Goal: Task Accomplishment & Management: Manage account settings

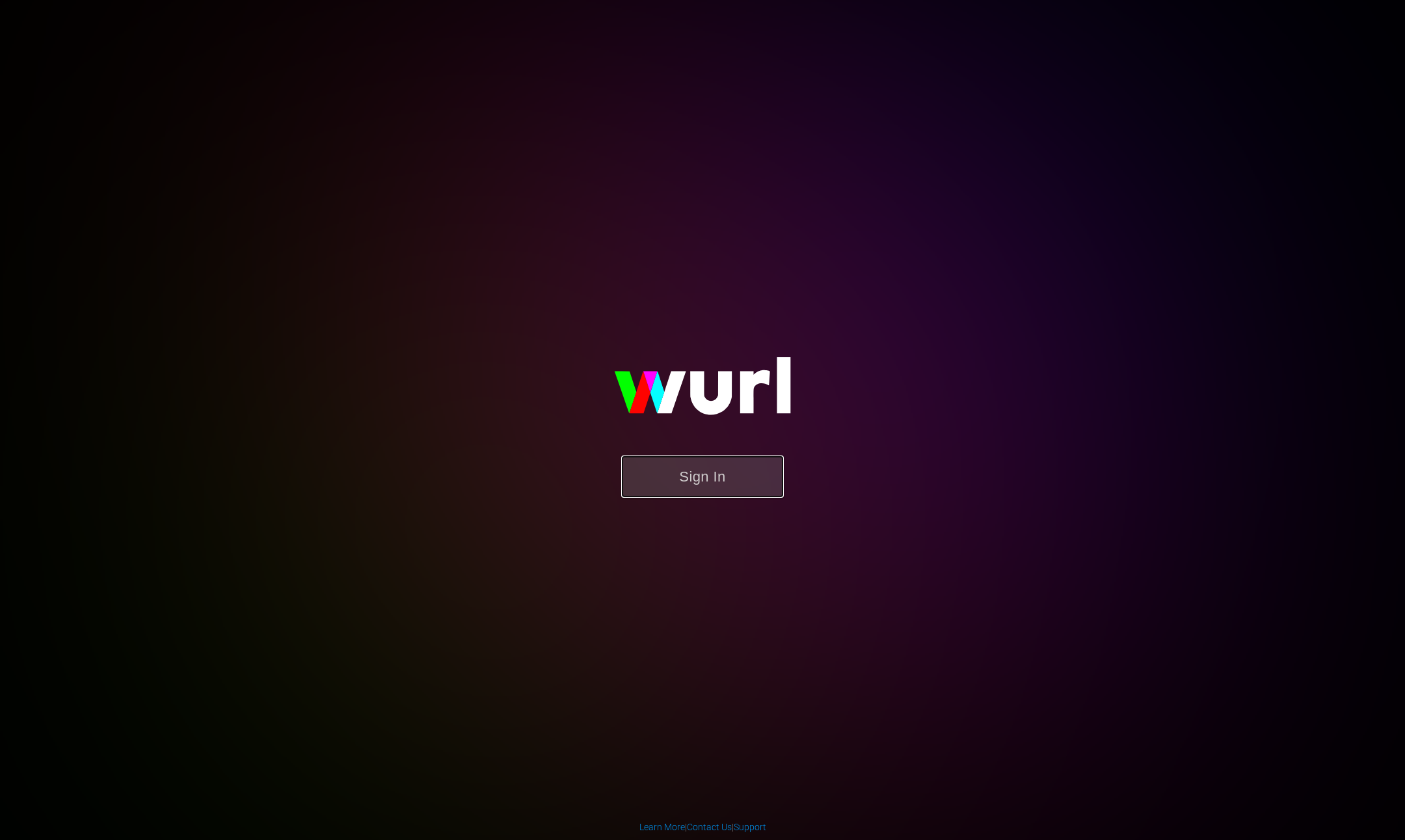
click at [660, 481] on button "Sign In" at bounding box center [702, 476] width 163 height 42
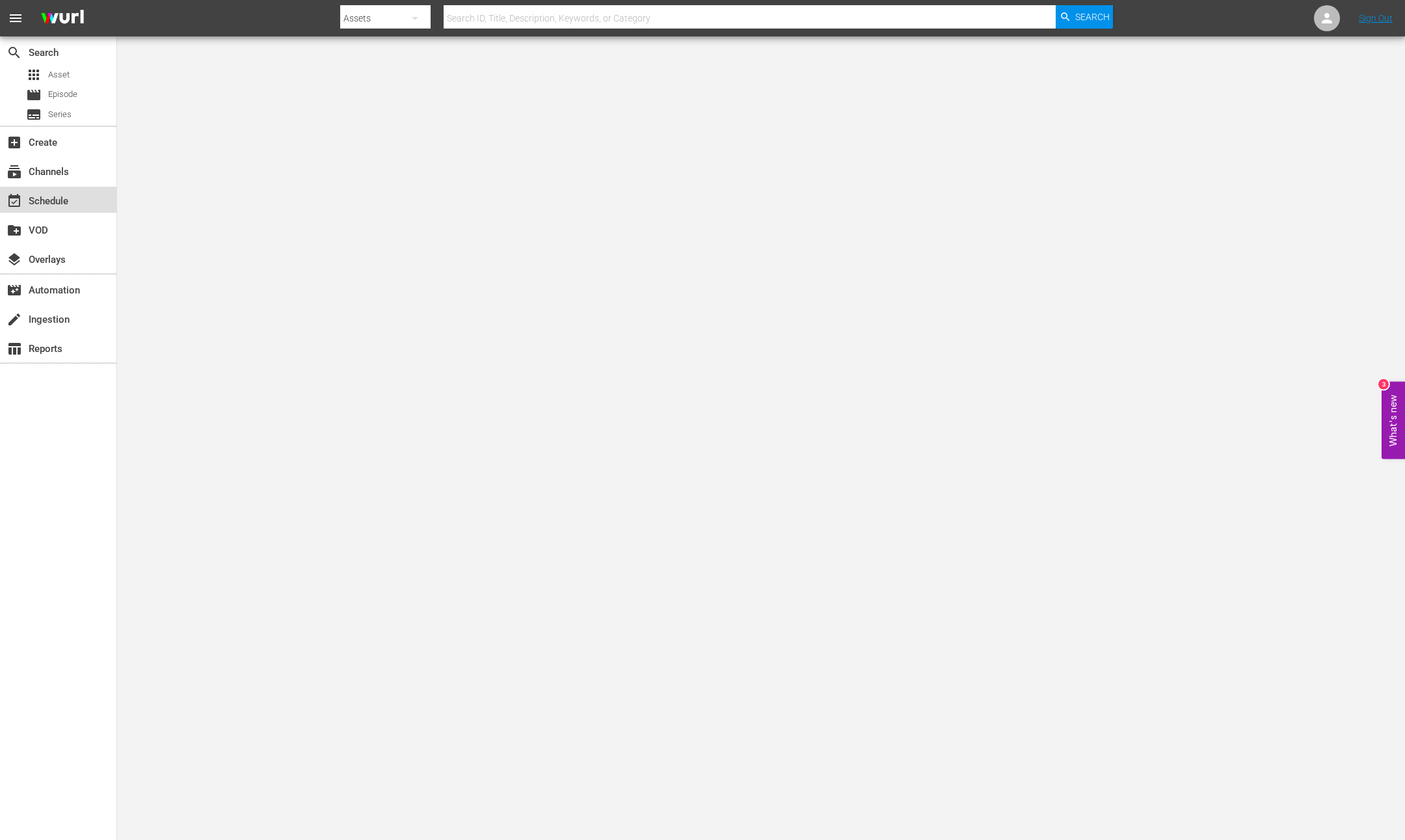
click at [51, 198] on div "event_available Schedule" at bounding box center [36, 198] width 73 height 12
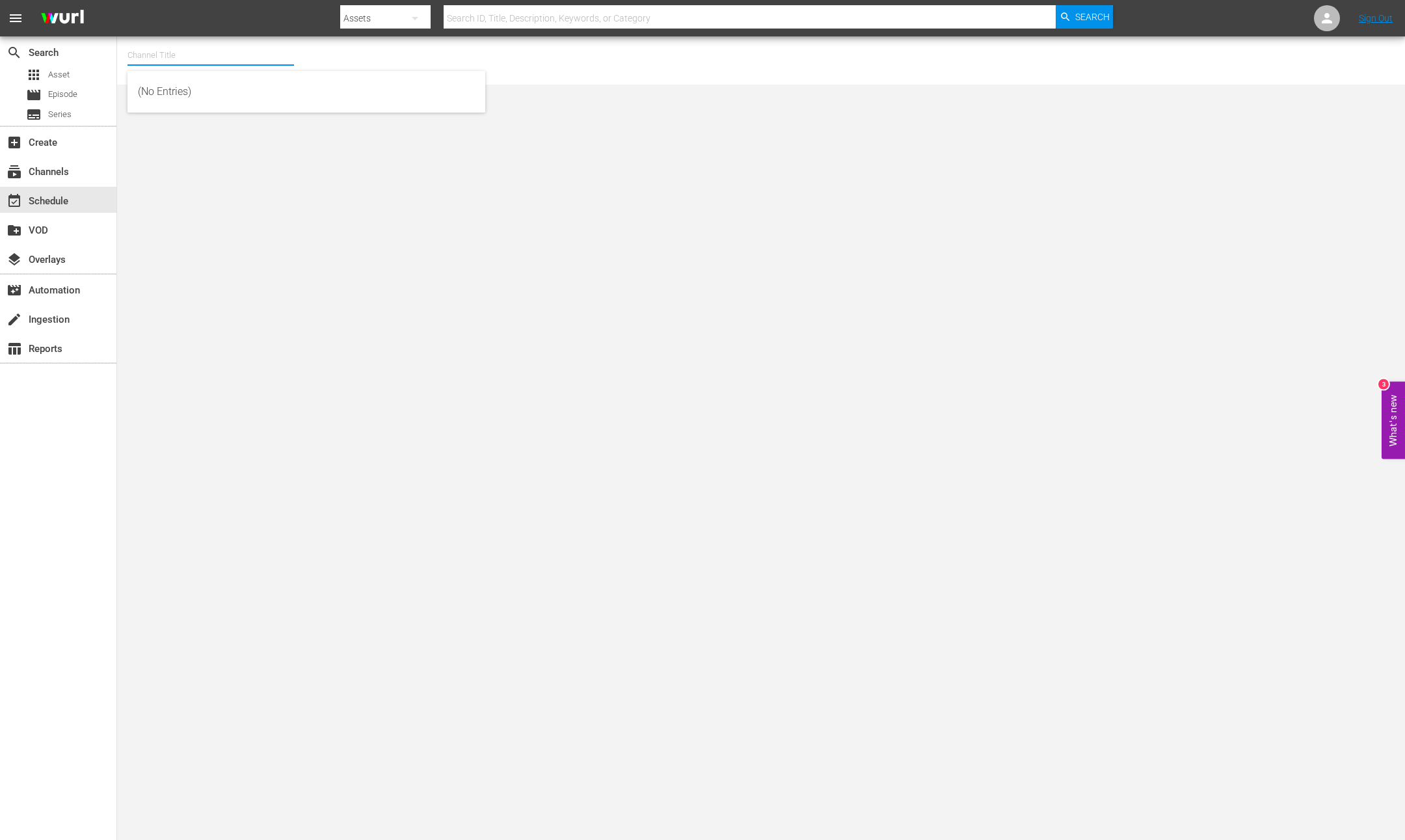
click at [181, 63] on input "text" at bounding box center [210, 56] width 167 height 31
click at [265, 131] on div "[PERSON_NAME] Films (1062 - samuelgoldwyn_films_1)" at bounding box center [307, 123] width 337 height 31
type input "[PERSON_NAME] Films (1062 - samuelgoldwyn_films_1)"
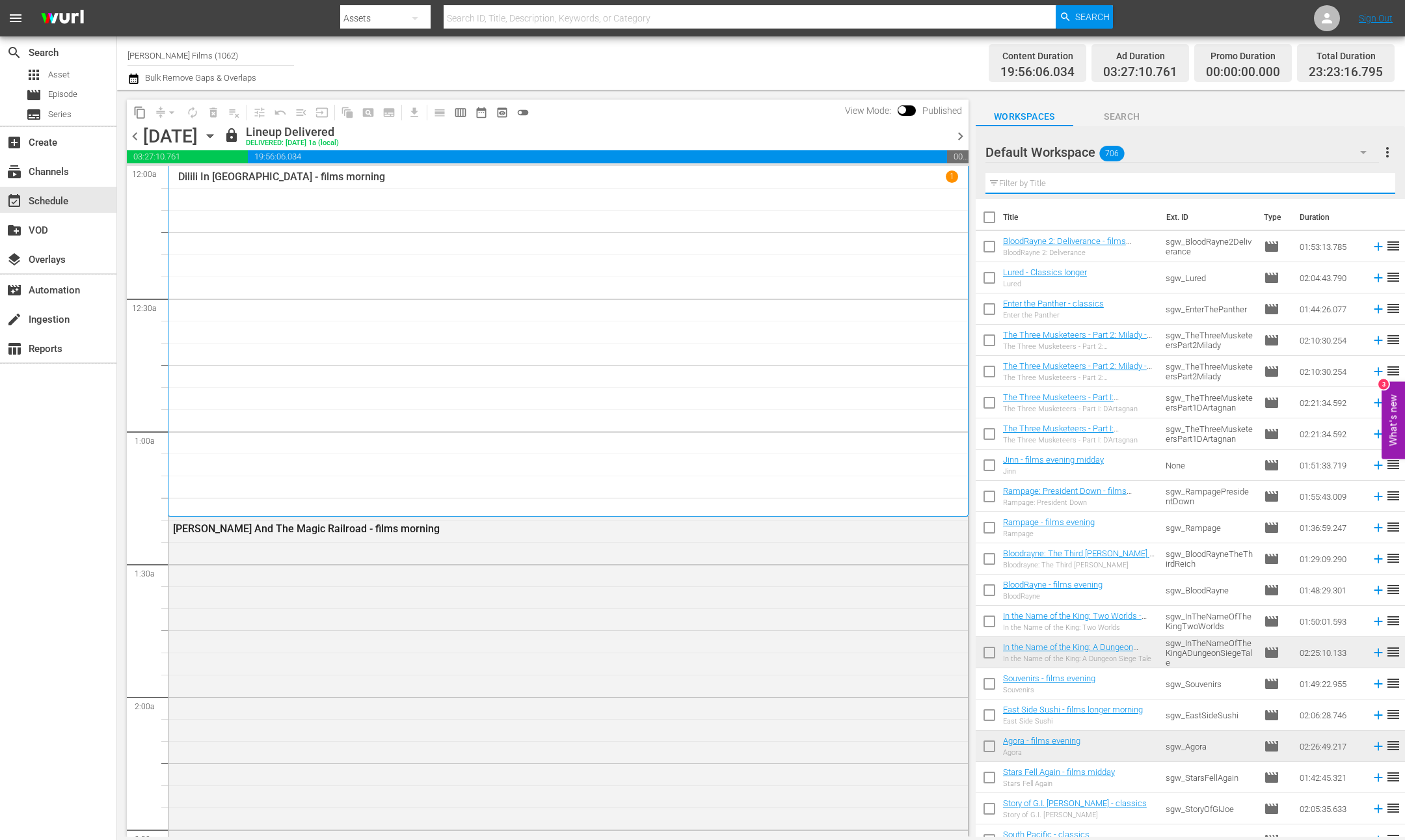
click at [1038, 184] on input "text" at bounding box center [1190, 183] width 409 height 21
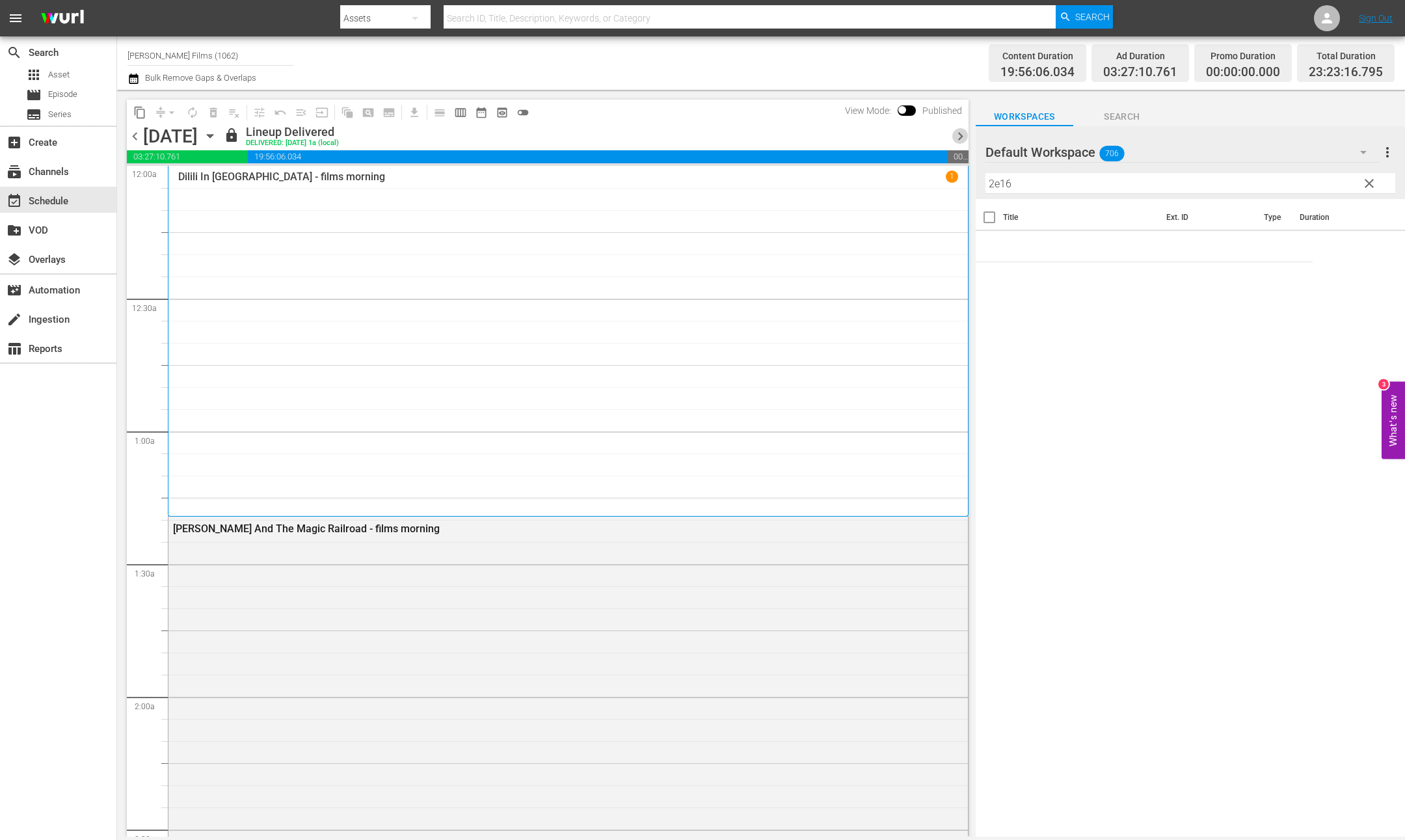
click at [963, 137] on span "chevron_right" at bounding box center [960, 137] width 16 height 16
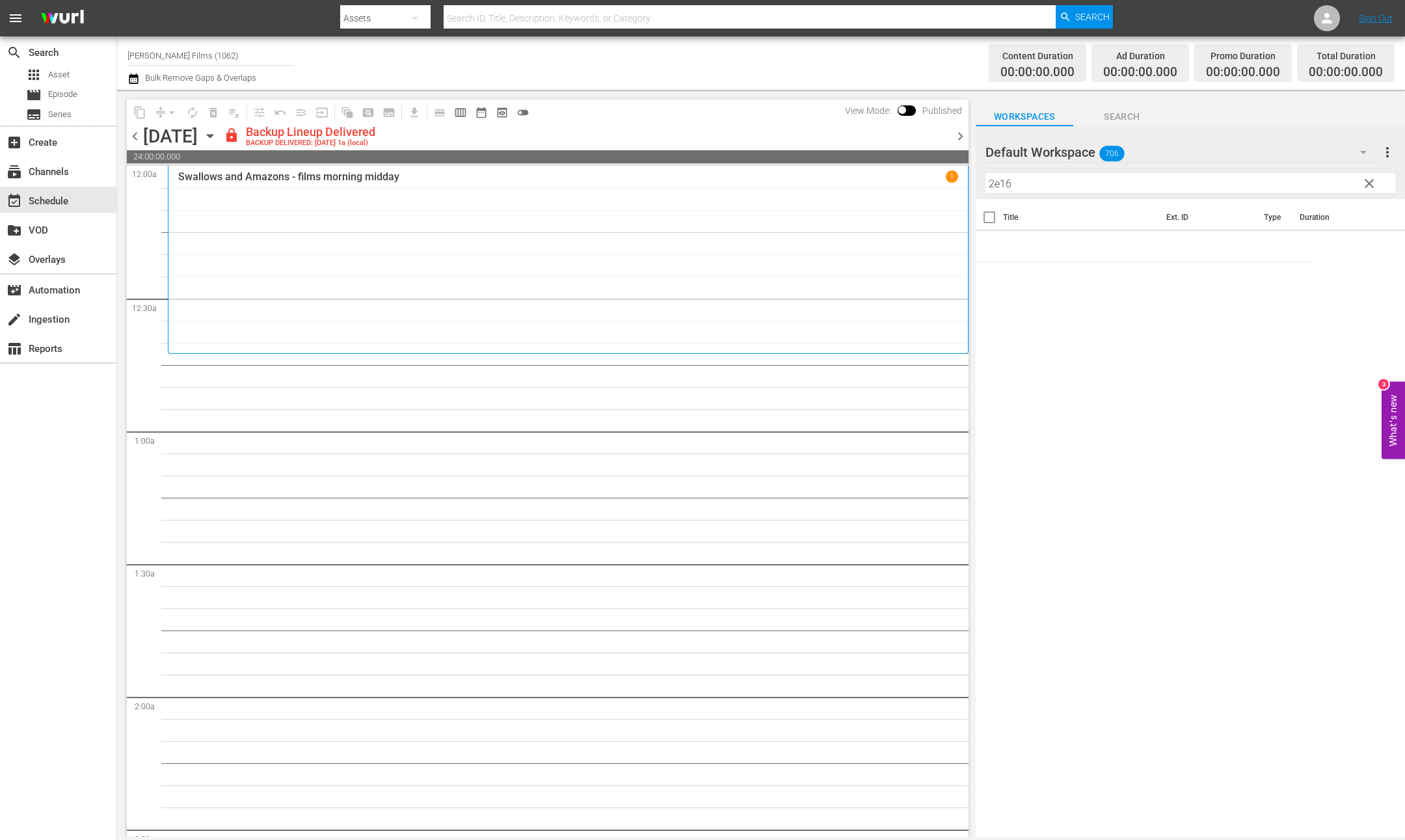
click at [963, 137] on span "chevron_right" at bounding box center [960, 137] width 16 height 16
click at [911, 133] on div "Unlock and Edit" at bounding box center [908, 137] width 64 height 24
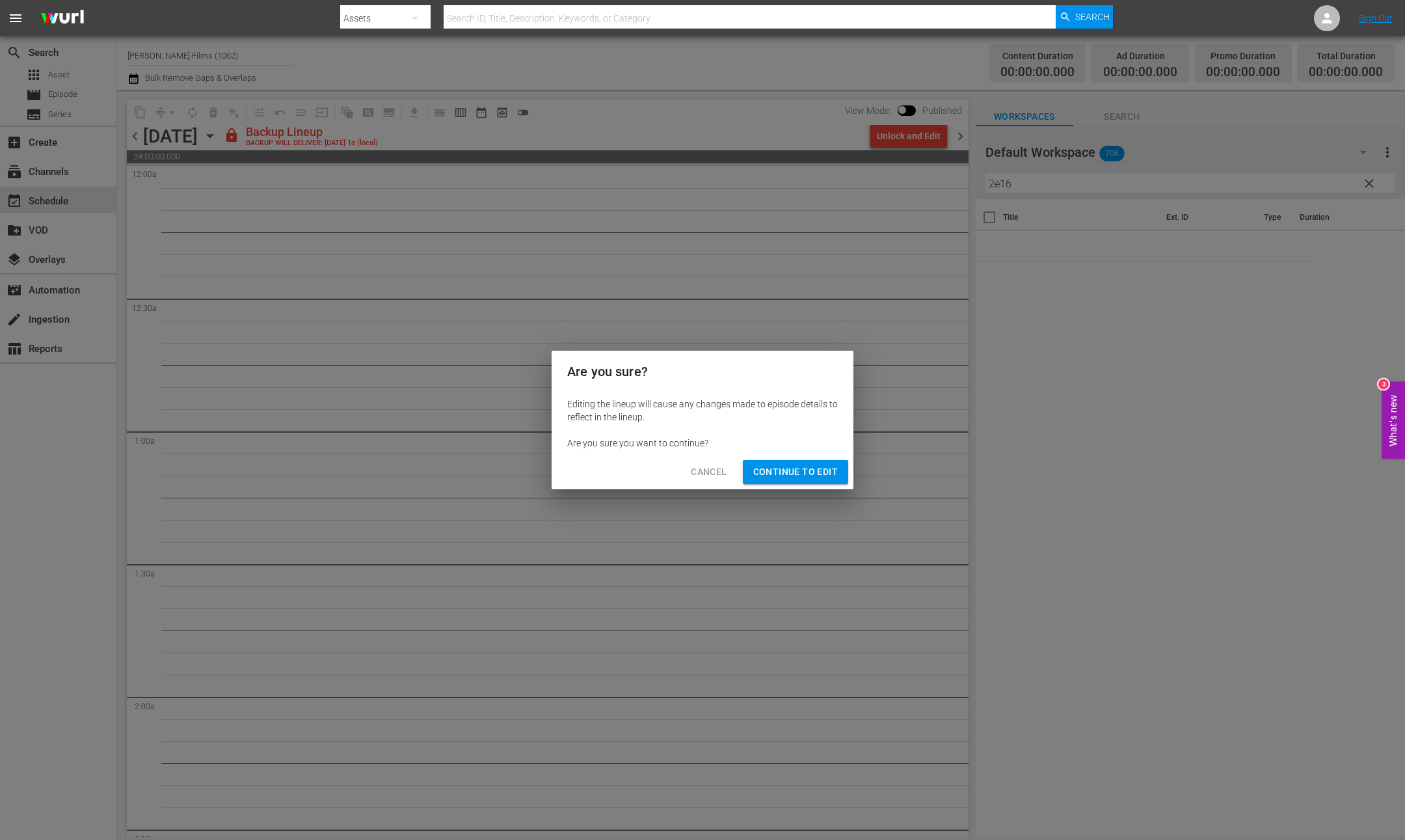
drag, startPoint x: 825, startPoint y: 473, endPoint x: 816, endPoint y: 471, distance: 9.2
click at [825, 473] on span "Continue to Edit" at bounding box center [795, 472] width 85 height 16
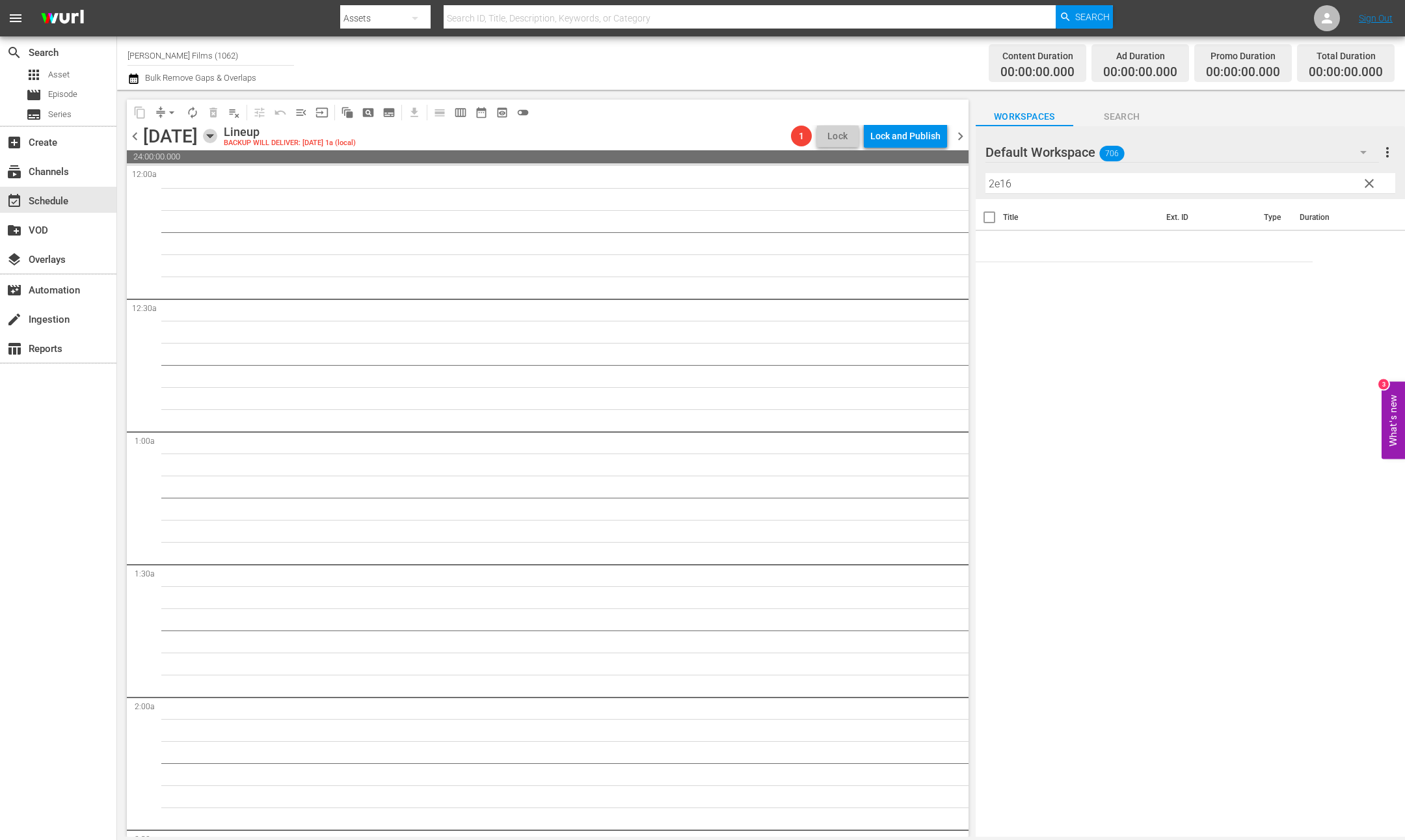
click at [217, 137] on icon "button" at bounding box center [210, 137] width 15 height 15
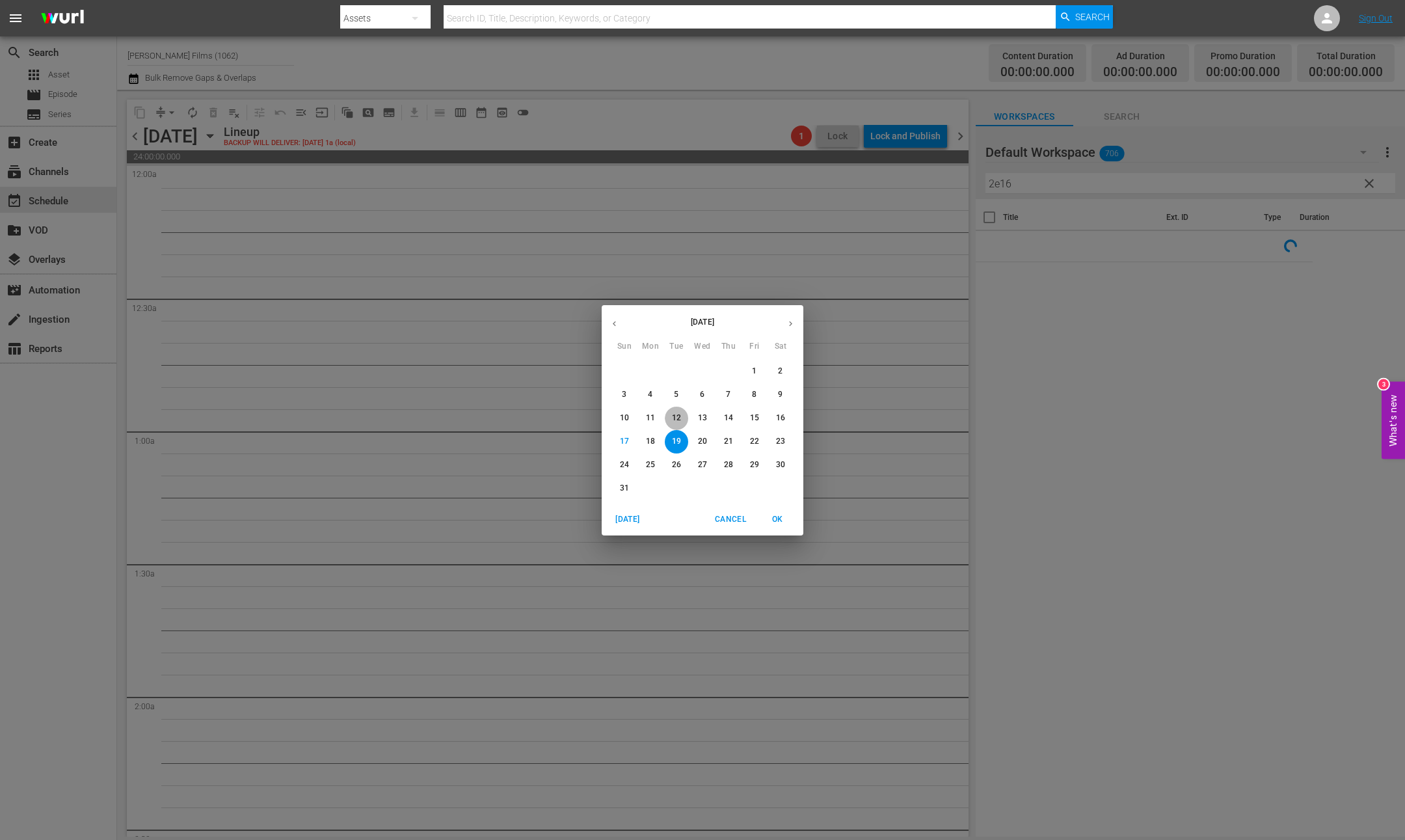
click at [681, 419] on span "12" at bounding box center [676, 418] width 24 height 11
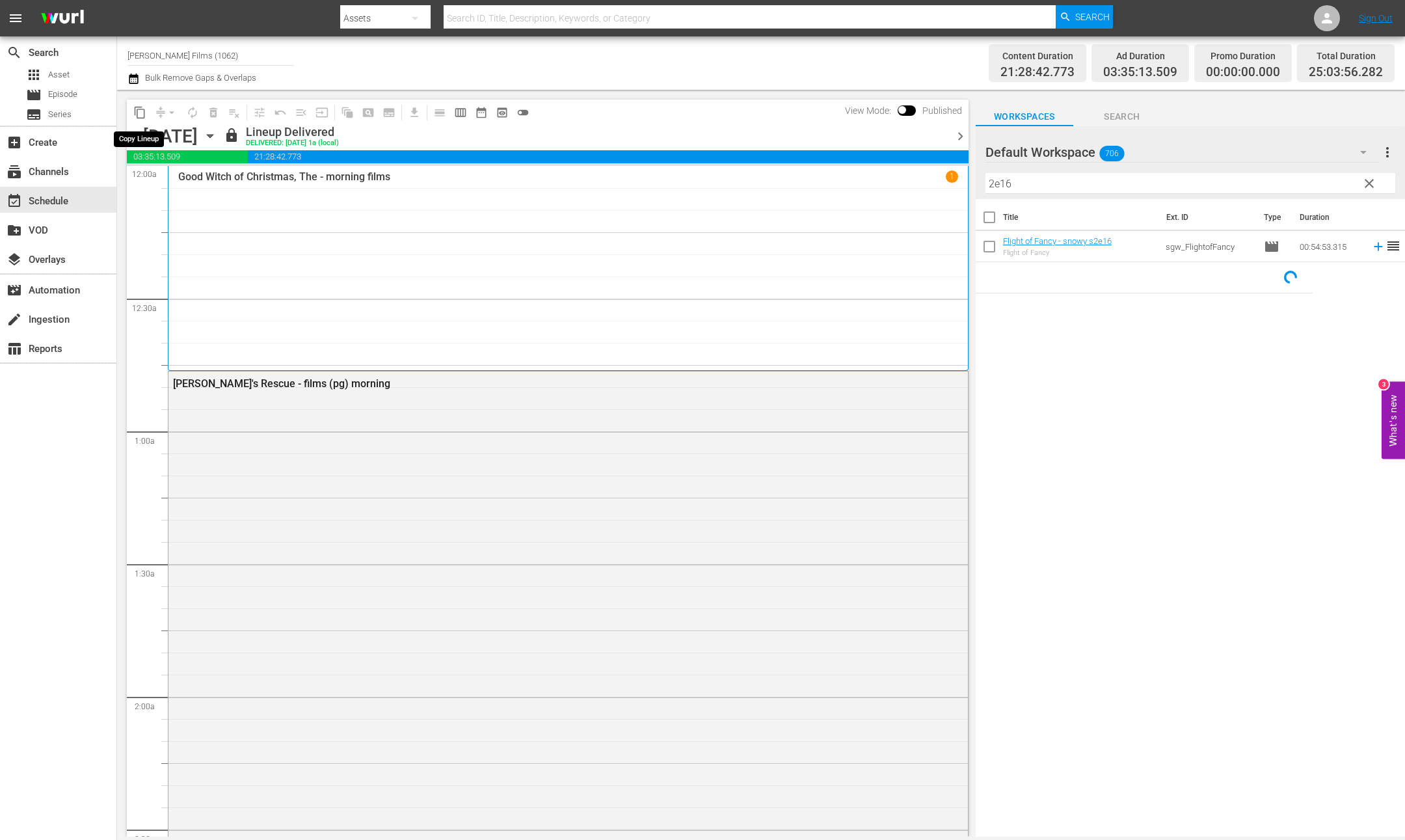
click at [143, 111] on span "content_copy" at bounding box center [140, 112] width 13 height 13
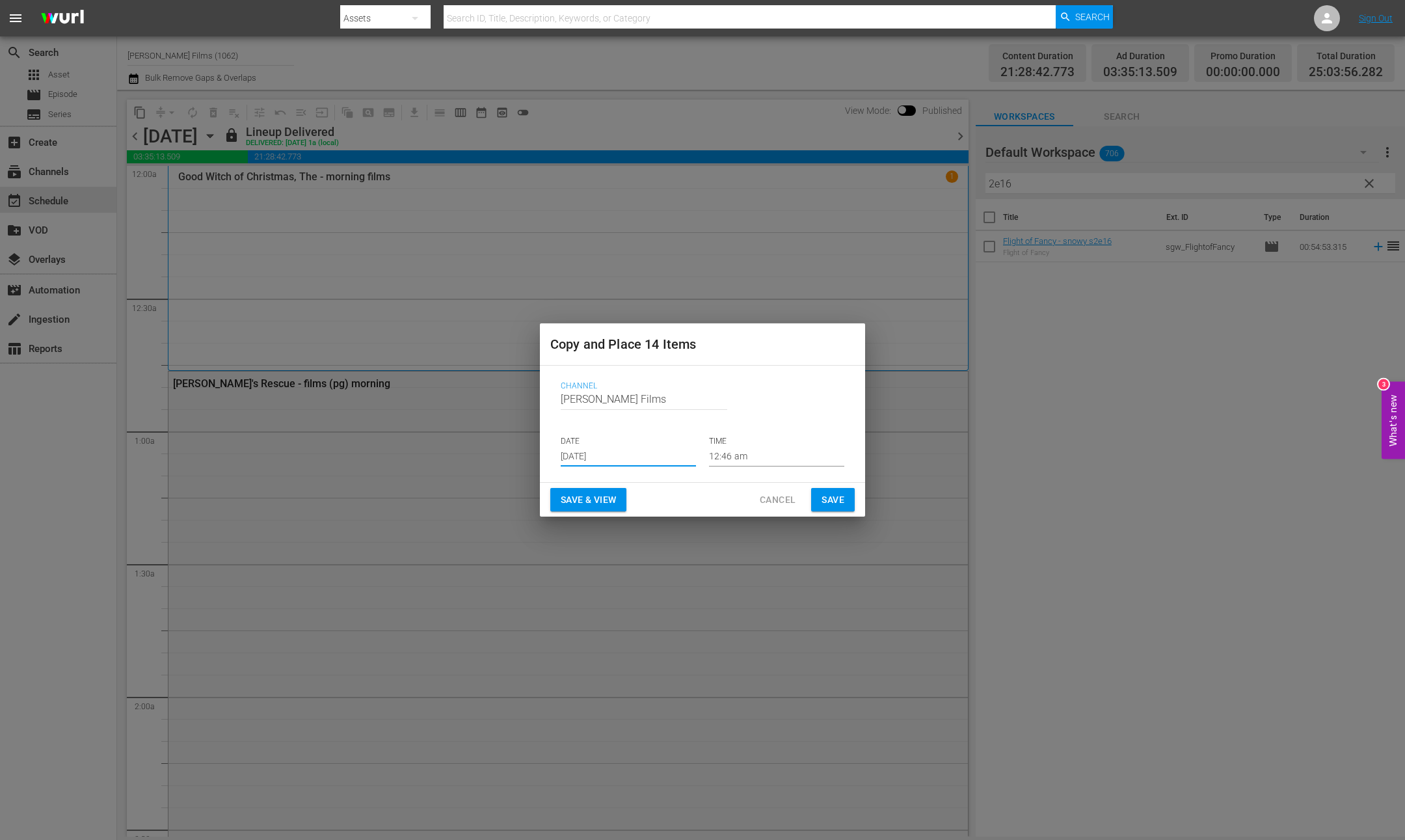
click at [676, 459] on input "[DATE]" at bounding box center [628, 456] width 136 height 19
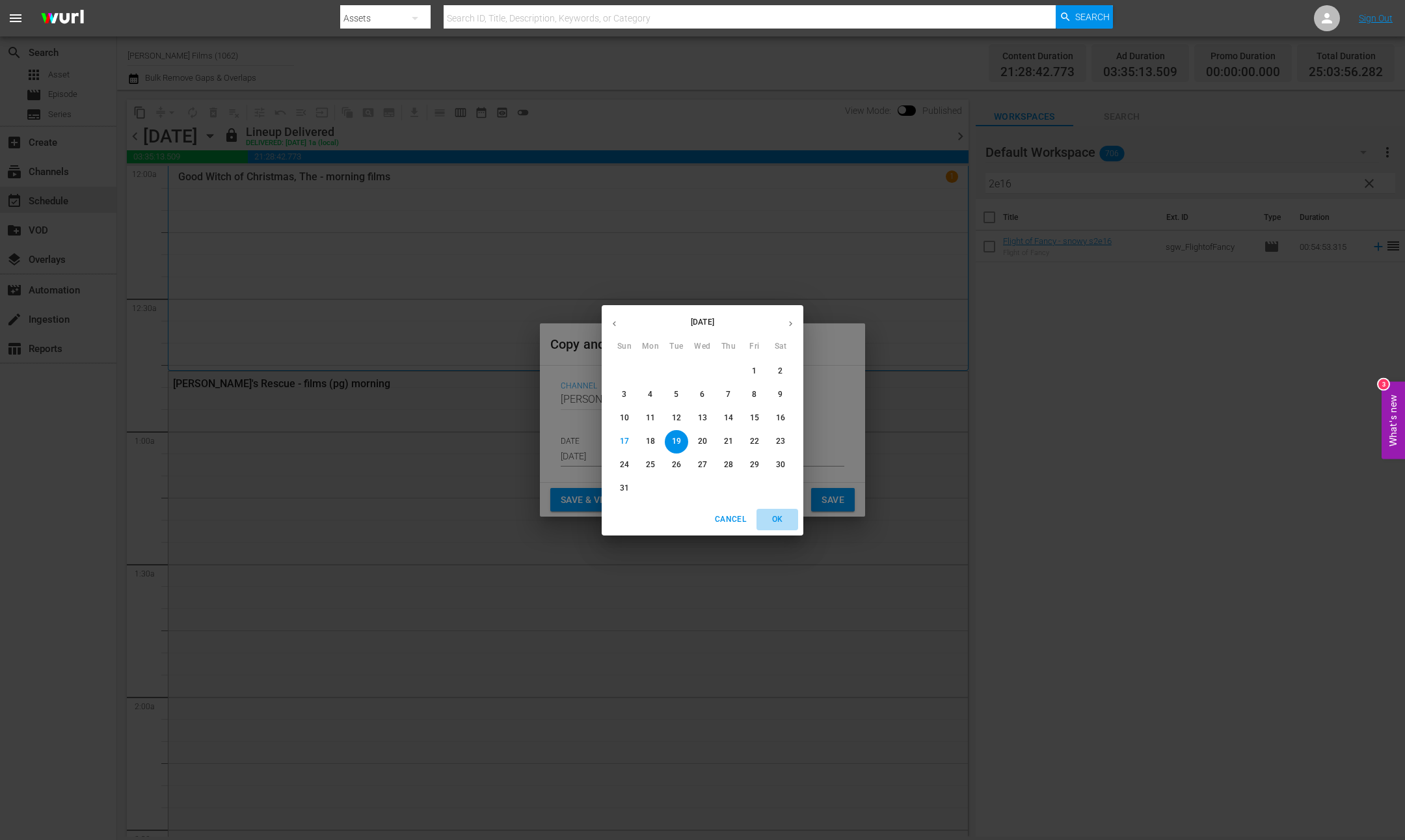
click at [782, 521] on span "OK" at bounding box center [777, 519] width 31 height 14
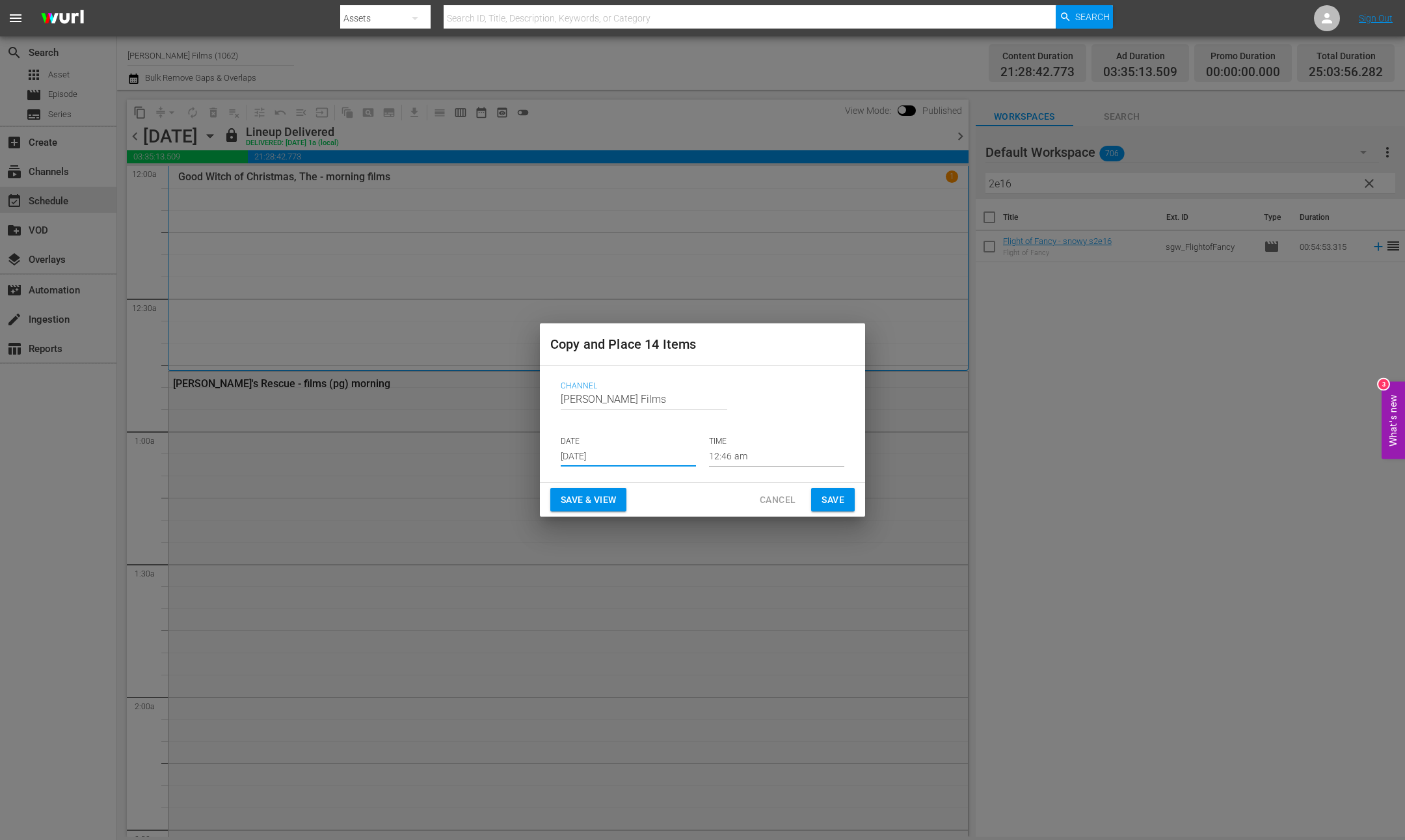
click at [838, 501] on span "Save" at bounding box center [833, 500] width 23 height 16
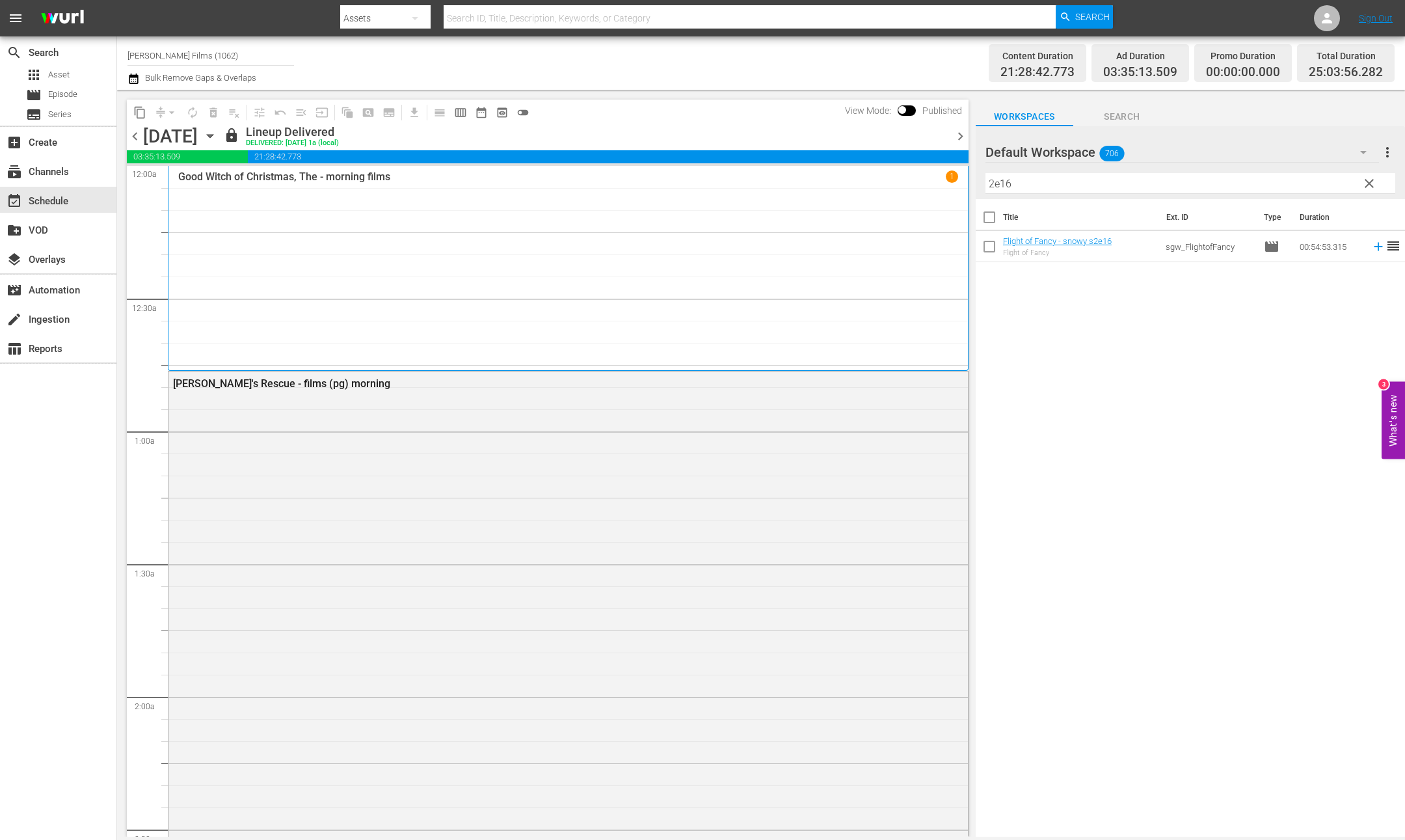
click at [217, 138] on icon "button" at bounding box center [210, 137] width 15 height 15
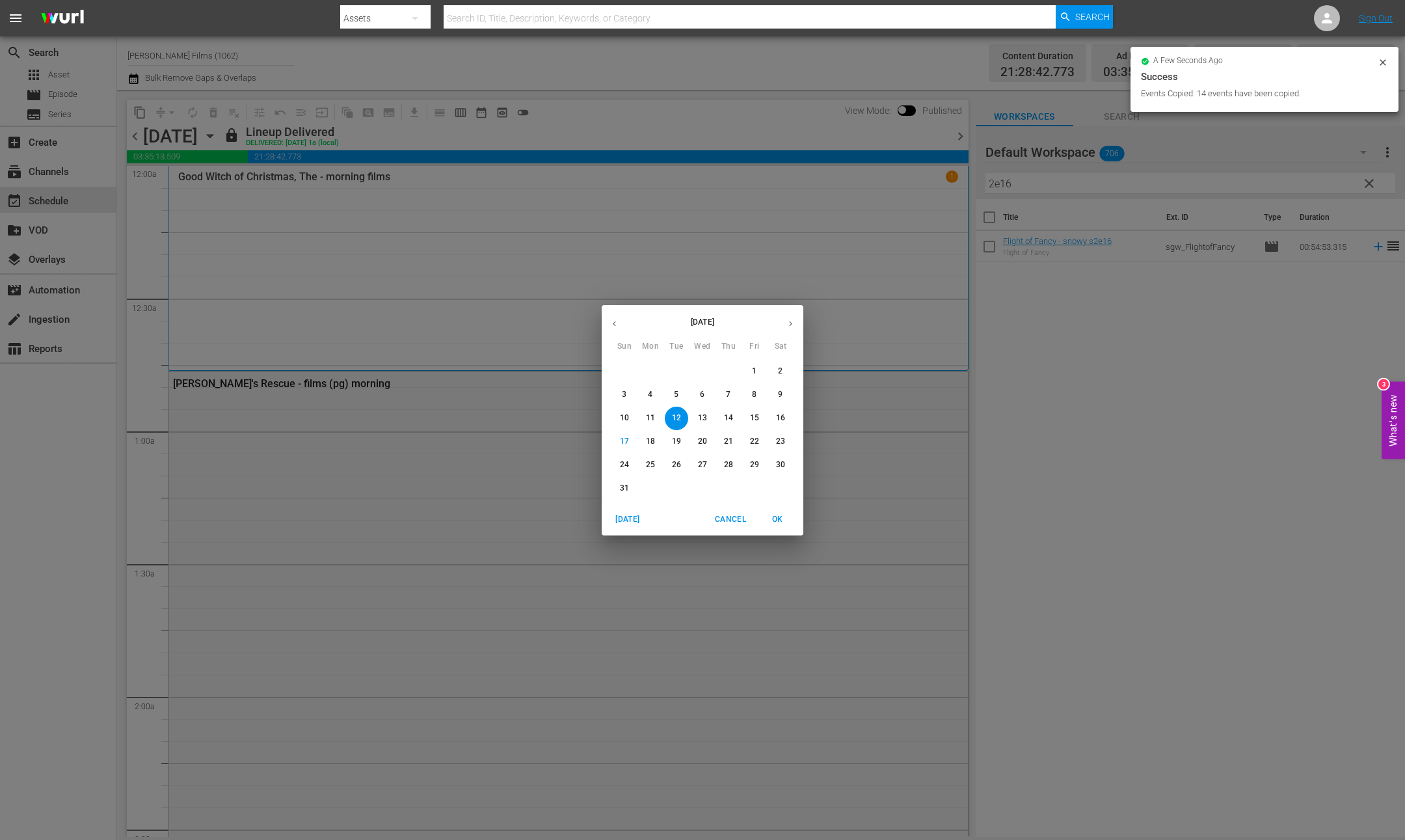
drag, startPoint x: 675, startPoint y: 445, endPoint x: 630, endPoint y: 438, distance: 45.5
click at [674, 445] on p "19" at bounding box center [676, 441] width 9 height 11
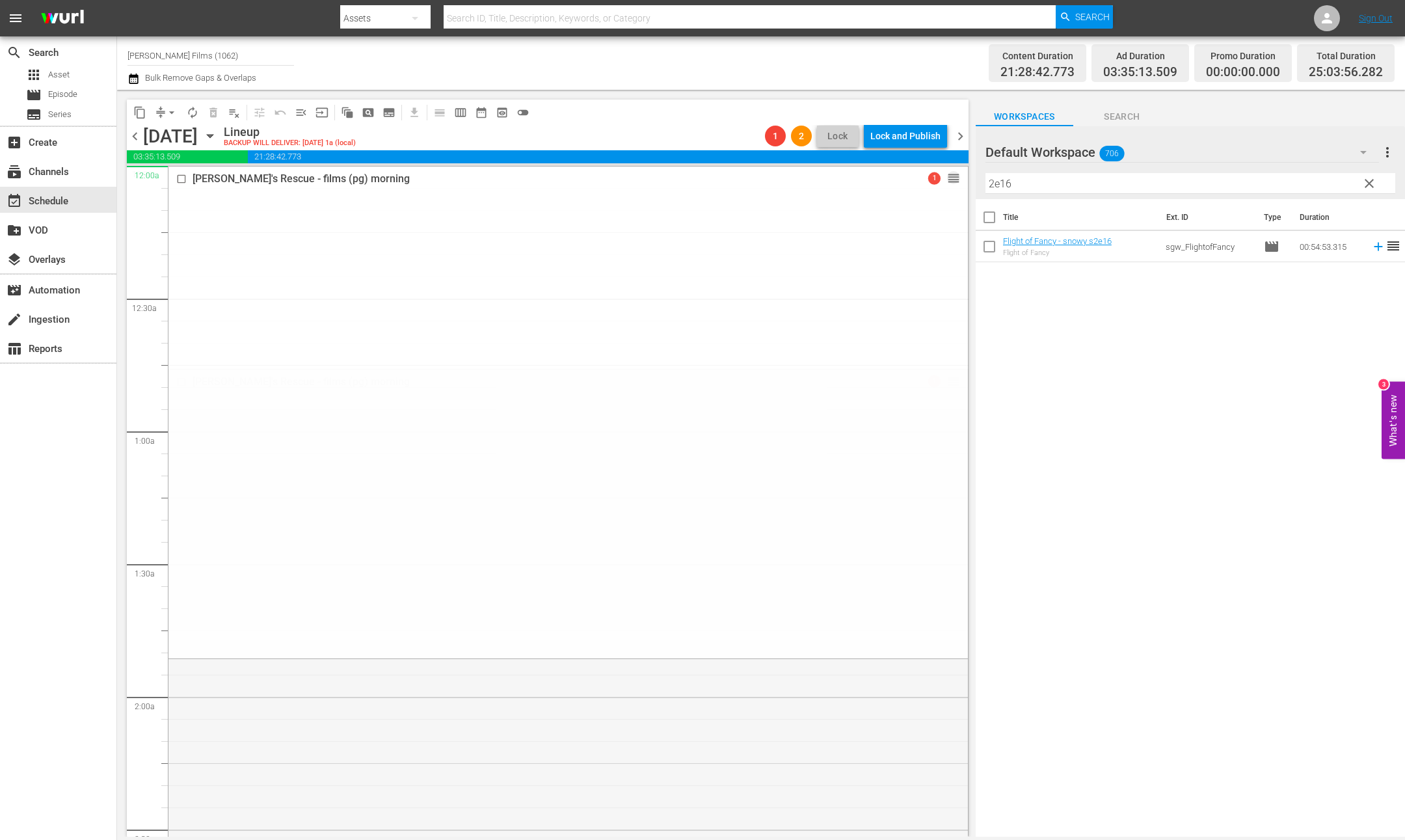
drag, startPoint x: 944, startPoint y: 305, endPoint x: 884, endPoint y: 243, distance: 86.3
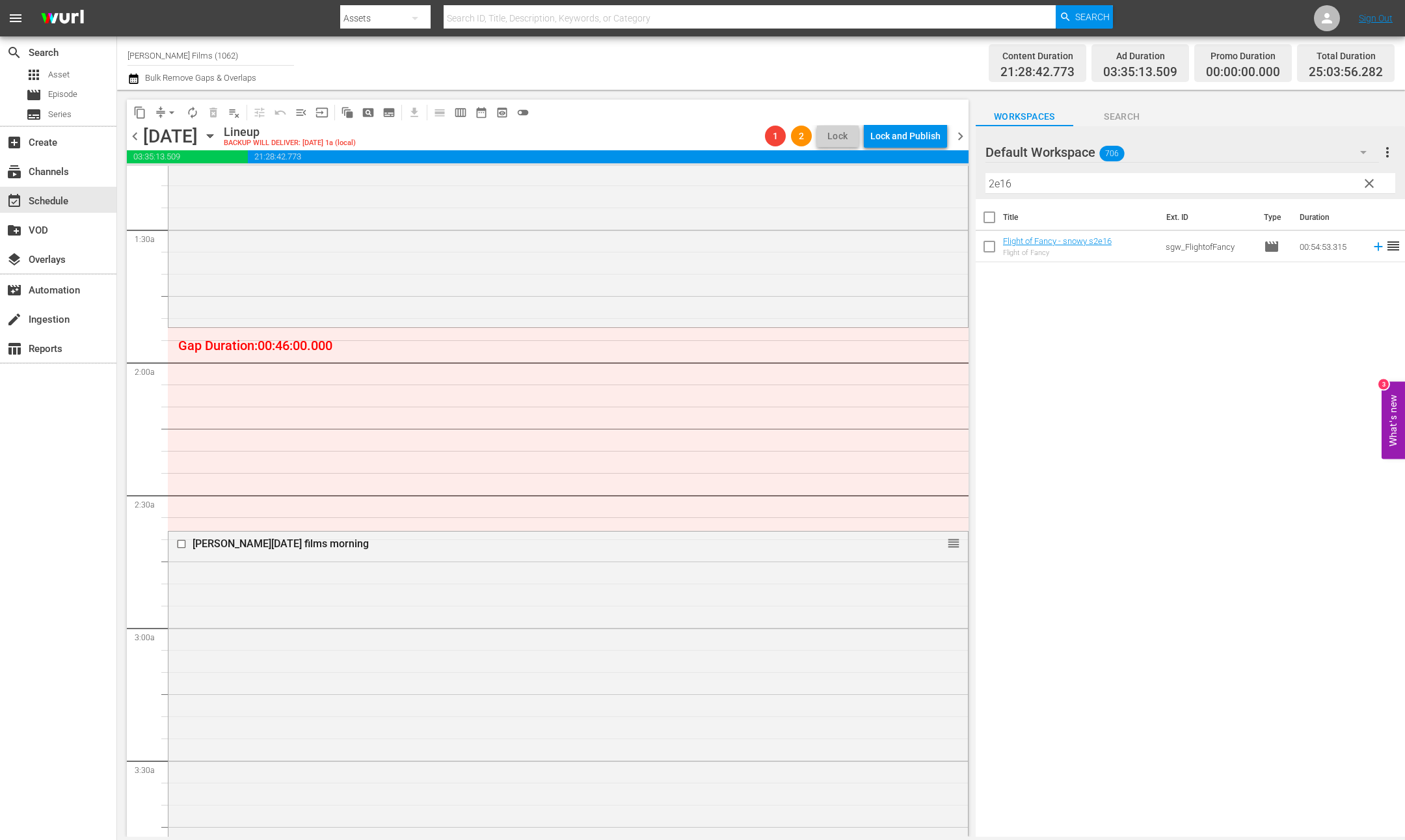
scroll to position [322, 0]
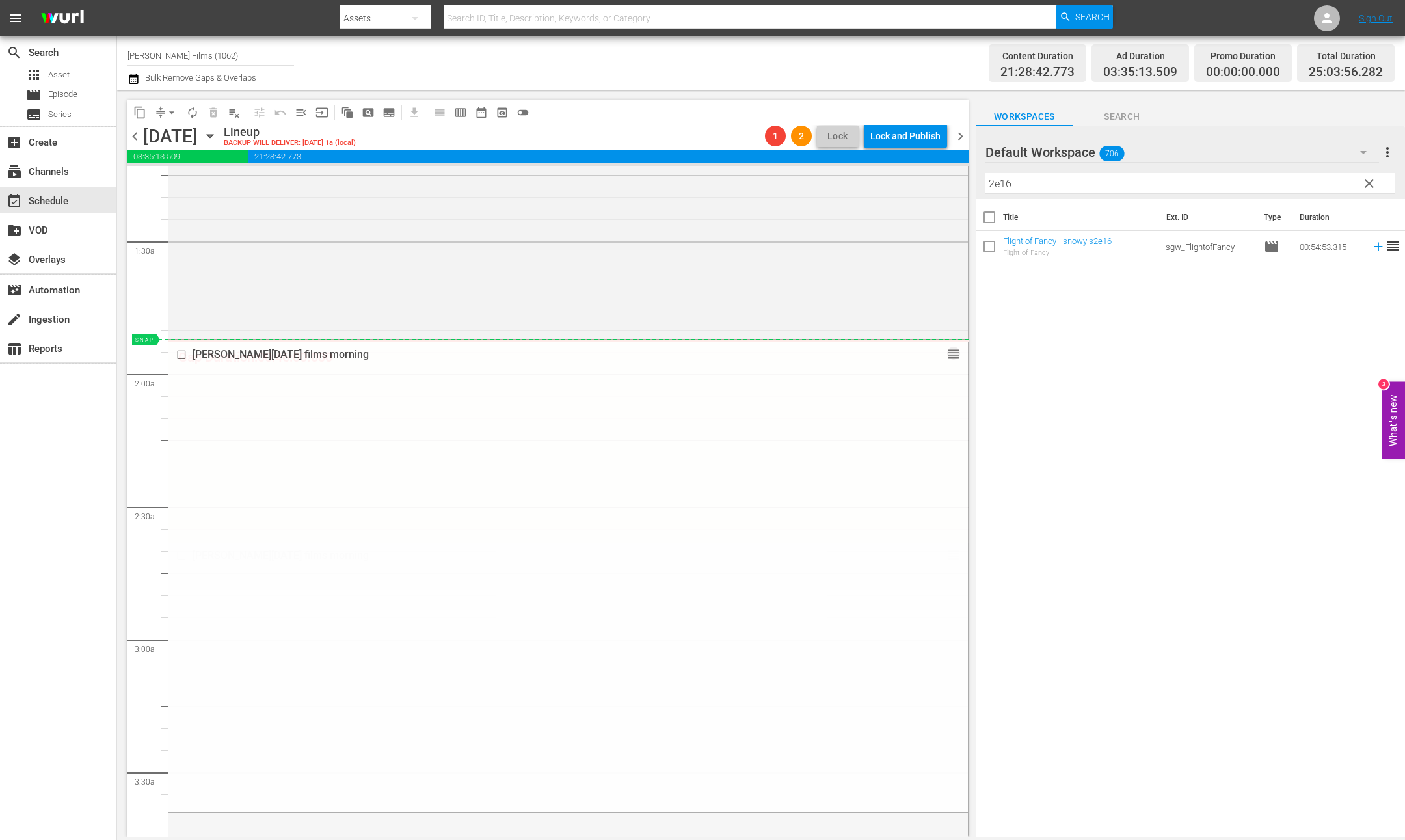
drag, startPoint x: 954, startPoint y: 551, endPoint x: 915, endPoint y: 346, distance: 208.7
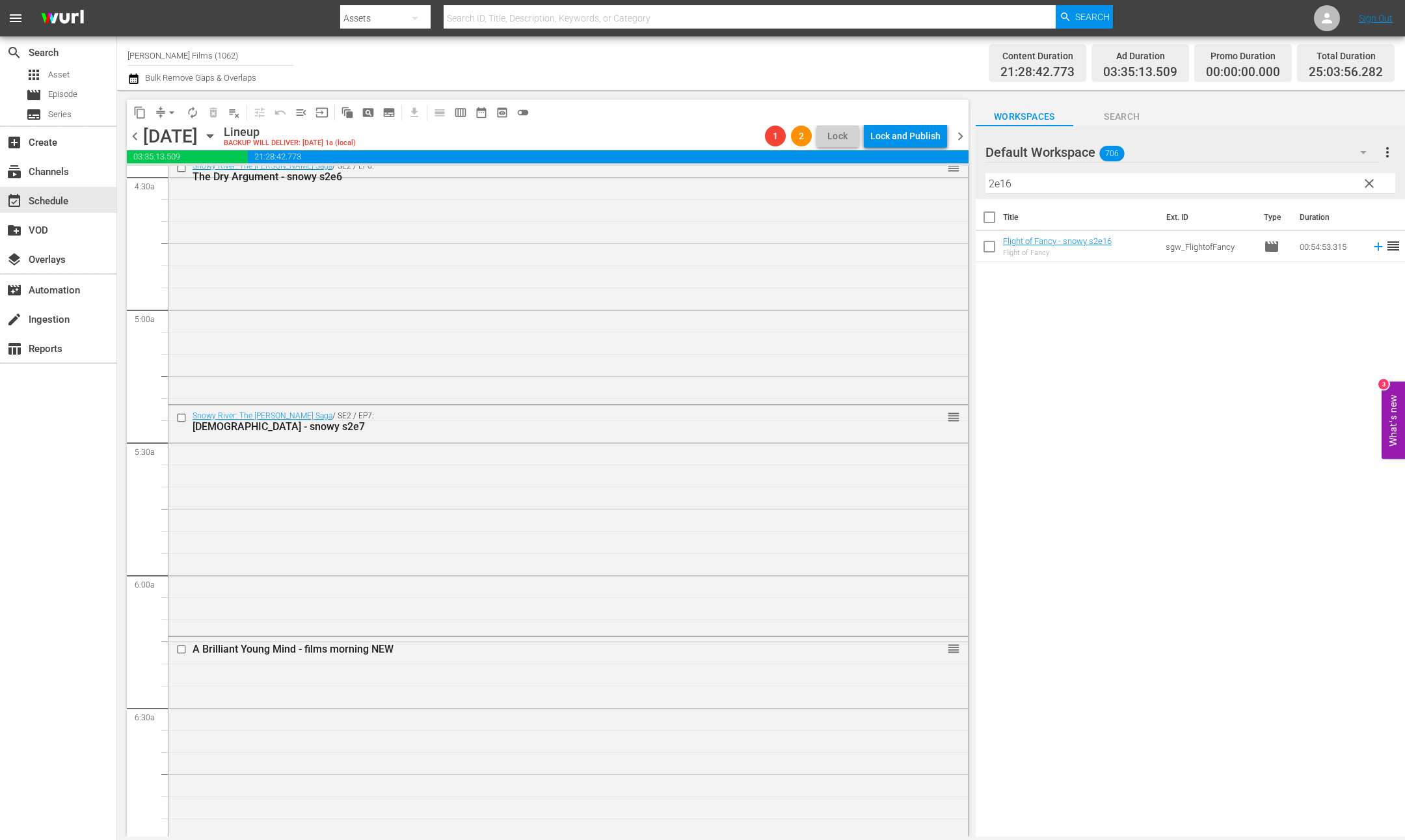
scroll to position [1109, 0]
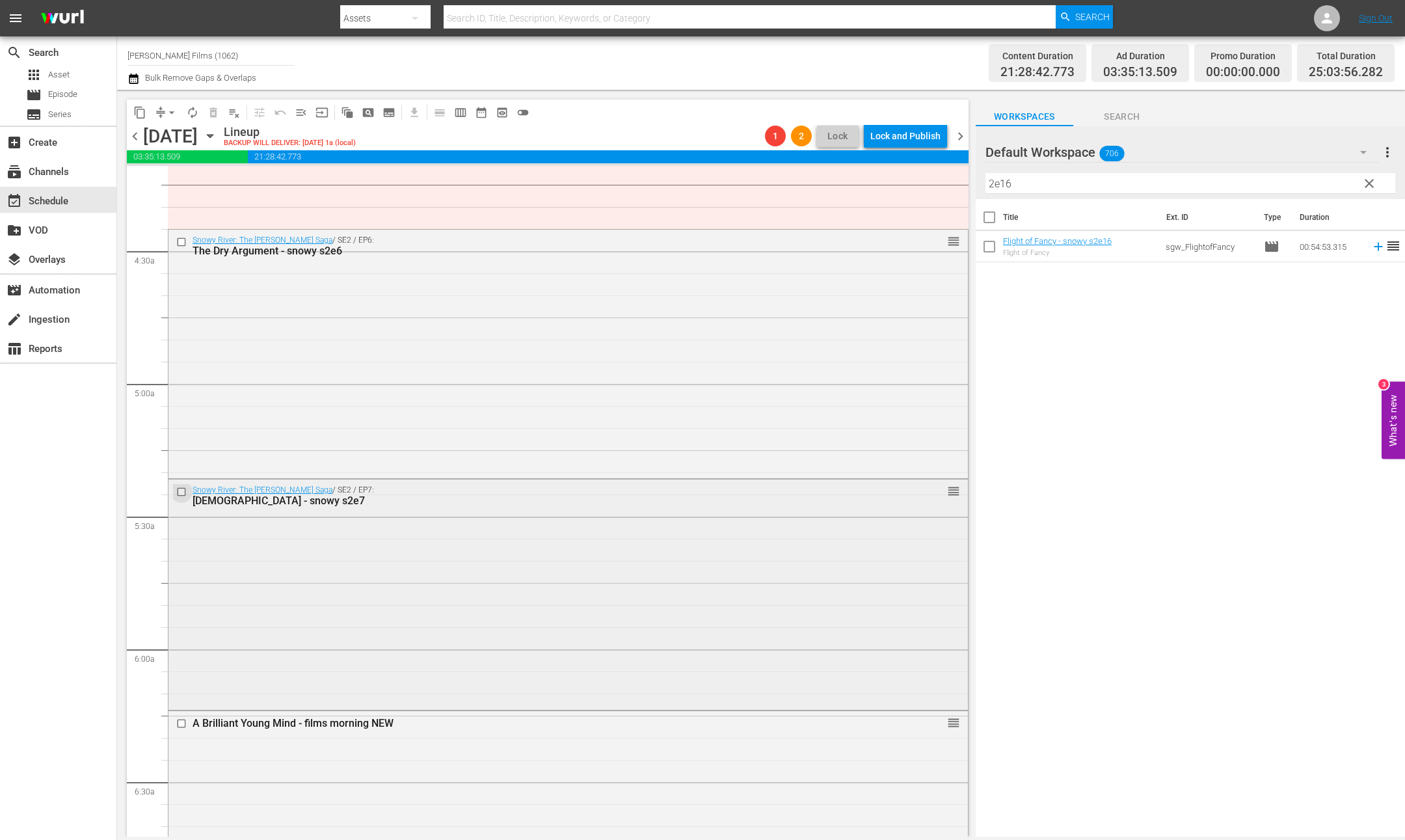
click at [177, 491] on input "checkbox" at bounding box center [183, 492] width 14 height 11
click at [183, 240] on input "checkbox" at bounding box center [183, 242] width 14 height 11
click at [216, 106] on span "delete_forever_outlined" at bounding box center [213, 112] width 13 height 13
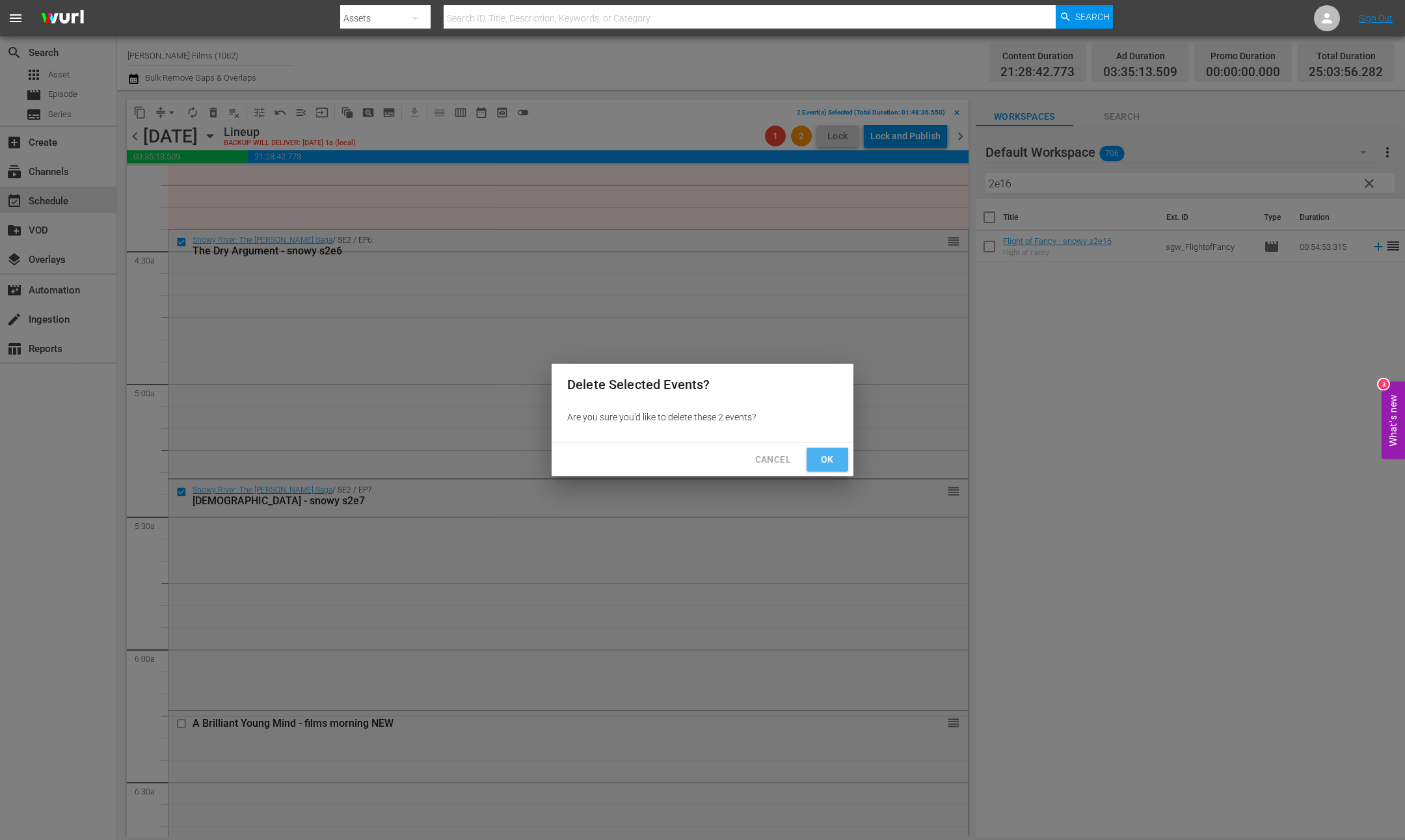
click at [826, 459] on span "Ok" at bounding box center [827, 460] width 21 height 16
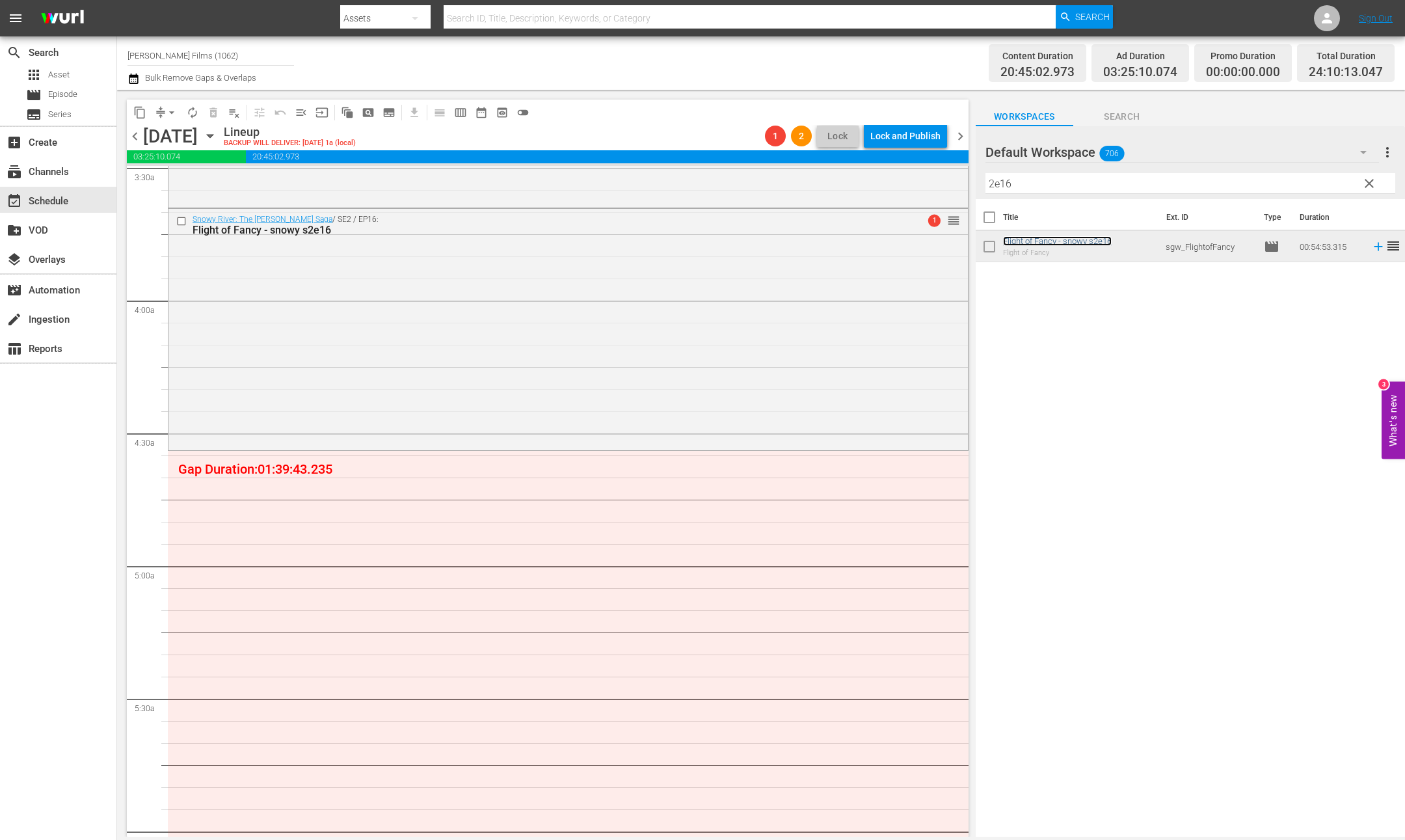
scroll to position [784, 0]
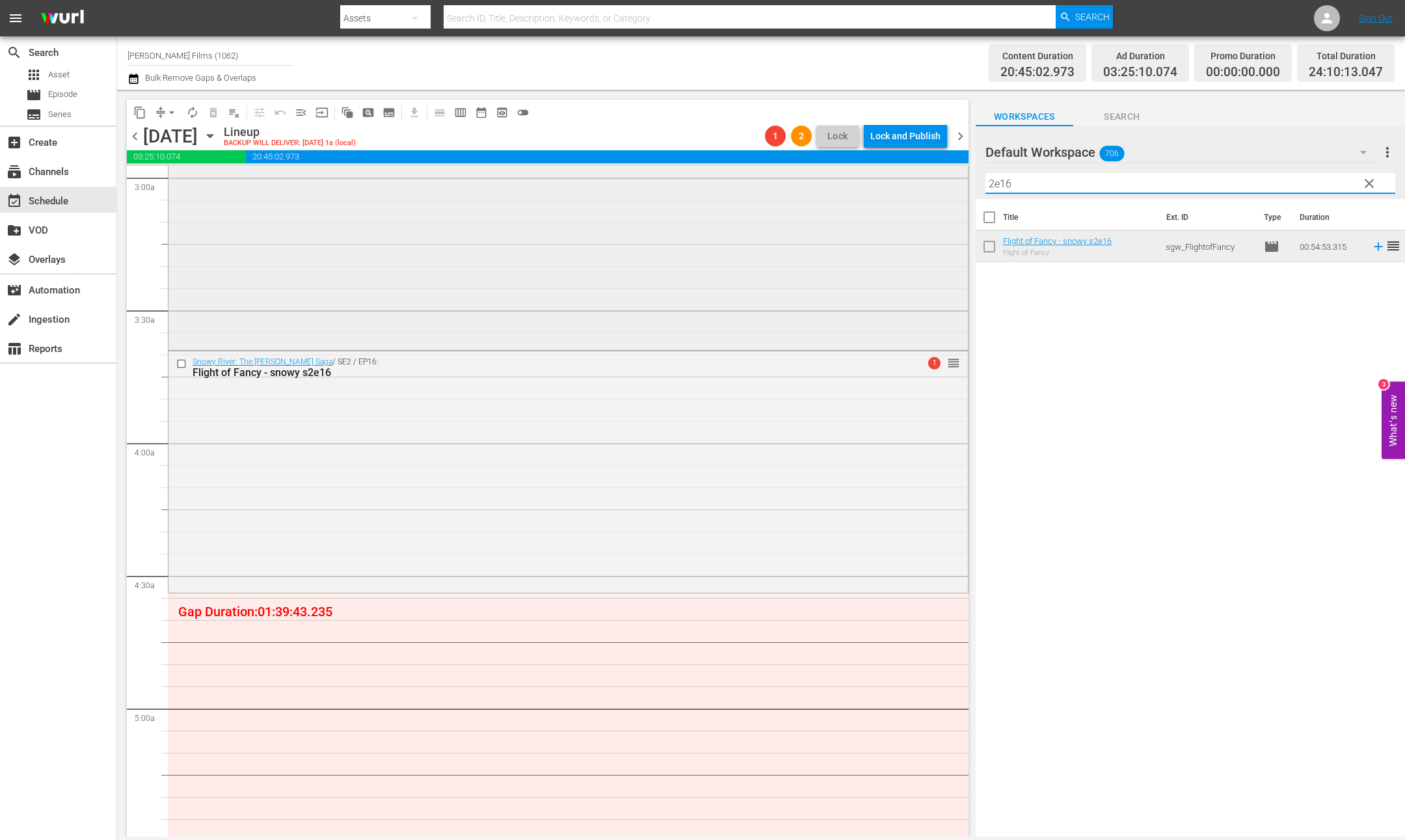
drag, startPoint x: 1035, startPoint y: 189, endPoint x: 940, endPoint y: 177, distance: 95.8
click at [941, 177] on div "content_copy compress arrow_drop_down autorenew_outlined delete_forever_outline…" at bounding box center [761, 463] width 1288 height 746
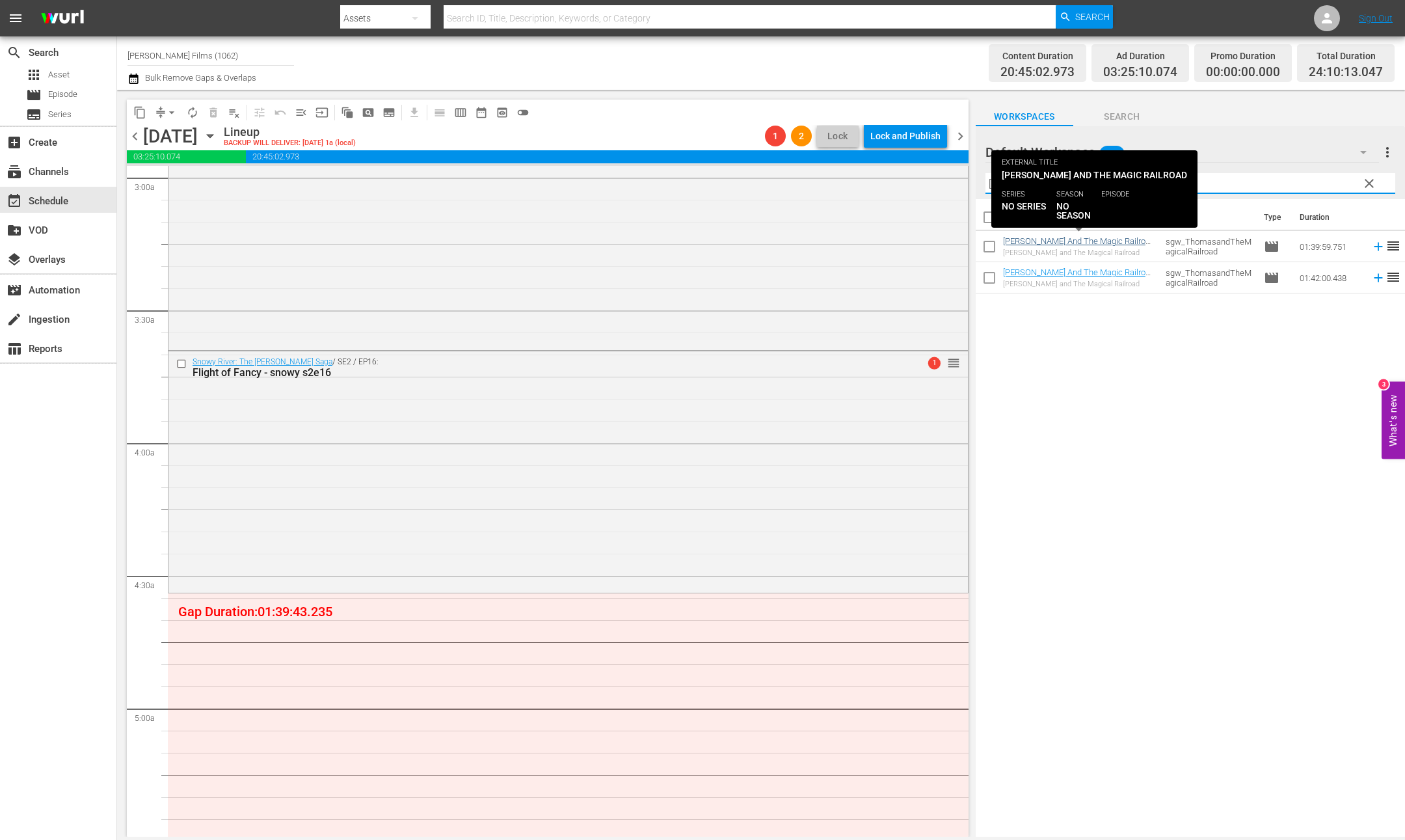
type input "[PERSON_NAME]"
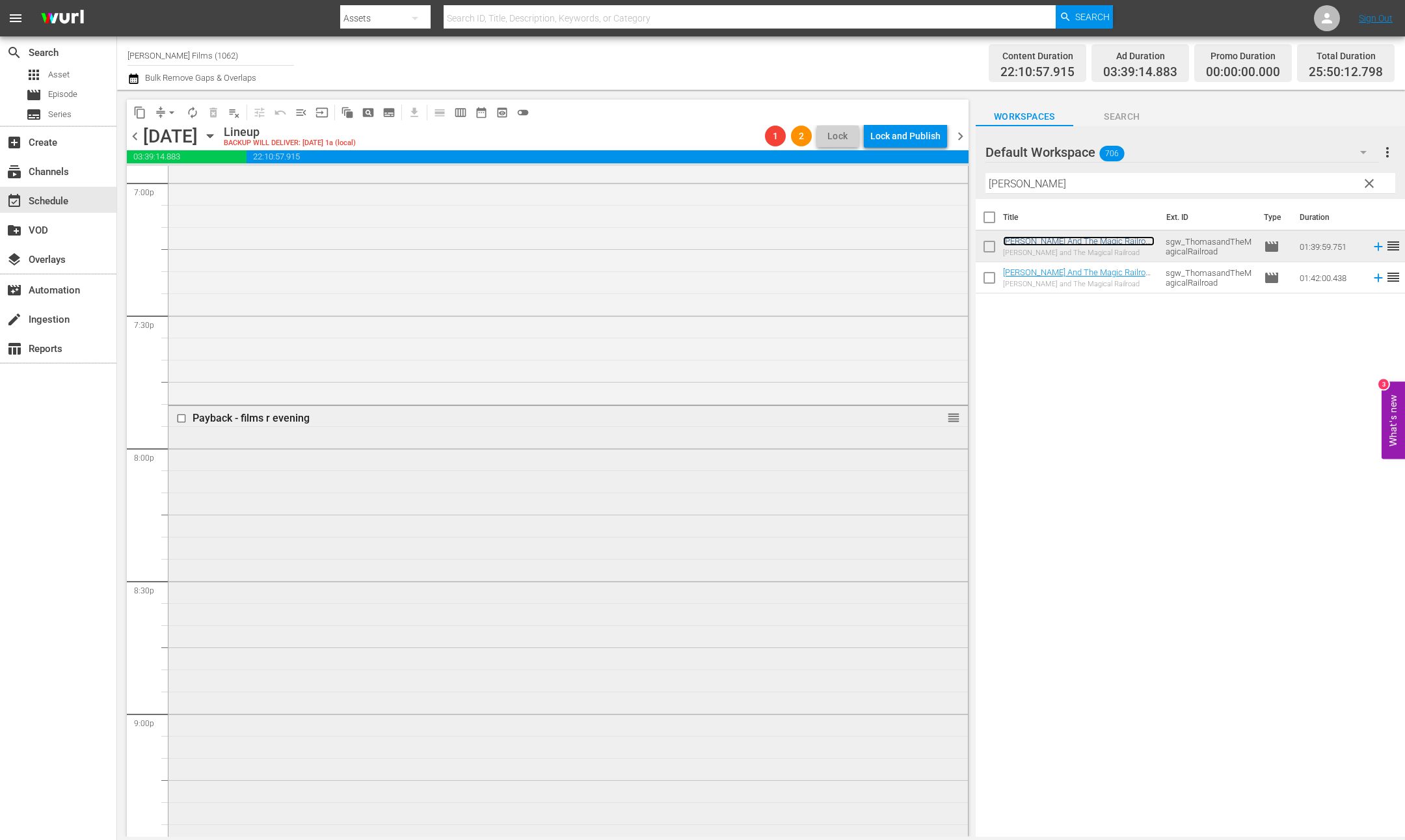
scroll to position [5019, 0]
click at [184, 422] on input "checkbox" at bounding box center [183, 424] width 14 height 11
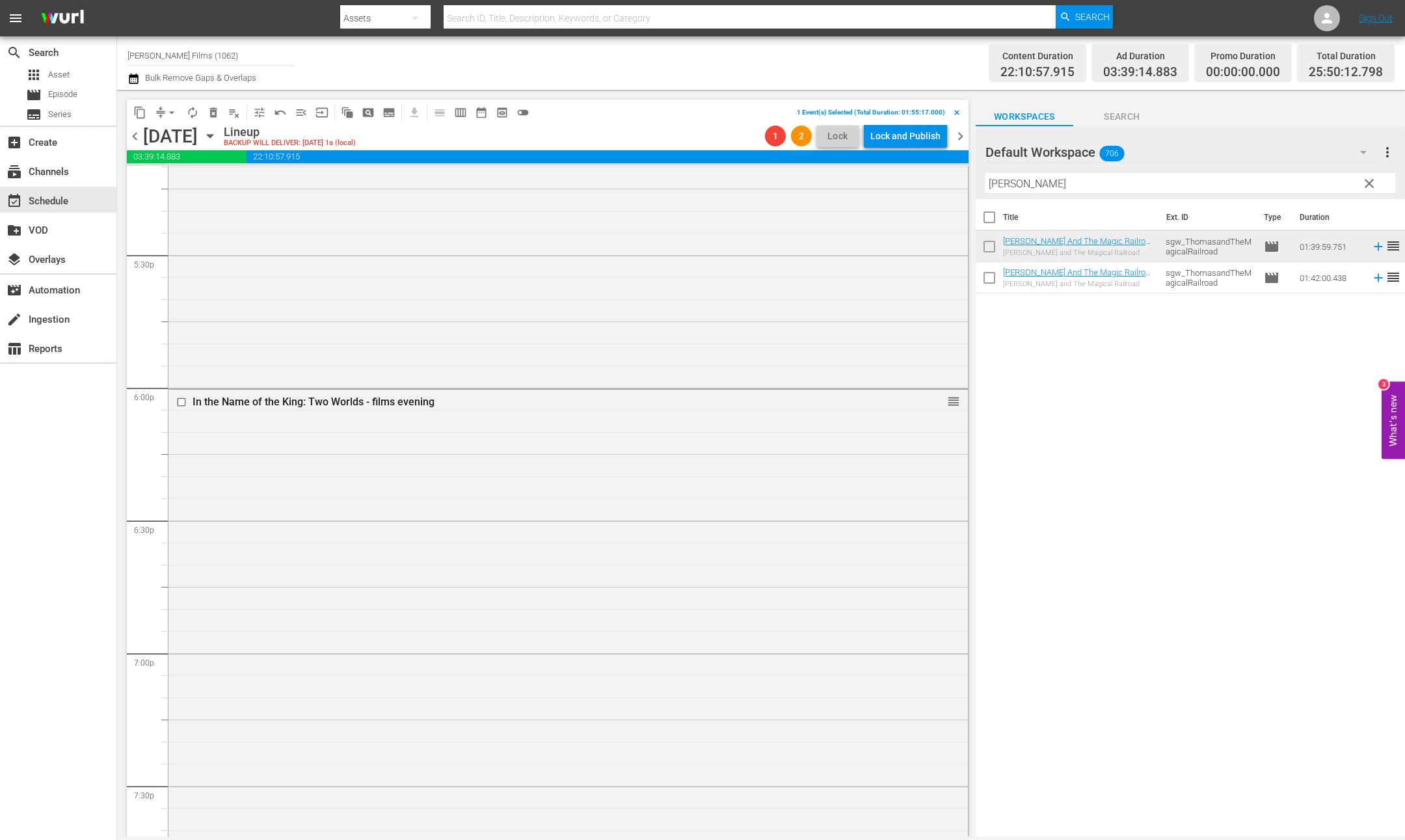
scroll to position [4525, 0]
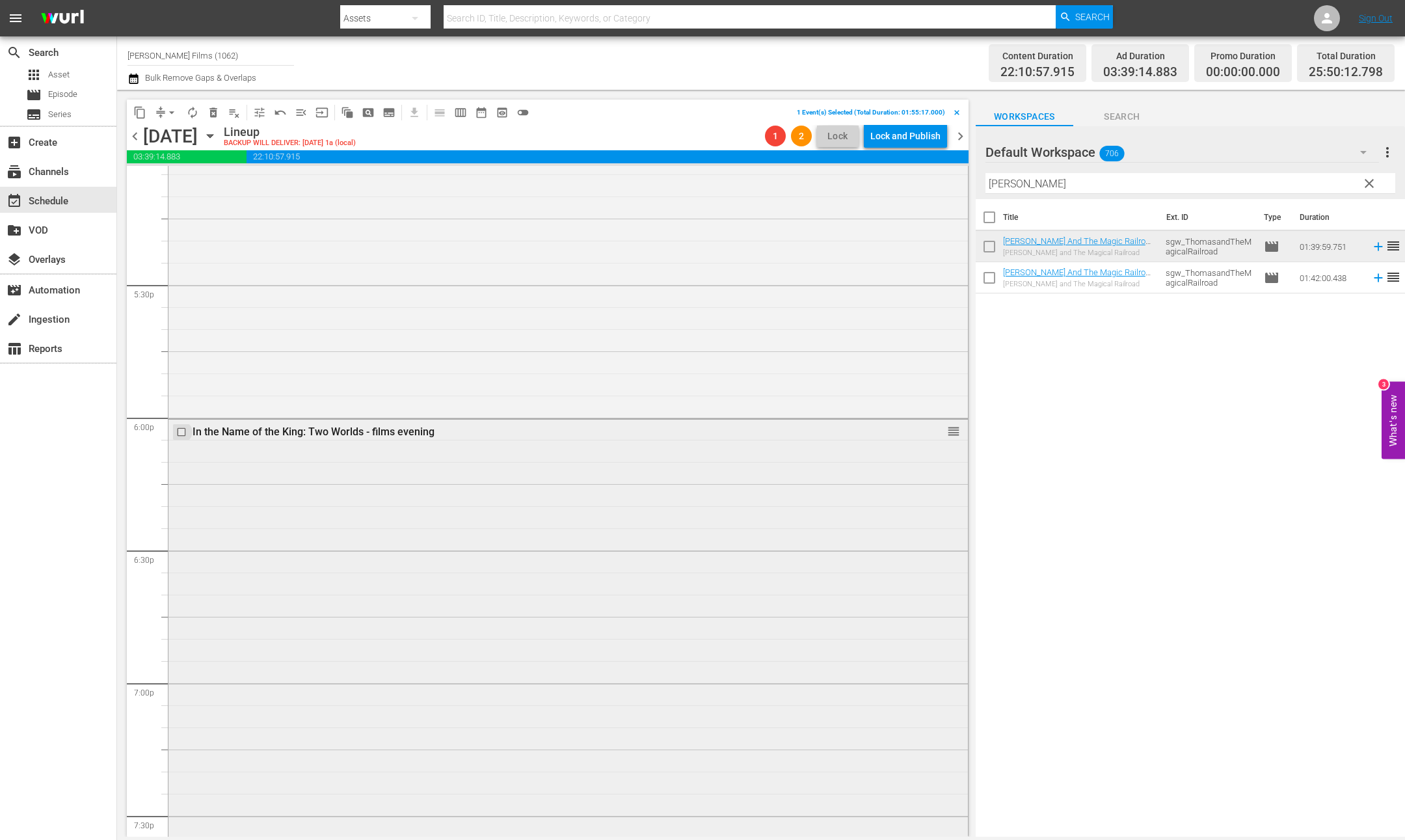
click at [184, 433] on input "checkbox" at bounding box center [183, 431] width 14 height 11
click at [212, 113] on span "delete_forever_outlined" at bounding box center [213, 112] width 13 height 13
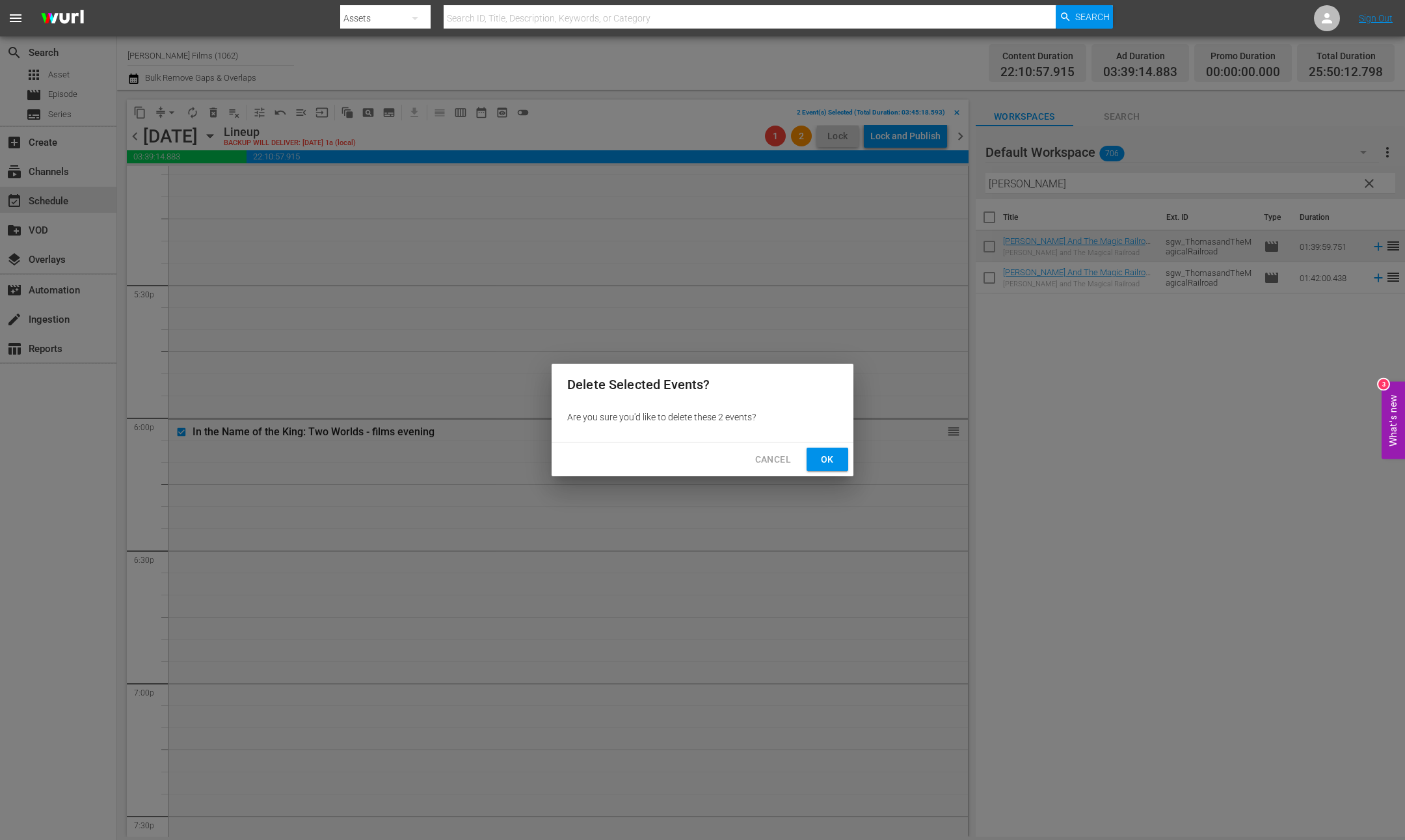
click at [831, 457] on span "Ok" at bounding box center [827, 460] width 21 height 16
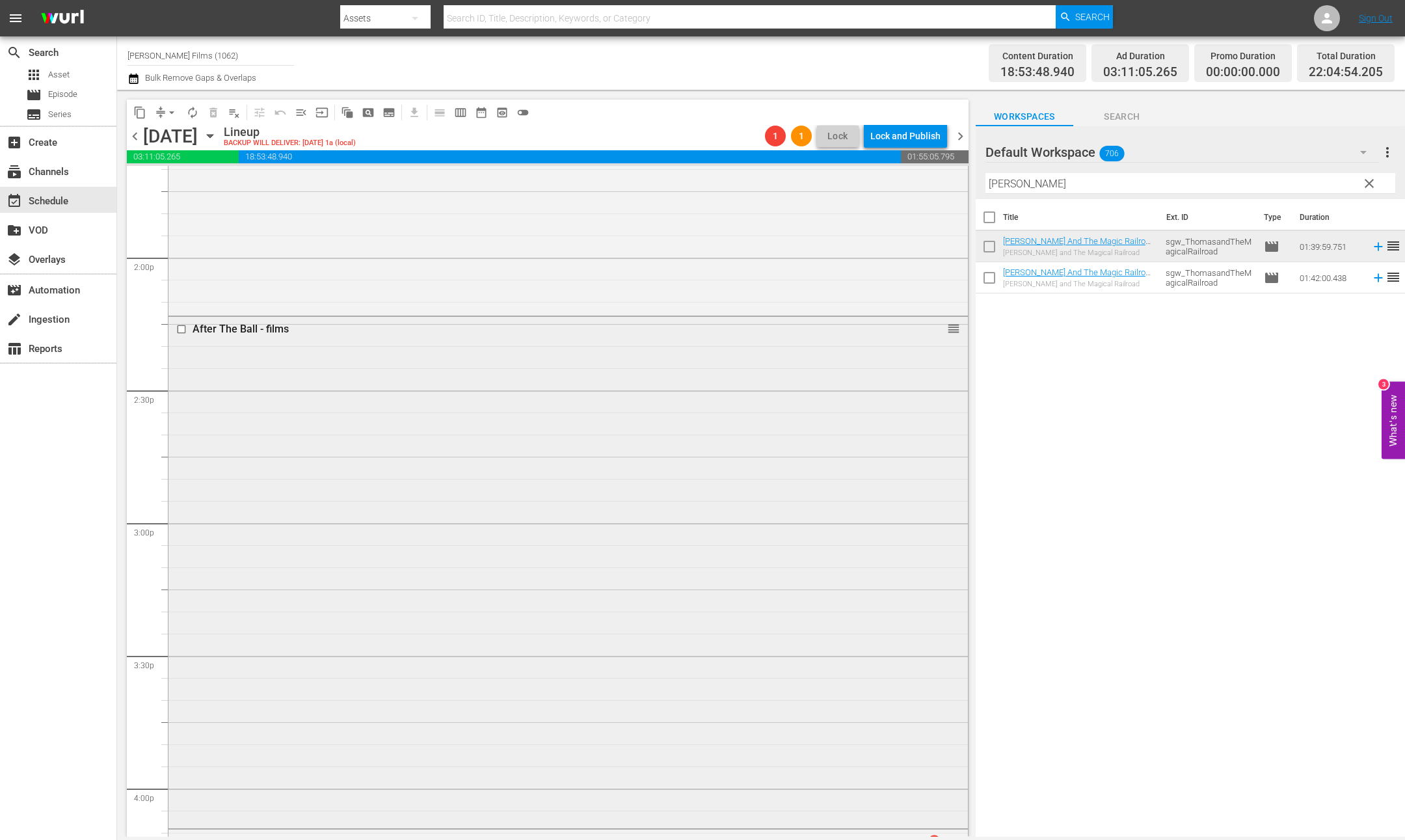
scroll to position [3740, 0]
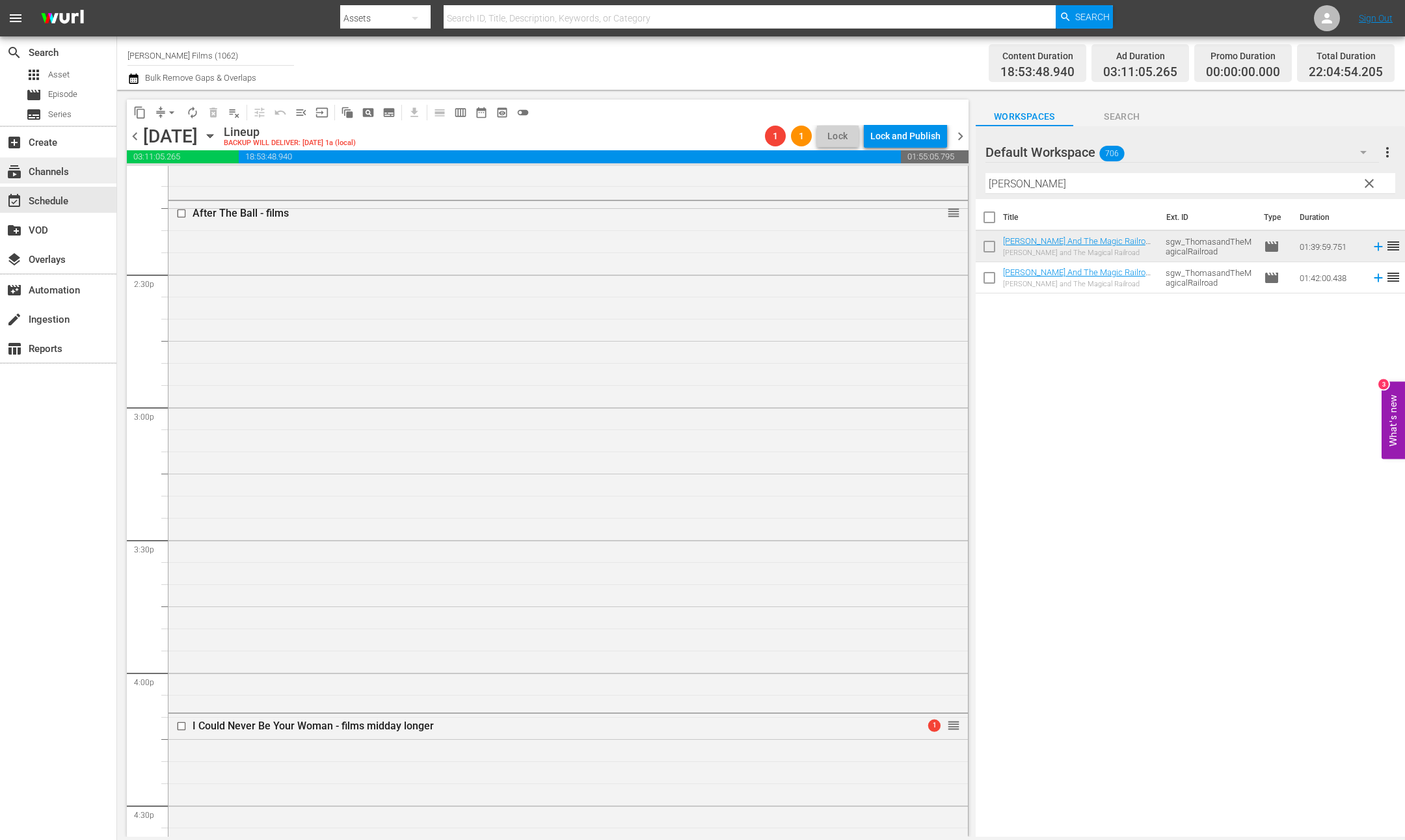
click at [67, 175] on div "subscriptions Channels" at bounding box center [36, 169] width 73 height 12
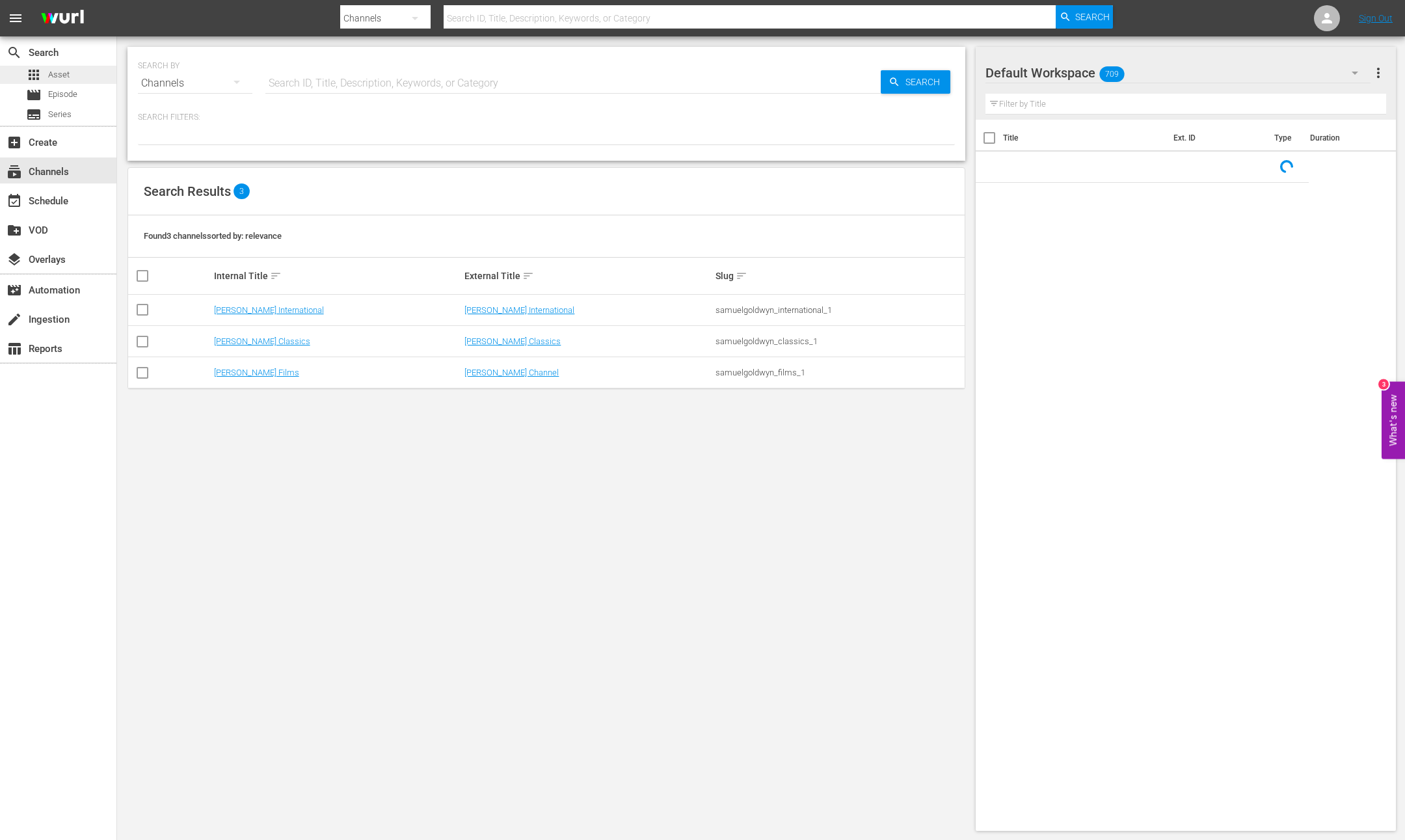
click at [48, 73] on span "Asset" at bounding box center [59, 75] width 22 height 13
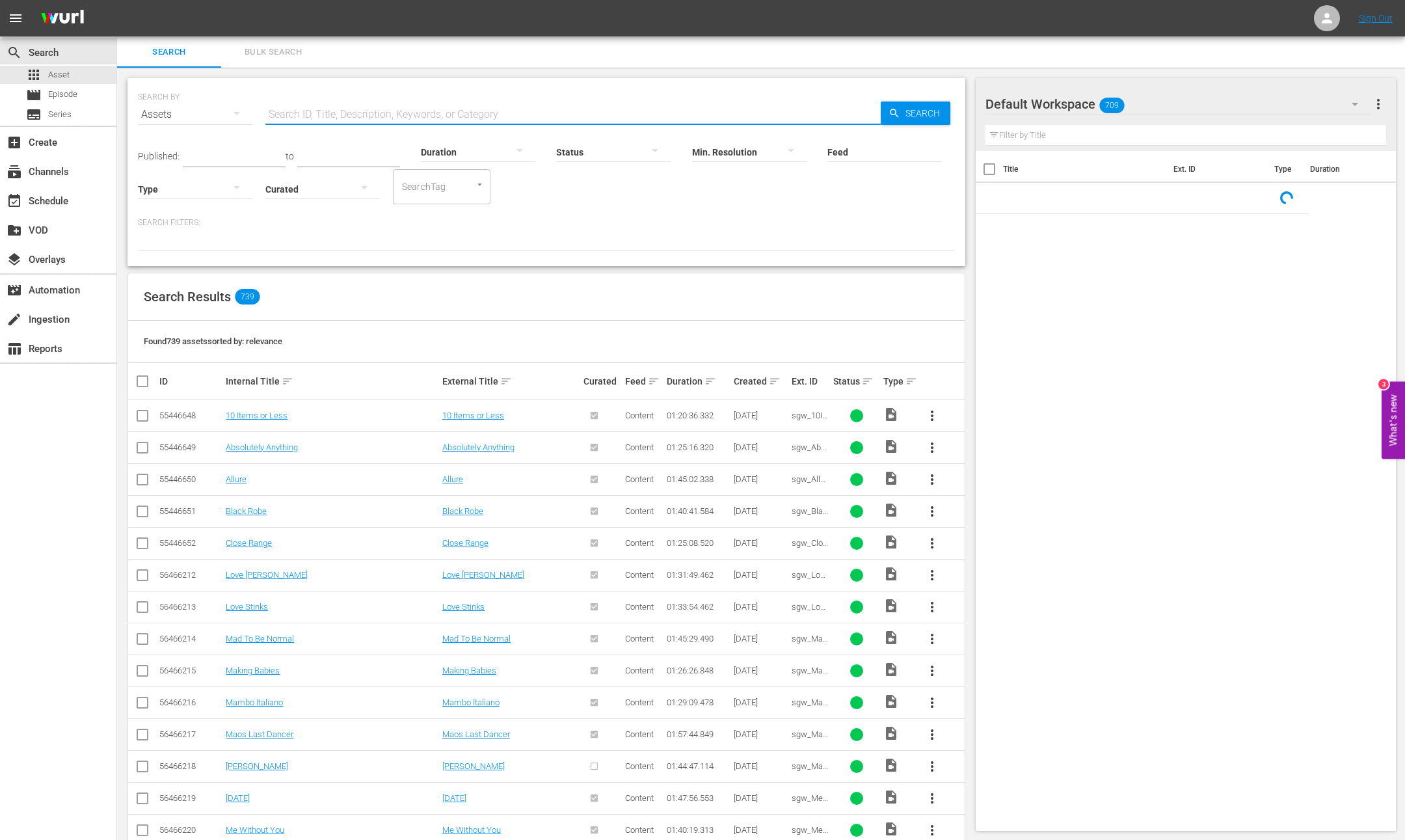
click at [304, 106] on input "text" at bounding box center [573, 115] width 615 height 31
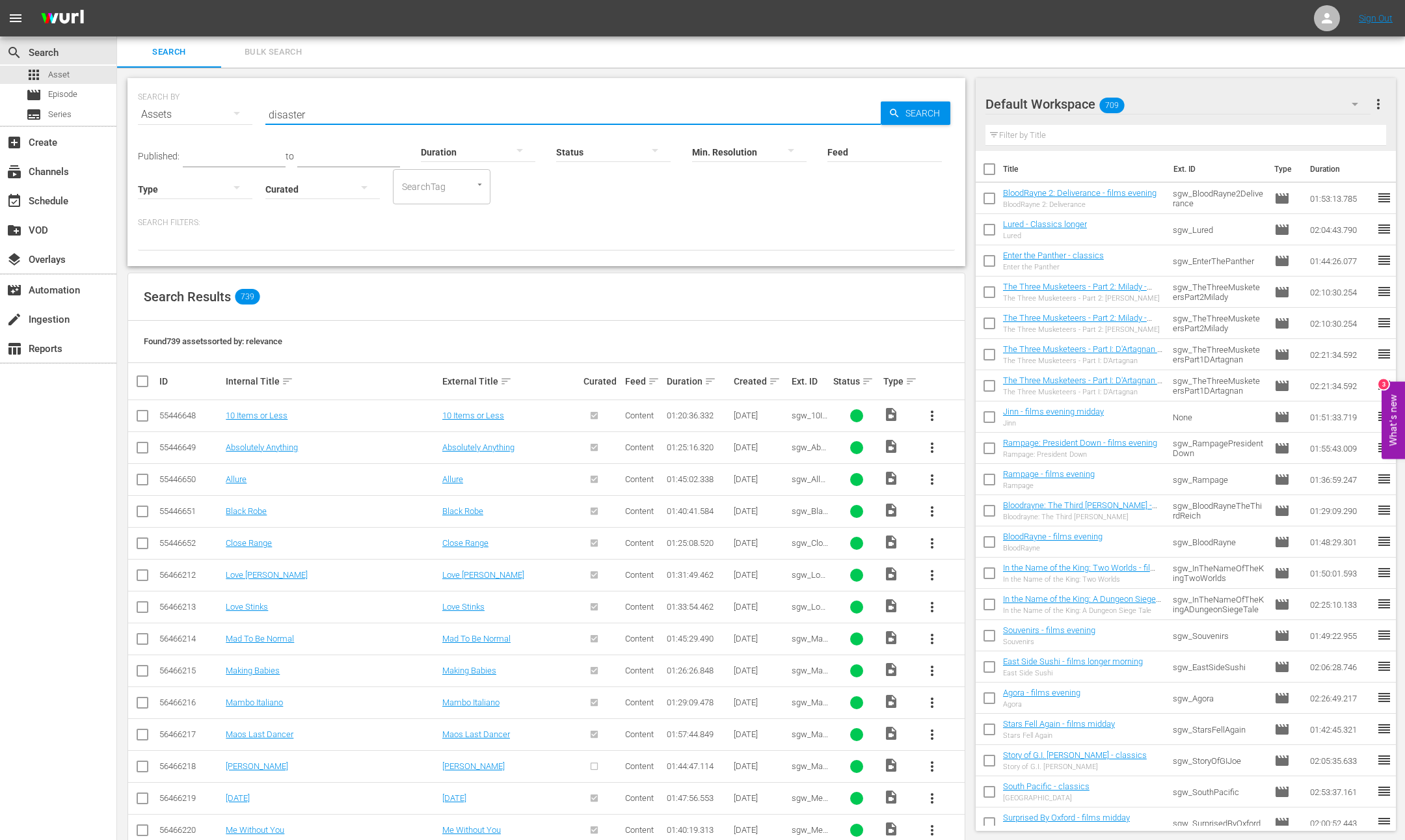
type input "disaster"
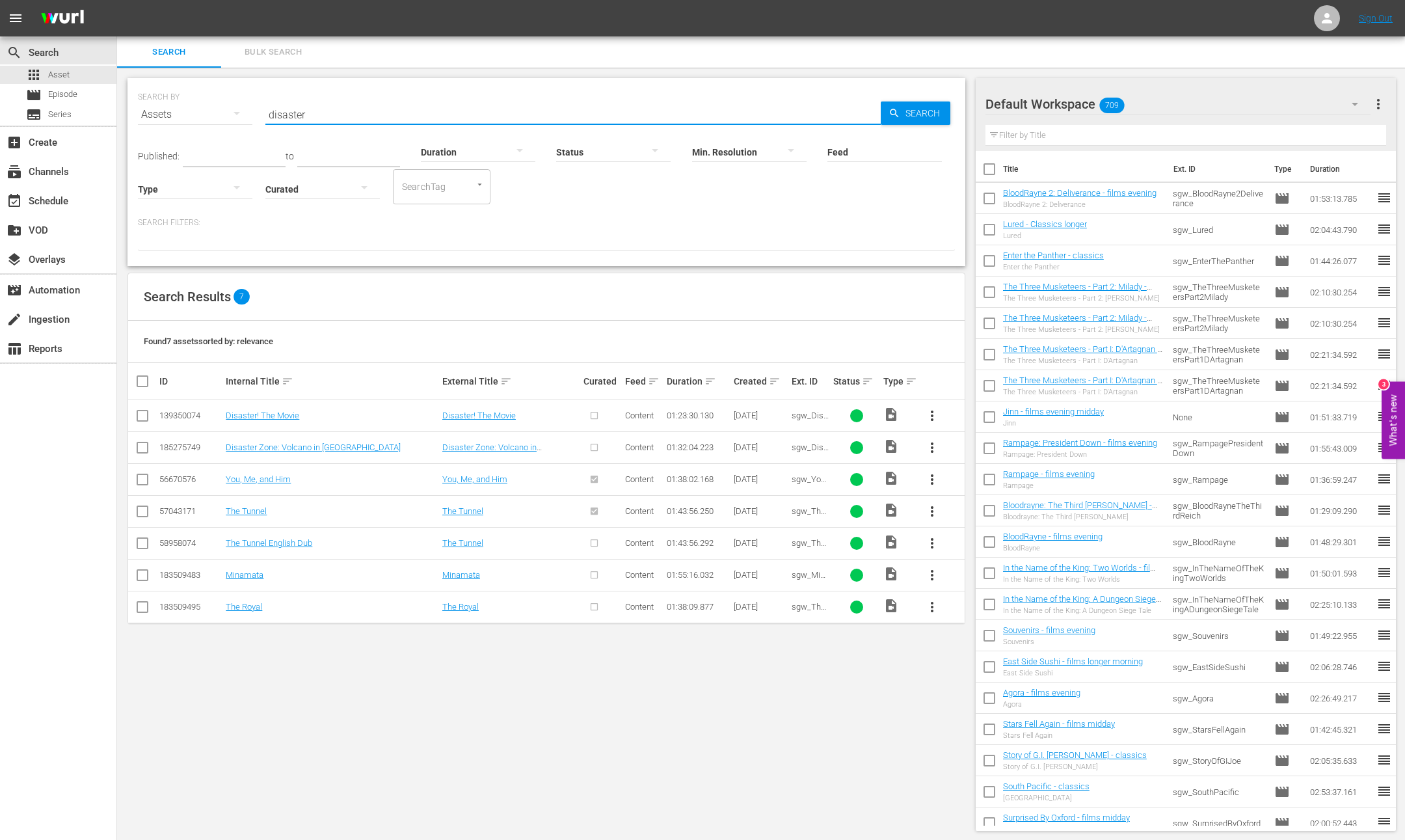
click at [929, 449] on span "more_vert" at bounding box center [932, 447] width 15 height 15
click at [982, 547] on div "Episode" at bounding box center [1002, 547] width 88 height 31
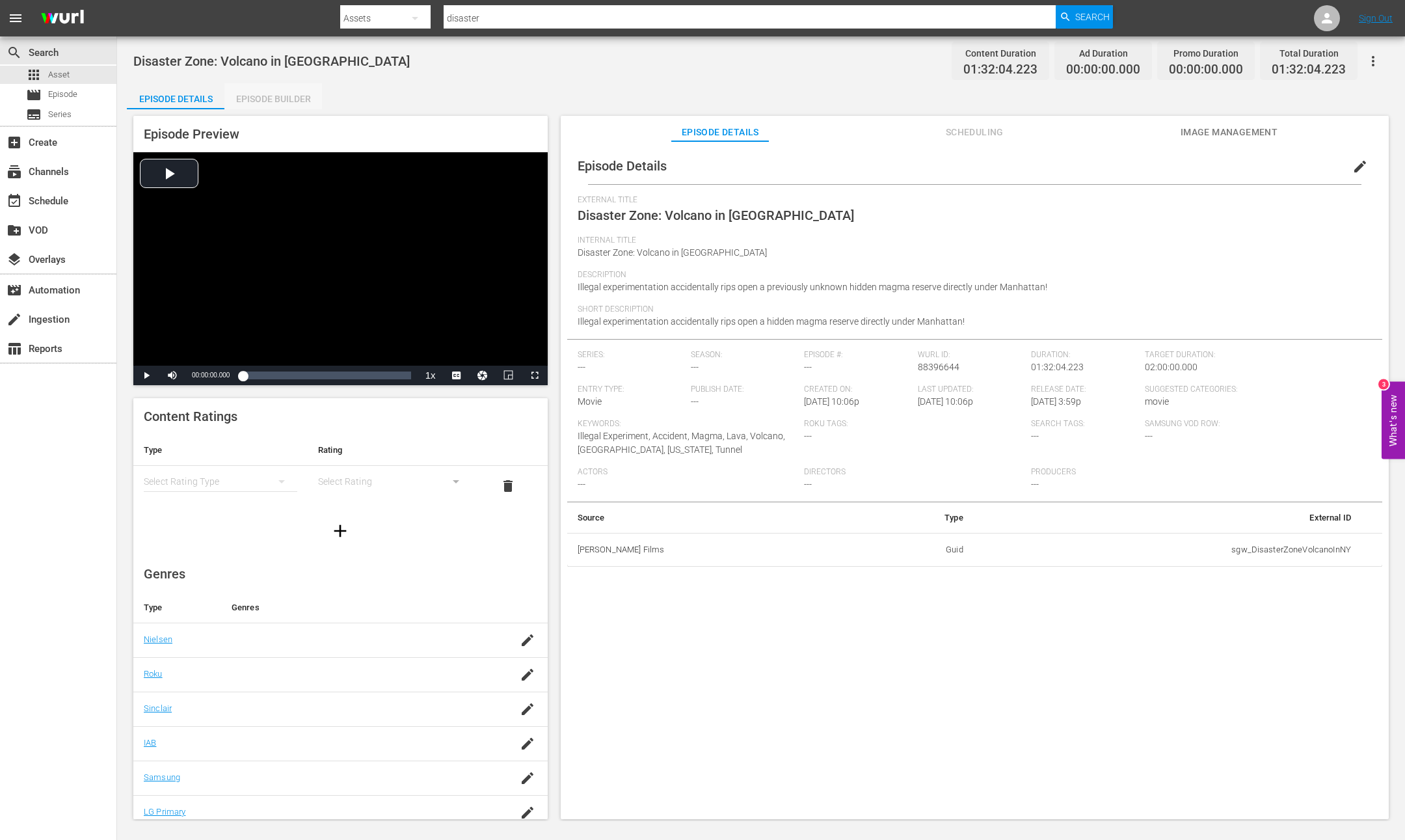
click at [266, 100] on div "Episode Builder" at bounding box center [273, 98] width 97 height 31
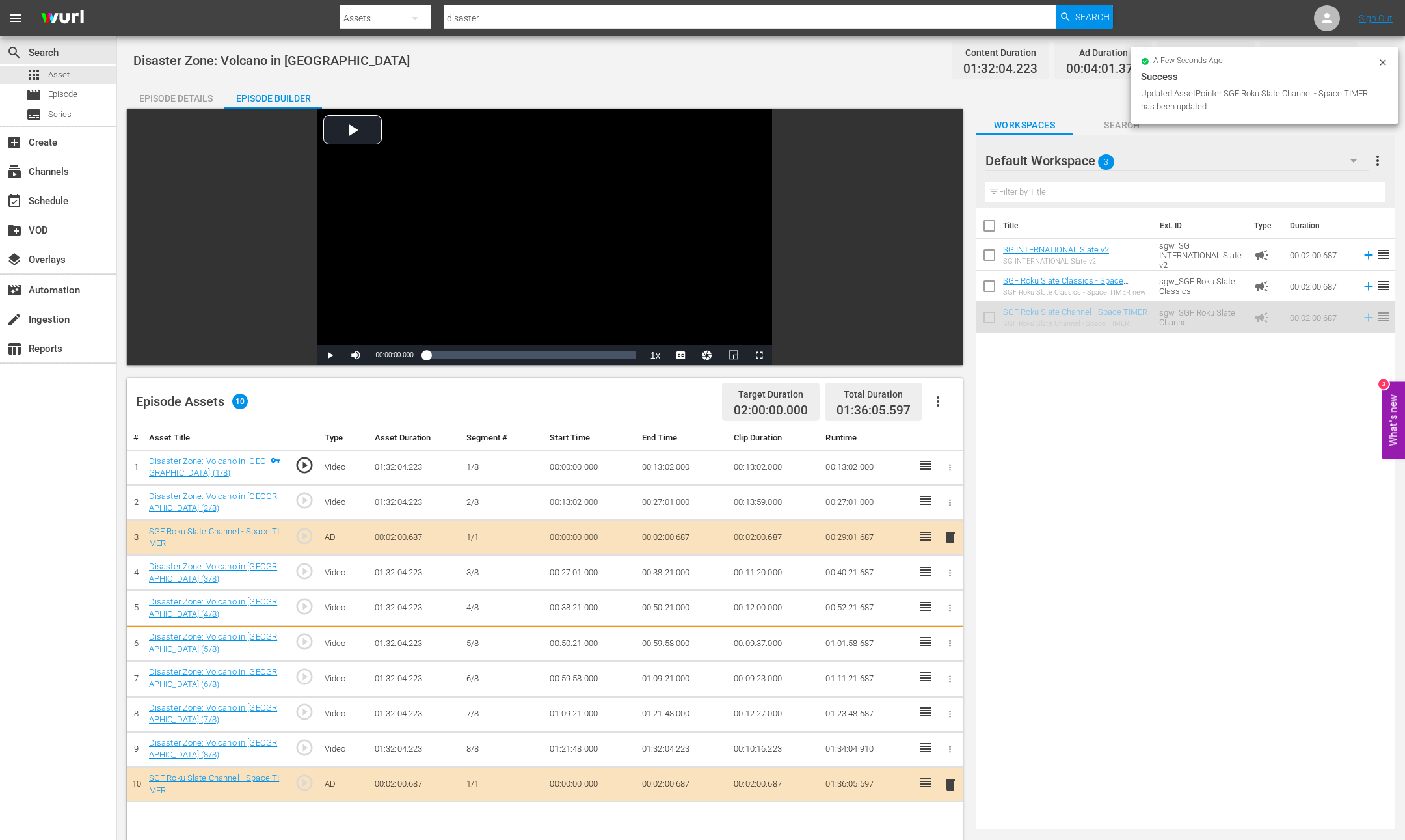
scroll to position [8, 0]
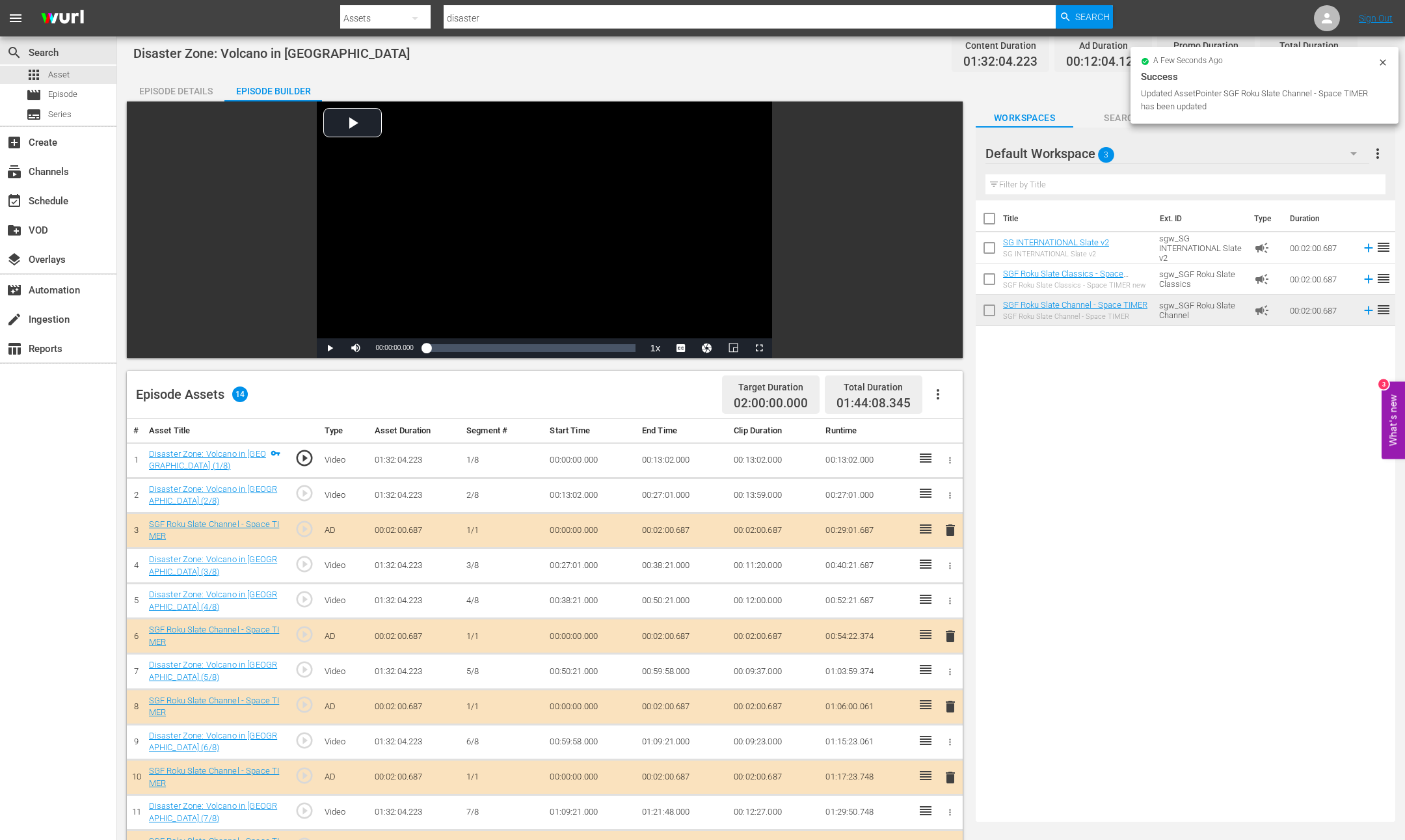
click at [1385, 58] on icon at bounding box center [1382, 62] width 10 height 10
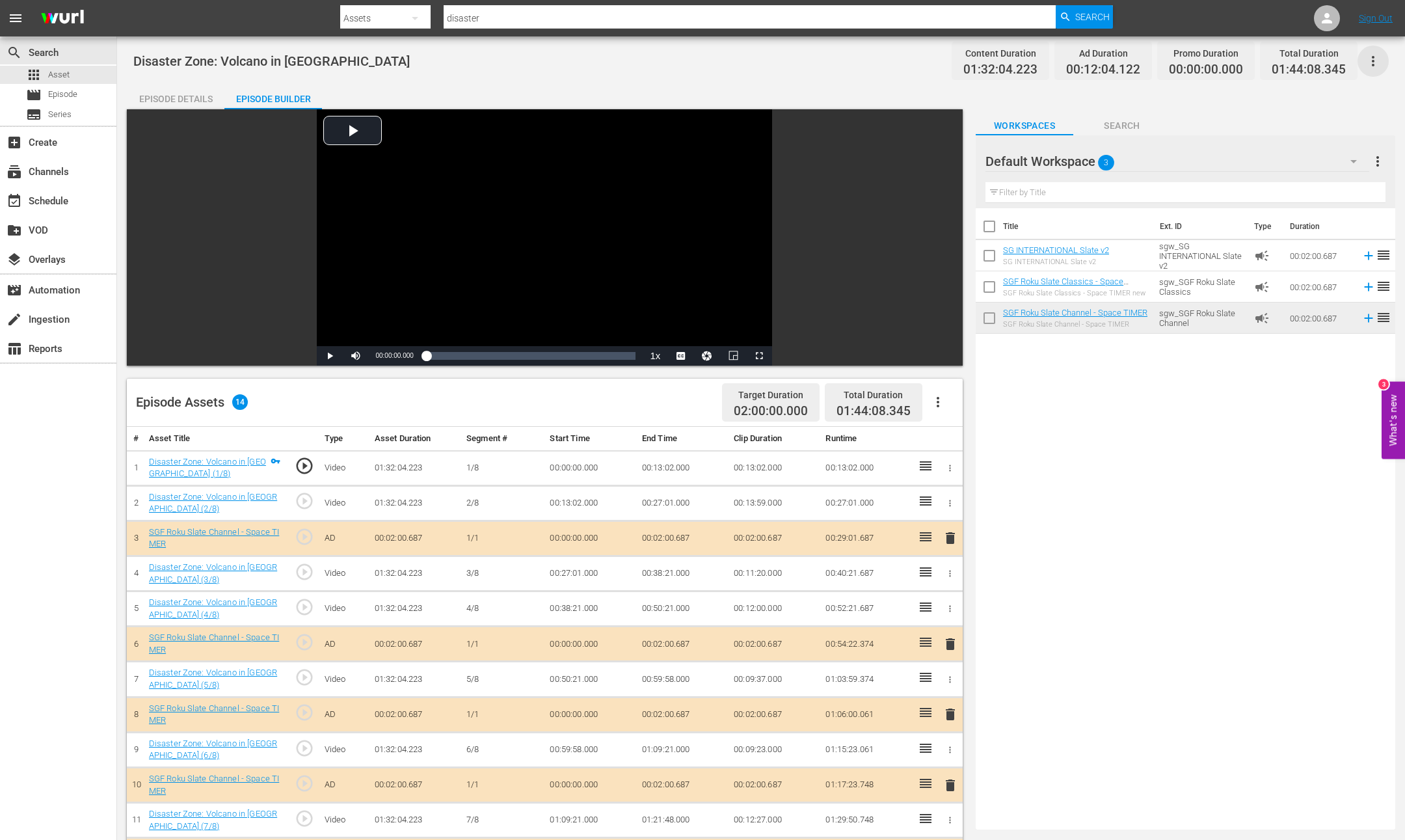
click at [1373, 58] on icon "button" at bounding box center [1372, 61] width 15 height 15
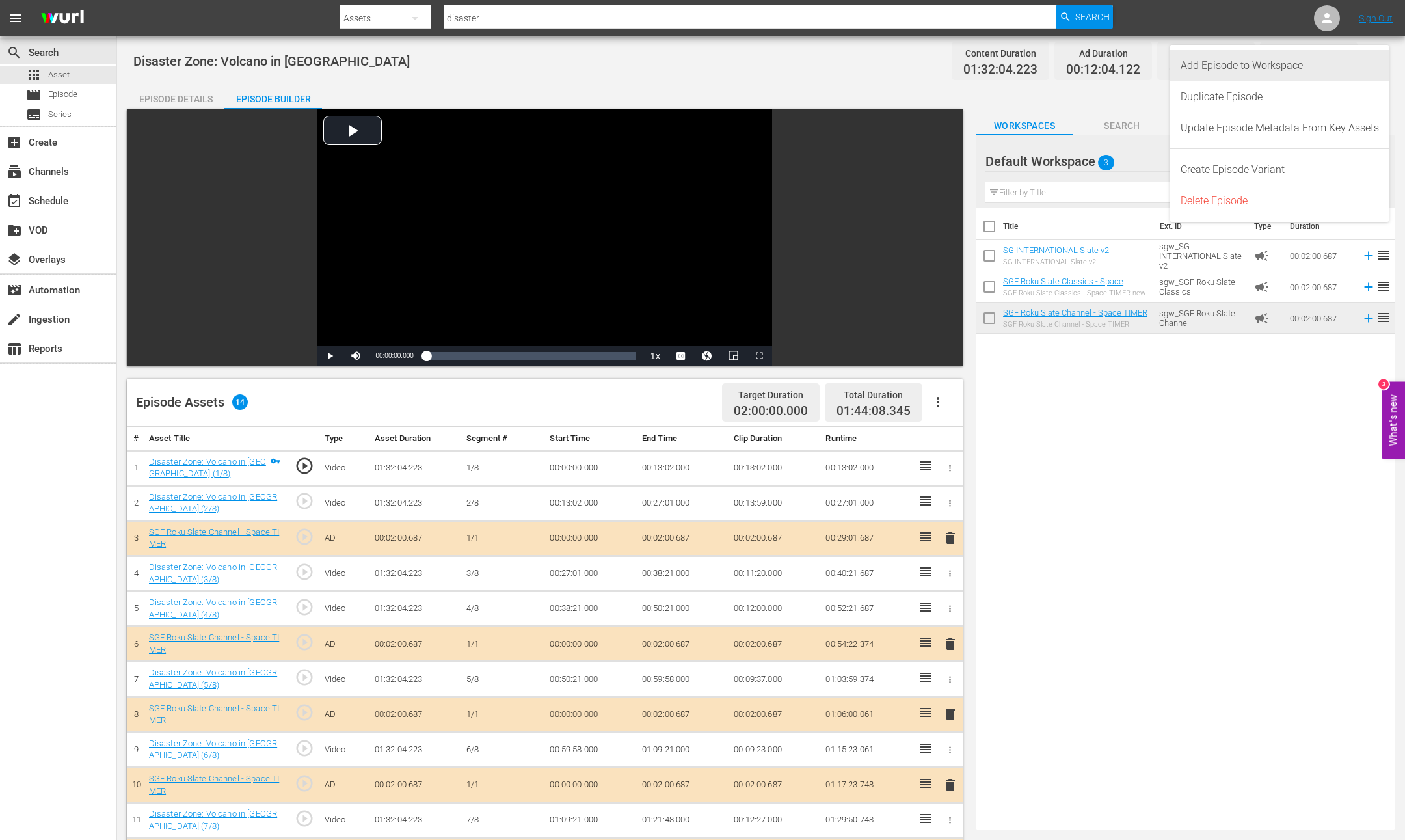
click at [1245, 63] on div "Add Episode to Workspace" at bounding box center [1279, 66] width 198 height 31
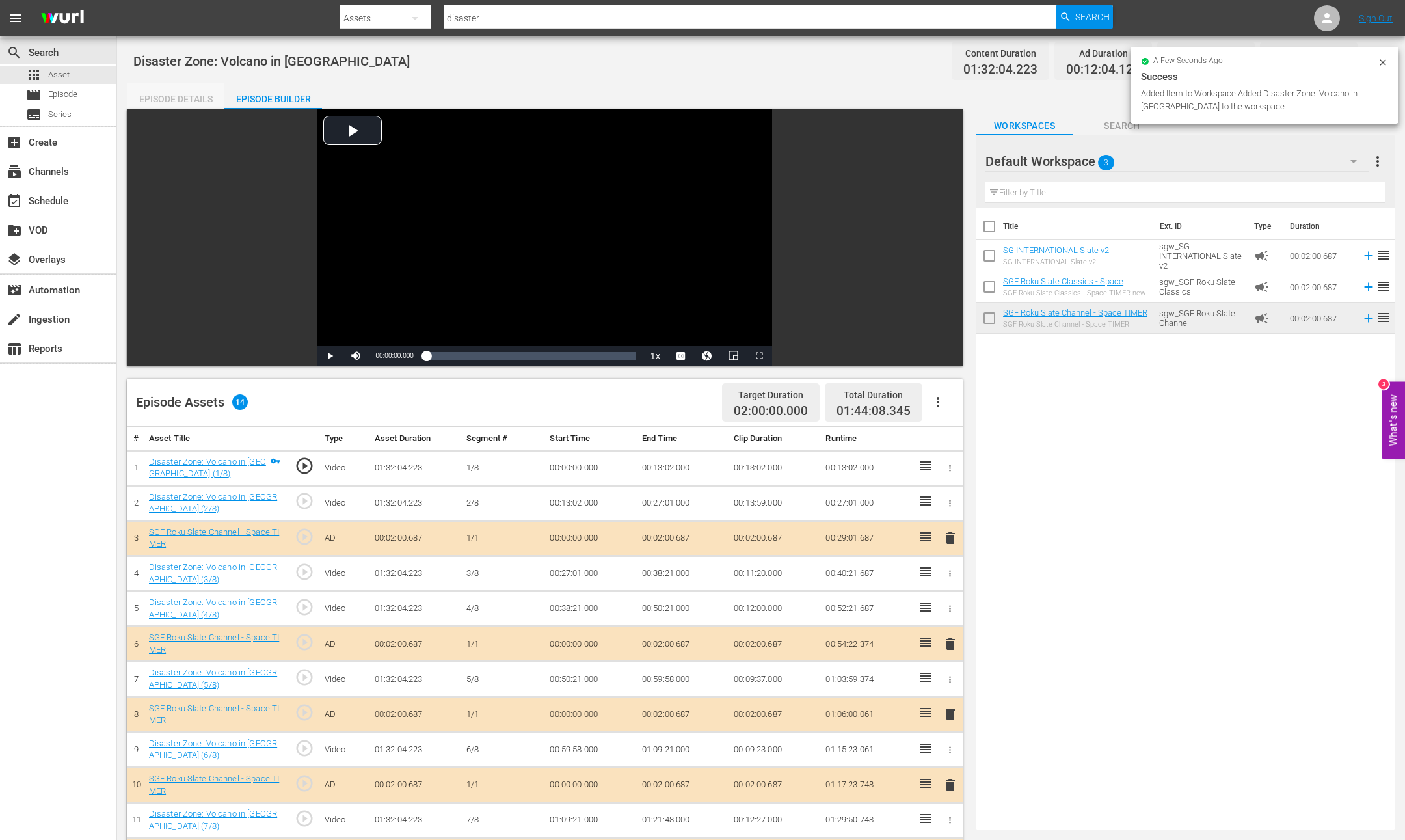
click at [157, 102] on div "Episode Details" at bounding box center [175, 98] width 97 height 31
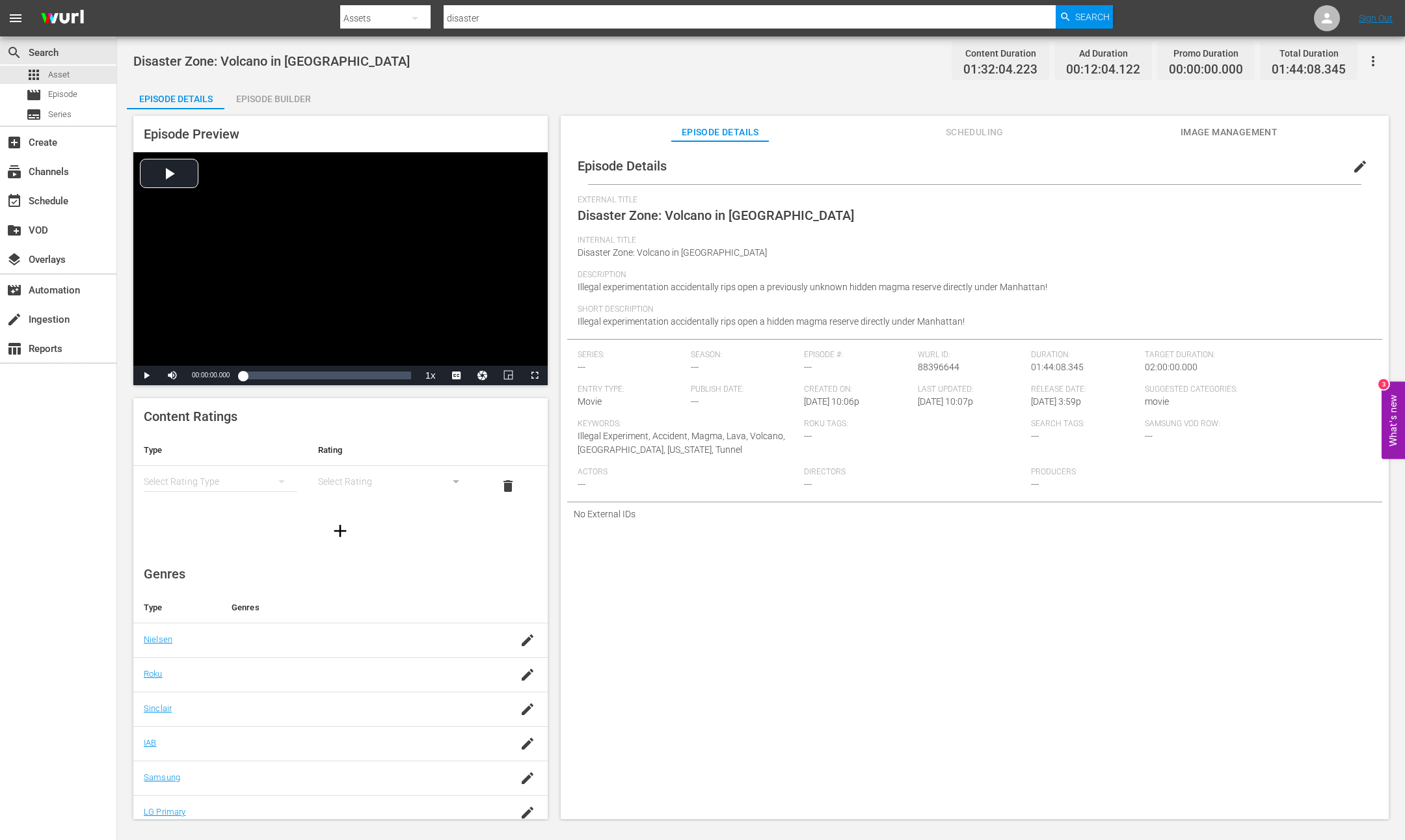
click at [258, 106] on div "Episode Builder" at bounding box center [273, 98] width 97 height 31
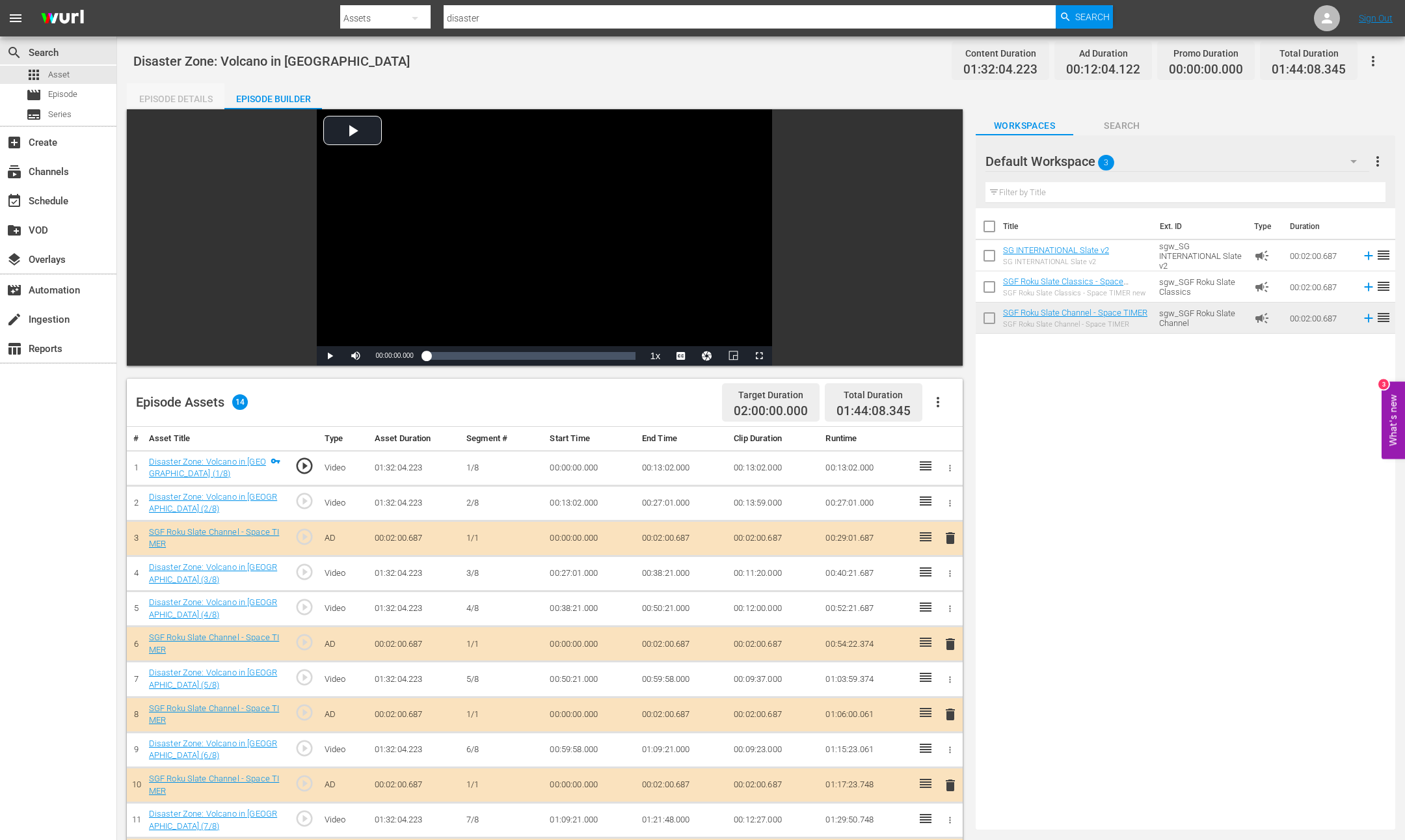
click at [152, 87] on div "Episode Details" at bounding box center [175, 98] width 97 height 31
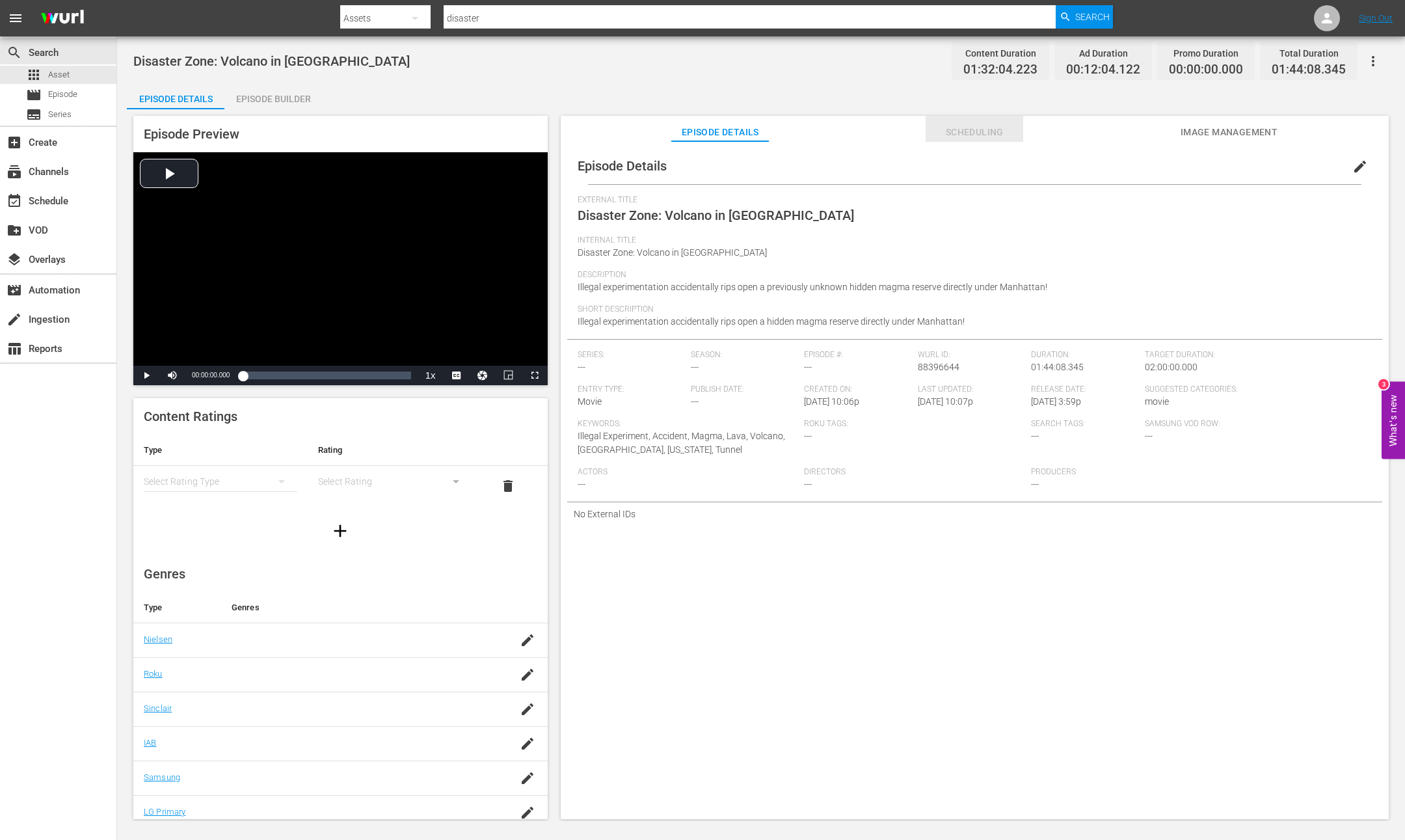
click at [988, 131] on span "Scheduling" at bounding box center [974, 133] width 97 height 16
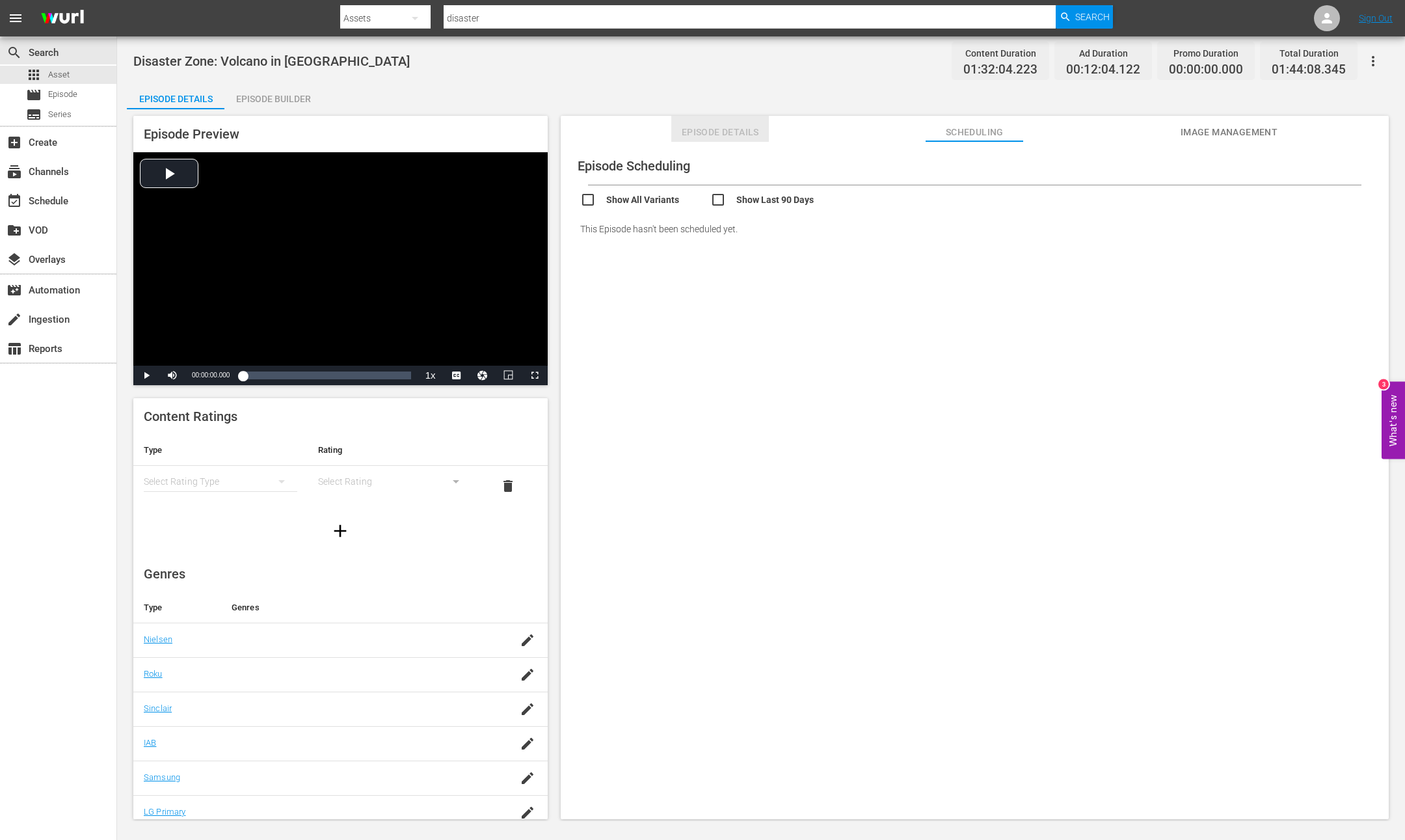
click at [672, 127] on span "Episode Details" at bounding box center [720, 133] width 97 height 16
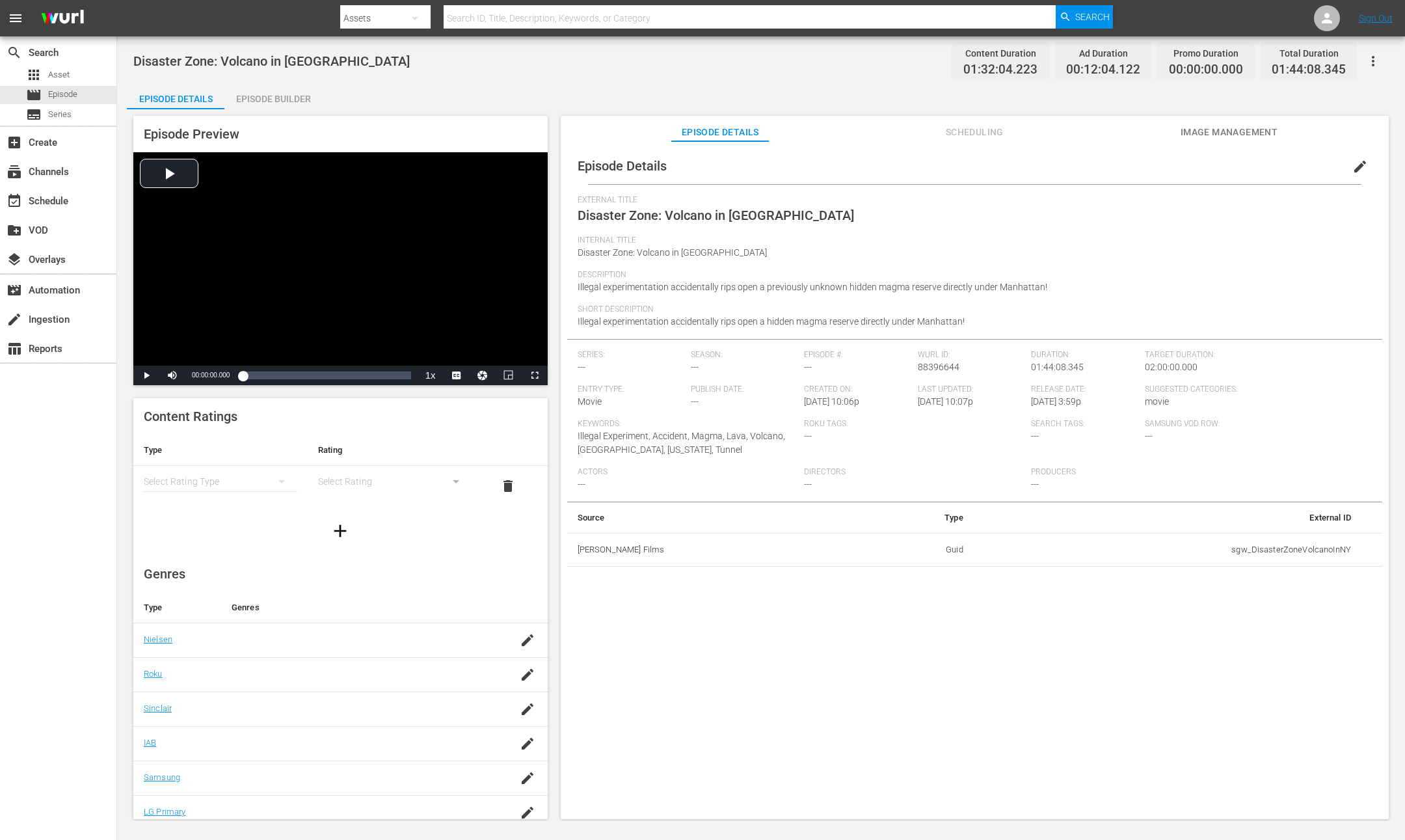
click at [240, 489] on div "simple table" at bounding box center [220, 481] width 154 height 36
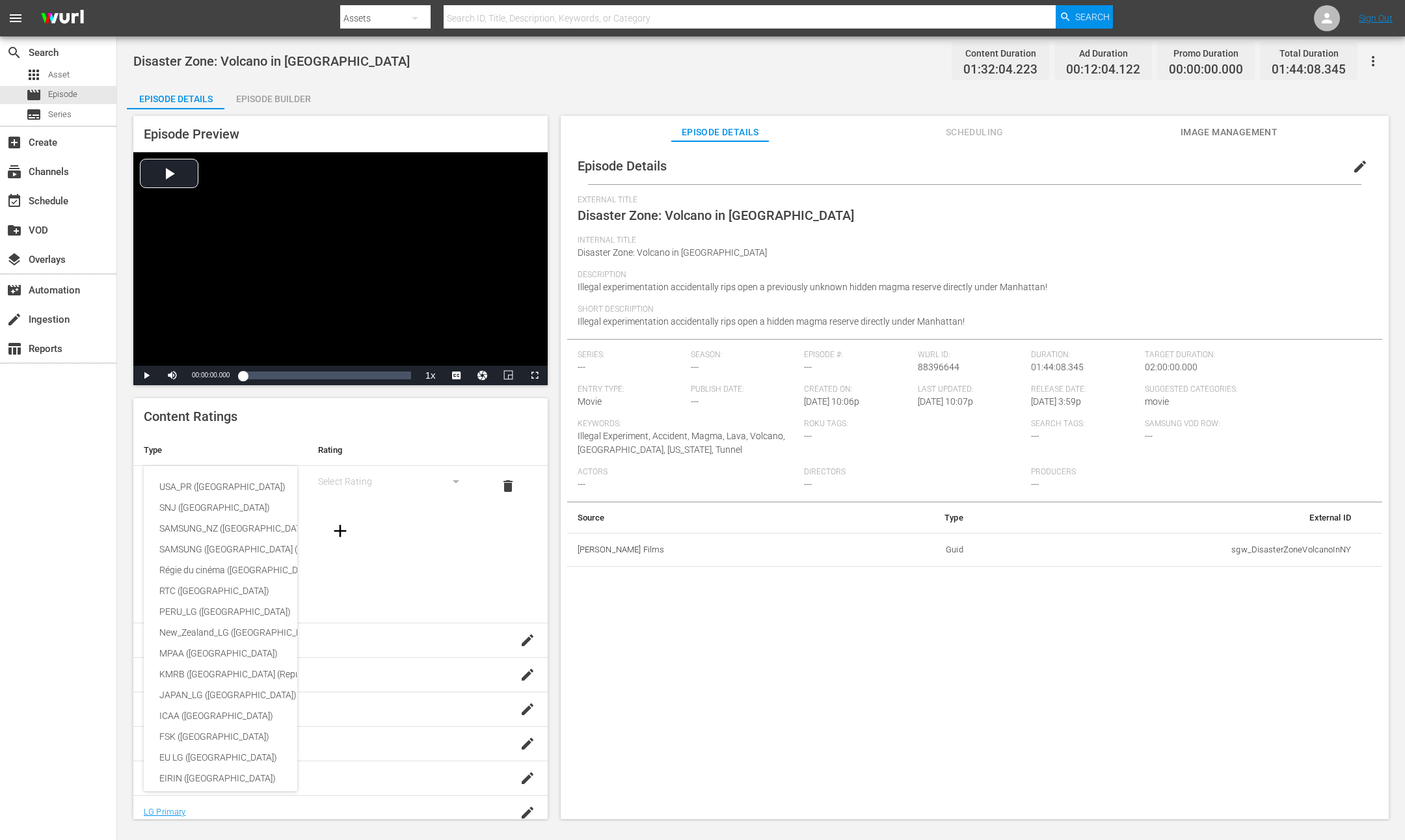
click at [482, 573] on div "USA_PR (United States of America) SNJ (Brazil) SAMSUNG_NZ (New Zealand) SAMSUNG…" at bounding box center [702, 420] width 1405 height 840
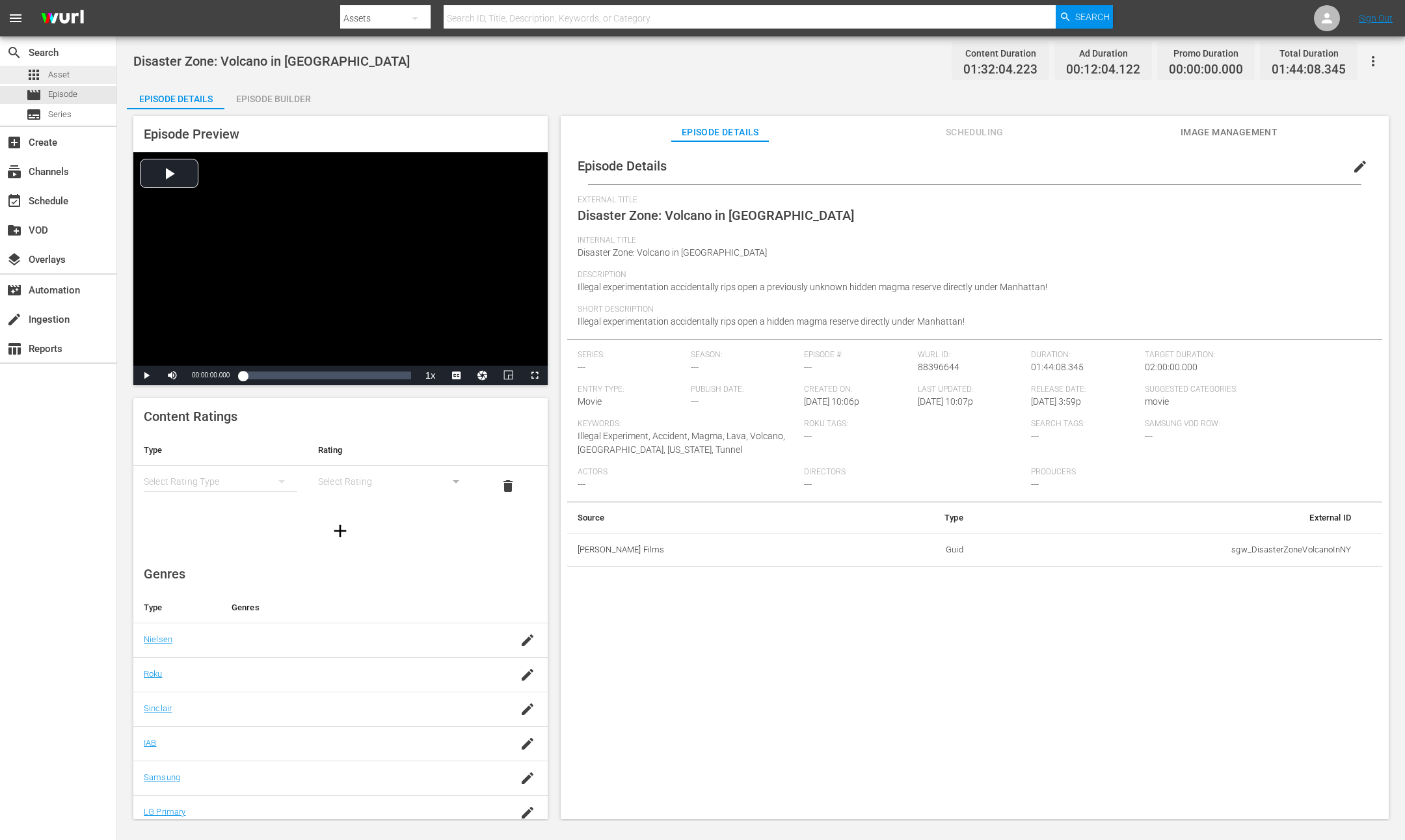
click at [66, 77] on span "Asset" at bounding box center [59, 75] width 22 height 13
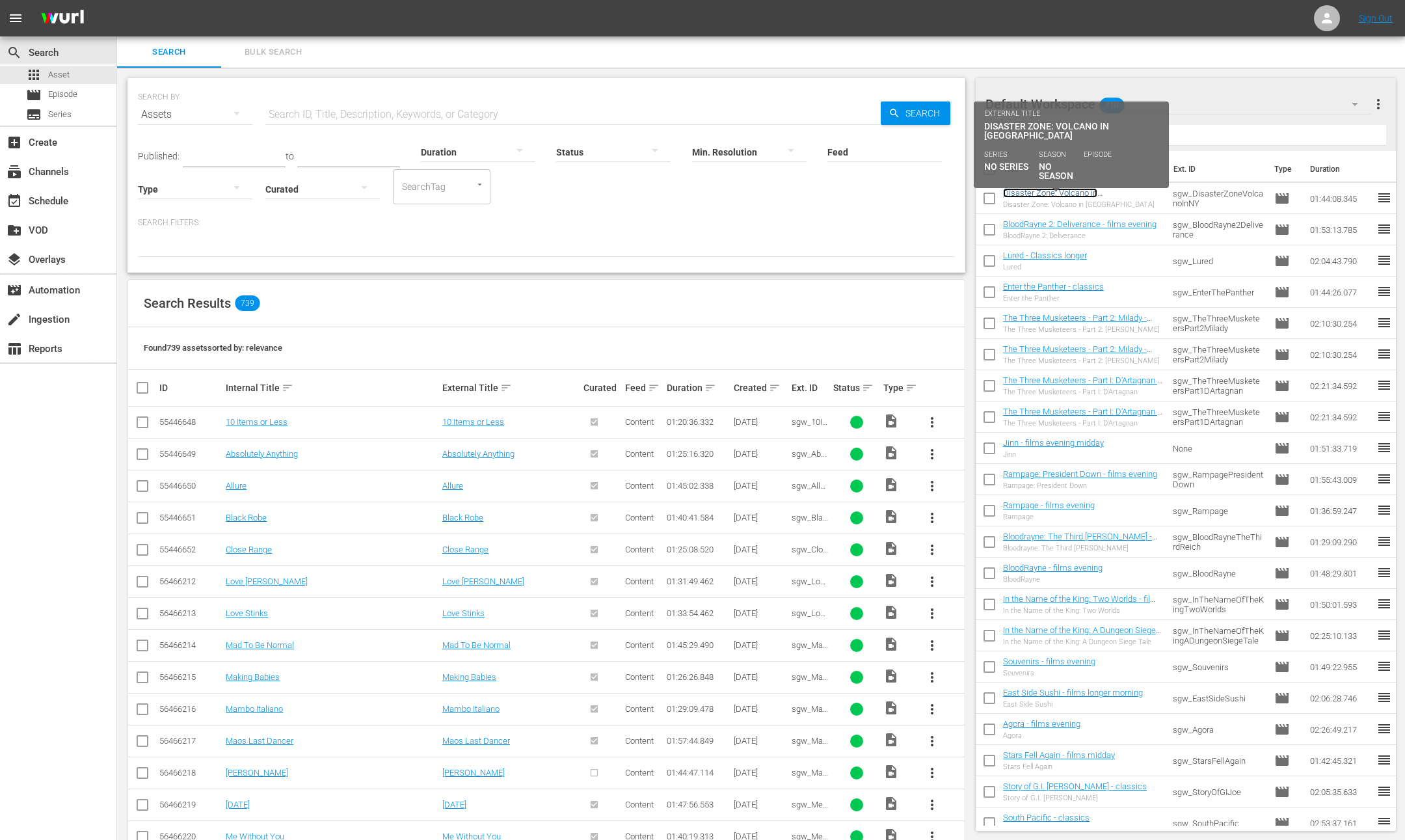
click at [1087, 192] on link "Disaster Zone: Volcano in [GEOGRAPHIC_DATA]" at bounding box center [1050, 197] width 95 height 19
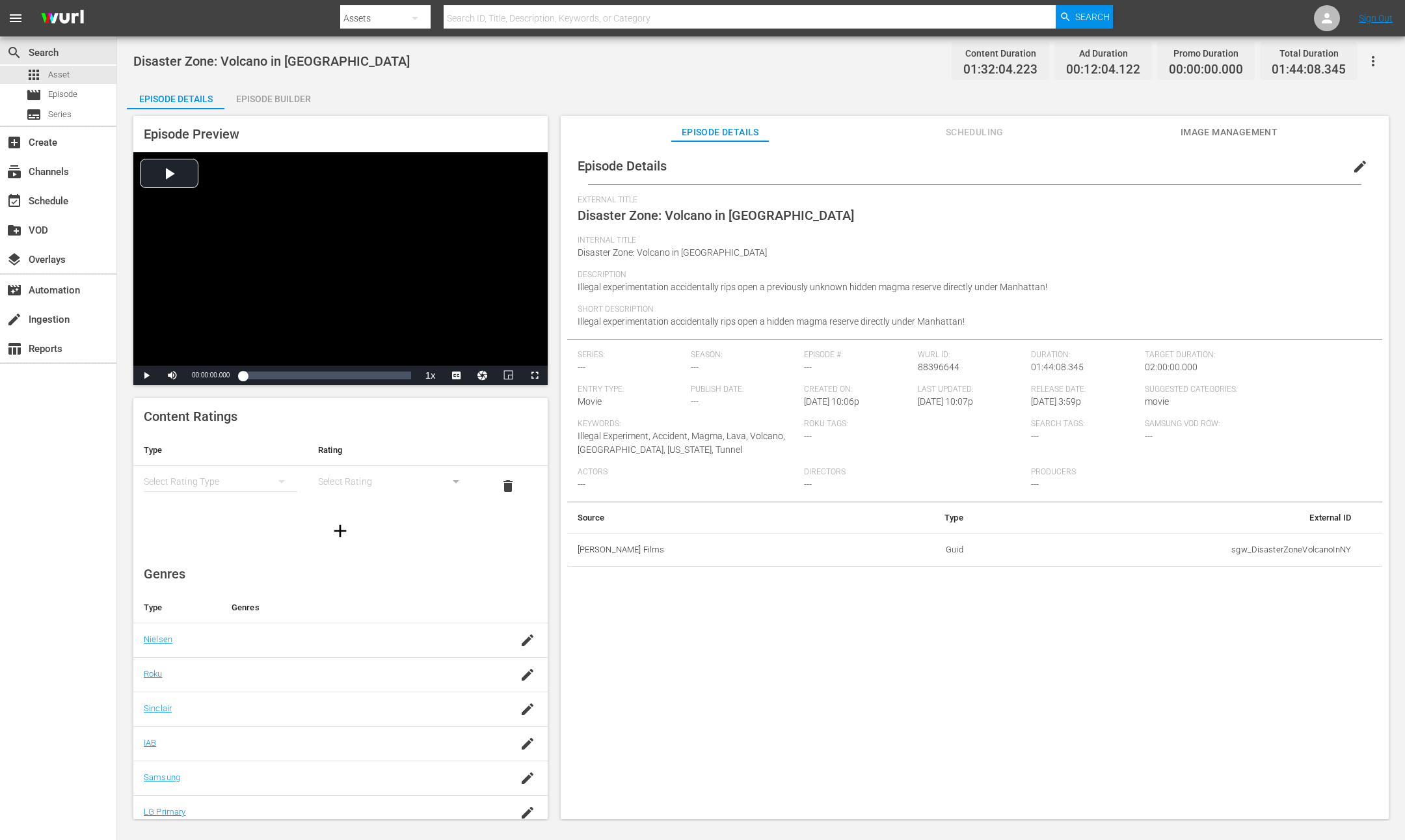
click at [1359, 164] on span "edit" at bounding box center [1360, 166] width 15 height 15
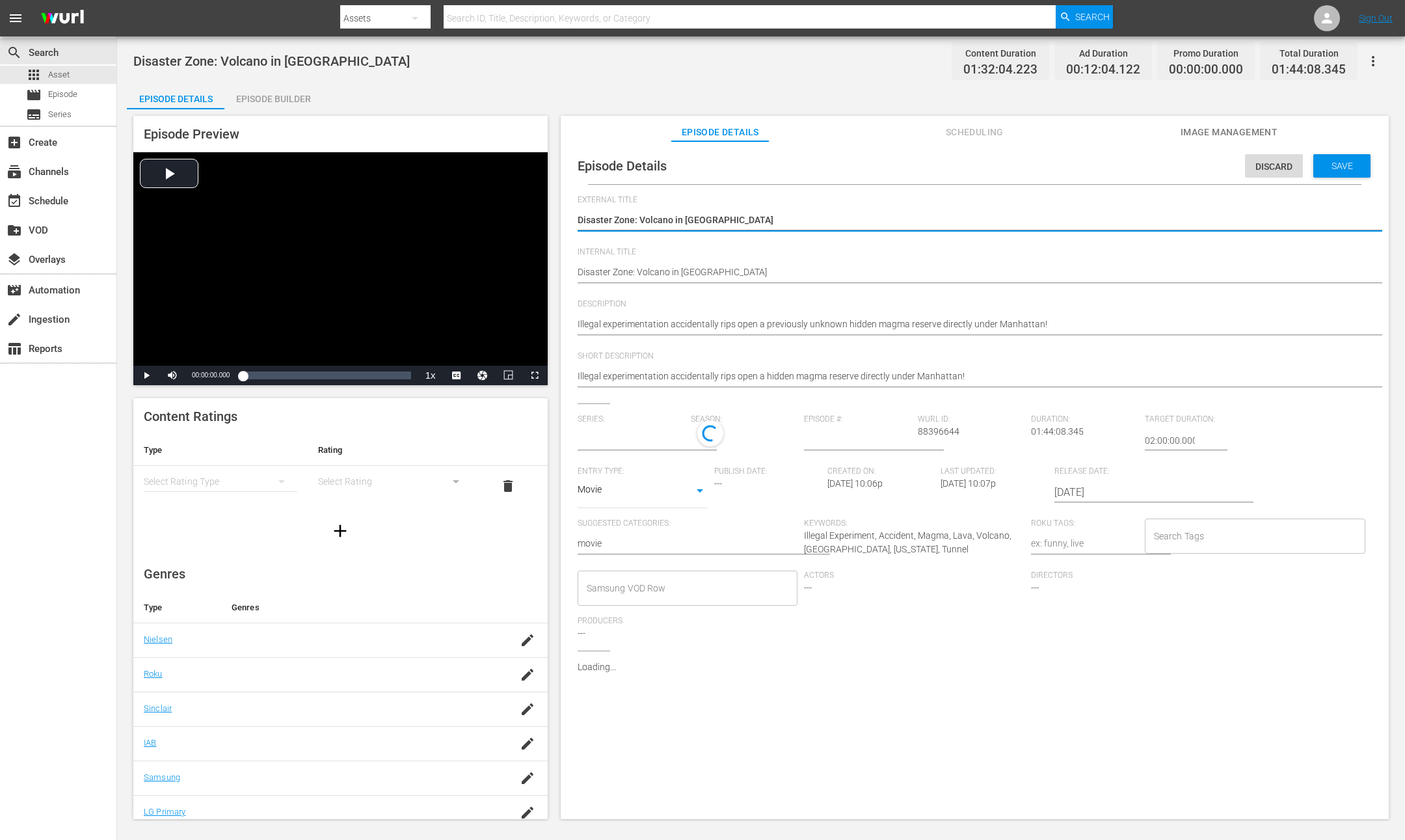
type input "No Series"
click at [715, 218] on textarea "Disaster Zone: Volcano in [GEOGRAPHIC_DATA]" at bounding box center [971, 220] width 787 height 15
type textarea "Disaster Zone: Volcano in N"
type textarea "Disaster Zone: Volcano in Ne"
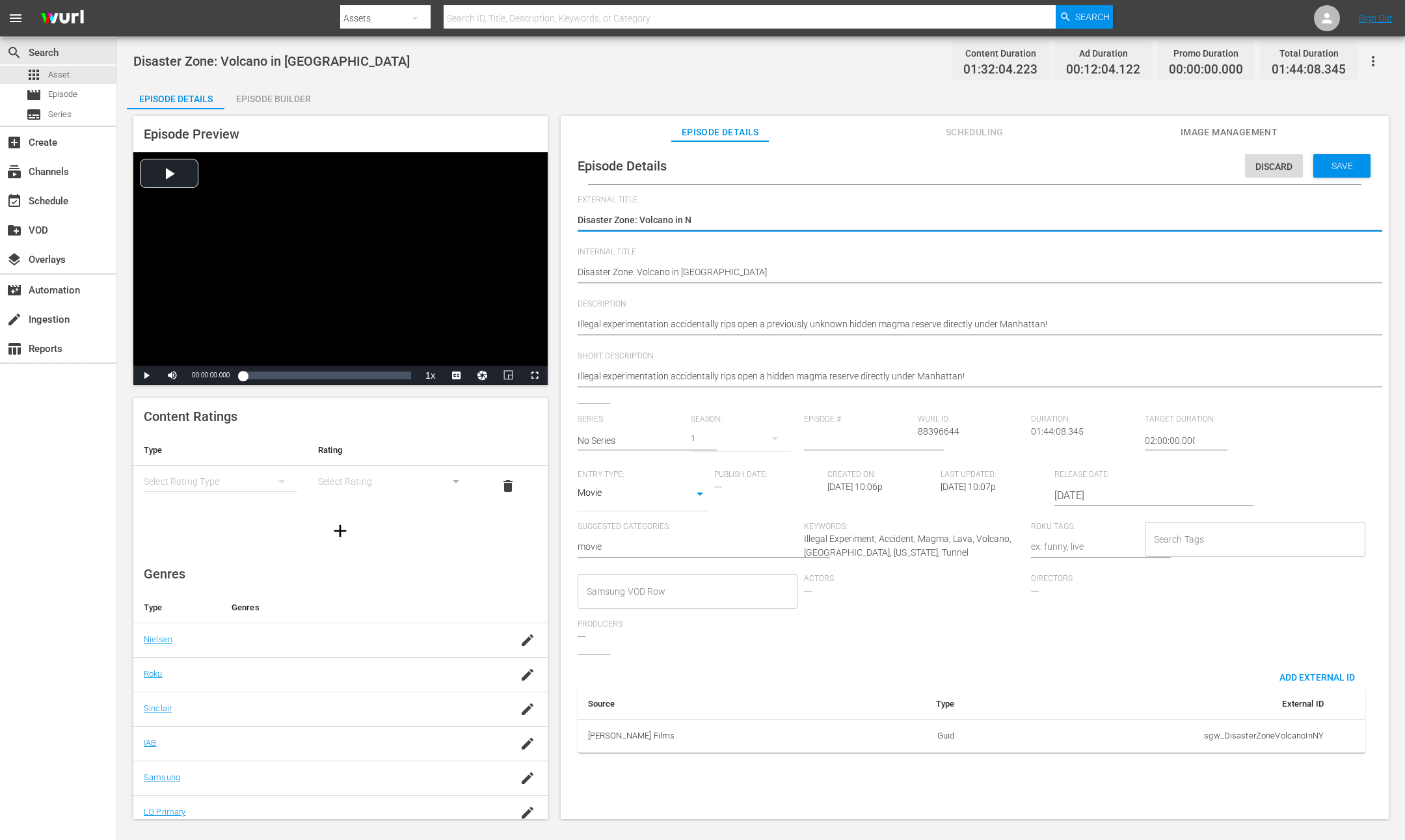
type textarea "Disaster Zone: Volcano in Ne"
type textarea "Disaster Zone: Volcano in New"
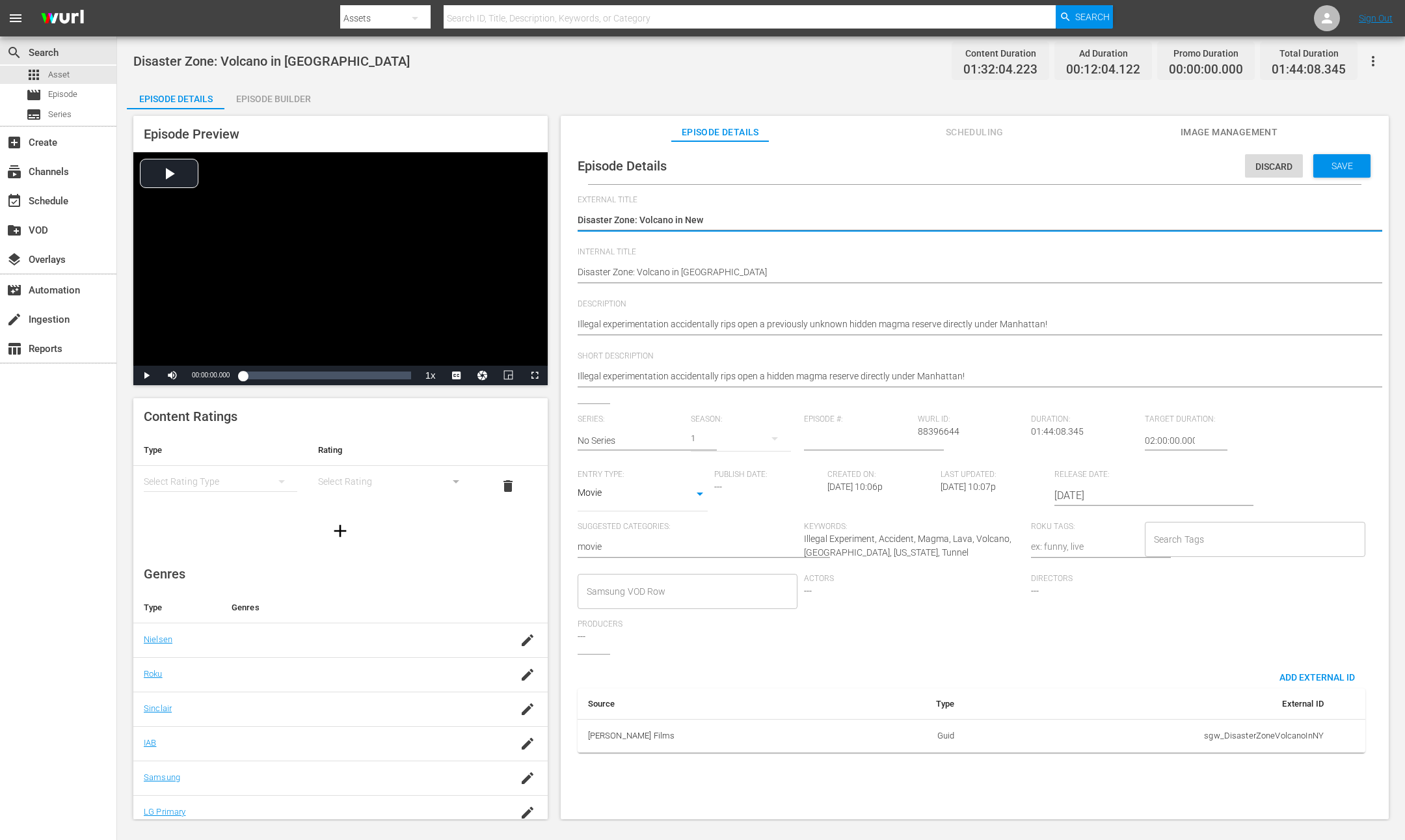
type textarea "Disaster Zone: Volcano in New Y"
type textarea "Disaster Zone: Volcano in New Yo"
type textarea "Disaster Zone: Volcano in New Yor"
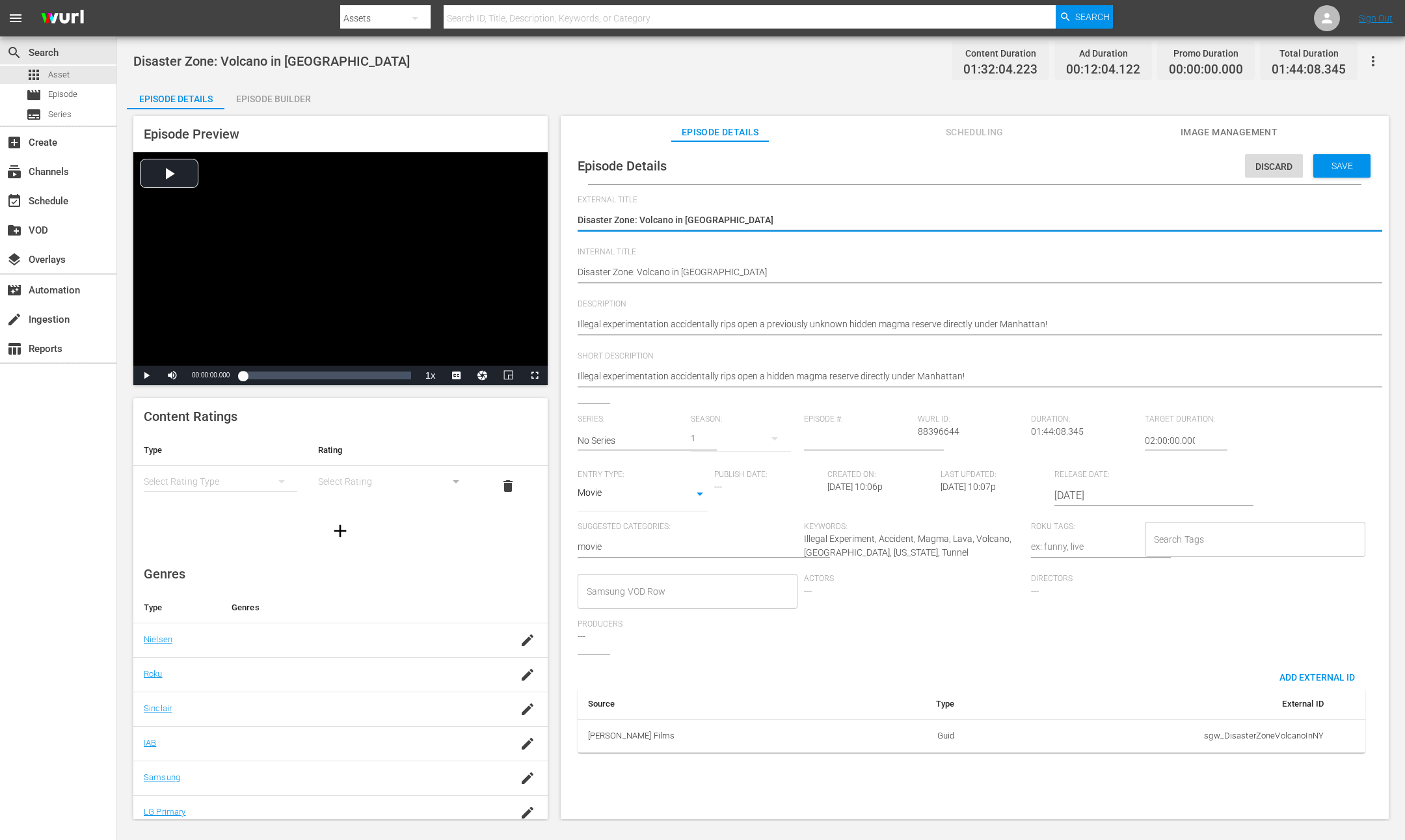
type textarea "Disaster Zone: Volcano in New Yor"
type textarea "Disaster Zone: Volcano in New York"
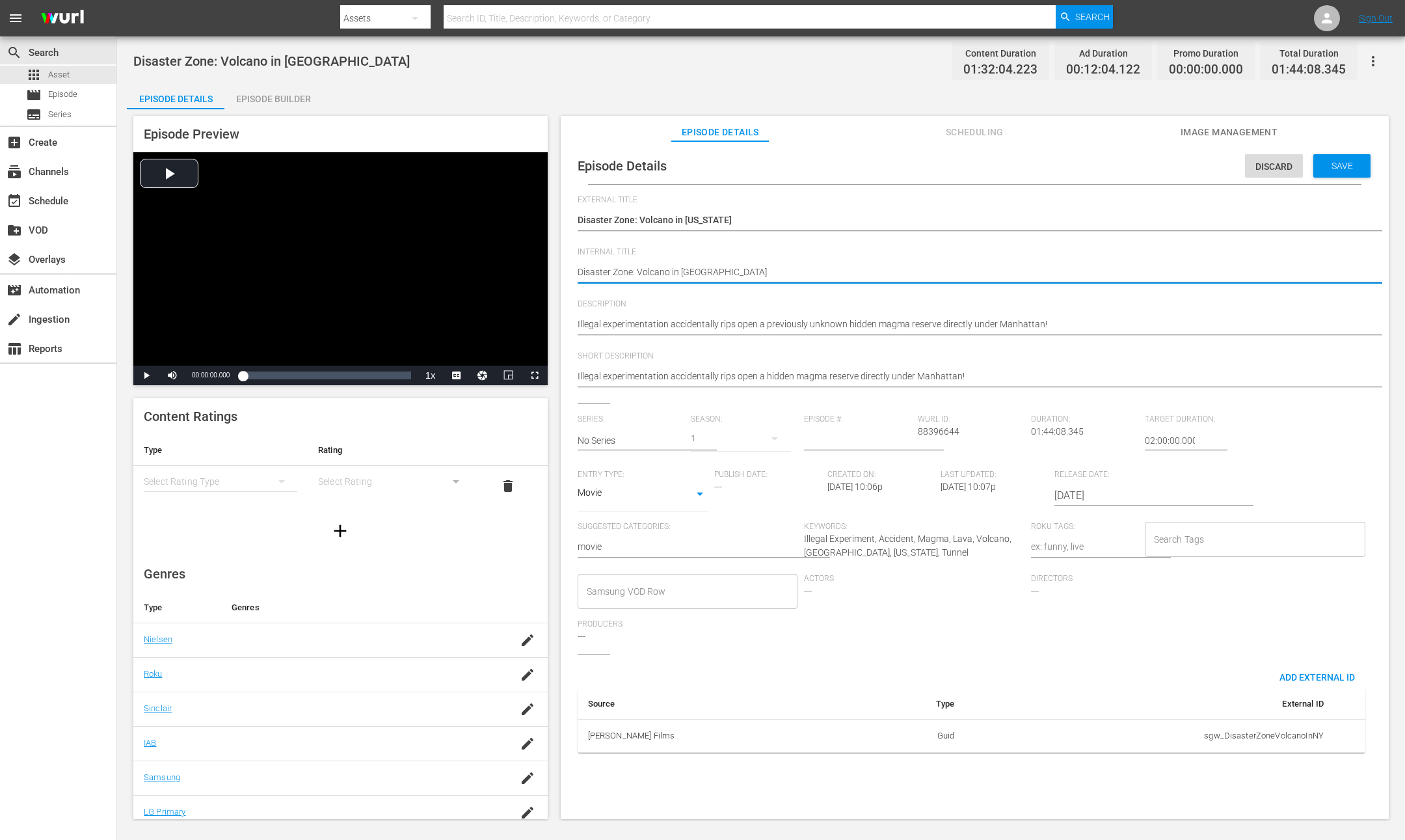
type textarea "Disaster Zone: Volcano in [GEOGRAPHIC_DATA]"
type textarea "Disaster Zone: Volcano in NY -"
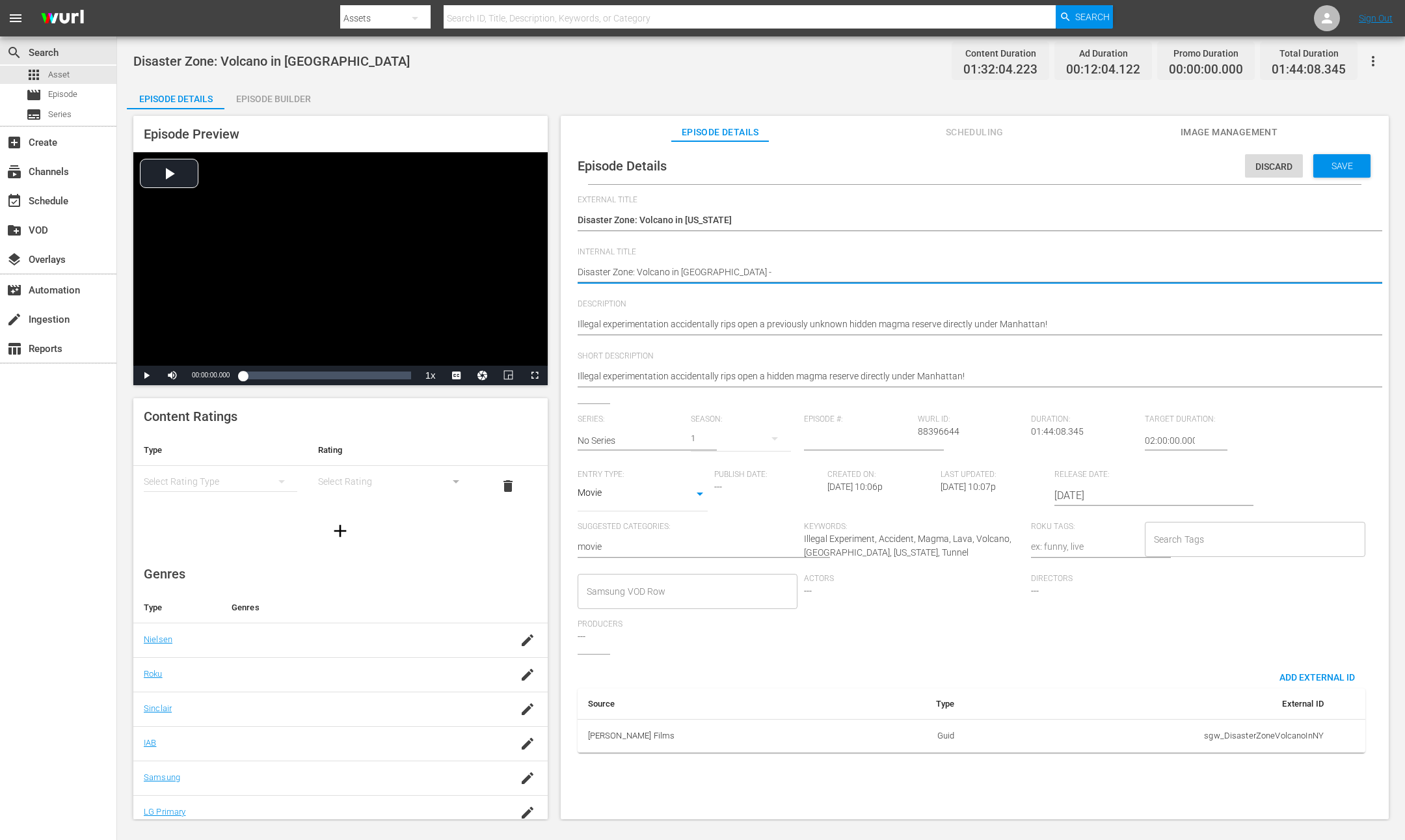
type textarea "Disaster Zone: Volcano in NY -"
type textarea "Disaster Zone: Volcano in NY - f"
type textarea "Disaster Zone: Volcano in NY - fo"
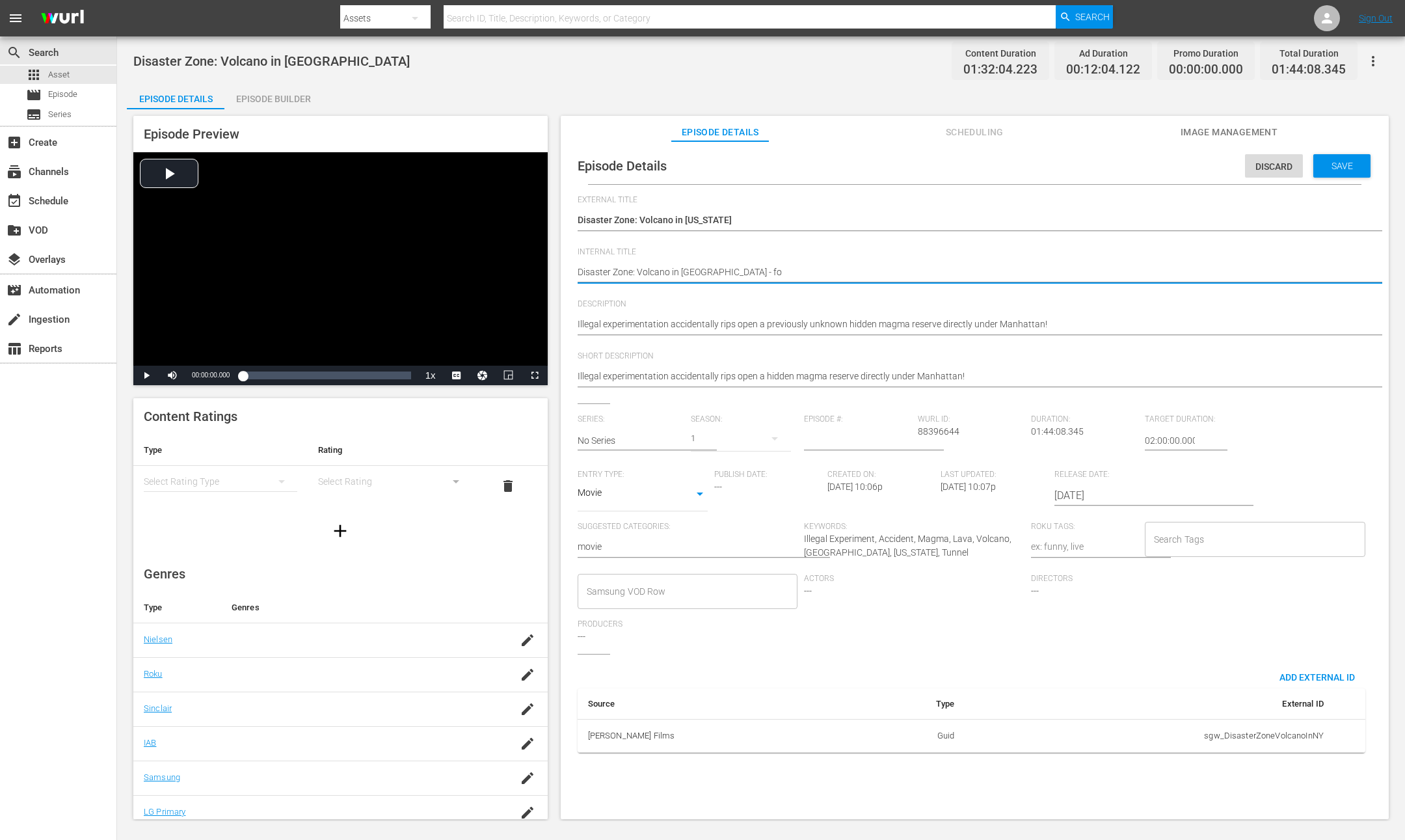
type textarea "Disaster Zone: Volcano in NY - fo;"
type textarea "Disaster Zone: Volcano in NY - fo;s"
type textarea "Disaster Zone: Volcano in NY - fo;"
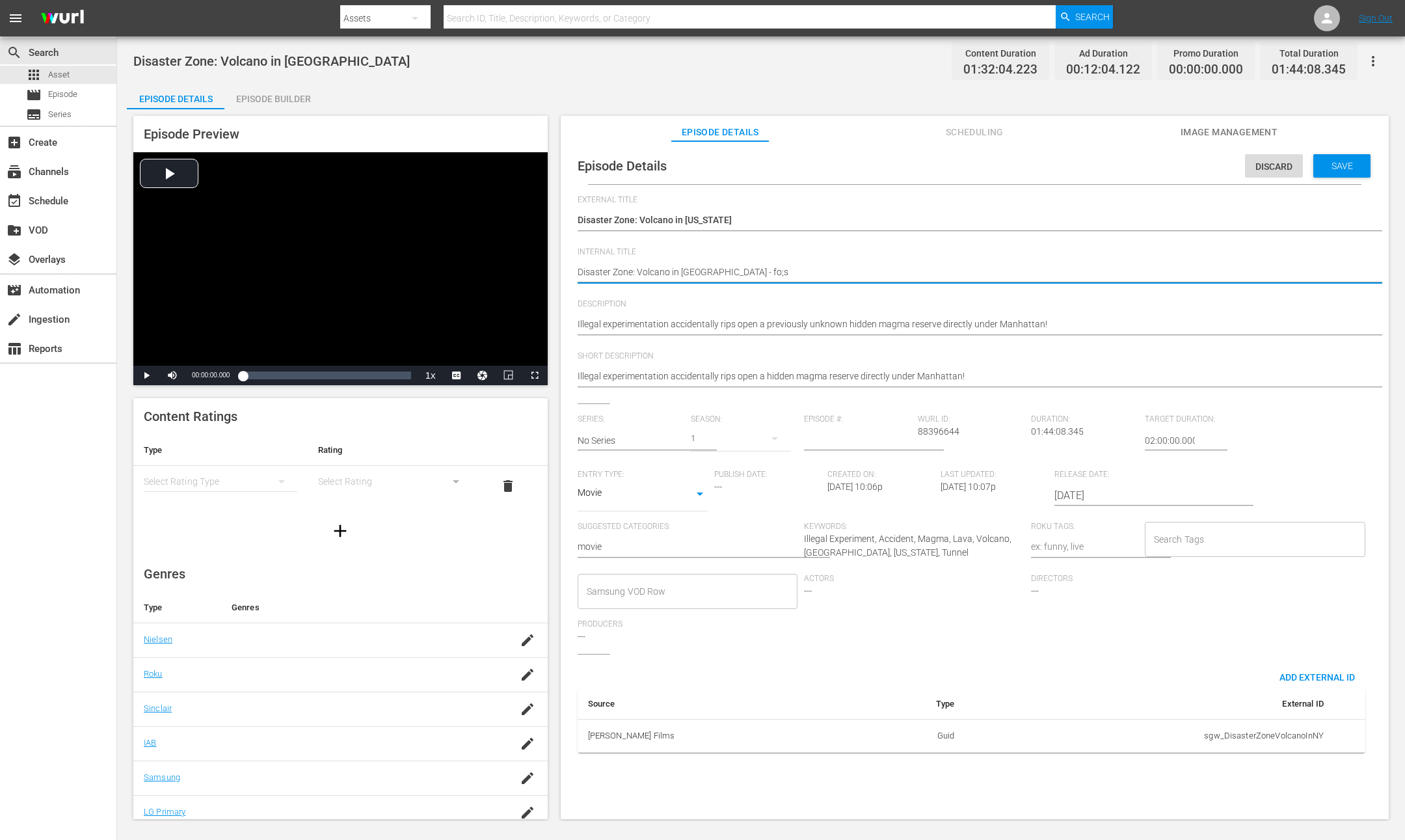
type textarea "Disaster Zone: Volcano in NY - fo;"
type textarea "Disaster Zone: Volcano in NY - fo"
type textarea "Disaster Zone: Volcano in NY - f"
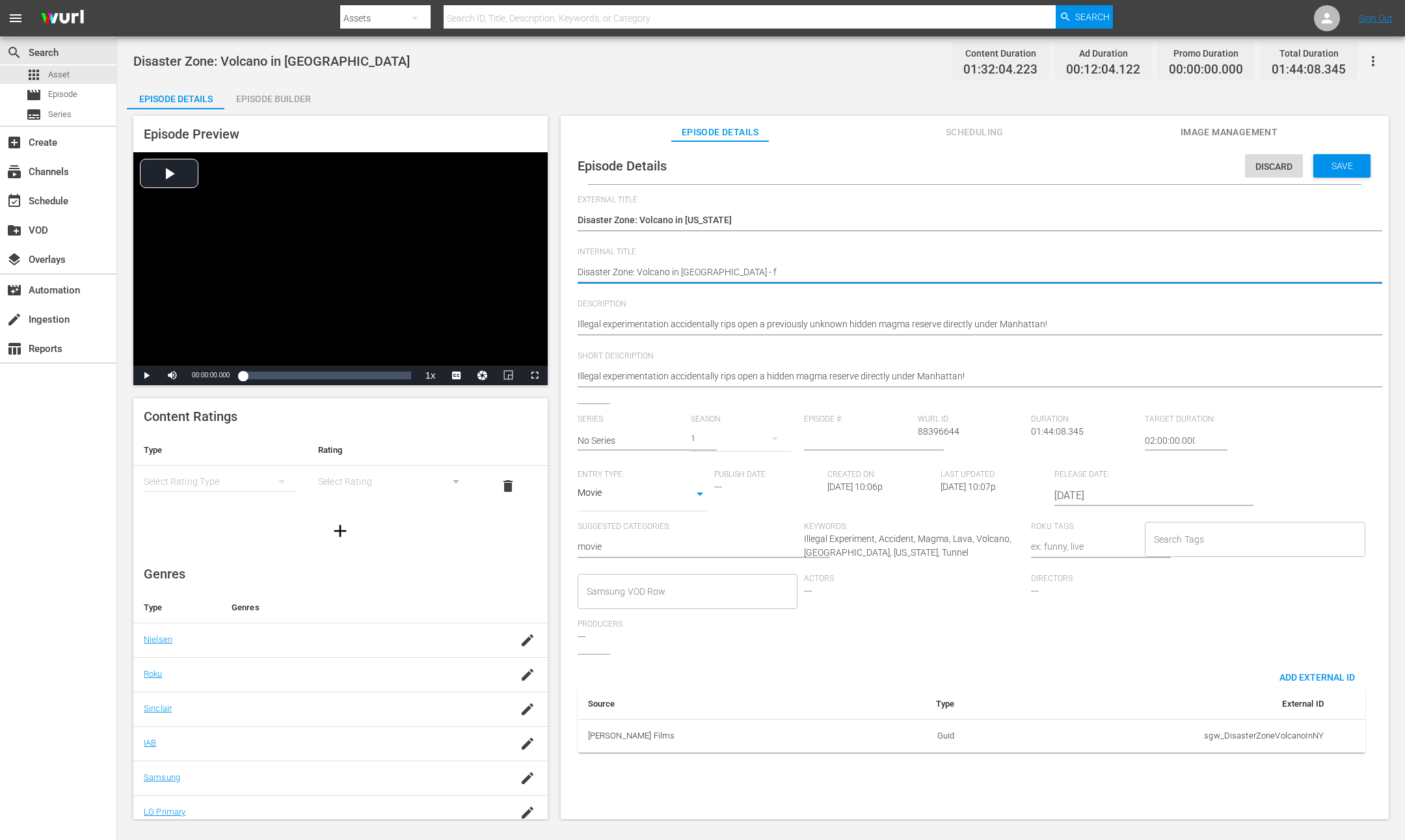
type textarea "Disaster Zone: Volcano in NY - fi"
type textarea "Disaster Zone: Volcano in NY - fil"
type textarea "Disaster Zone: Volcano in NY - film"
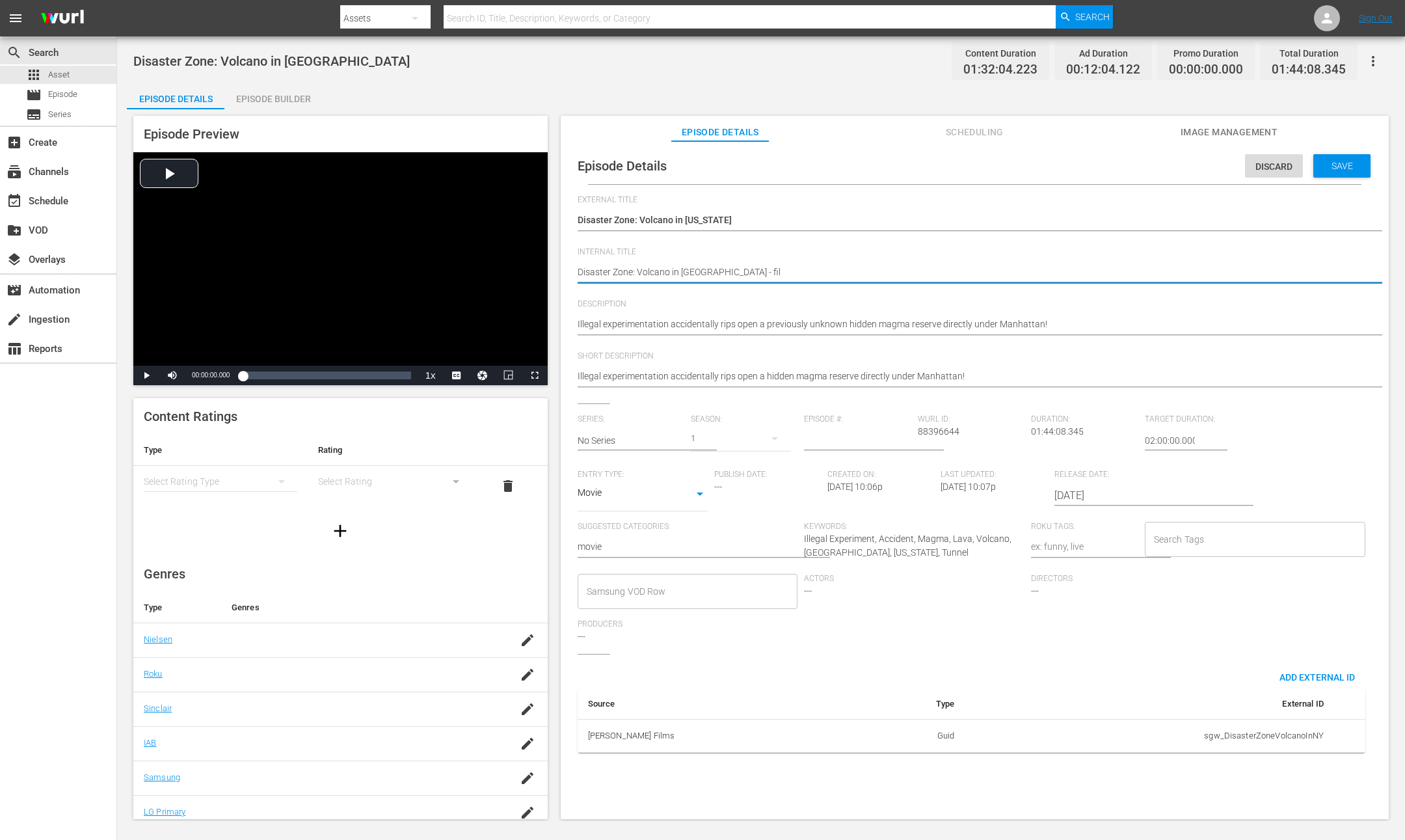
type textarea "Disaster Zone: Volcano in NY - film"
type textarea "Disaster Zone: Volcano in NY - films"
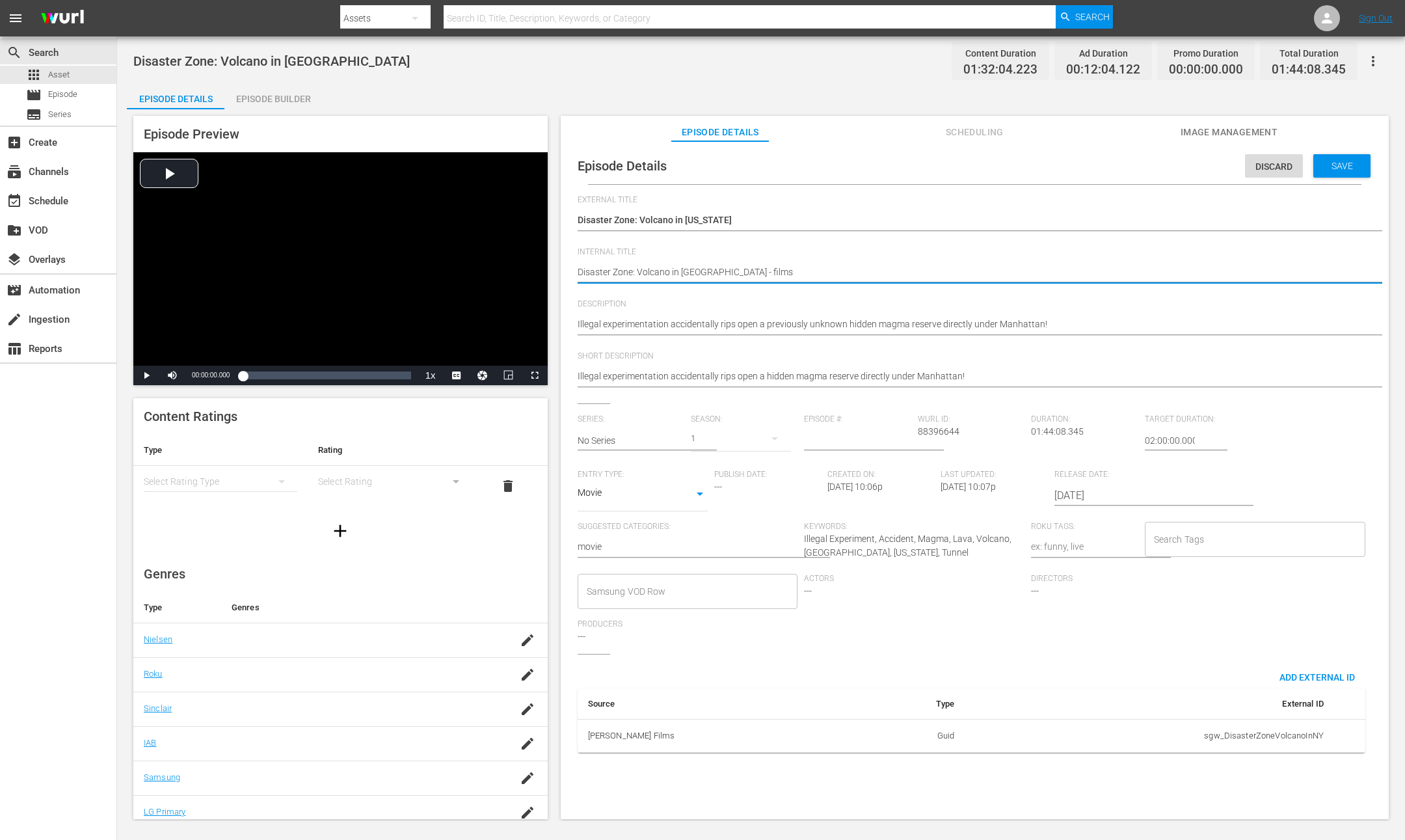
type textarea "Disaster Zone: Volcano in NY - films e"
type textarea "Disaster Zone: Volcano in NY - films ev"
type textarea "Disaster Zone: Volcano in NY - films eve"
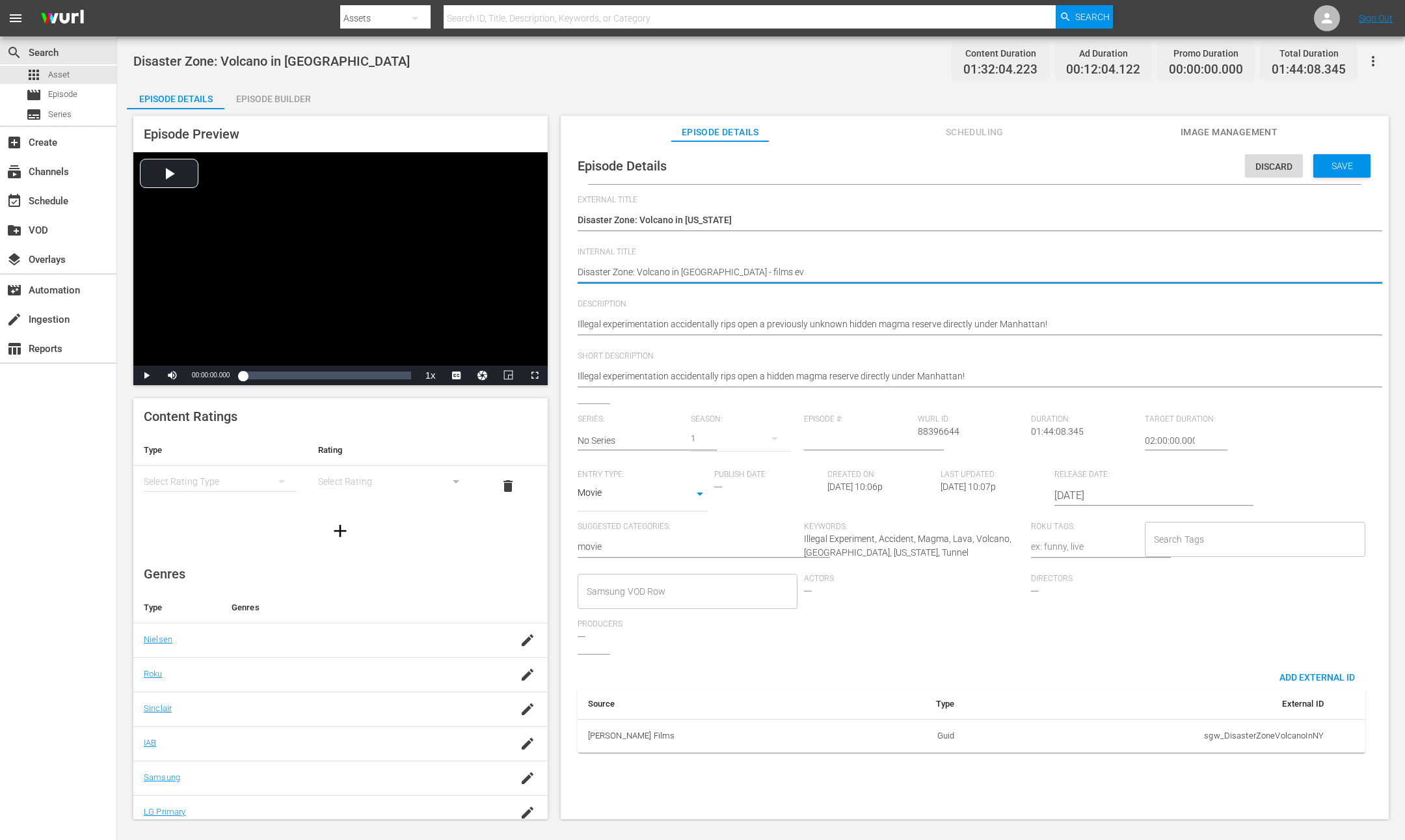
type textarea "Disaster Zone: Volcano in NY - films eve"
type textarea "Disaster Zone: Volcano in NY - films even"
type textarea "Disaster Zone: Volcano in NY - films eveni"
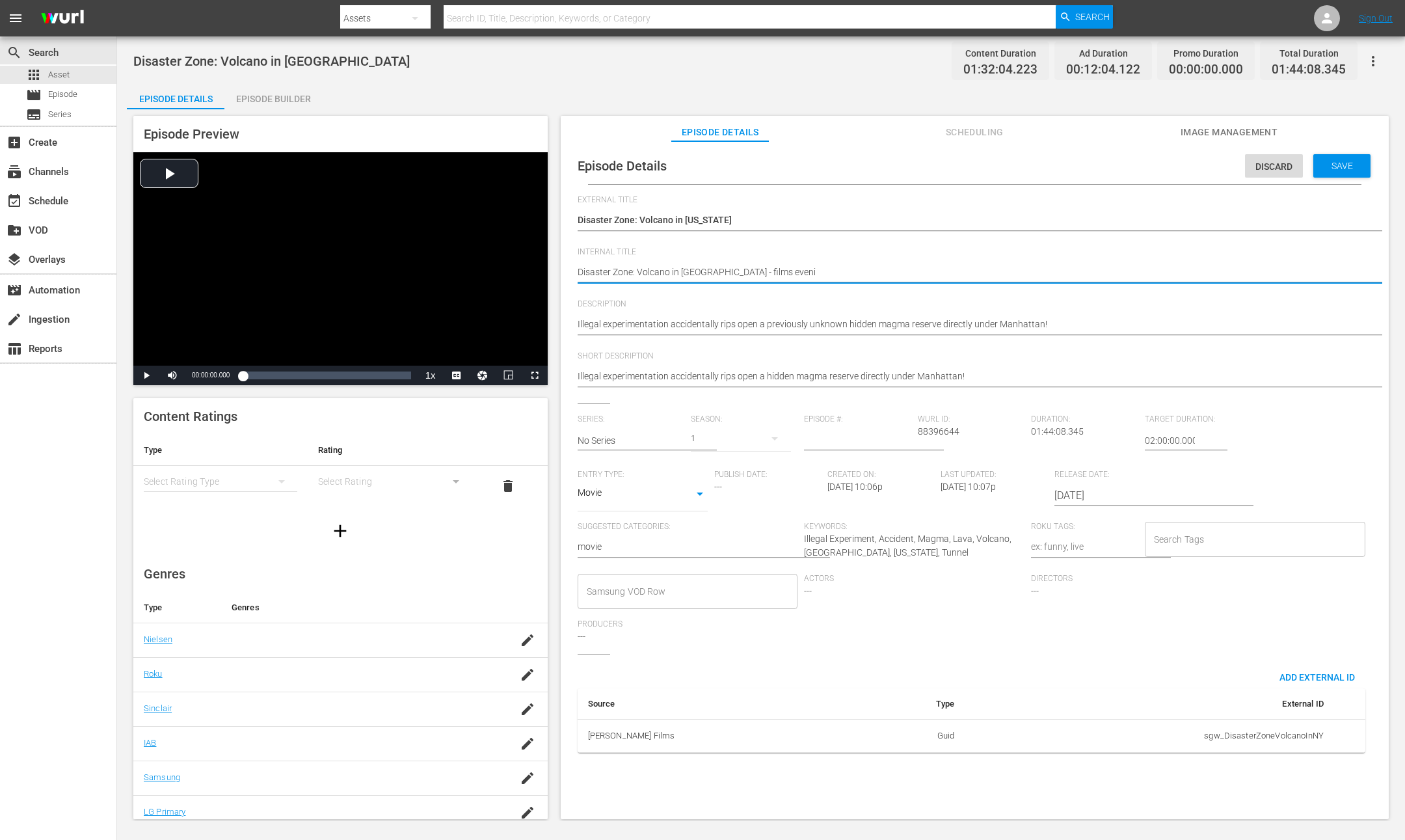
type textarea "Disaster Zone: Volcano in NY - films evenin"
type textarea "Disaster Zone: Volcano in NY - films evening"
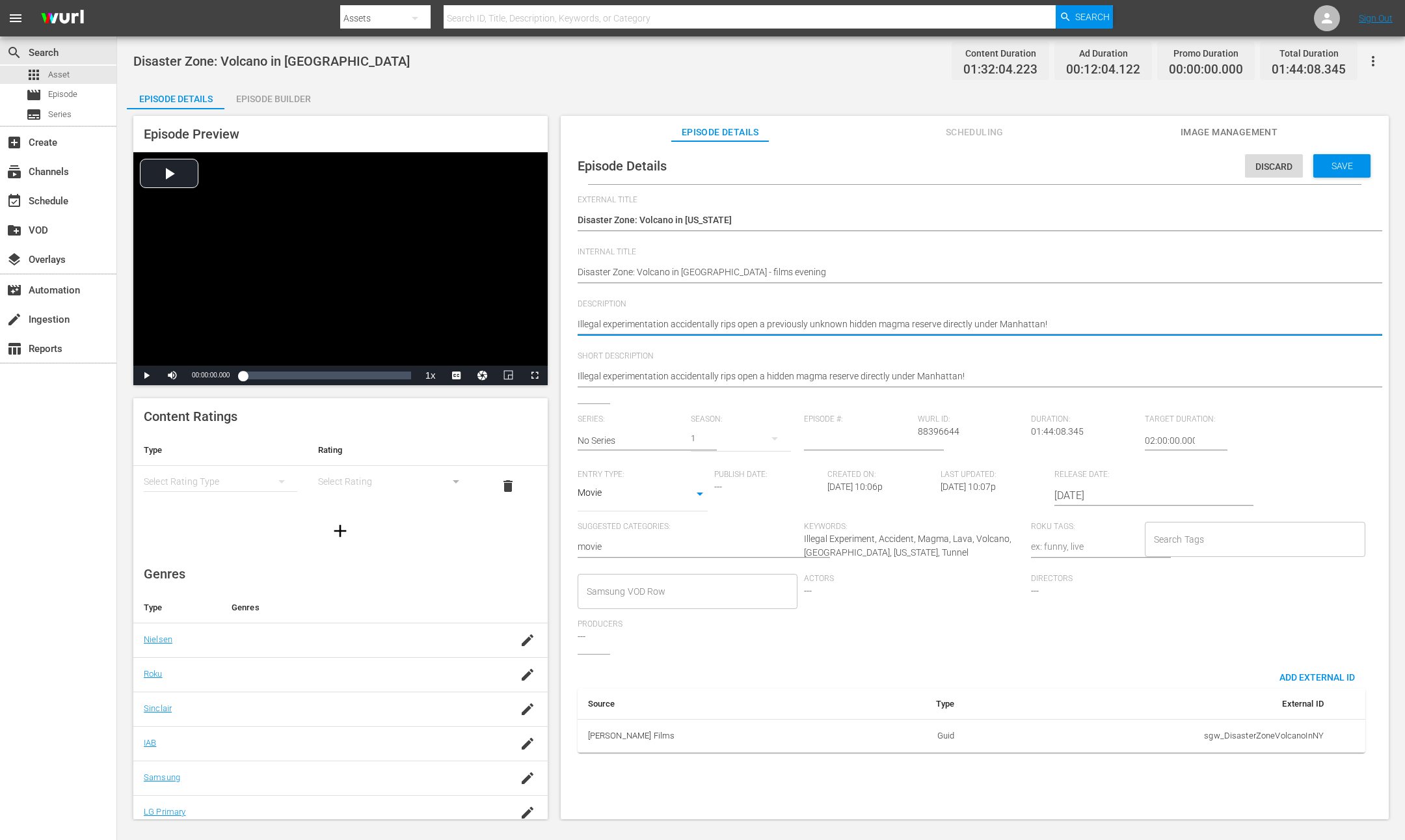
drag, startPoint x: 1063, startPoint y: 323, endPoint x: 568, endPoint y: 318, distance: 495.0
click at [1097, 320] on textarea "Illegal experimentation accidentally rips open a previously unknown hidden magm…" at bounding box center [971, 325] width 787 height 15
click at [776, 326] on textarea "Illegal experimentation accidentally rips open a previously unknown hidden magm…" at bounding box center [971, 325] width 787 height 15
type textarea "Illegal experimentation accidentally rips open a unknown hidden magma reserve d…"
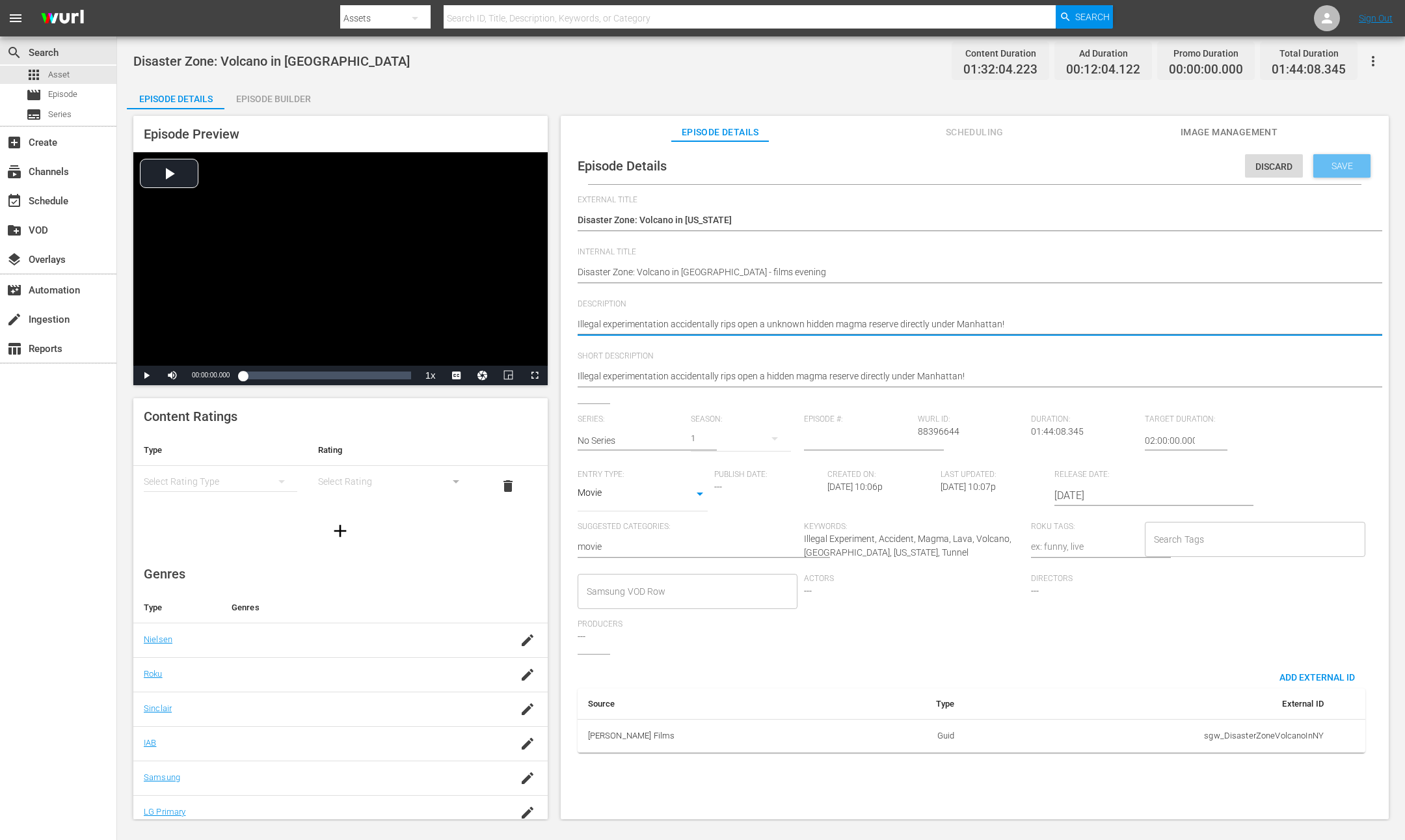
type textarea "Illegal experimentation accidentally rips open a unknown hidden magma reserve d…"
click at [1332, 168] on span "Save" at bounding box center [1342, 166] width 42 height 10
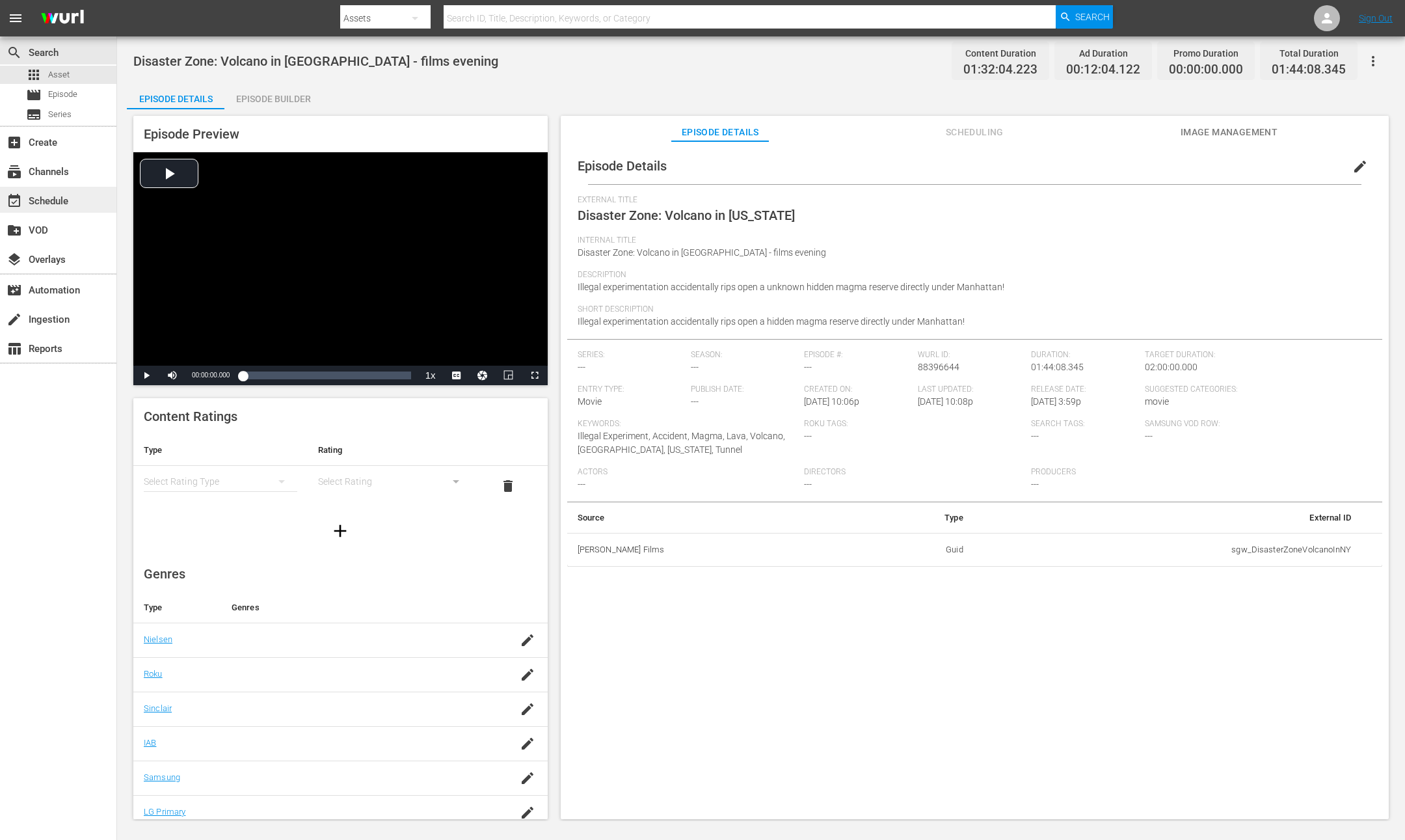
click at [45, 199] on div "event_available Schedule" at bounding box center [36, 198] width 73 height 12
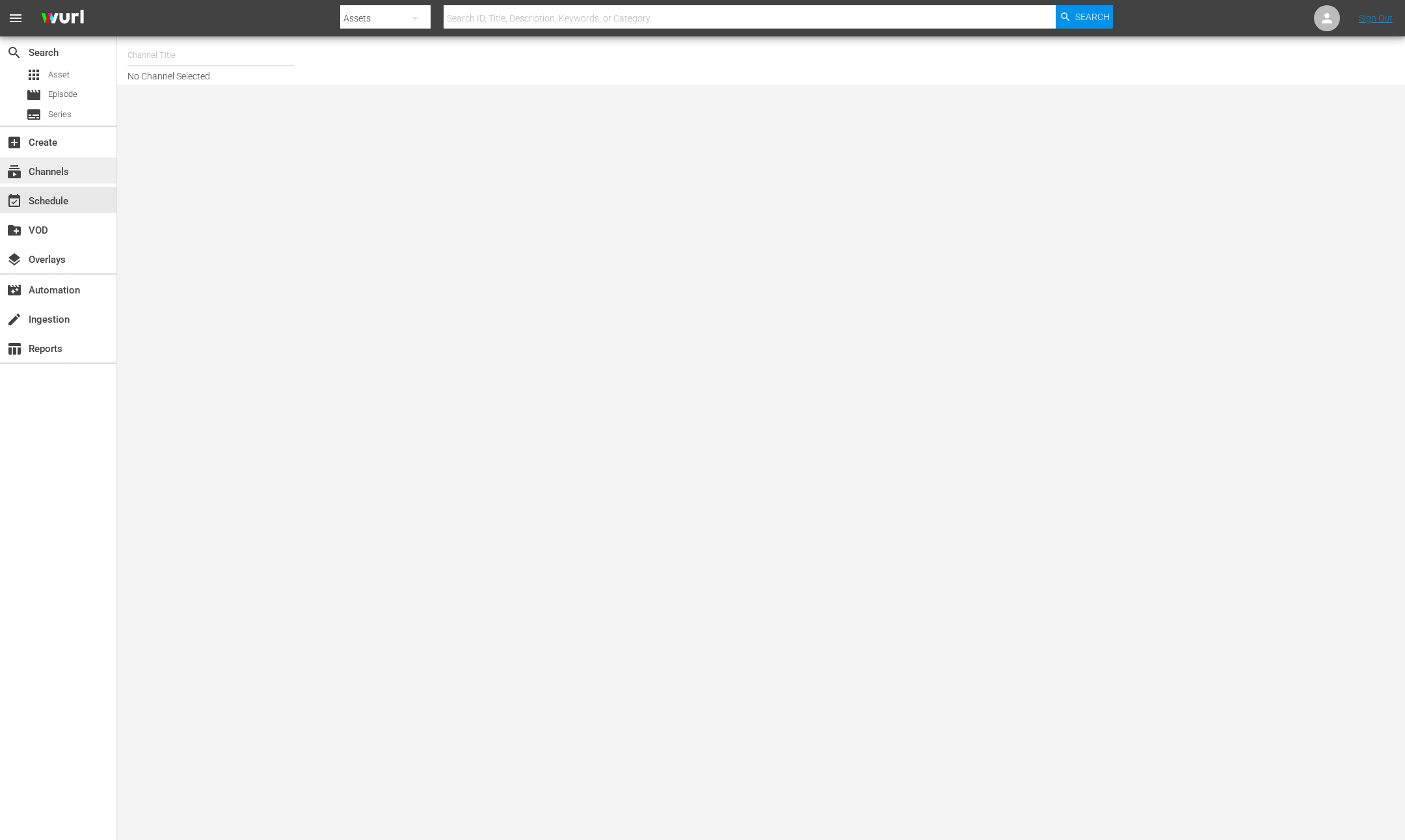
click at [78, 175] on div "subscriptions Channels" at bounding box center [58, 170] width 116 height 26
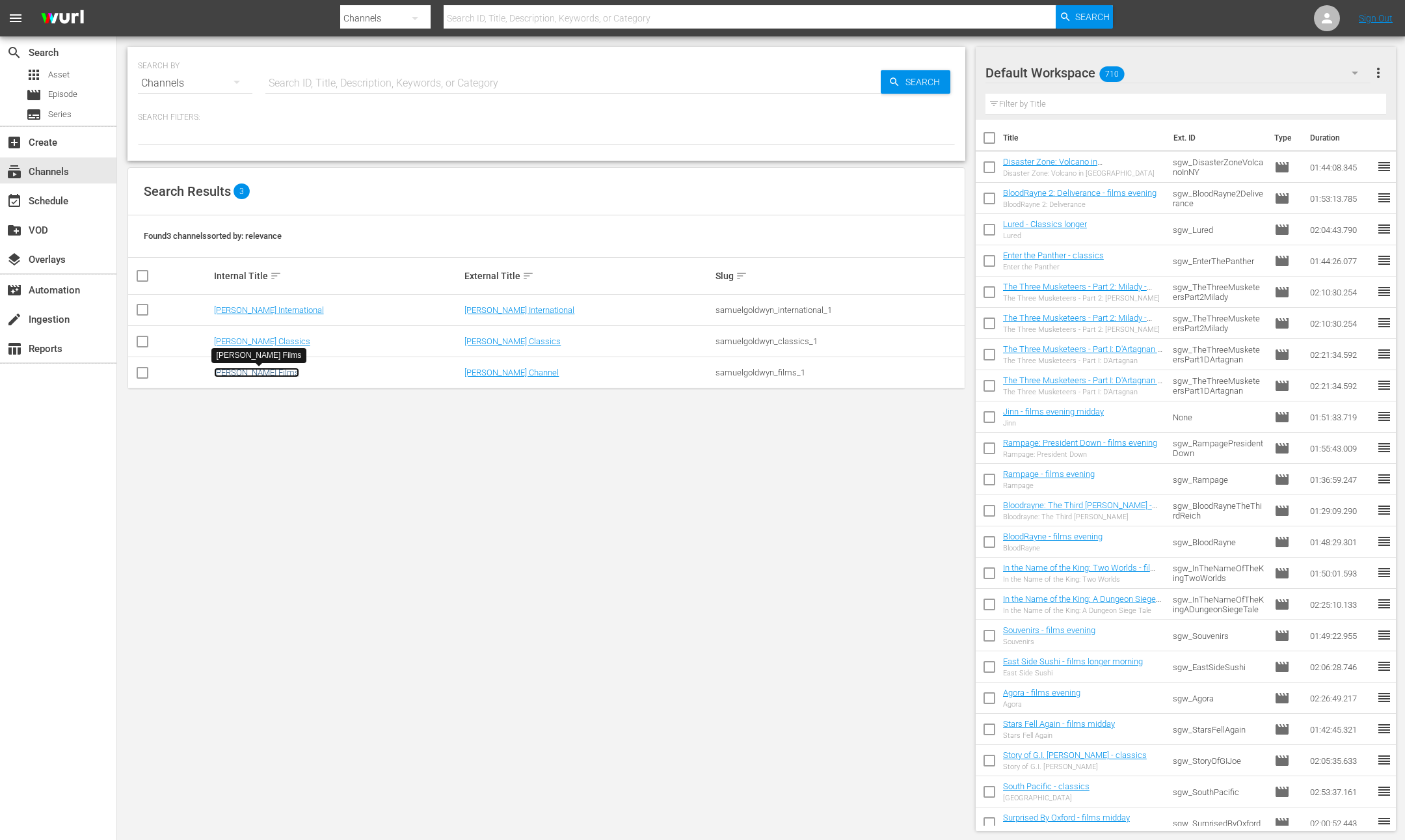
click at [293, 375] on link "[PERSON_NAME] Films" at bounding box center [257, 372] width 86 height 10
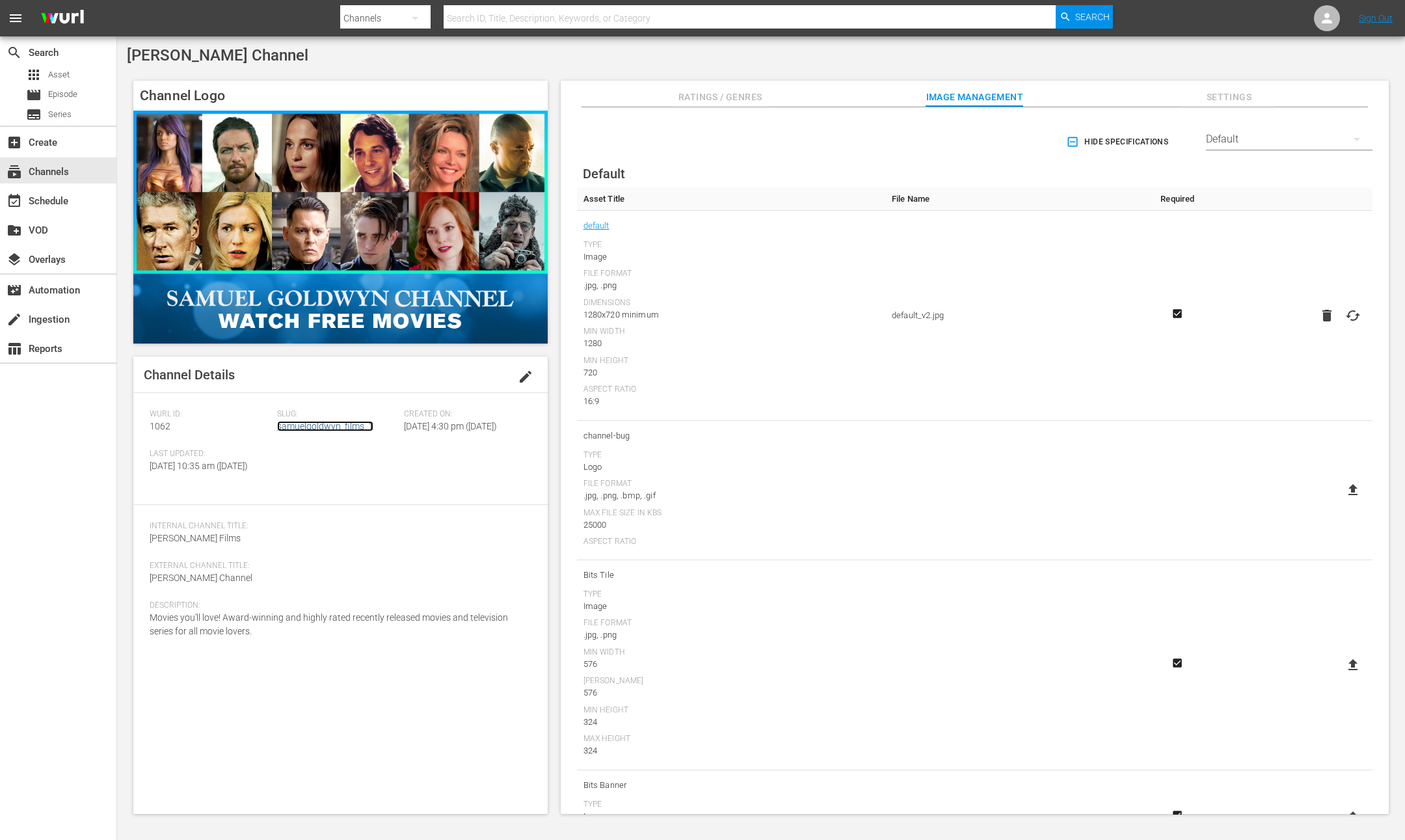
click at [334, 425] on link "samuelgoldwyn_films_1" at bounding box center [325, 425] width 96 height 10
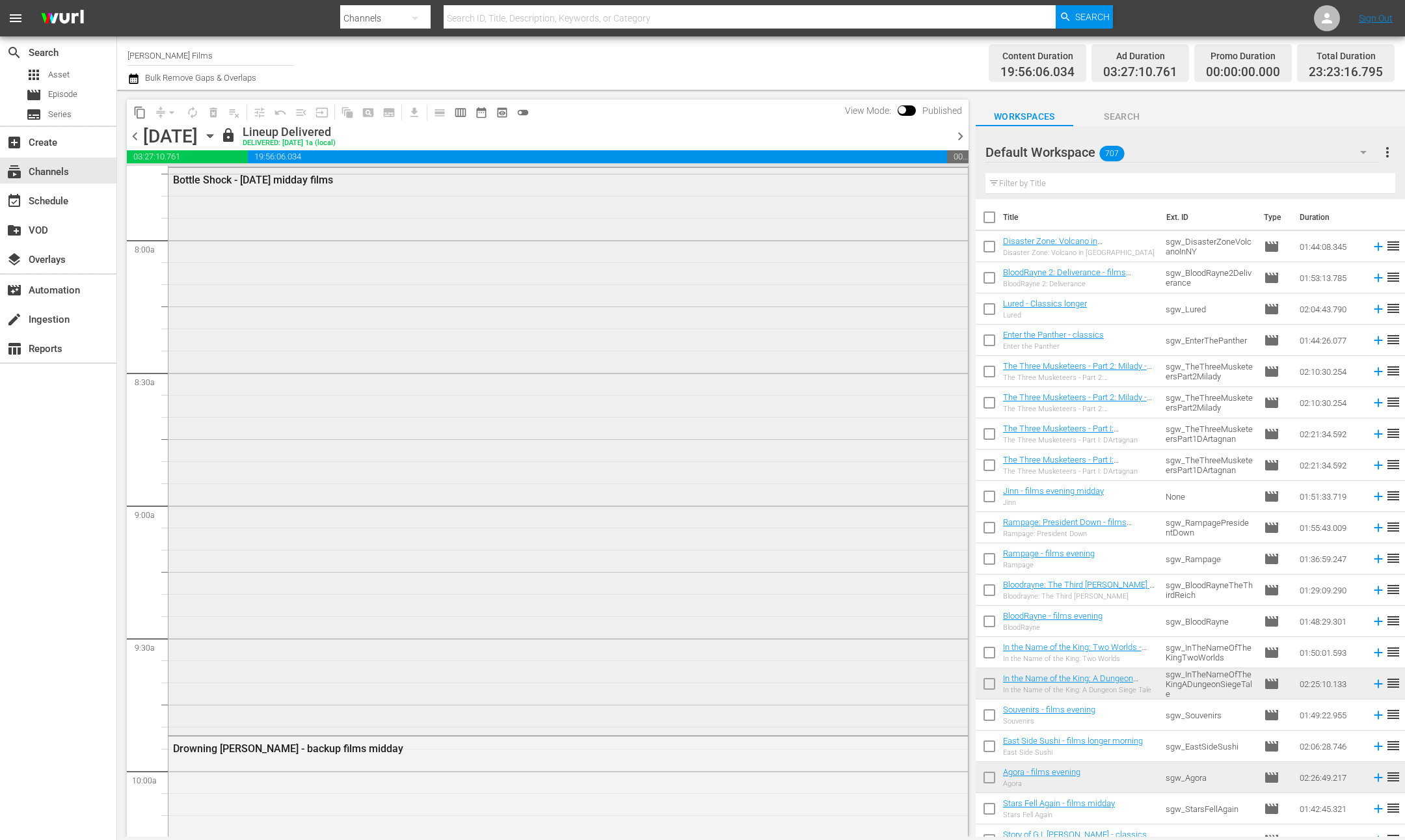
scroll to position [2123, 0]
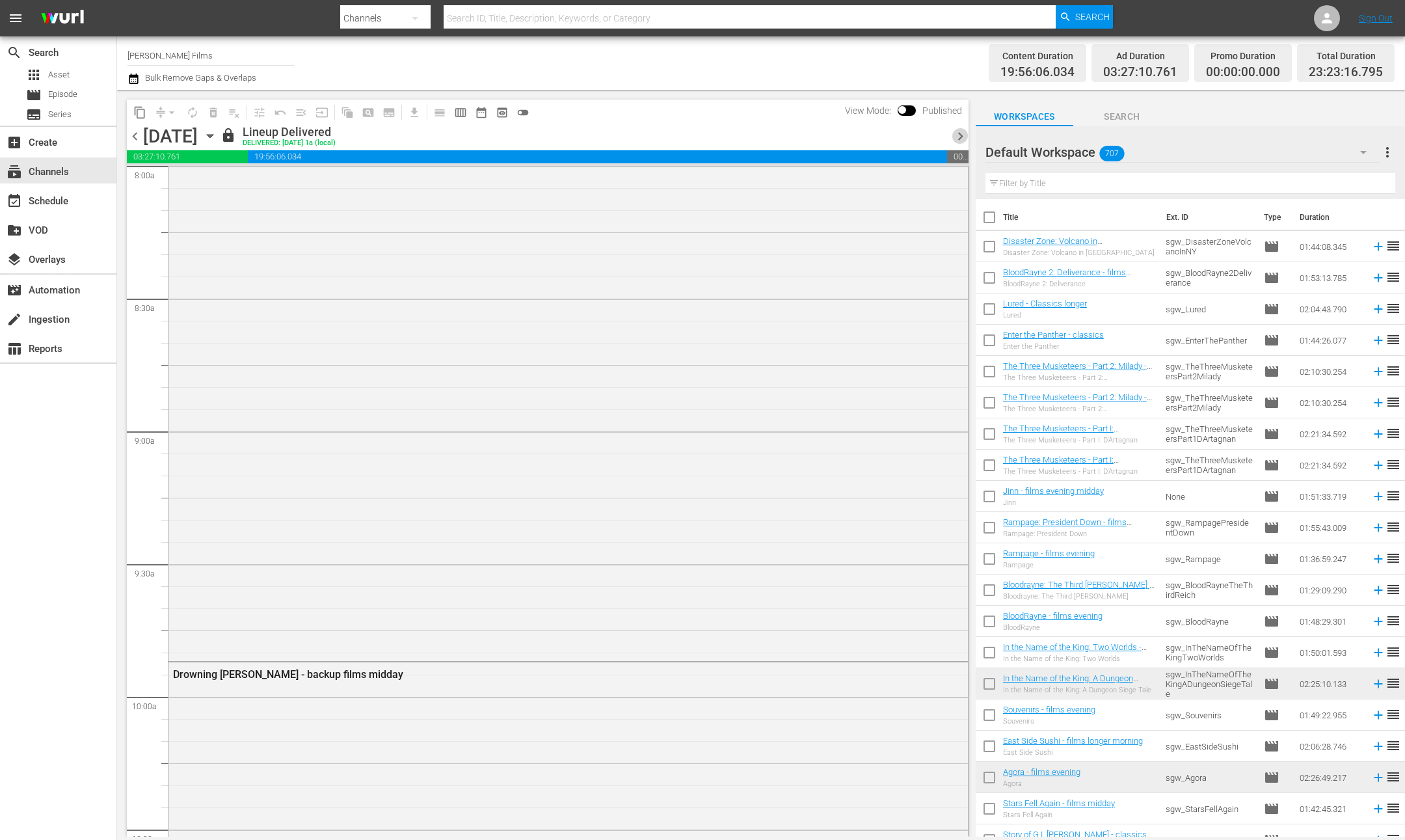
click at [963, 138] on span "chevron_right" at bounding box center [960, 137] width 16 height 16
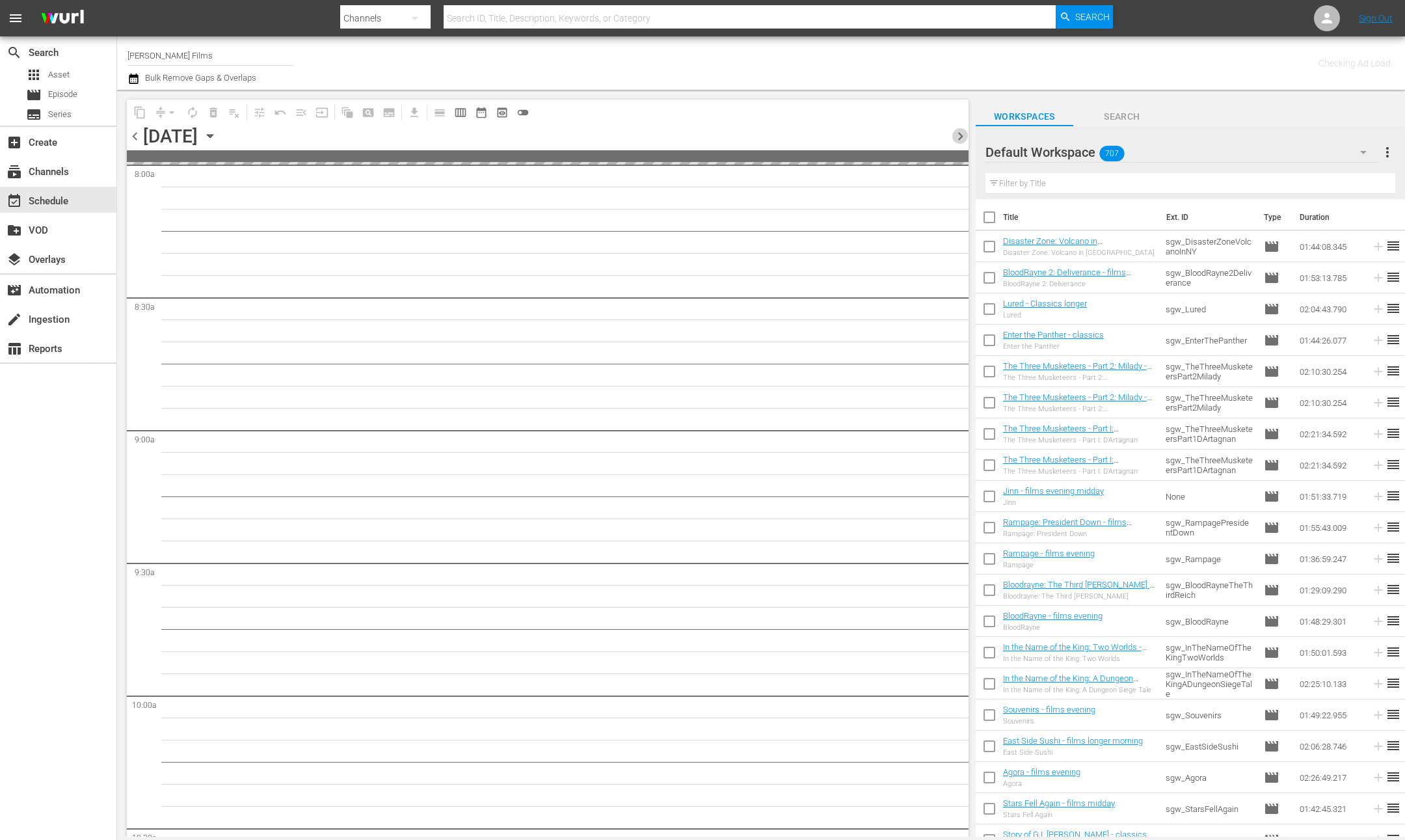
click at [963, 138] on span "chevron_right" at bounding box center [960, 137] width 16 height 16
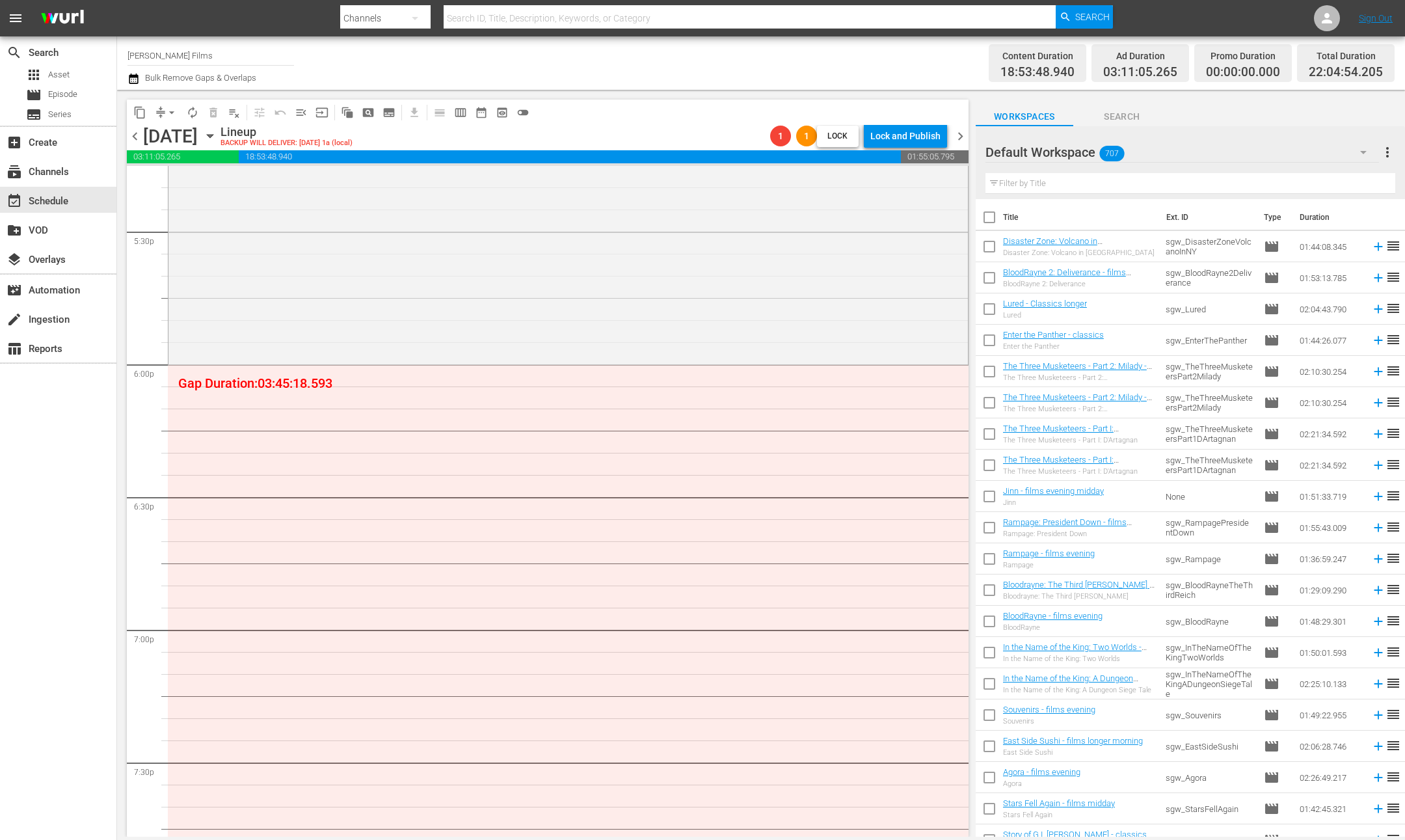
scroll to position [4564, 0]
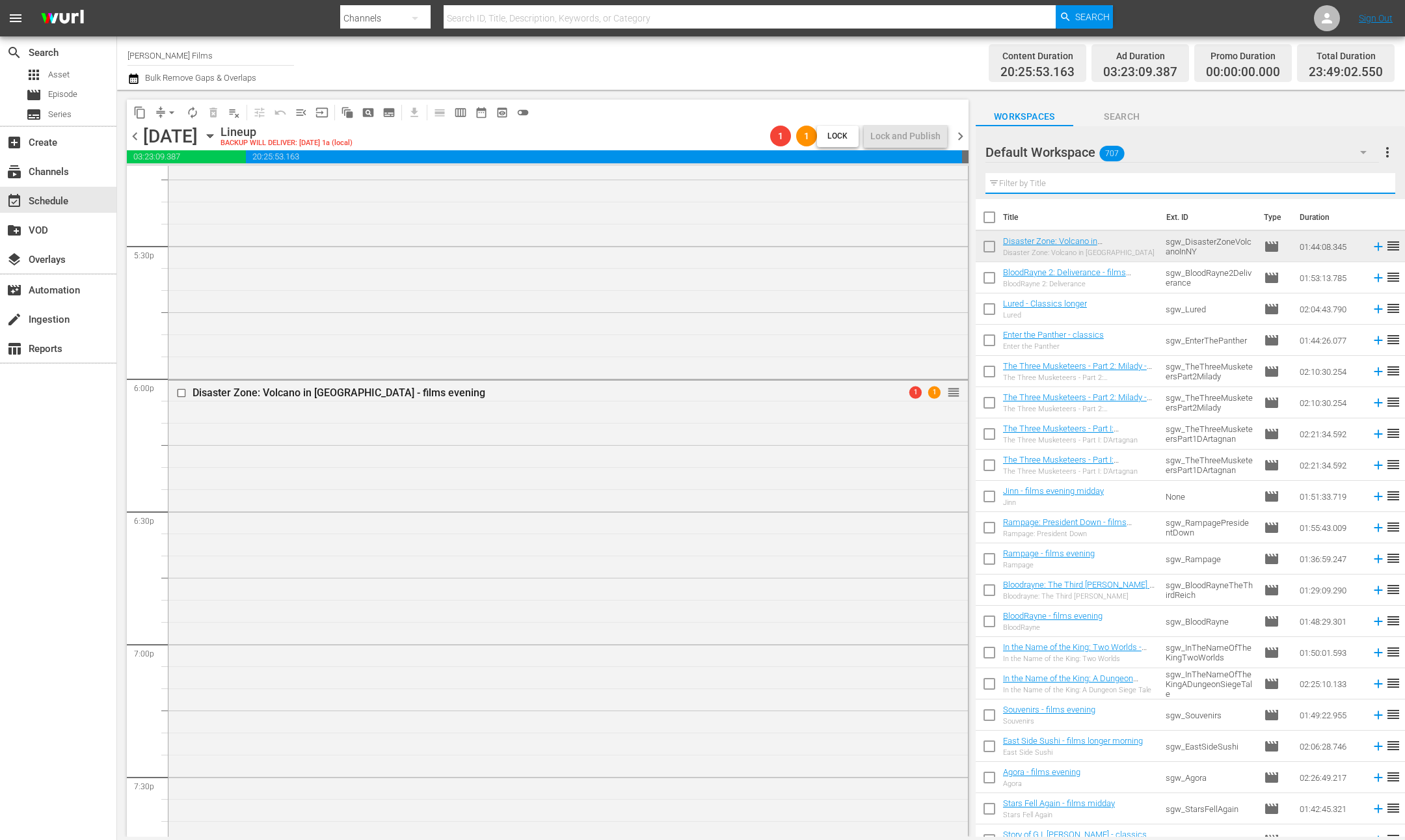
drag, startPoint x: 1094, startPoint y: 187, endPoint x: 1070, endPoint y: 188, distance: 24.0
click at [1070, 188] on input "text" at bounding box center [1190, 183] width 409 height 21
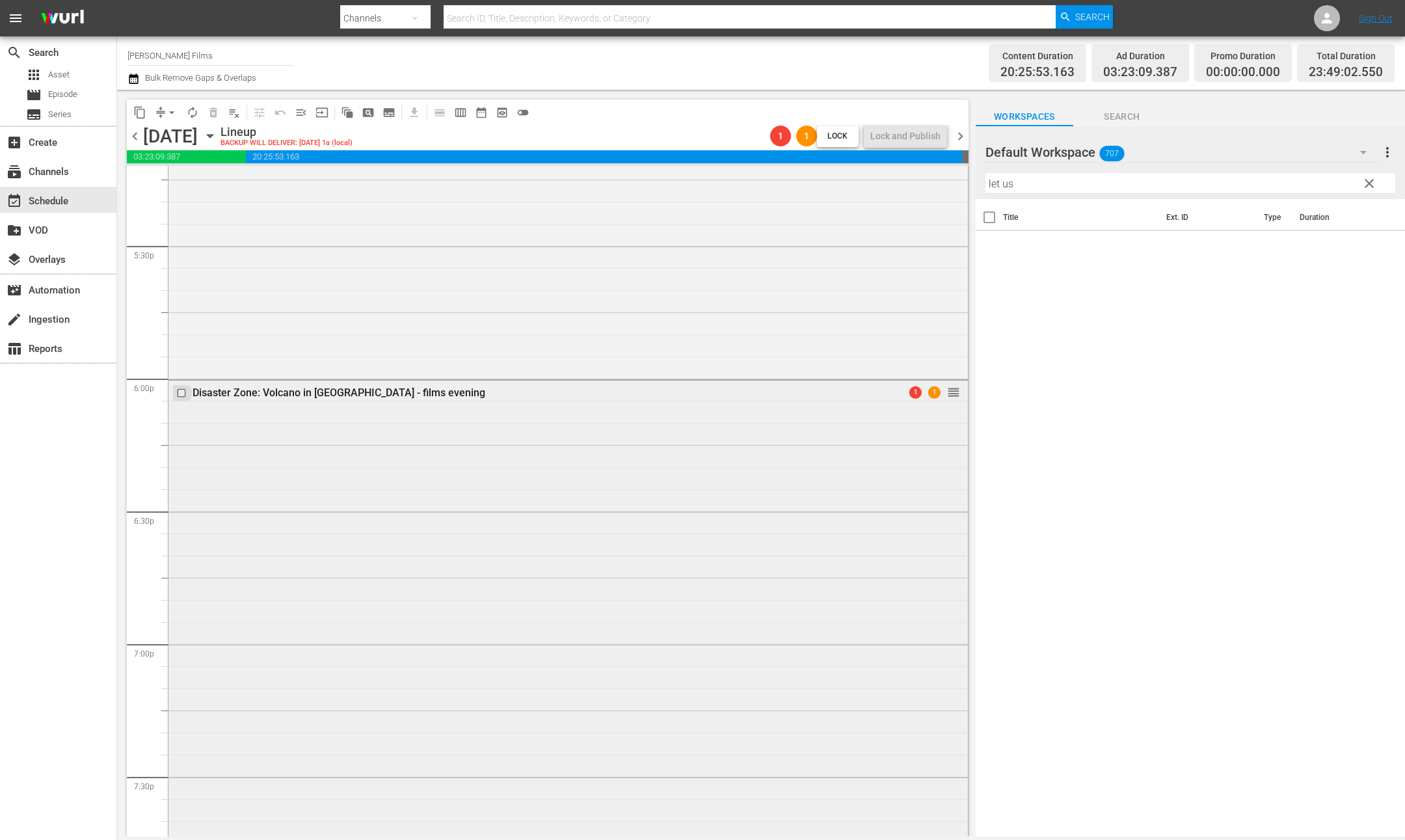
click at [181, 392] on input "checkbox" at bounding box center [183, 392] width 14 height 11
click at [211, 110] on span "delete_forever_outlined" at bounding box center [213, 112] width 13 height 13
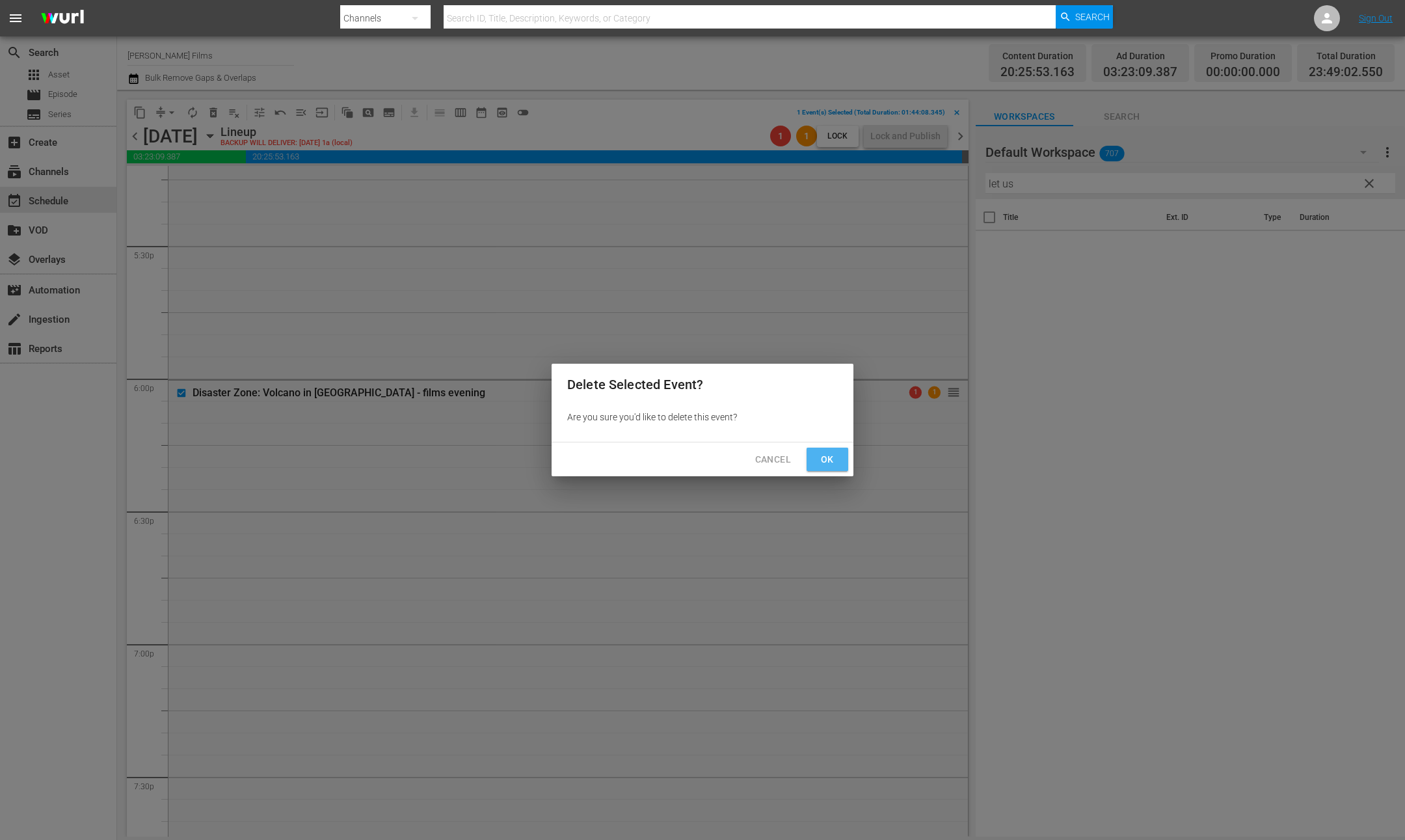
drag, startPoint x: 824, startPoint y: 462, endPoint x: 847, endPoint y: 442, distance: 30.5
click at [825, 460] on span "Ok" at bounding box center [827, 460] width 21 height 16
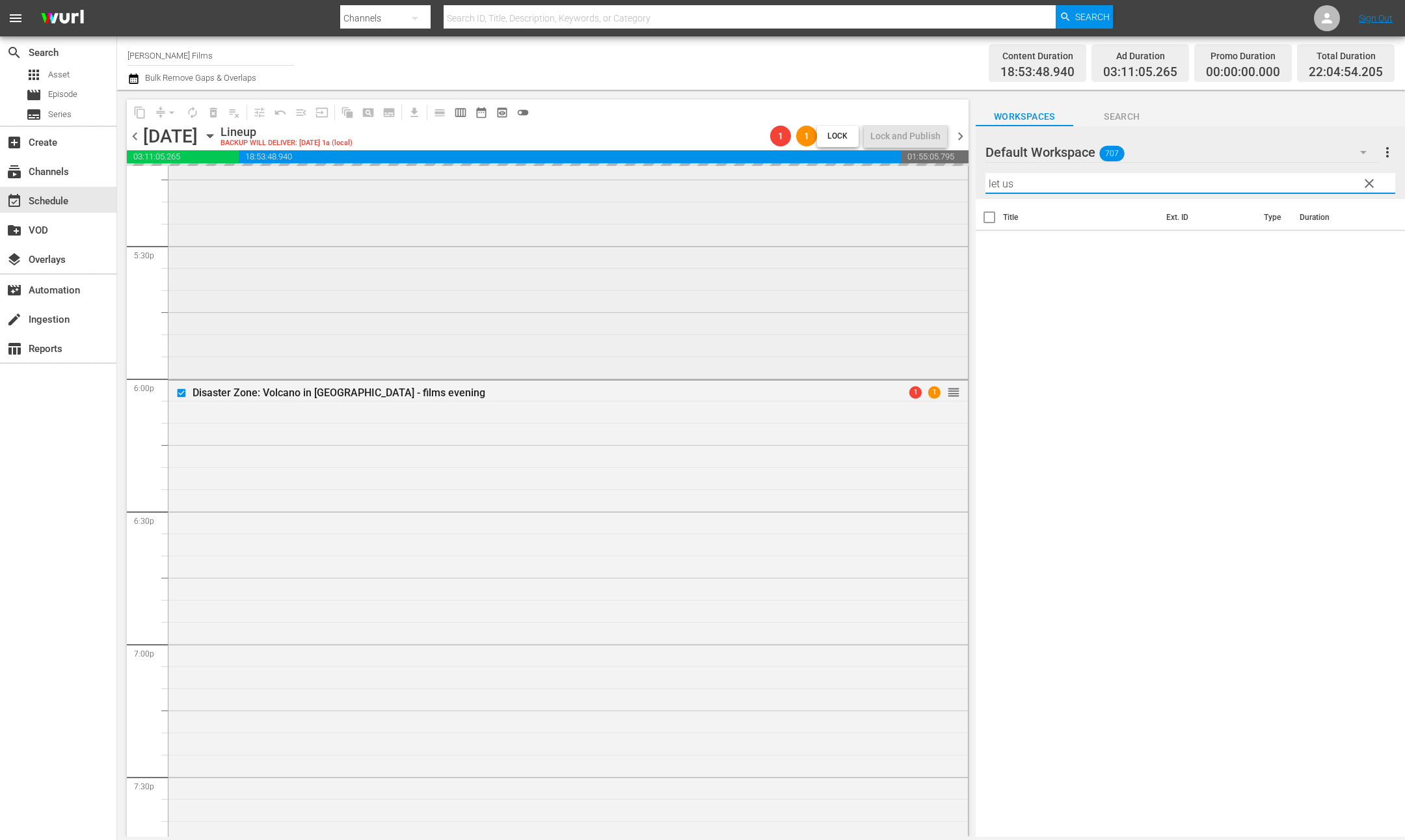
click at [895, 166] on div "content_copy compress arrow_drop_down autorenew_outlined delete_forever_outline…" at bounding box center [761, 463] width 1288 height 746
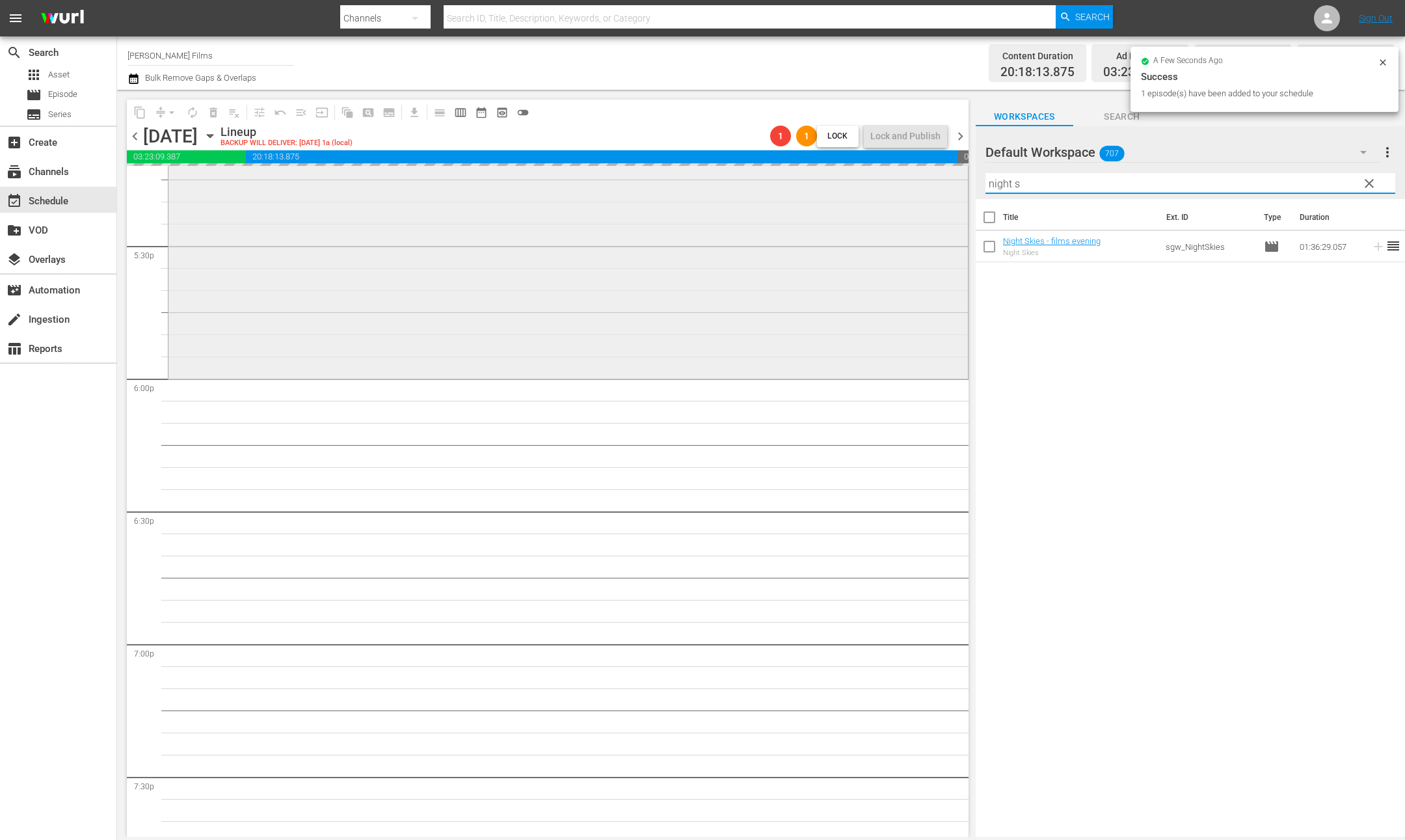
click at [843, 176] on div "content_copy compress arrow_drop_down autorenew_outlined delete_forever_outline…" at bounding box center [761, 463] width 1288 height 746
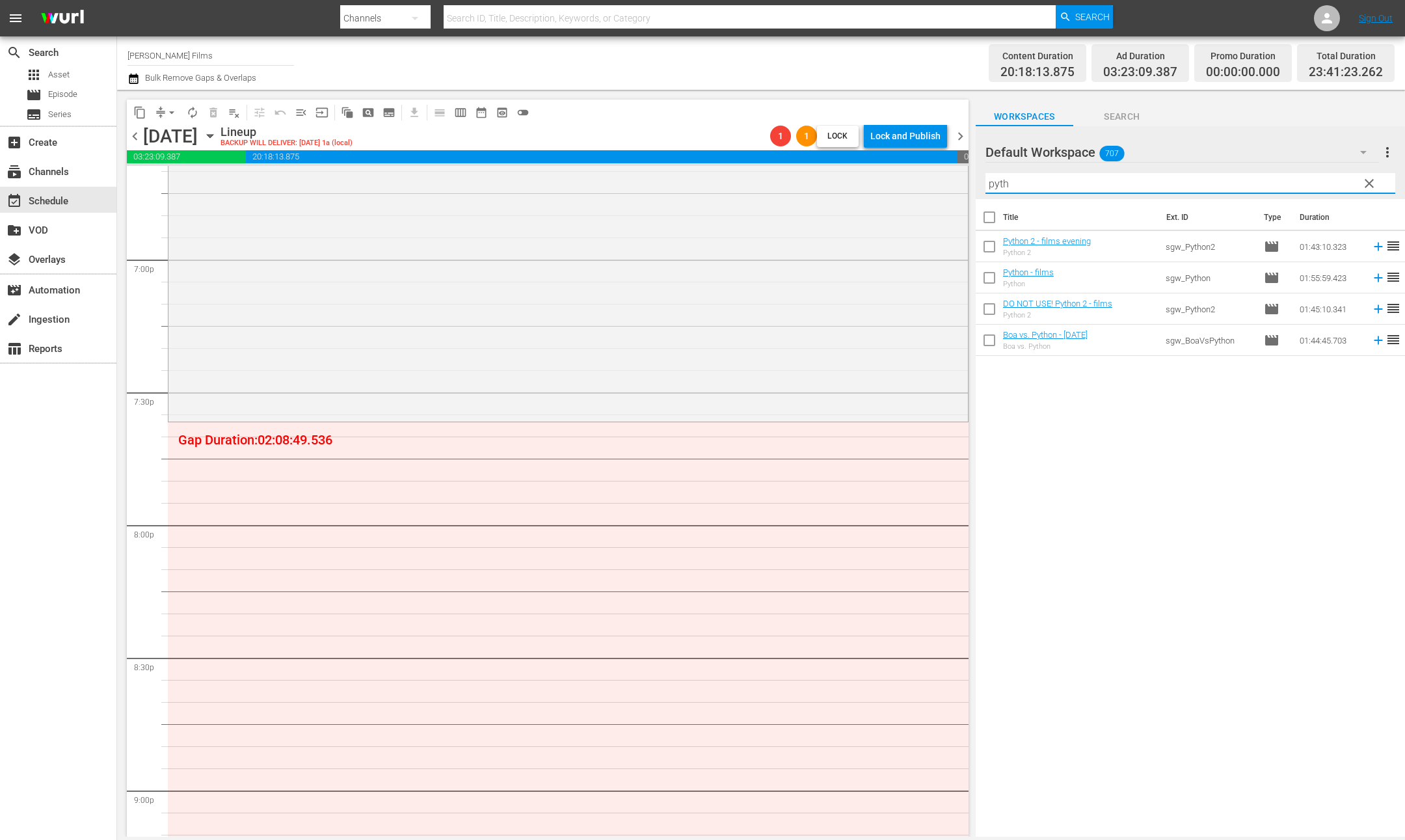
scroll to position [4963, 0]
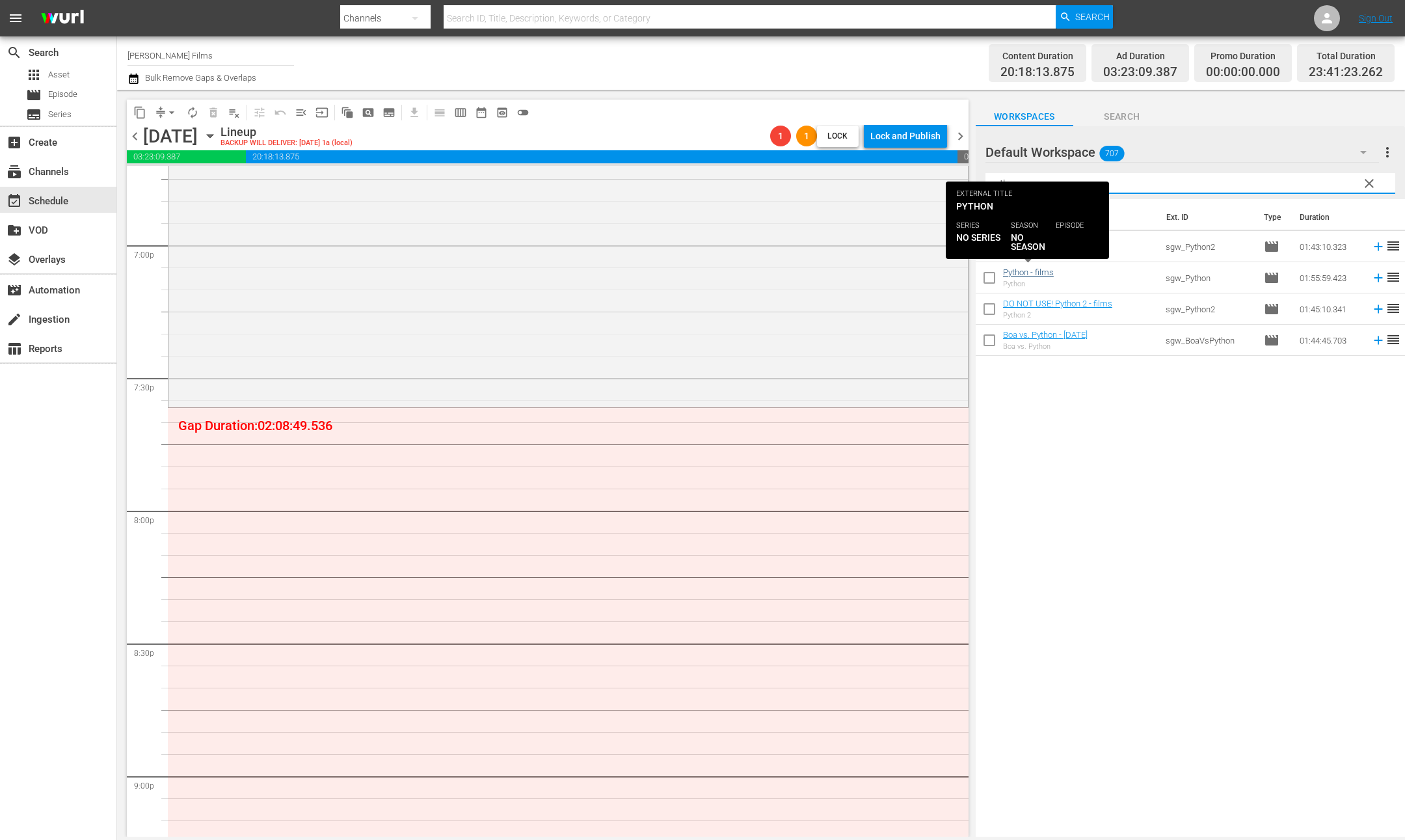
type input "pyth"
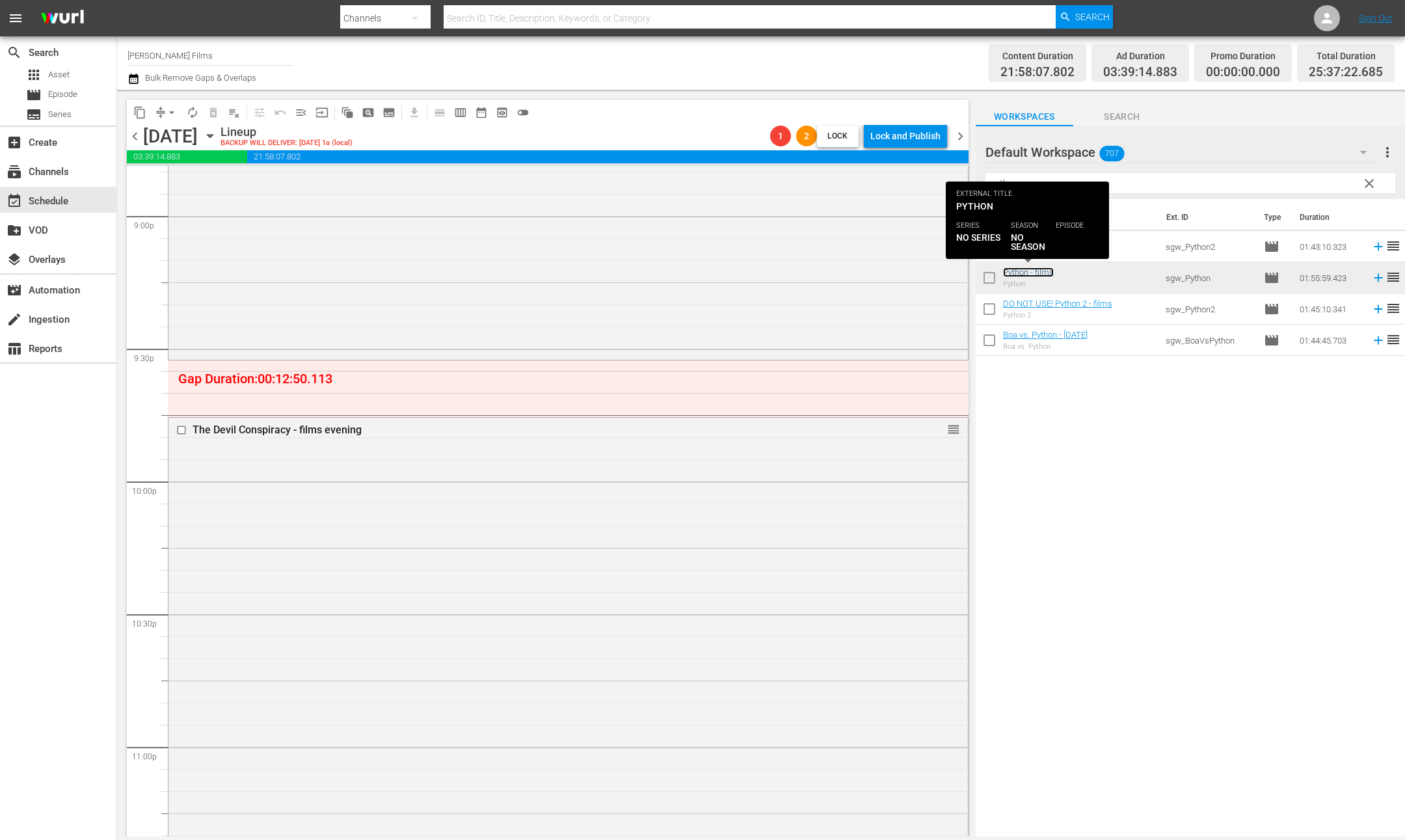
scroll to position [5449, 0]
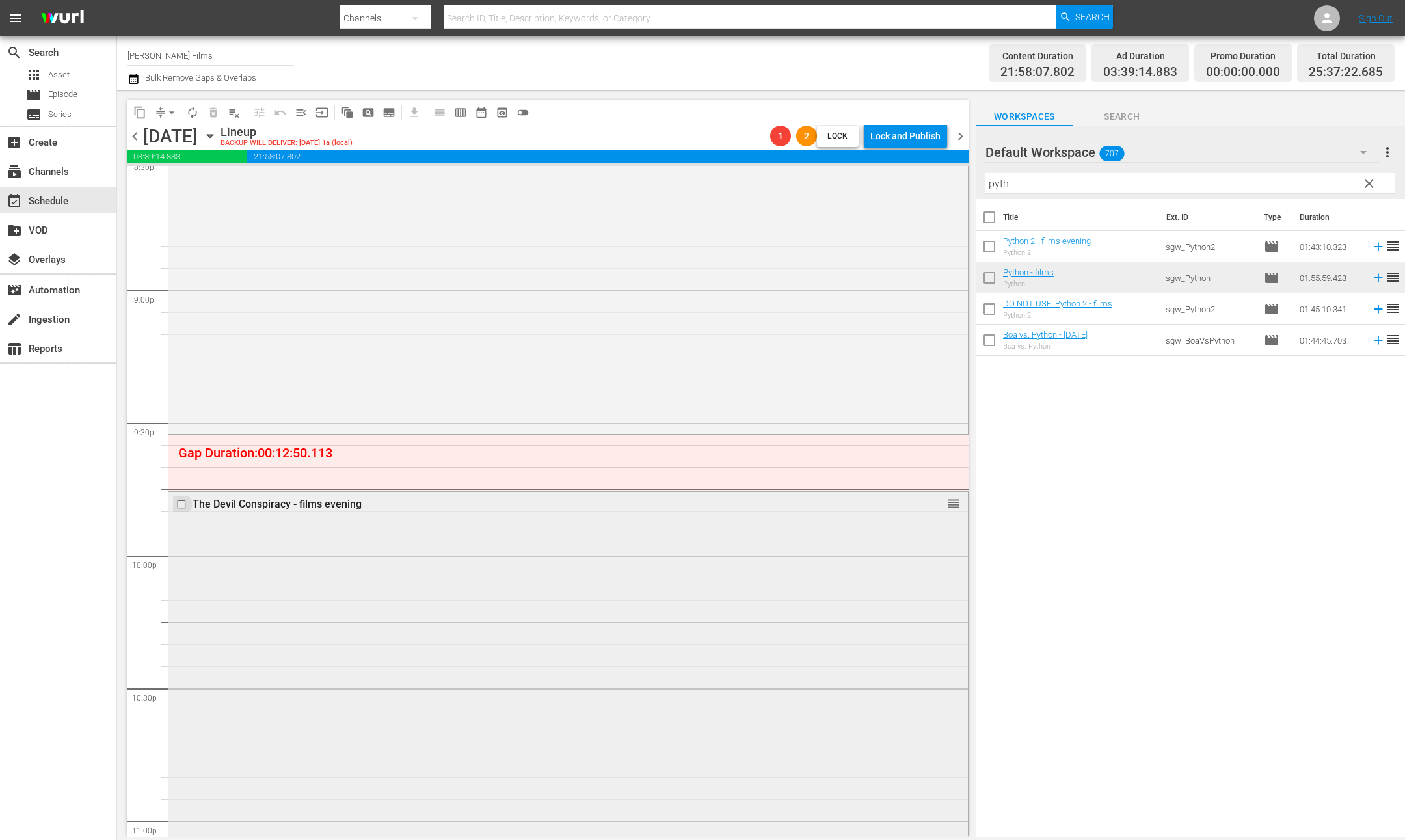
click at [185, 503] on input "checkbox" at bounding box center [183, 504] width 14 height 11
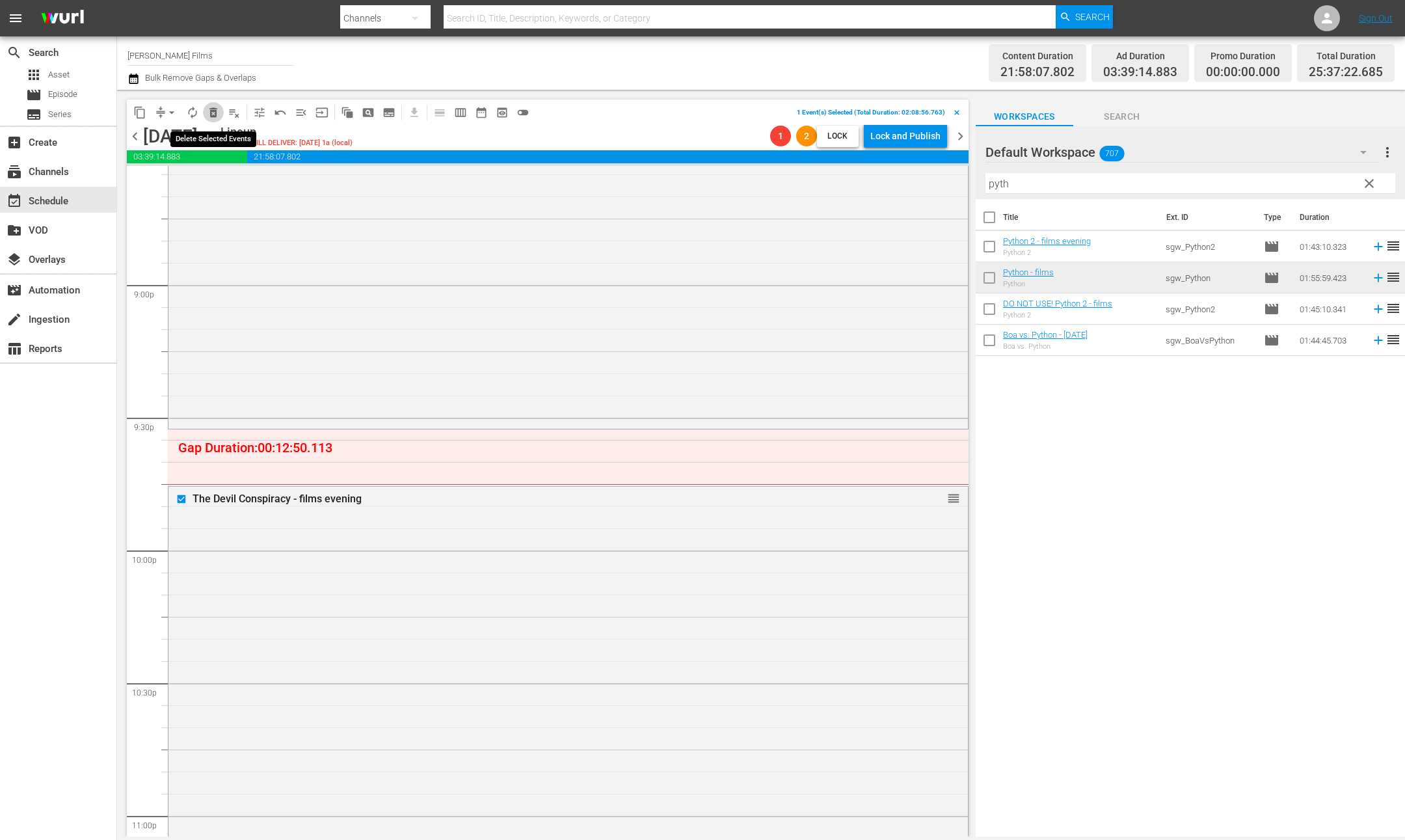
click at [213, 108] on span "delete_forever_outlined" at bounding box center [213, 112] width 13 height 13
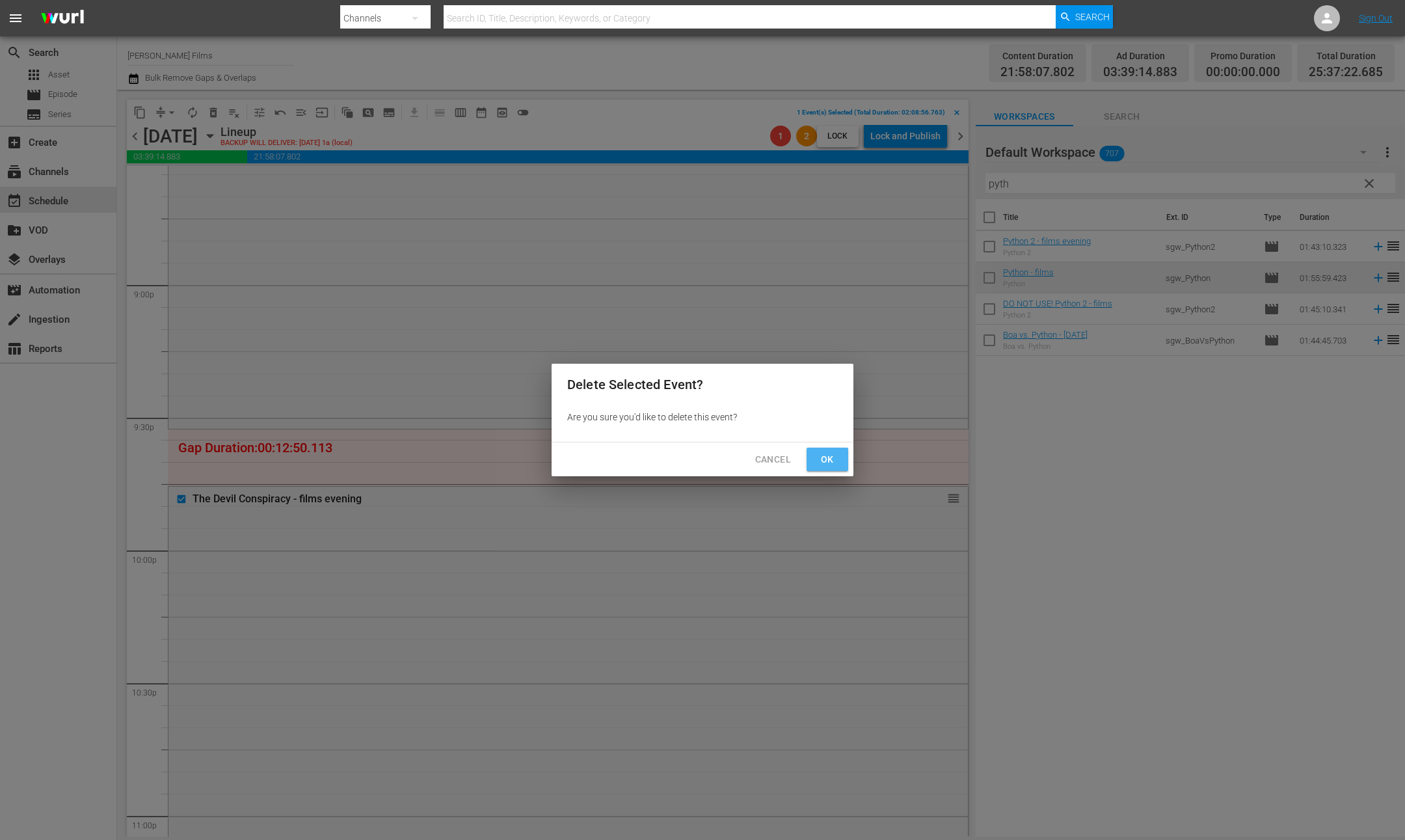
drag, startPoint x: 812, startPoint y: 455, endPoint x: 802, endPoint y: 456, distance: 10.0
click at [812, 455] on button "Ok" at bounding box center [827, 460] width 42 height 24
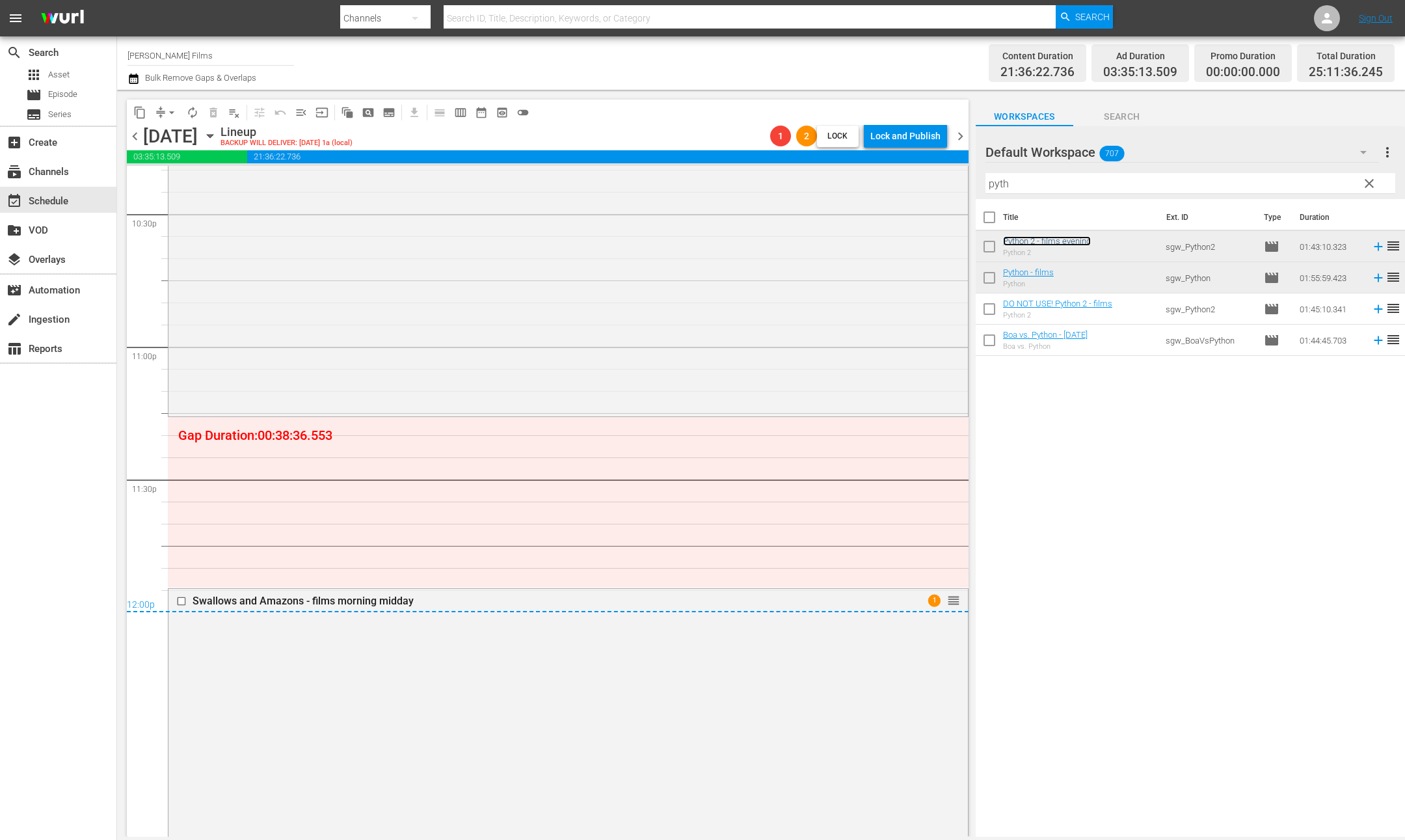
scroll to position [5895, 0]
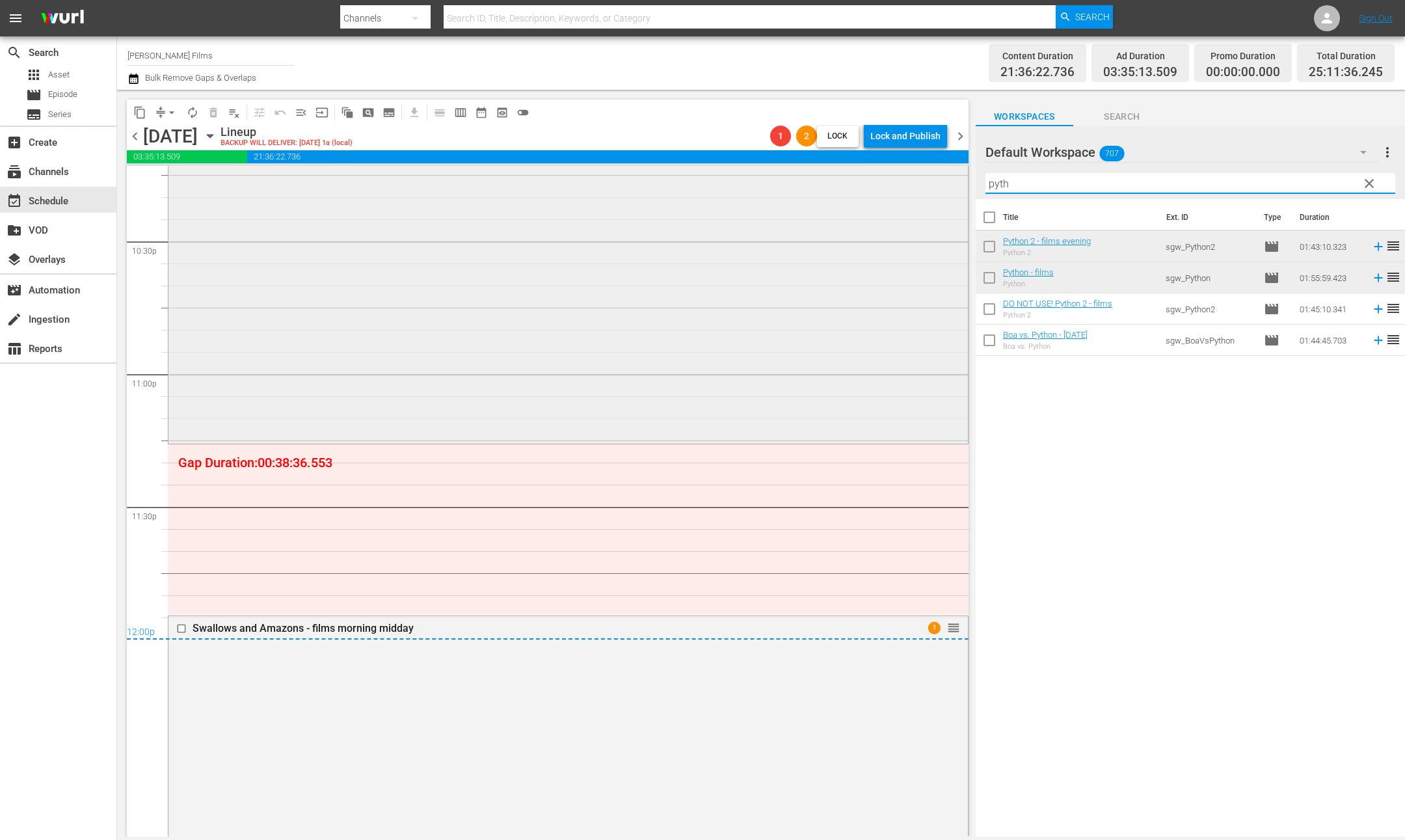
drag, startPoint x: 1021, startPoint y: 181, endPoint x: 954, endPoint y: 181, distance: 67.0
click at [954, 181] on div "content_copy compress arrow_drop_down autorenew_outlined delete_forever_outline…" at bounding box center [761, 463] width 1288 height 746
click at [182, 630] on div "12:00p" at bounding box center [547, 633] width 842 height 13
drag, startPoint x: 952, startPoint y: 624, endPoint x: 935, endPoint y: 469, distance: 155.9
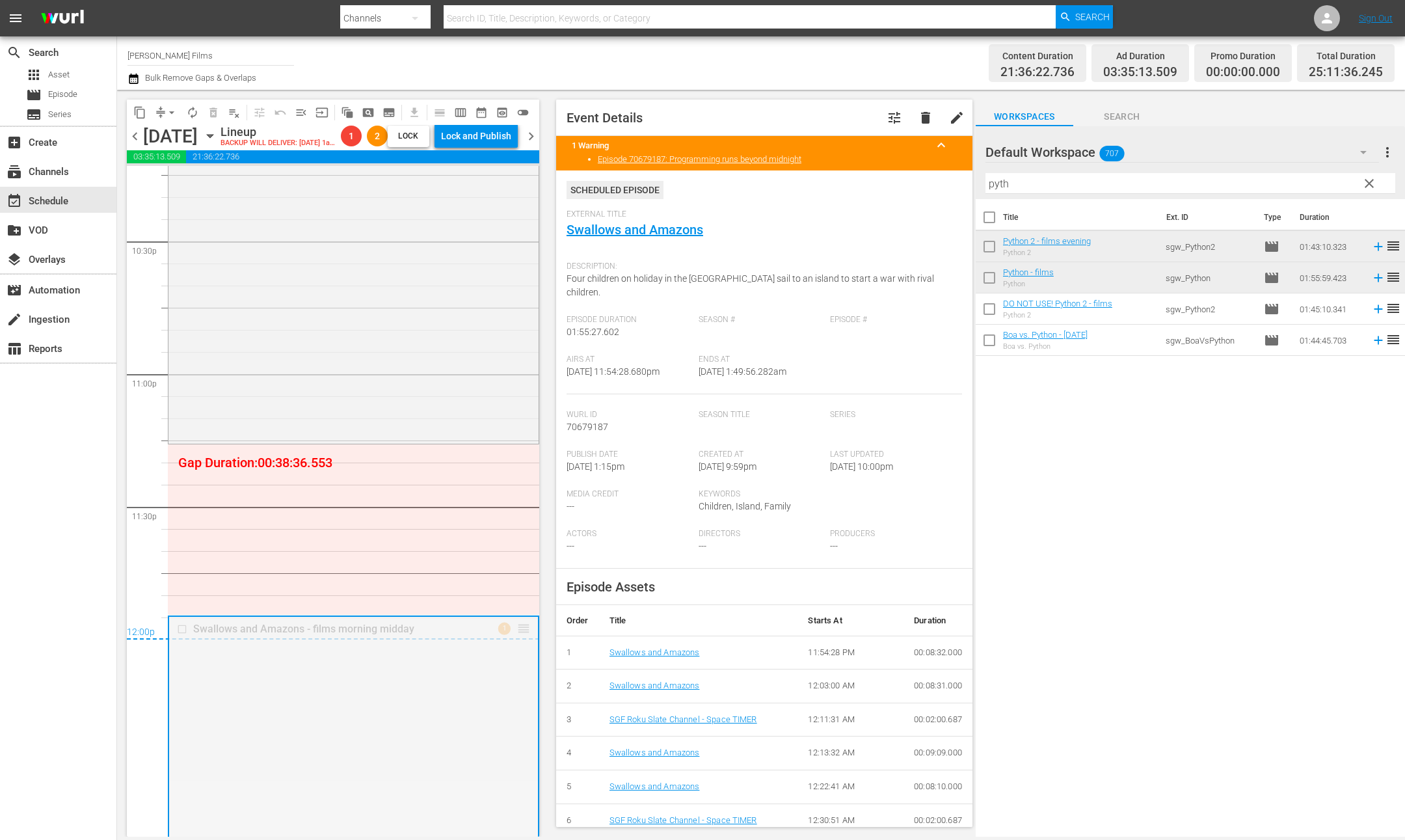
drag, startPoint x: 513, startPoint y: 505, endPoint x: 510, endPoint y: 490, distance: 15.3
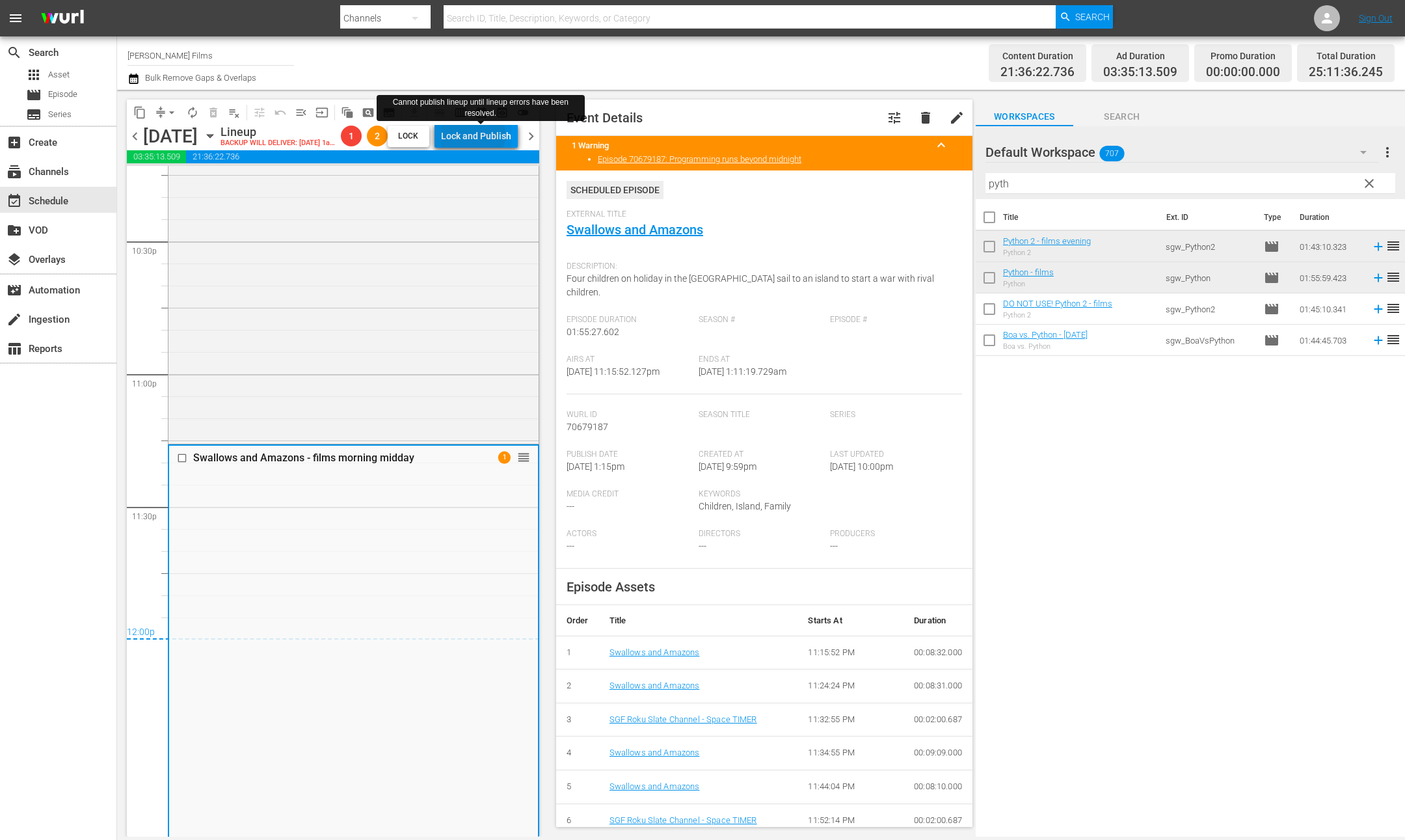
click at [480, 137] on div "Lock and Publish" at bounding box center [476, 137] width 70 height 24
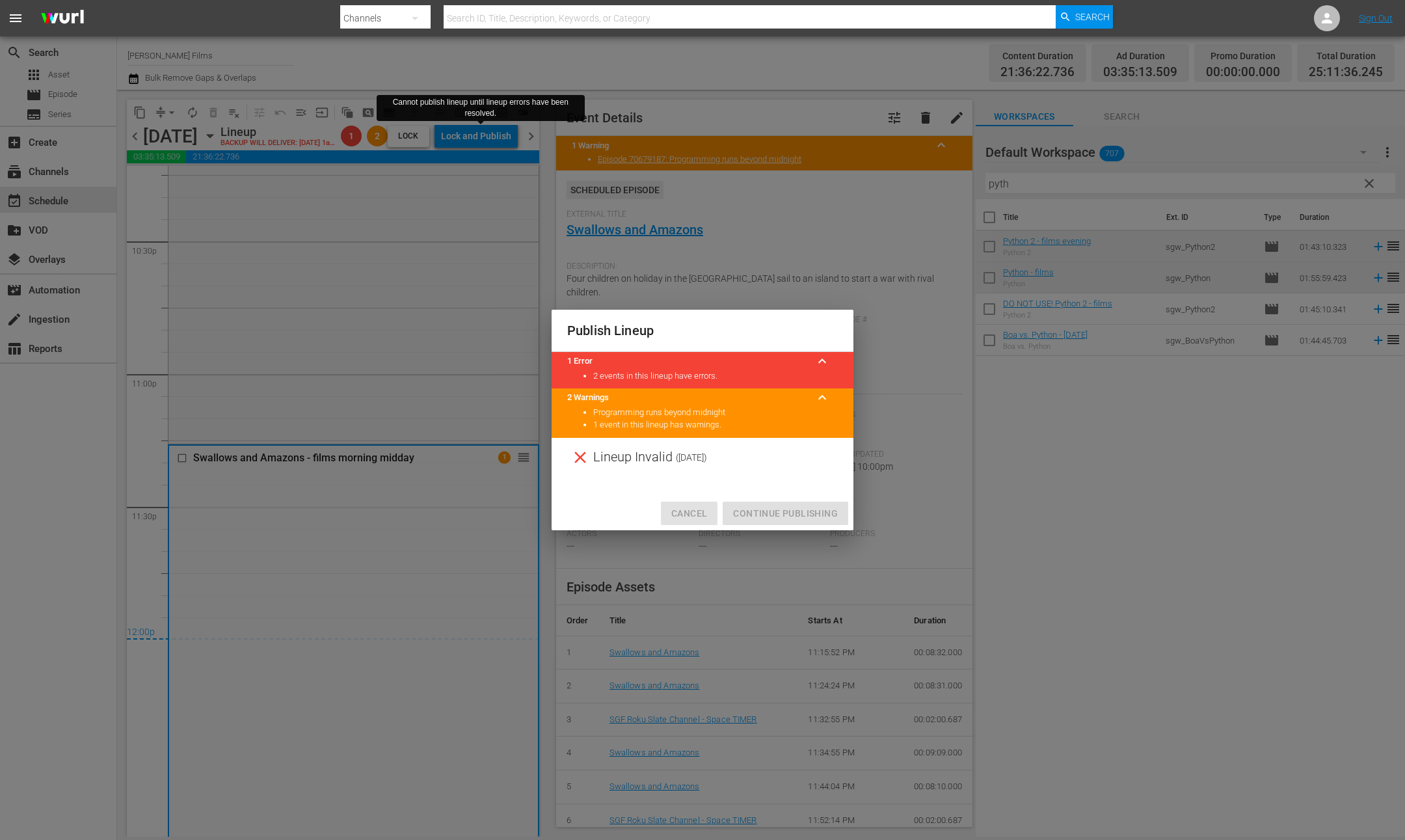
click at [674, 509] on span "Cancel" at bounding box center [689, 513] width 35 height 16
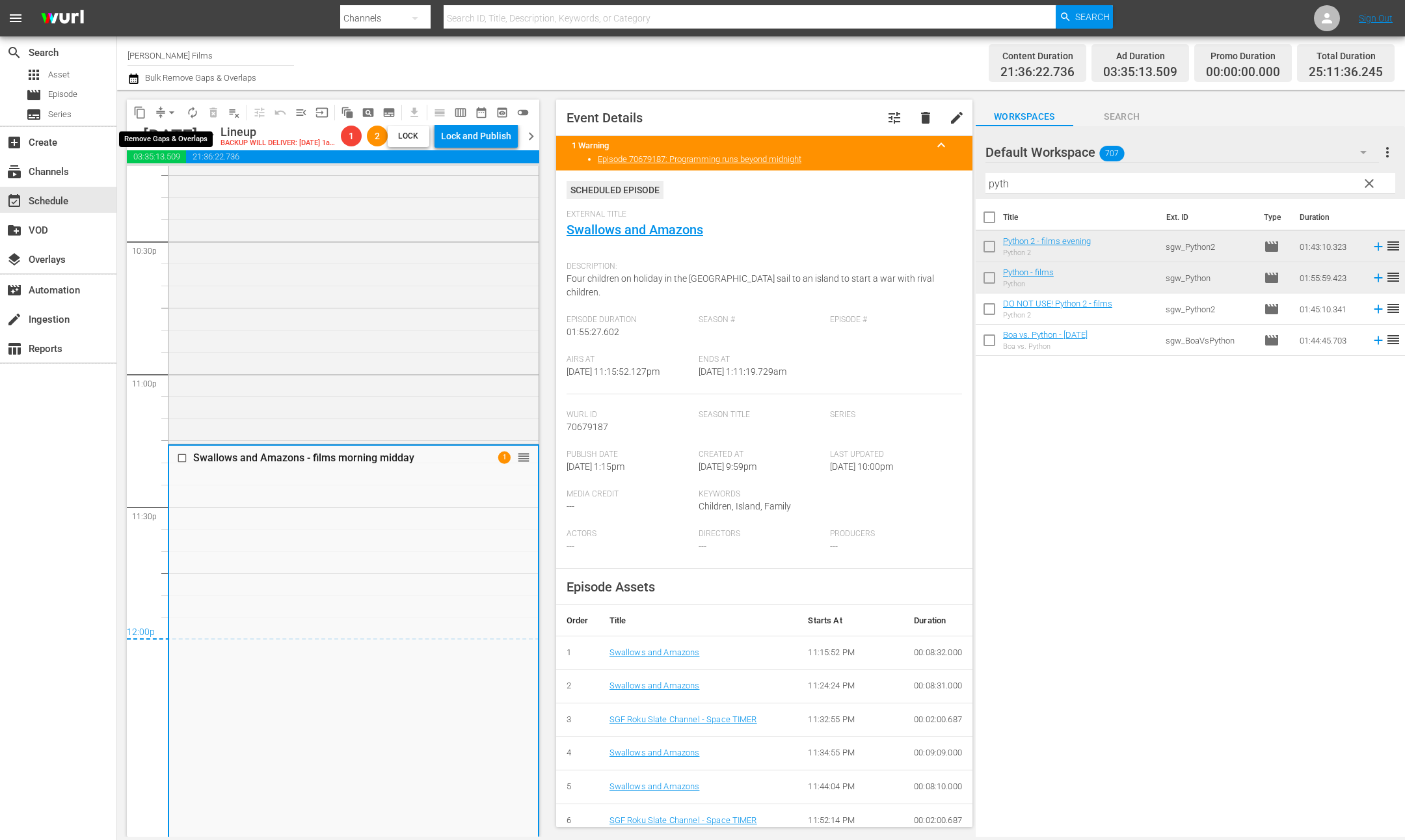
click at [167, 116] on span "arrow_drop_down" at bounding box center [172, 112] width 13 height 13
click at [179, 161] on li "Align to First Episode" at bounding box center [172, 160] width 107 height 22
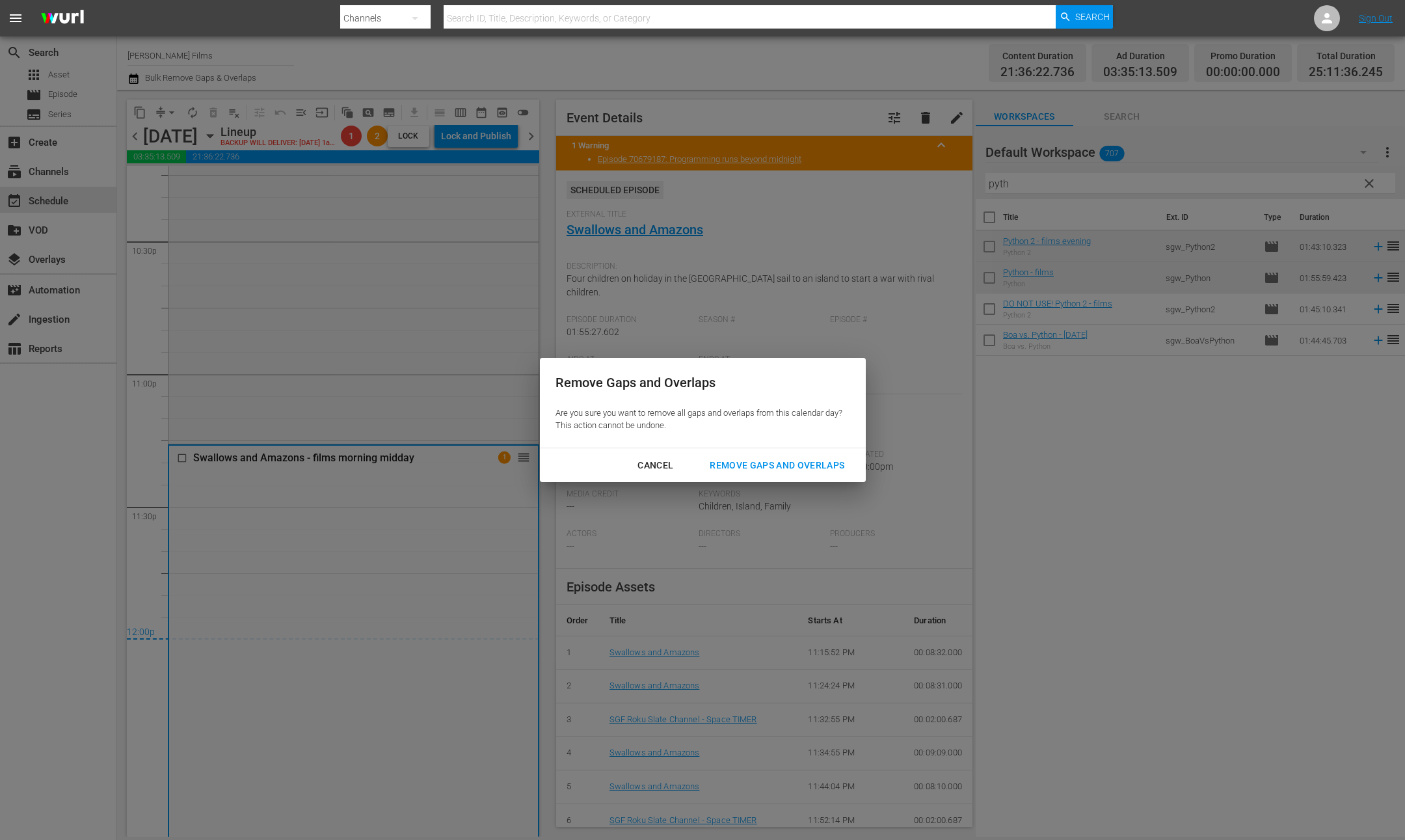
click at [782, 474] on button "Remove Gaps and Overlaps" at bounding box center [777, 465] width 166 height 24
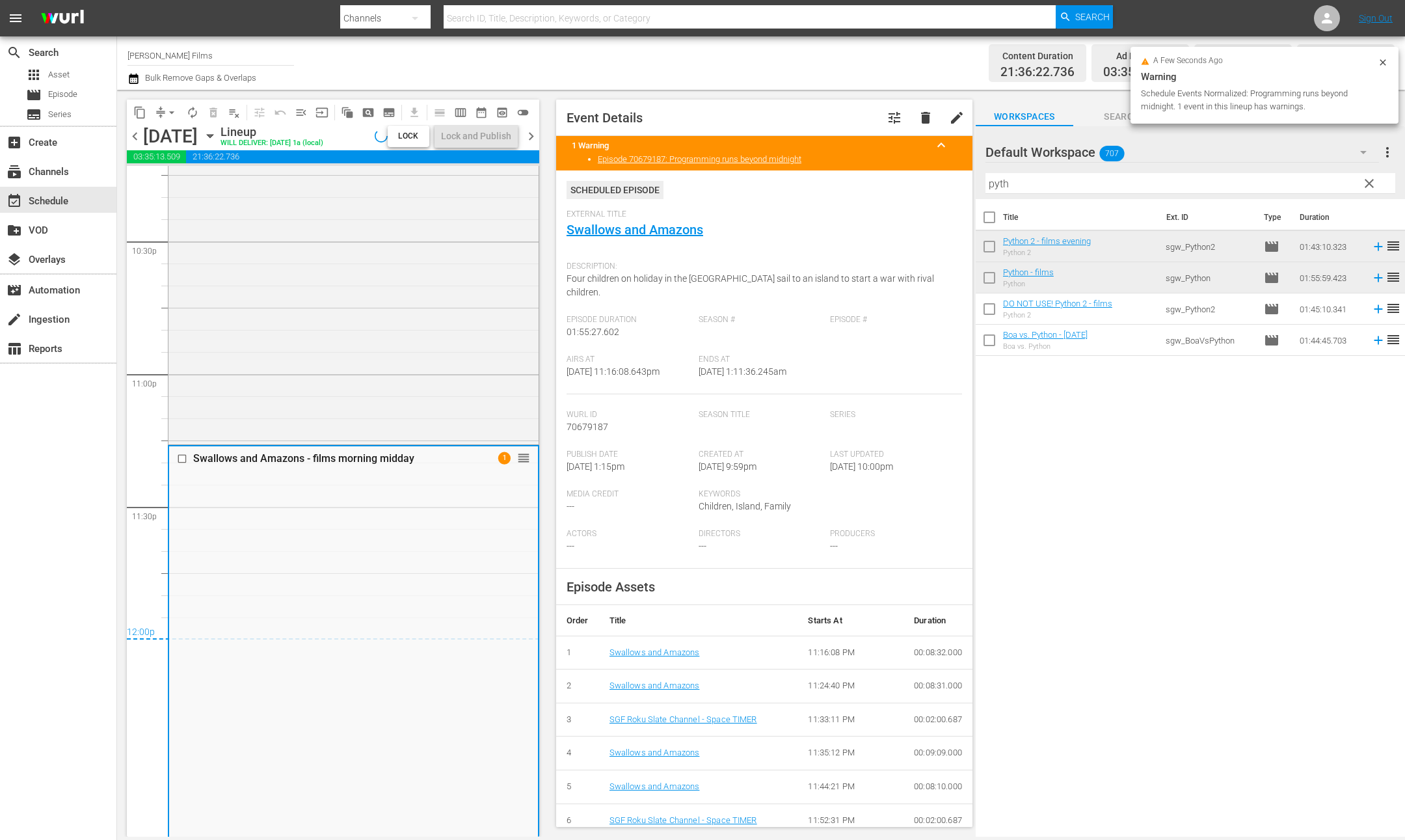
scroll to position [5916, 0]
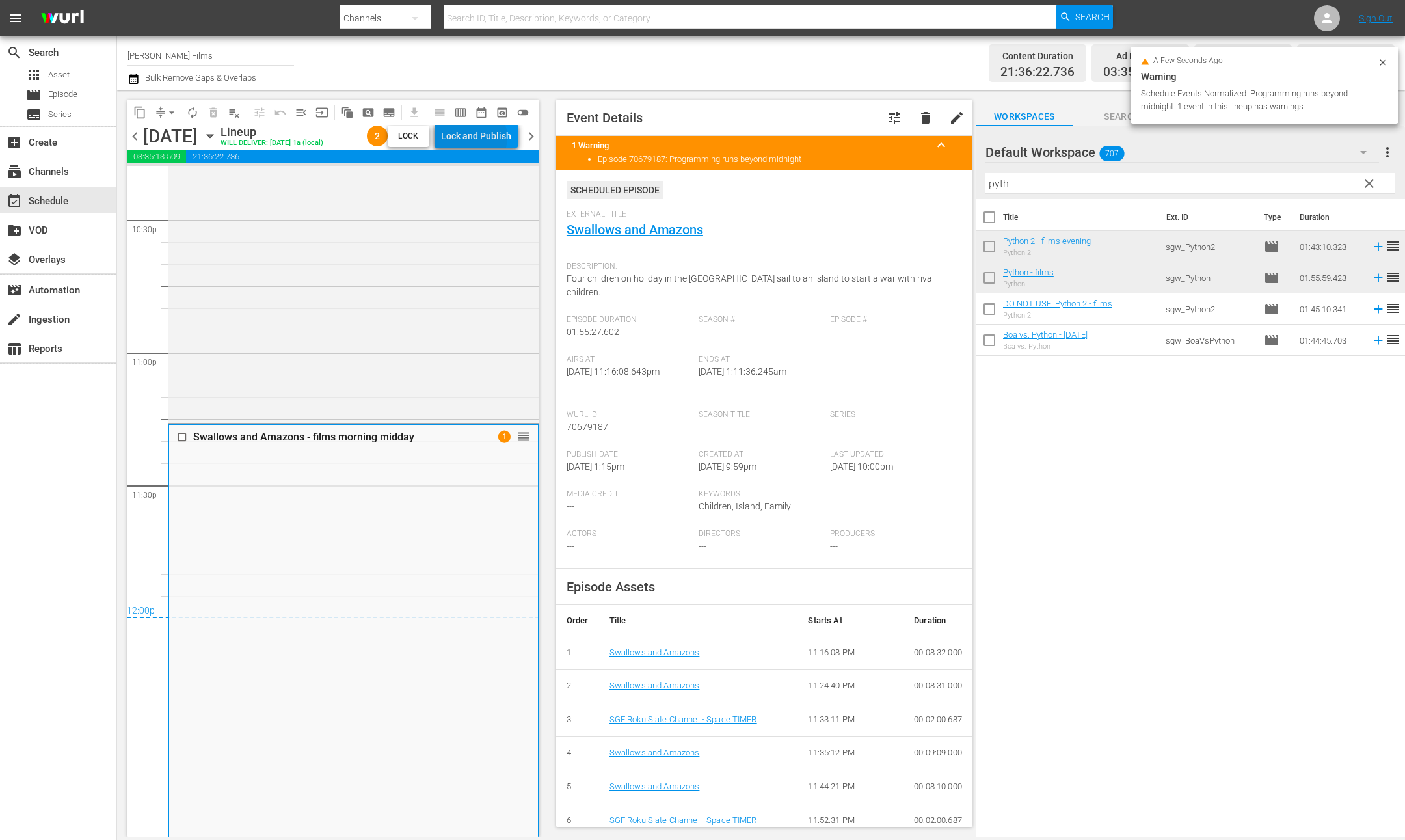
click at [477, 137] on div "Lock and Publish" at bounding box center [476, 137] width 70 height 24
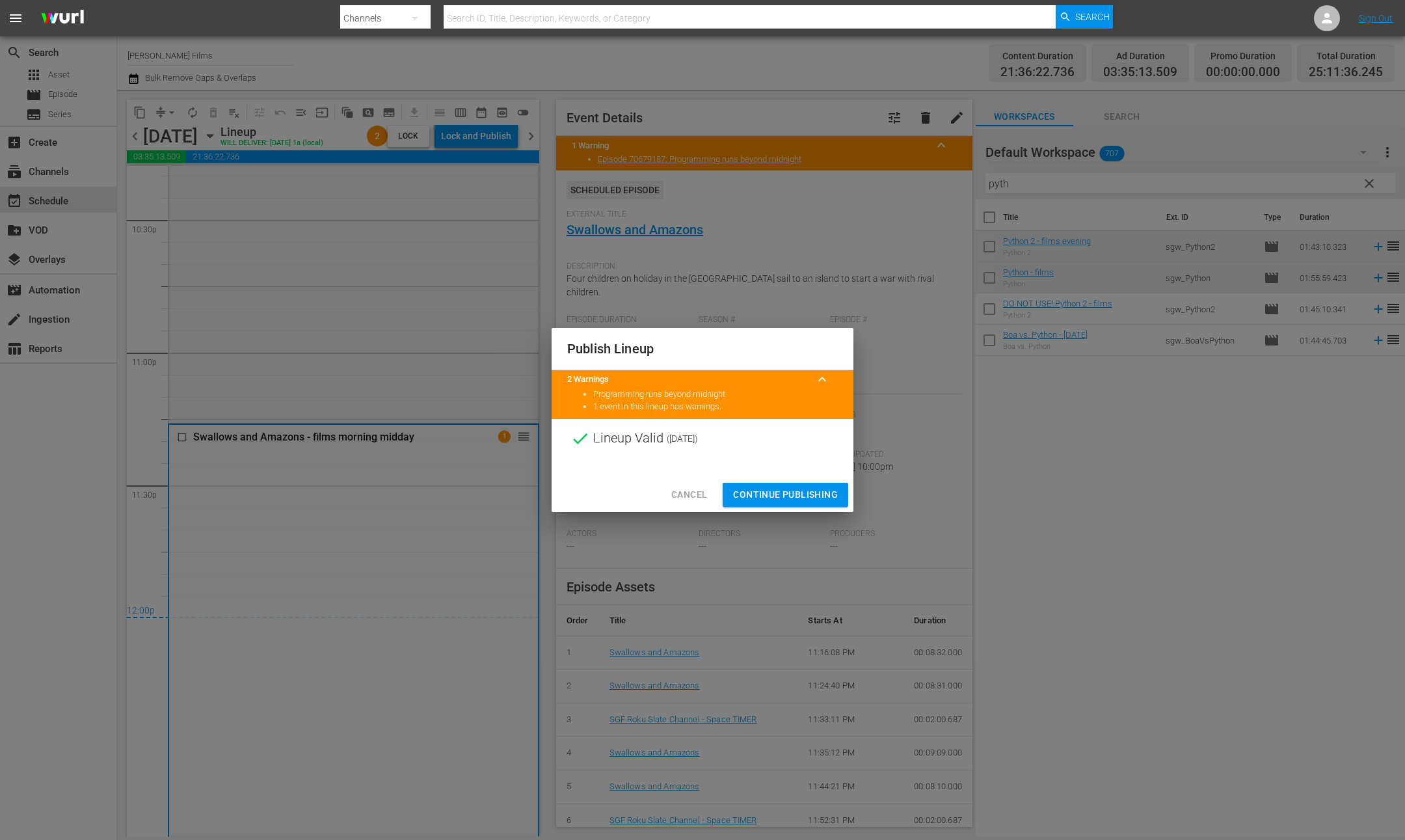
drag, startPoint x: 817, startPoint y: 496, endPoint x: 805, endPoint y: 486, distance: 15.6
click at [817, 496] on span "Continue Publishing" at bounding box center [784, 495] width 105 height 16
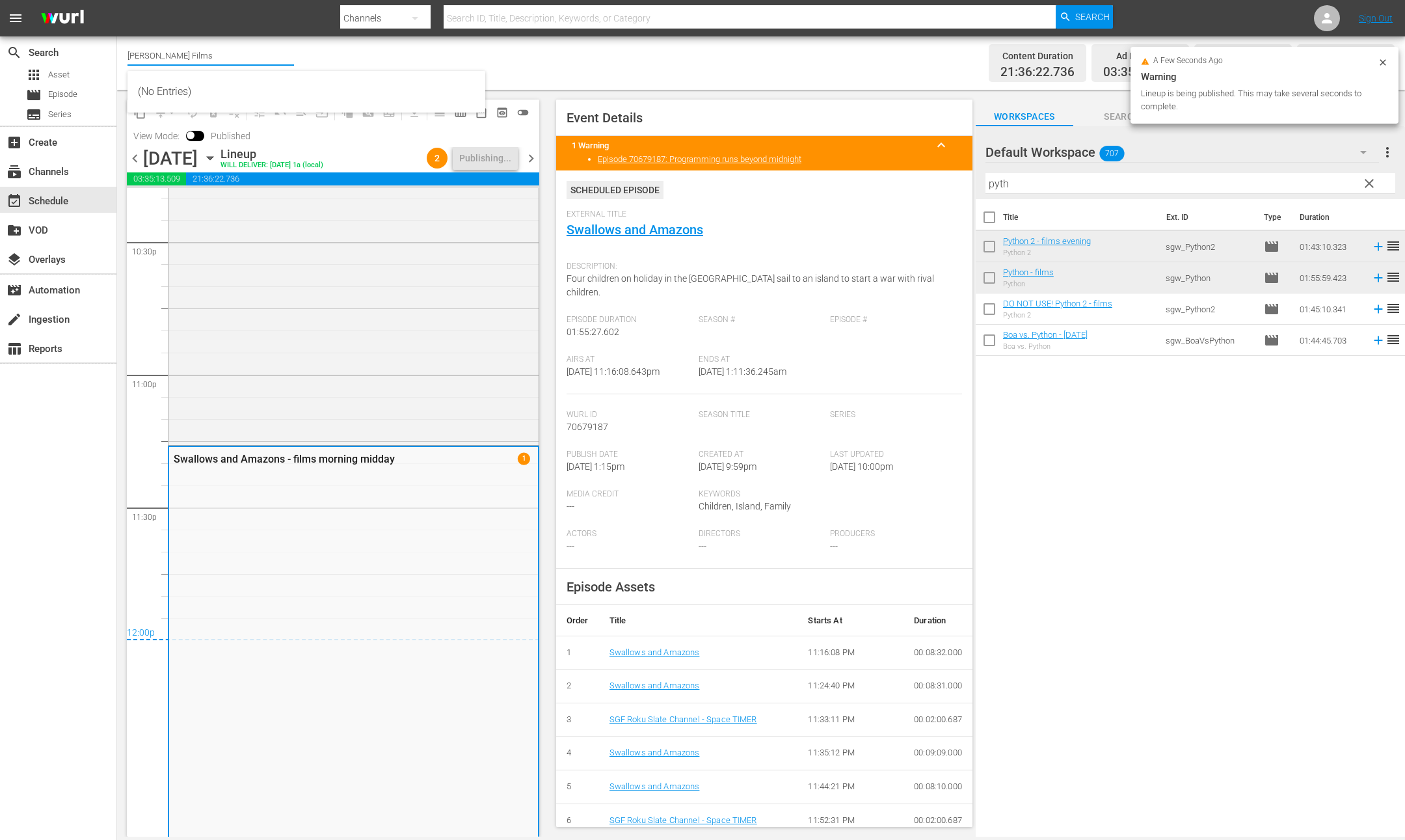
drag, startPoint x: 190, startPoint y: 54, endPoint x: 291, endPoint y: 64, distance: 101.5
click at [293, 65] on div "Channel Title Samuel Goldwyn Films" at bounding box center [210, 56] width 167 height 31
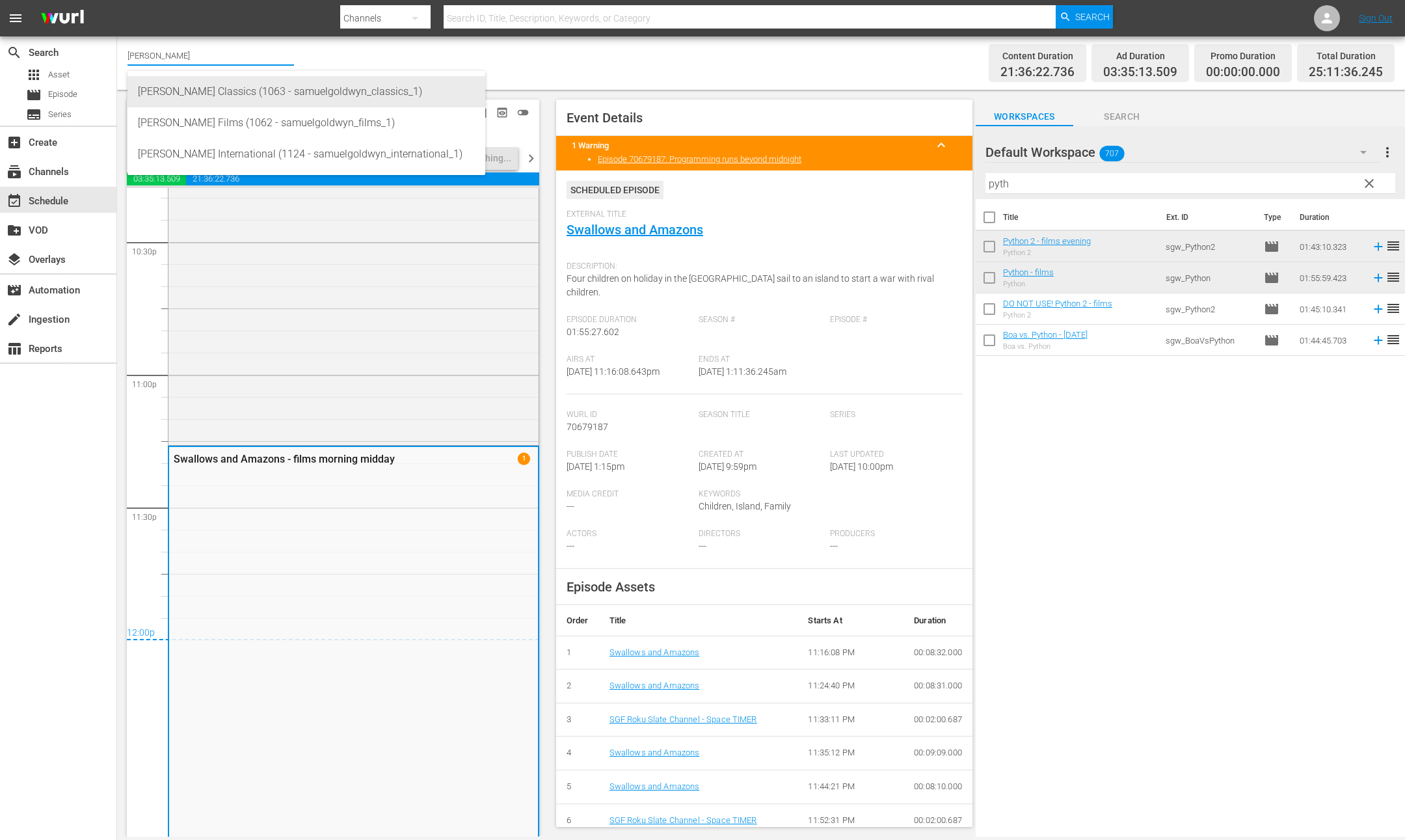
click at [286, 95] on div "[PERSON_NAME] Classics (1063 - samuelgoldwyn_classics_1)" at bounding box center [307, 92] width 337 height 31
type input "[PERSON_NAME] Classics (1063 - samuelgoldwyn_classics_1)"
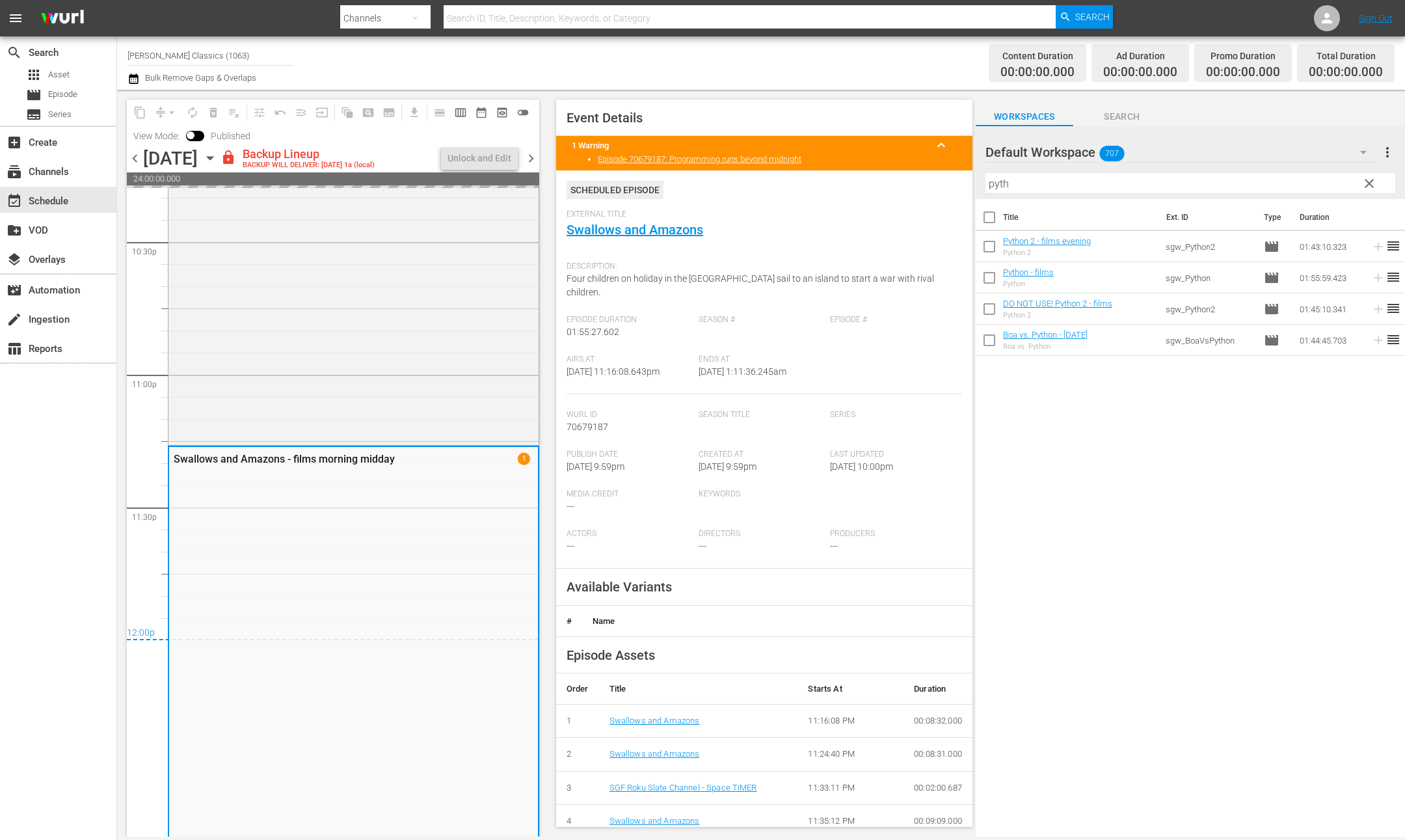
scroll to position [5698, 0]
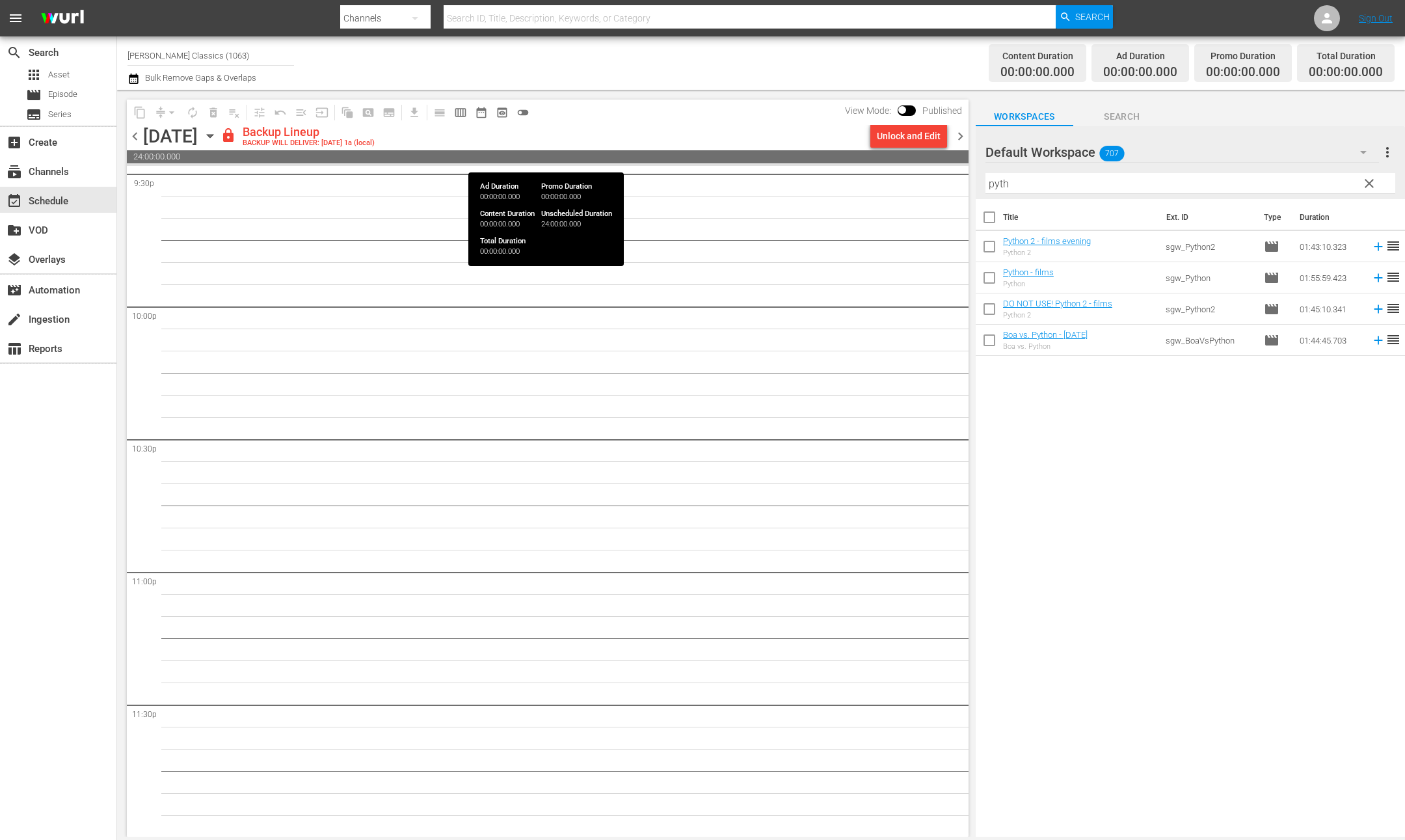
click at [502, 159] on span "24:00:00.000" at bounding box center [547, 157] width 842 height 13
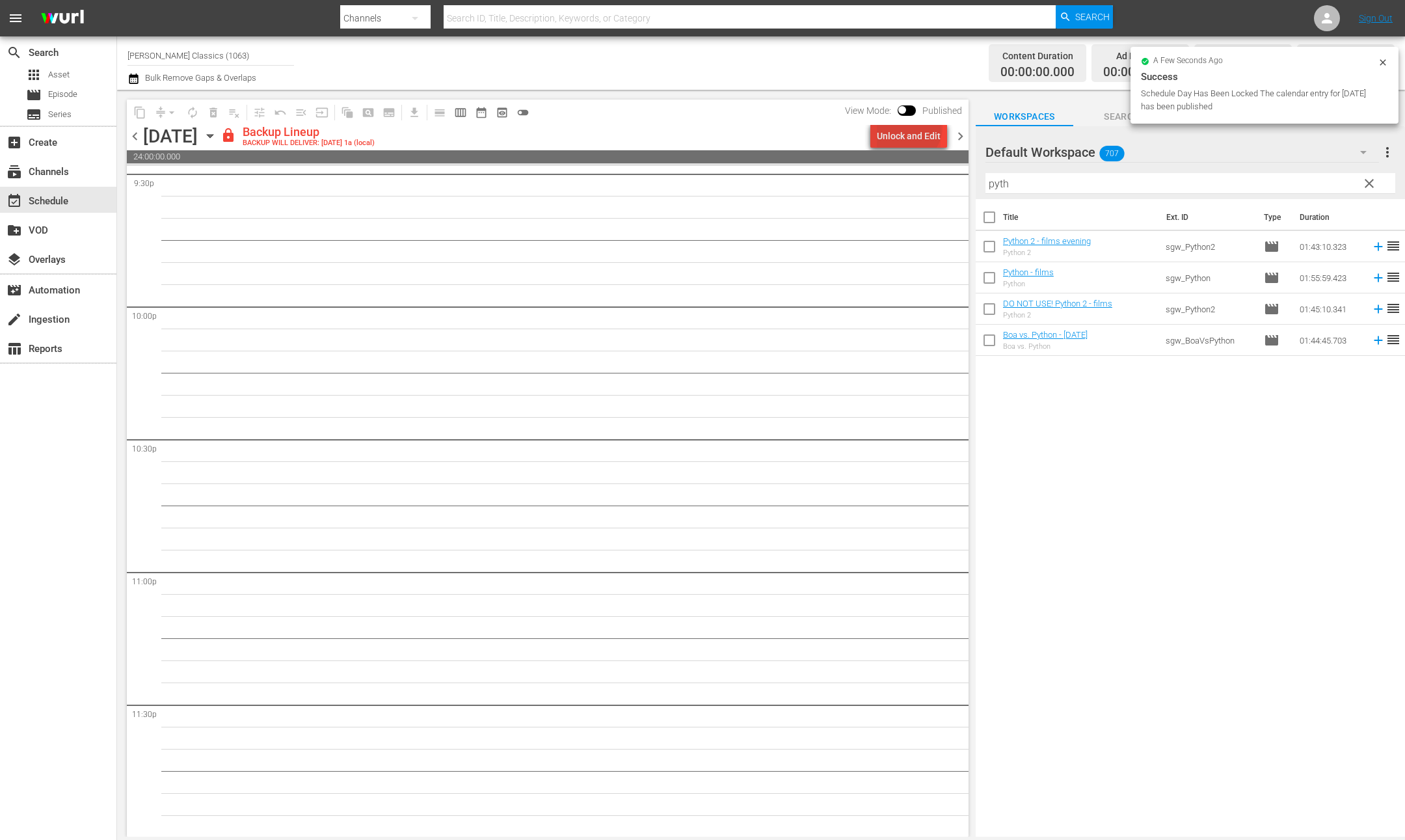
click at [911, 127] on div "Unlock and Edit" at bounding box center [908, 137] width 64 height 24
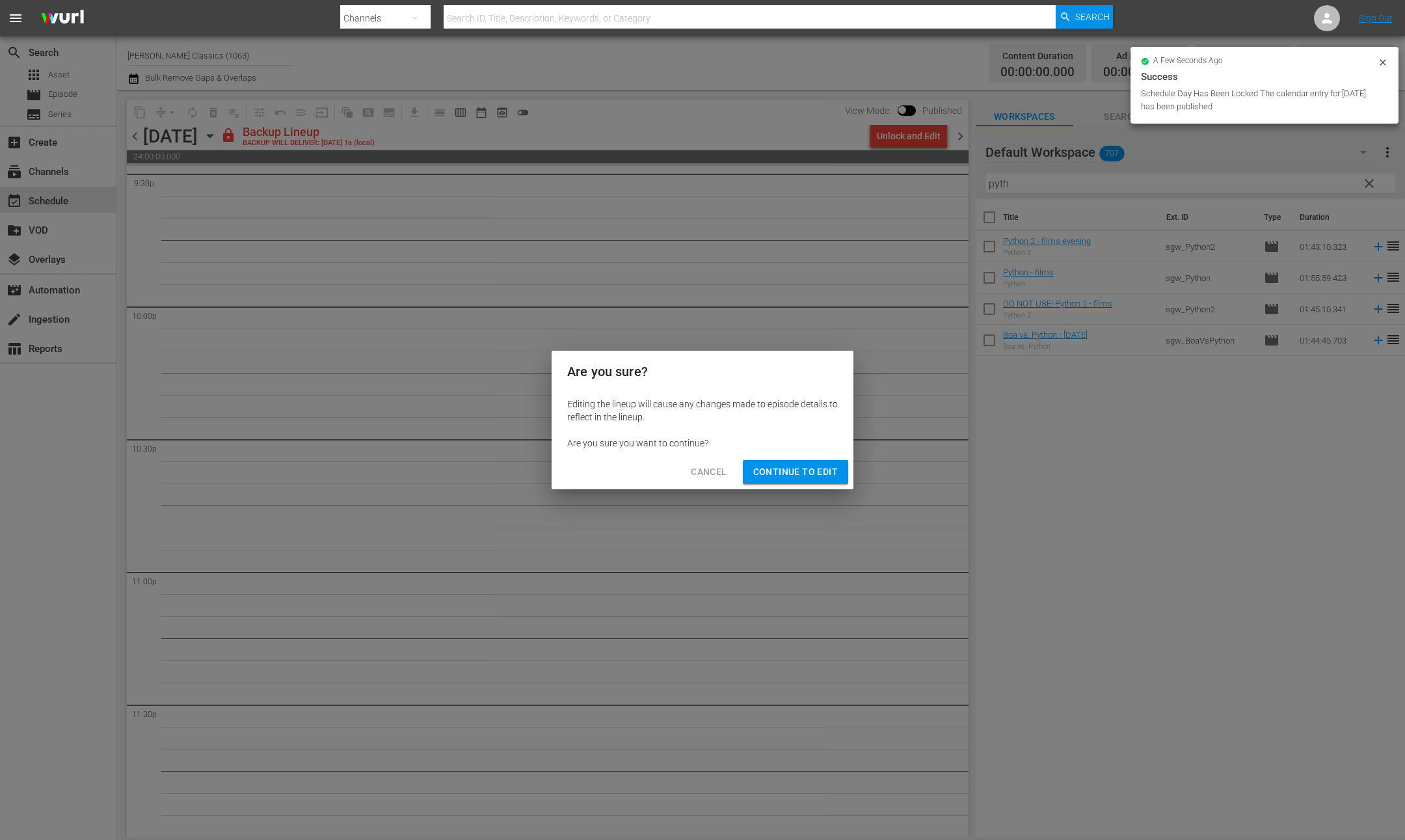
click at [773, 457] on div "Cancel Continue to Edit" at bounding box center [702, 472] width 302 height 35
drag, startPoint x: 772, startPoint y: 472, endPoint x: 755, endPoint y: 448, distance: 29.4
click at [772, 472] on span "Continue to Edit" at bounding box center [795, 472] width 85 height 16
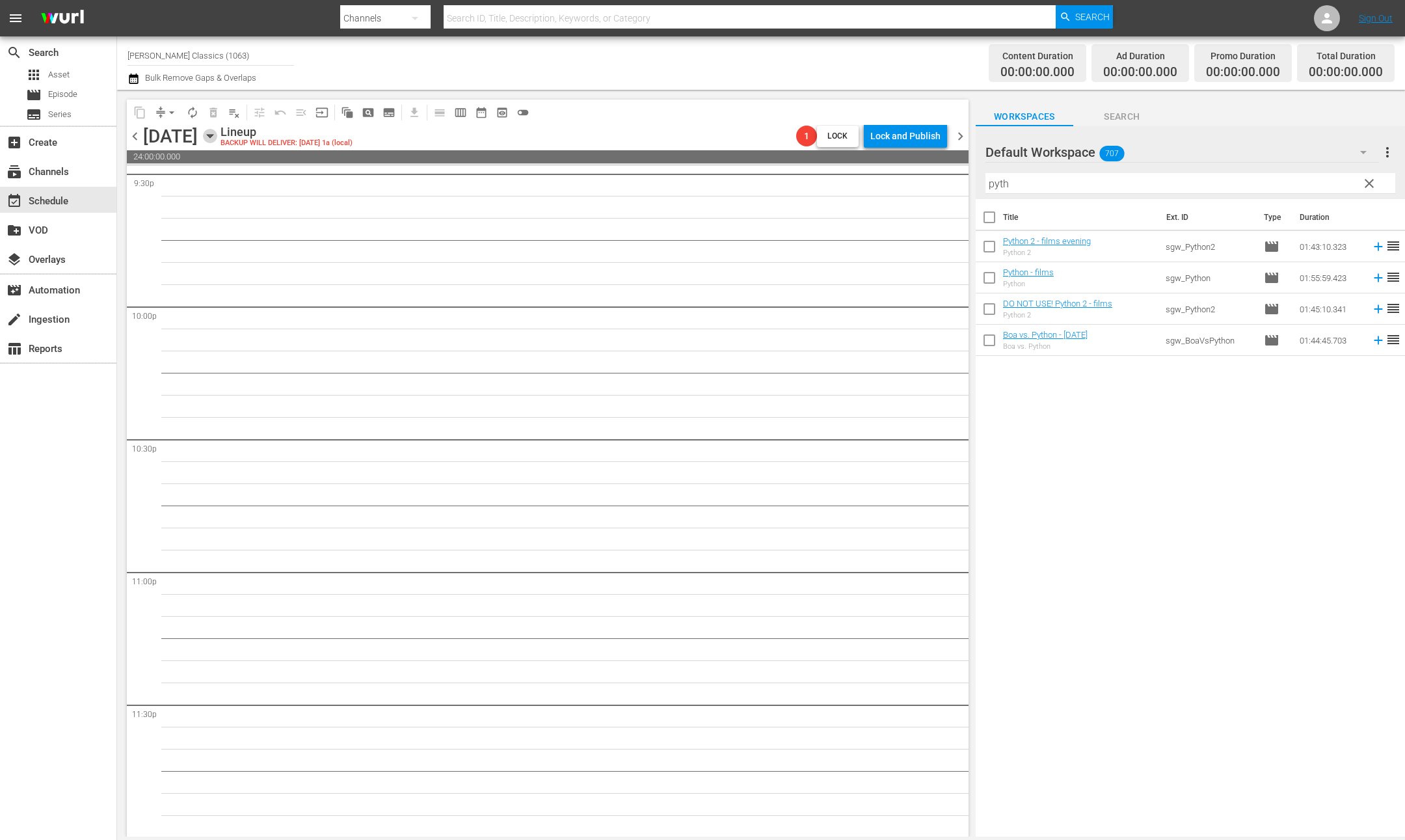
click at [213, 136] on icon "button" at bounding box center [209, 137] width 5 height 4
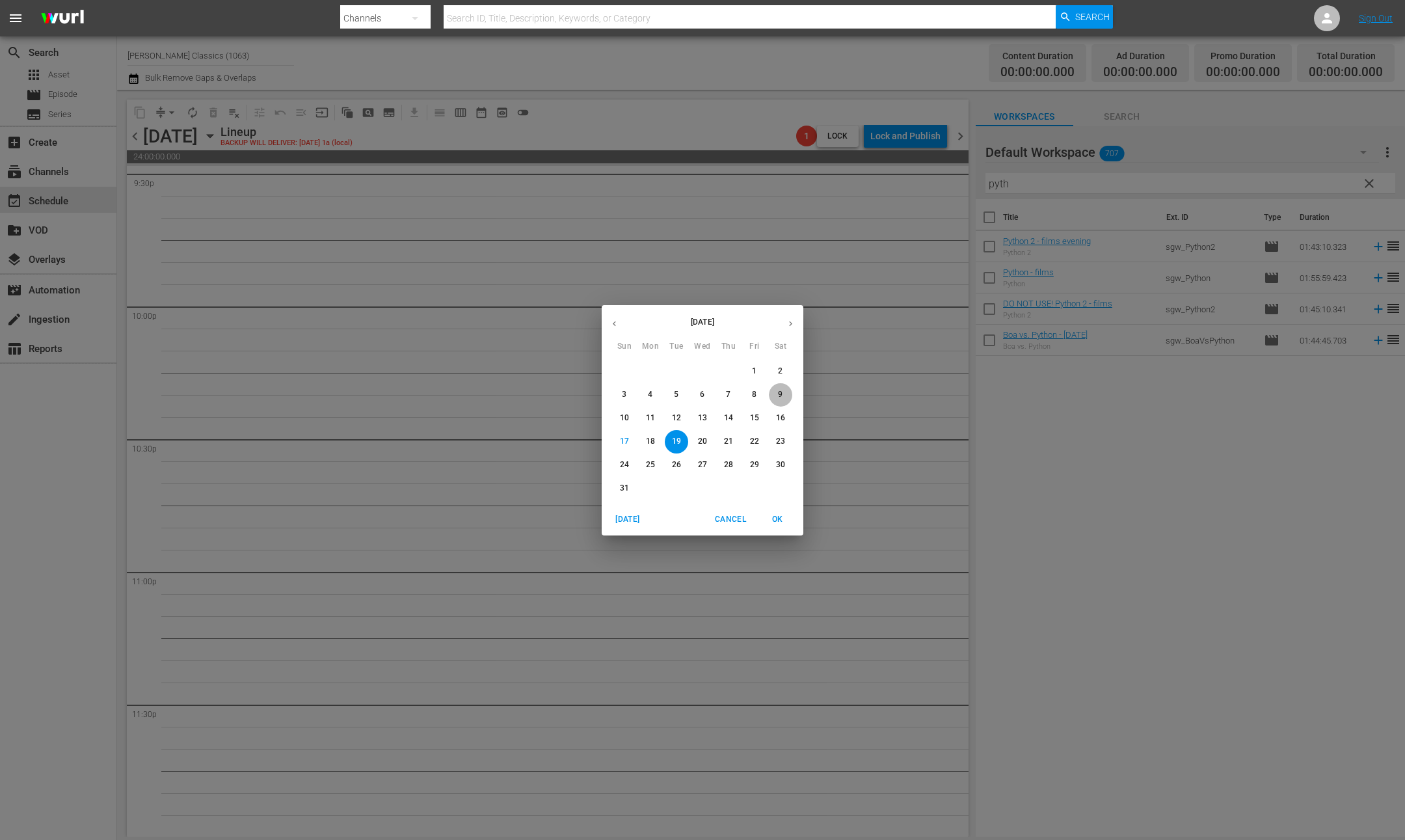
click at [785, 394] on span "9" at bounding box center [781, 394] width 24 height 11
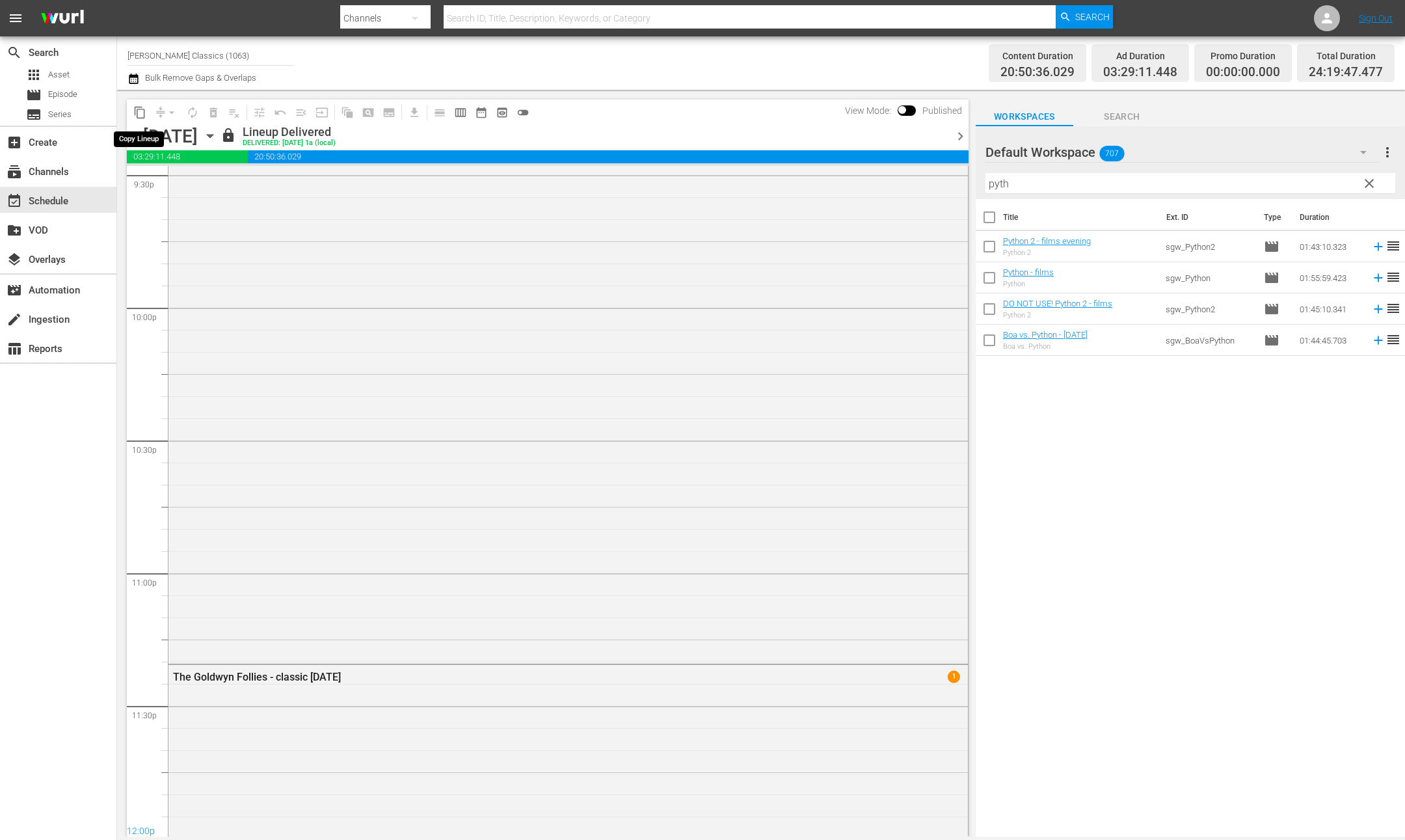
scroll to position [5895, 0]
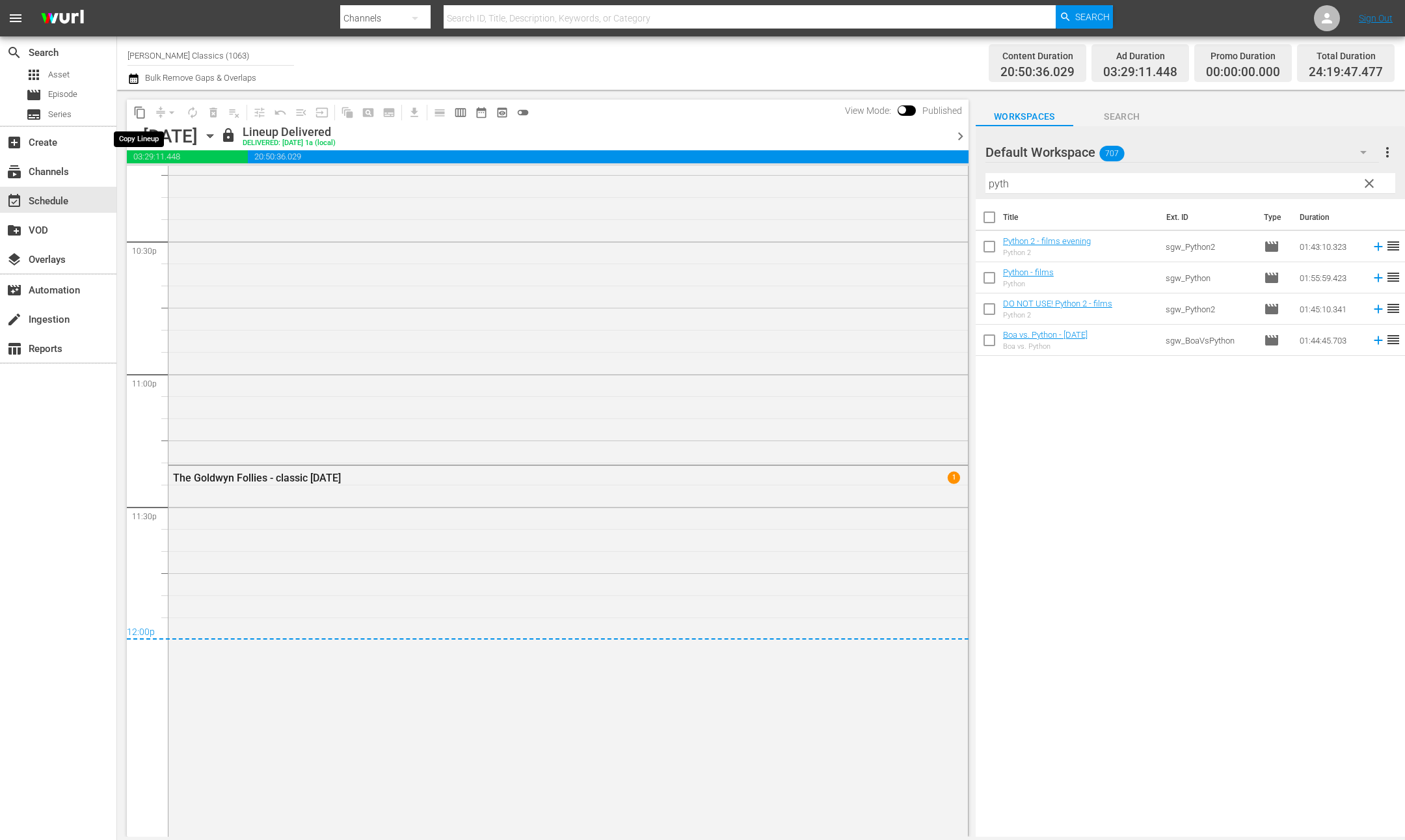
click at [137, 108] on span "content_copy" at bounding box center [140, 112] width 13 height 13
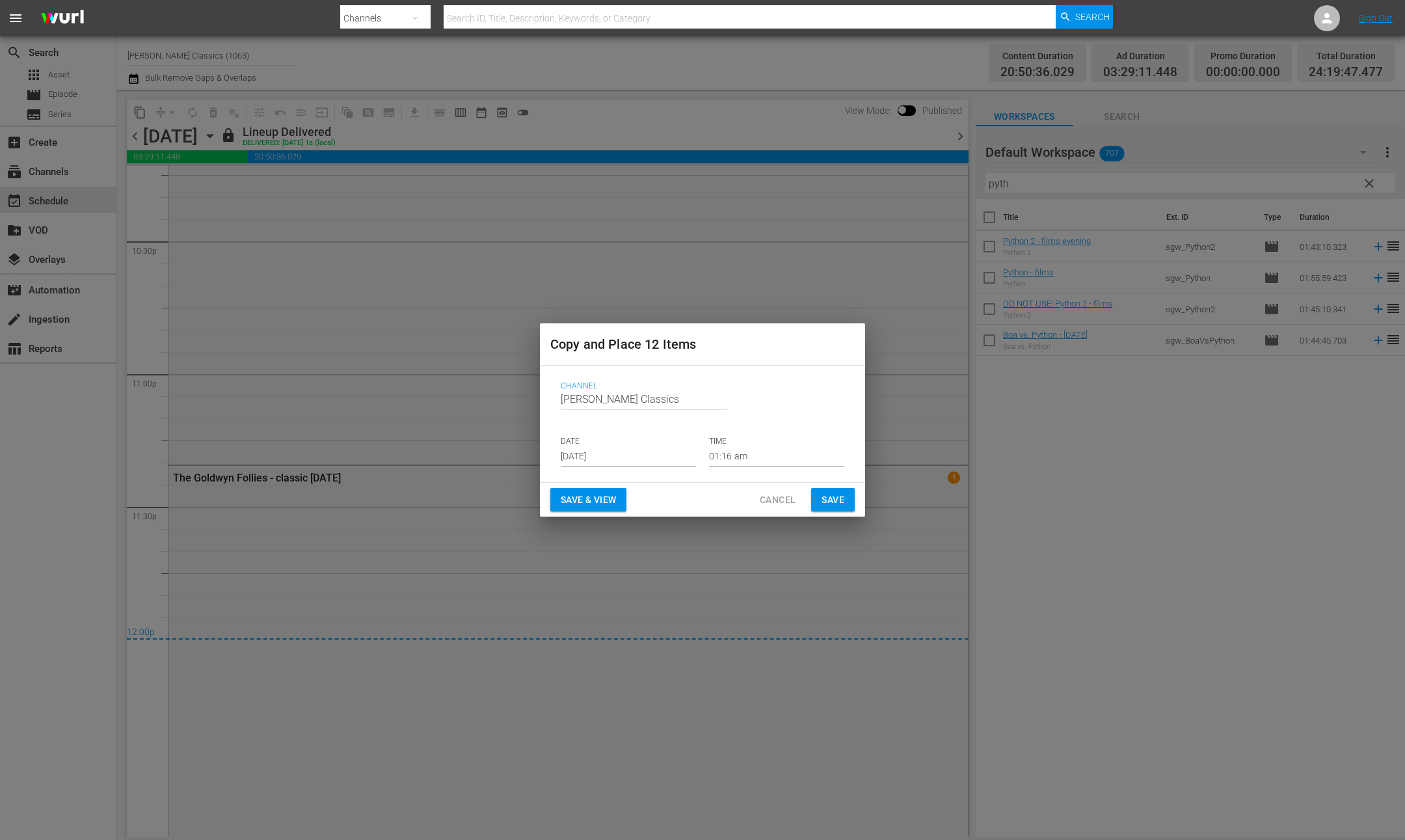
click at [767, 501] on span "Cancel" at bounding box center [777, 500] width 35 height 16
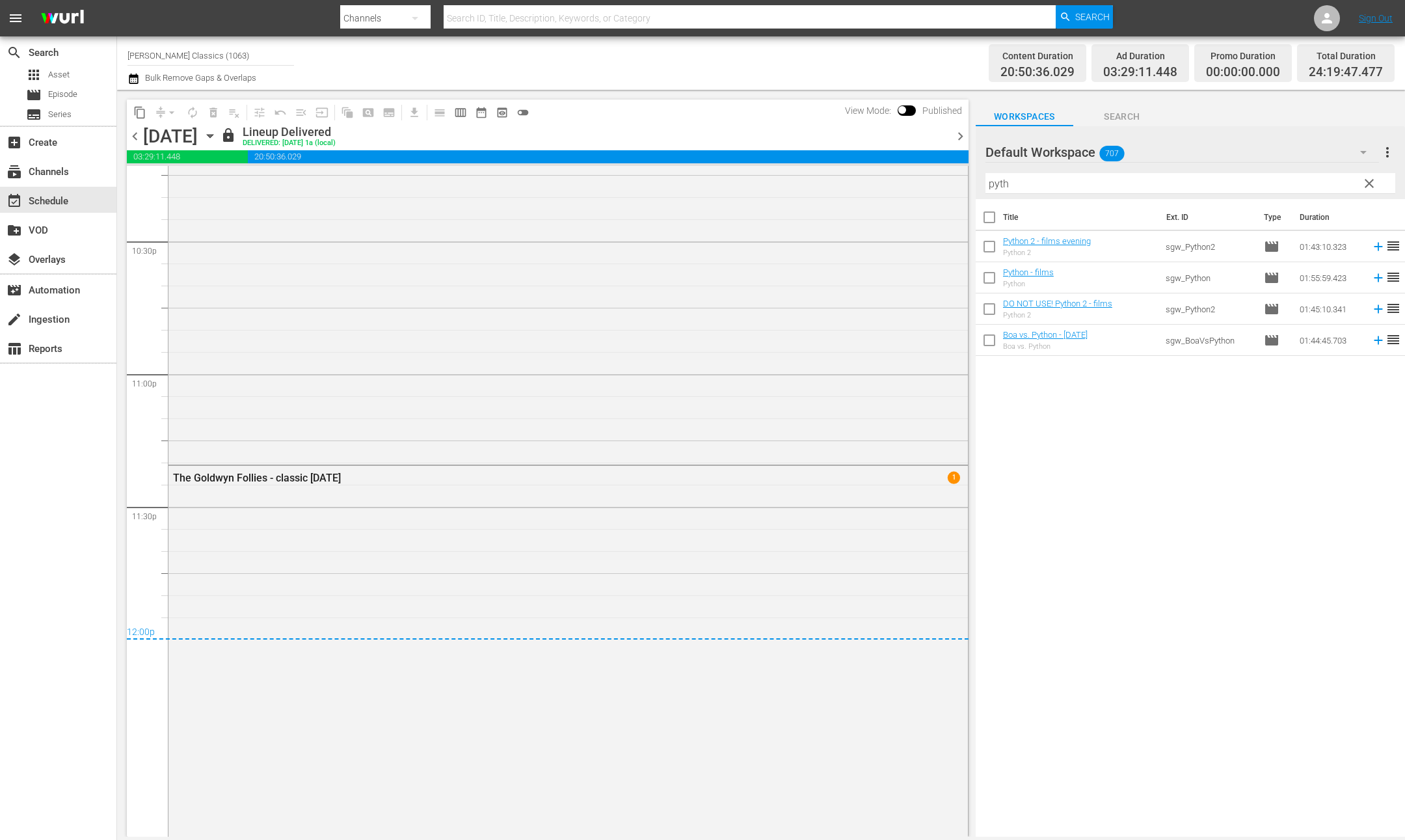
click at [135, 137] on span "chevron_left" at bounding box center [135, 137] width 16 height 16
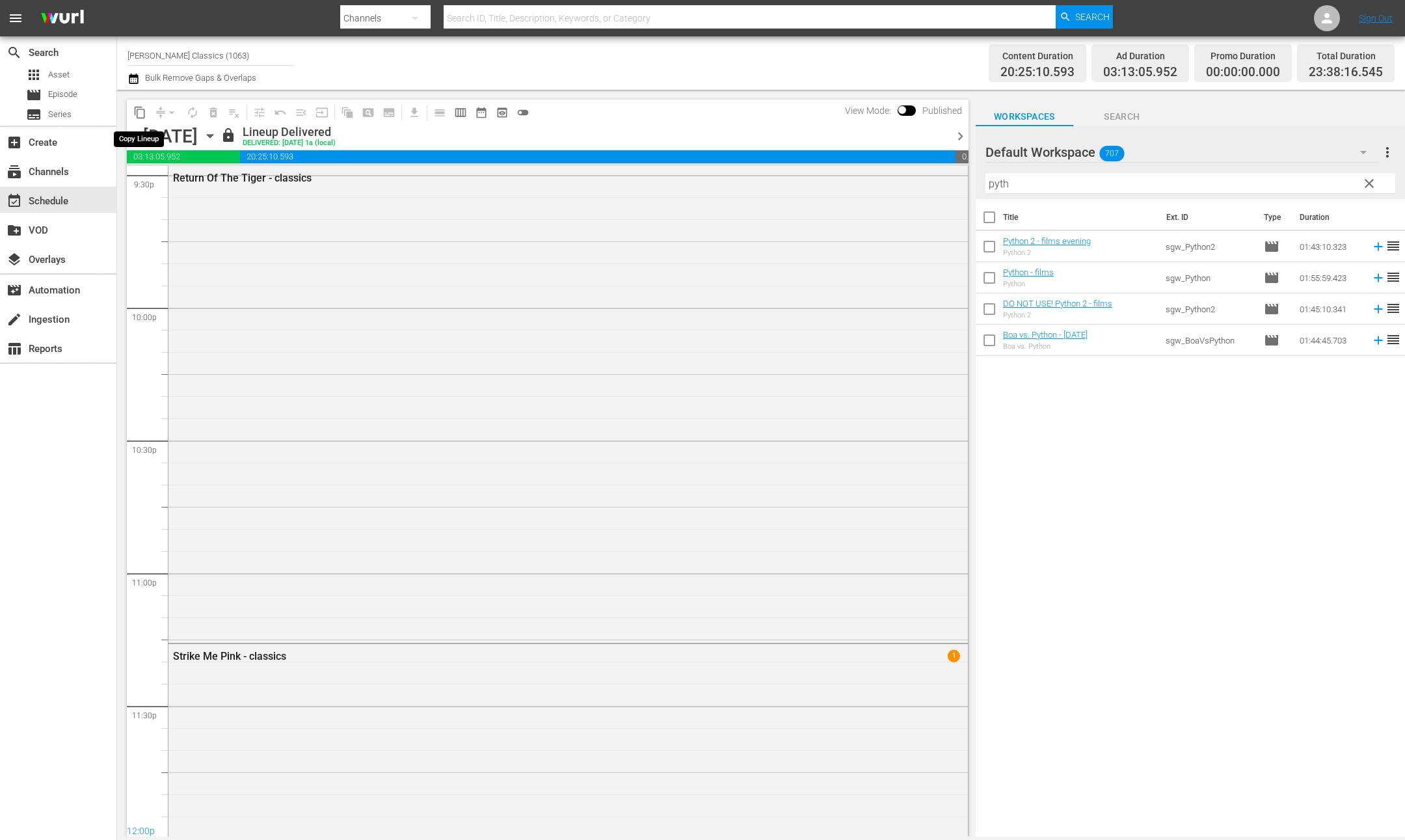
scroll to position [5895, 0]
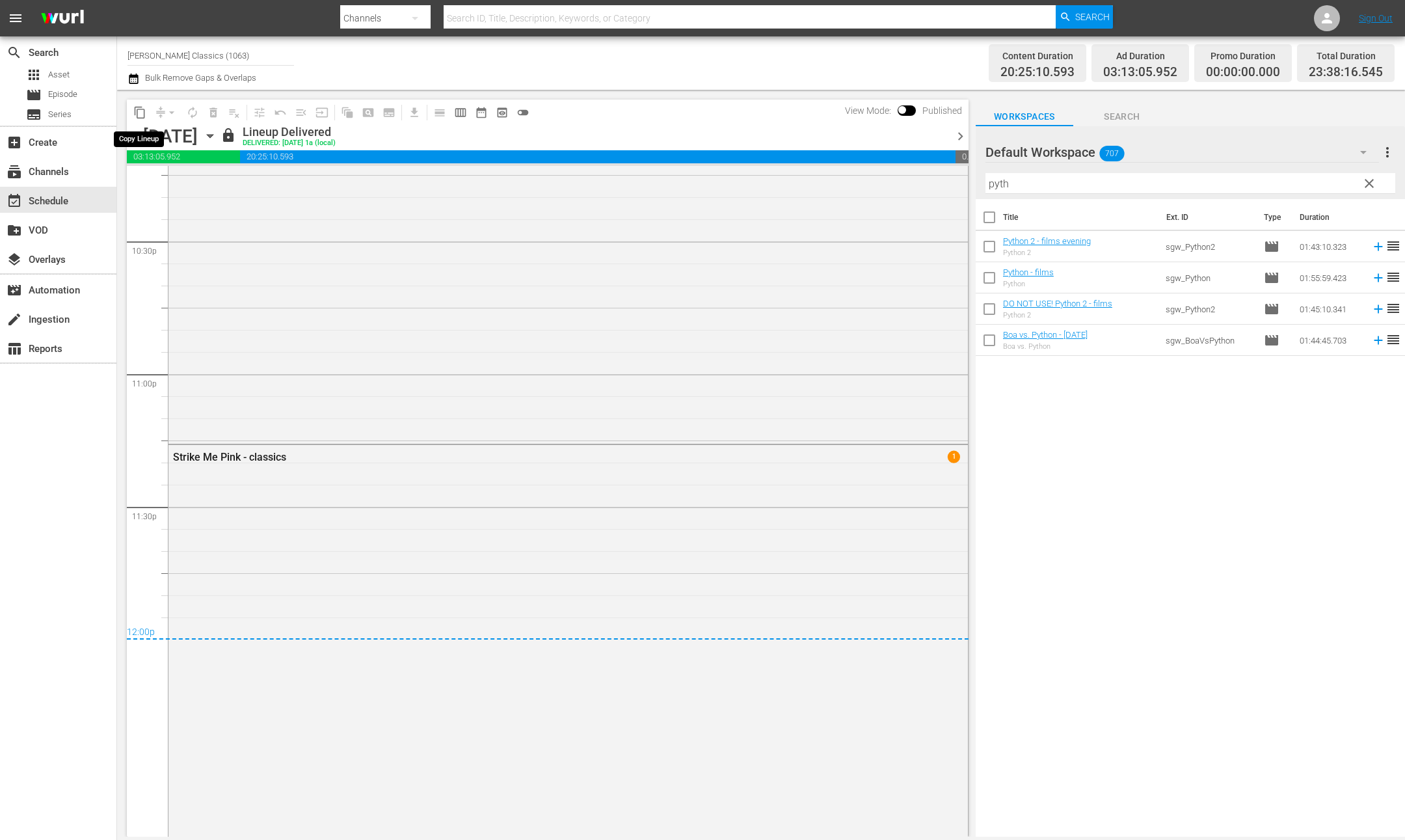
click at [139, 113] on span "content_copy" at bounding box center [140, 112] width 13 height 13
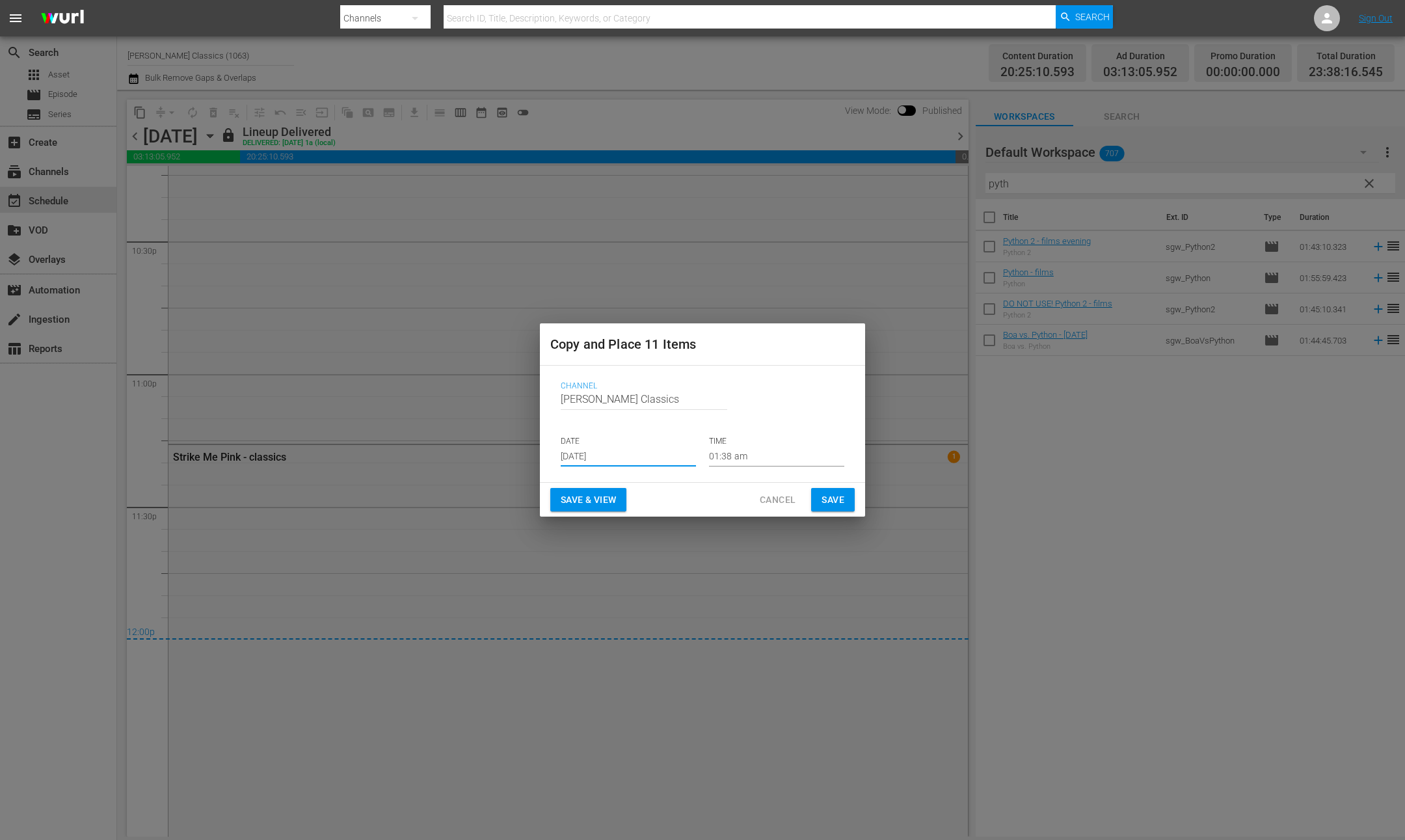
click at [644, 450] on input "[DATE]" at bounding box center [628, 456] width 136 height 19
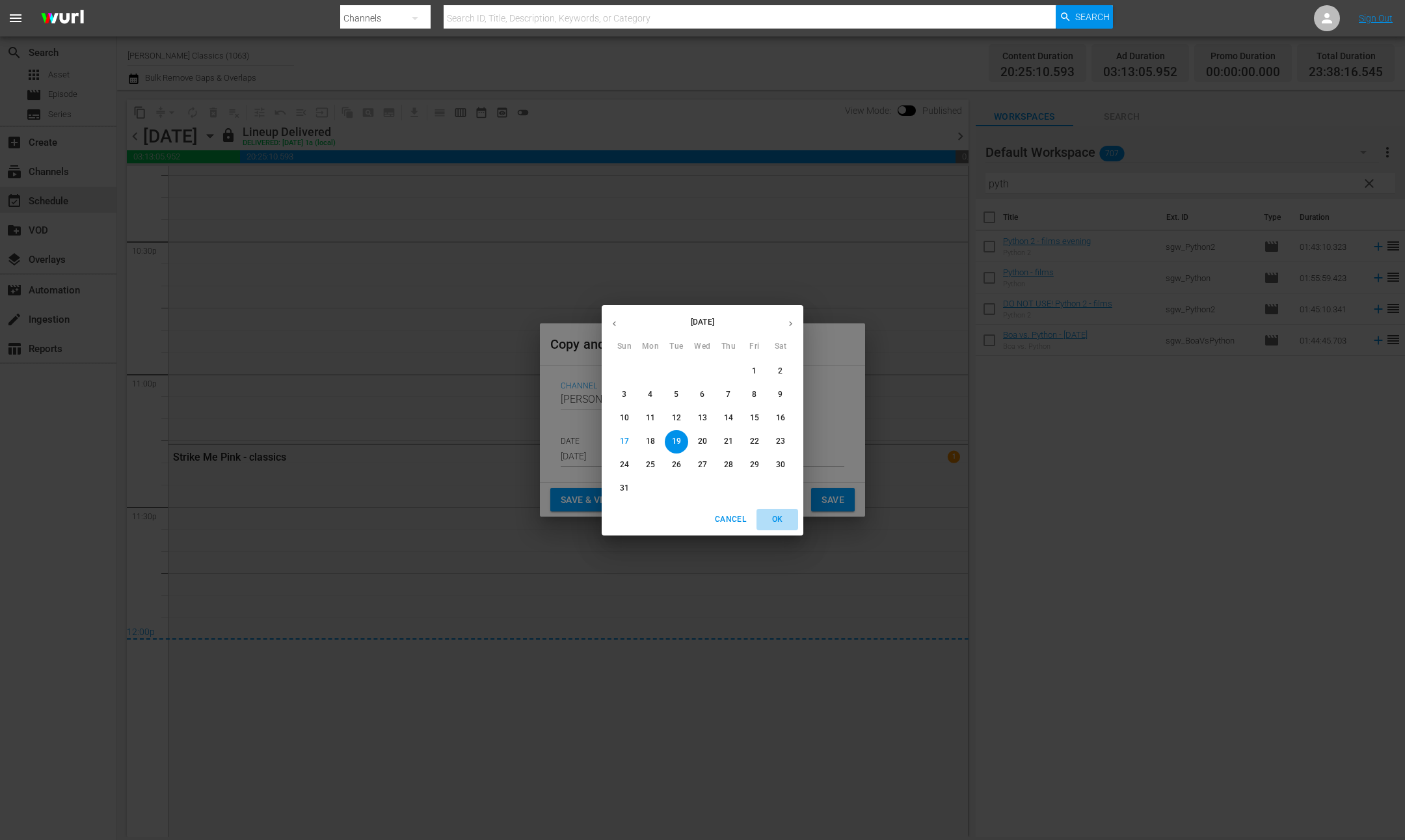
click at [779, 519] on span "OK" at bounding box center [777, 519] width 31 height 14
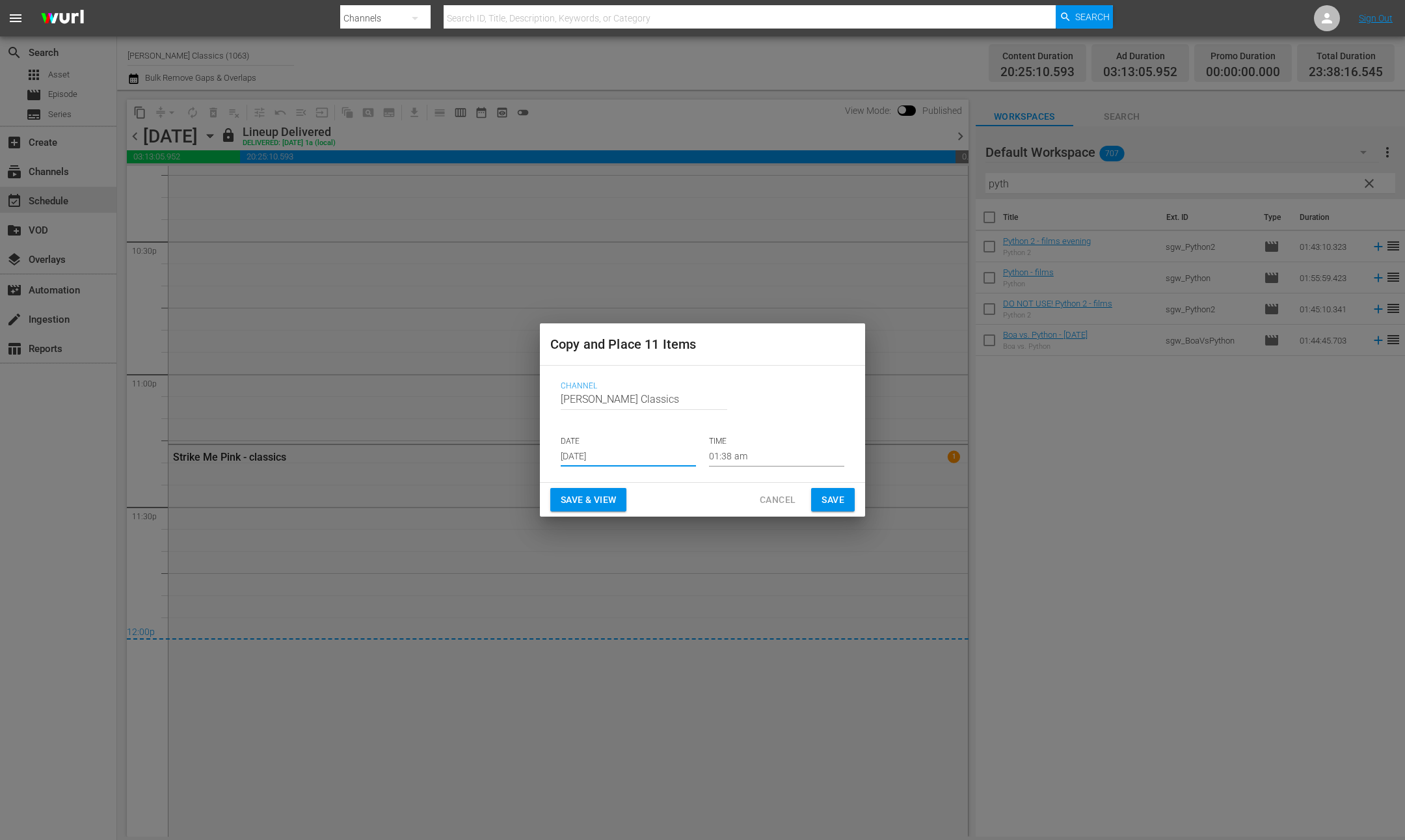
click at [822, 502] on span "Save" at bounding box center [833, 500] width 23 height 16
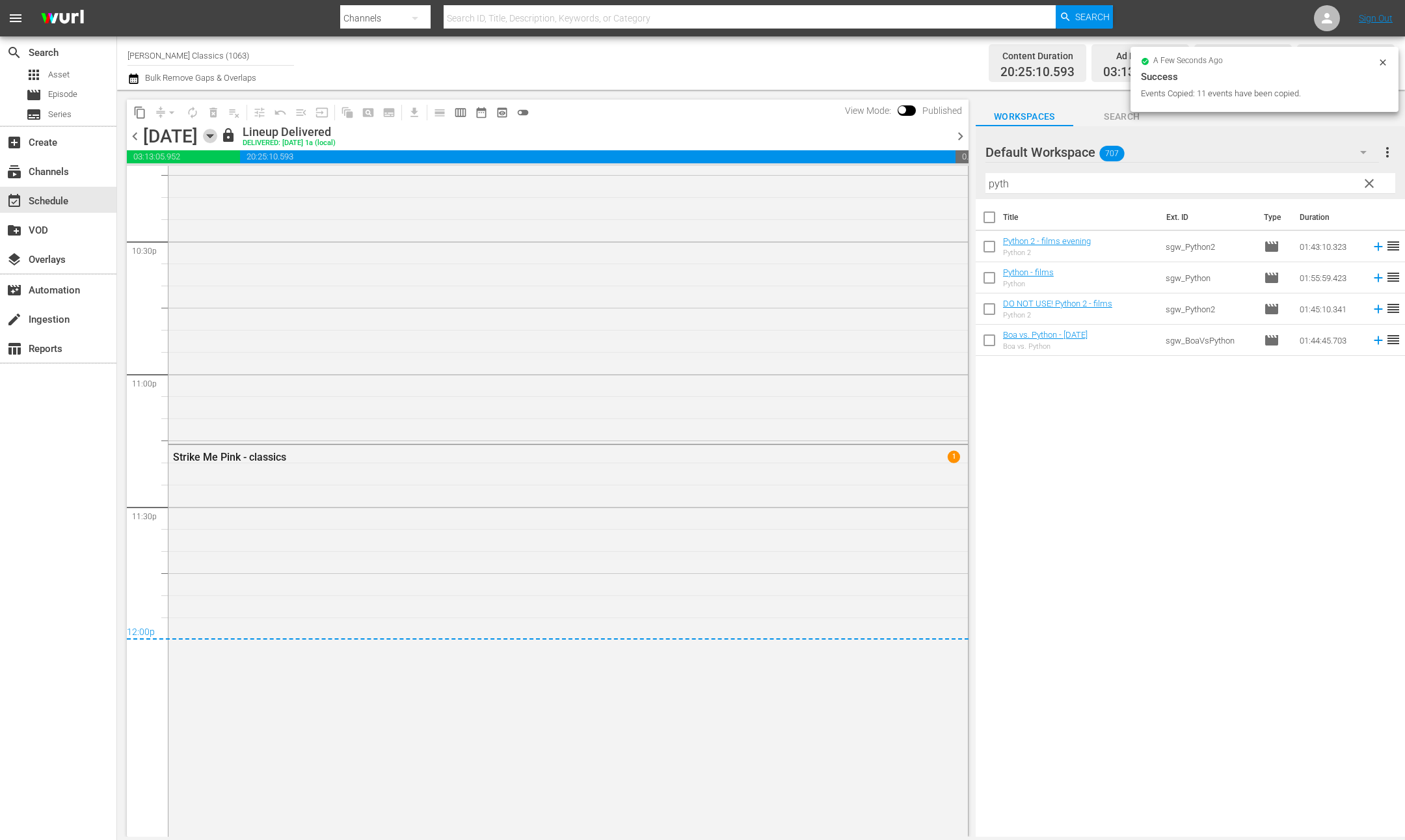
click at [217, 137] on icon "button" at bounding box center [210, 137] width 15 height 15
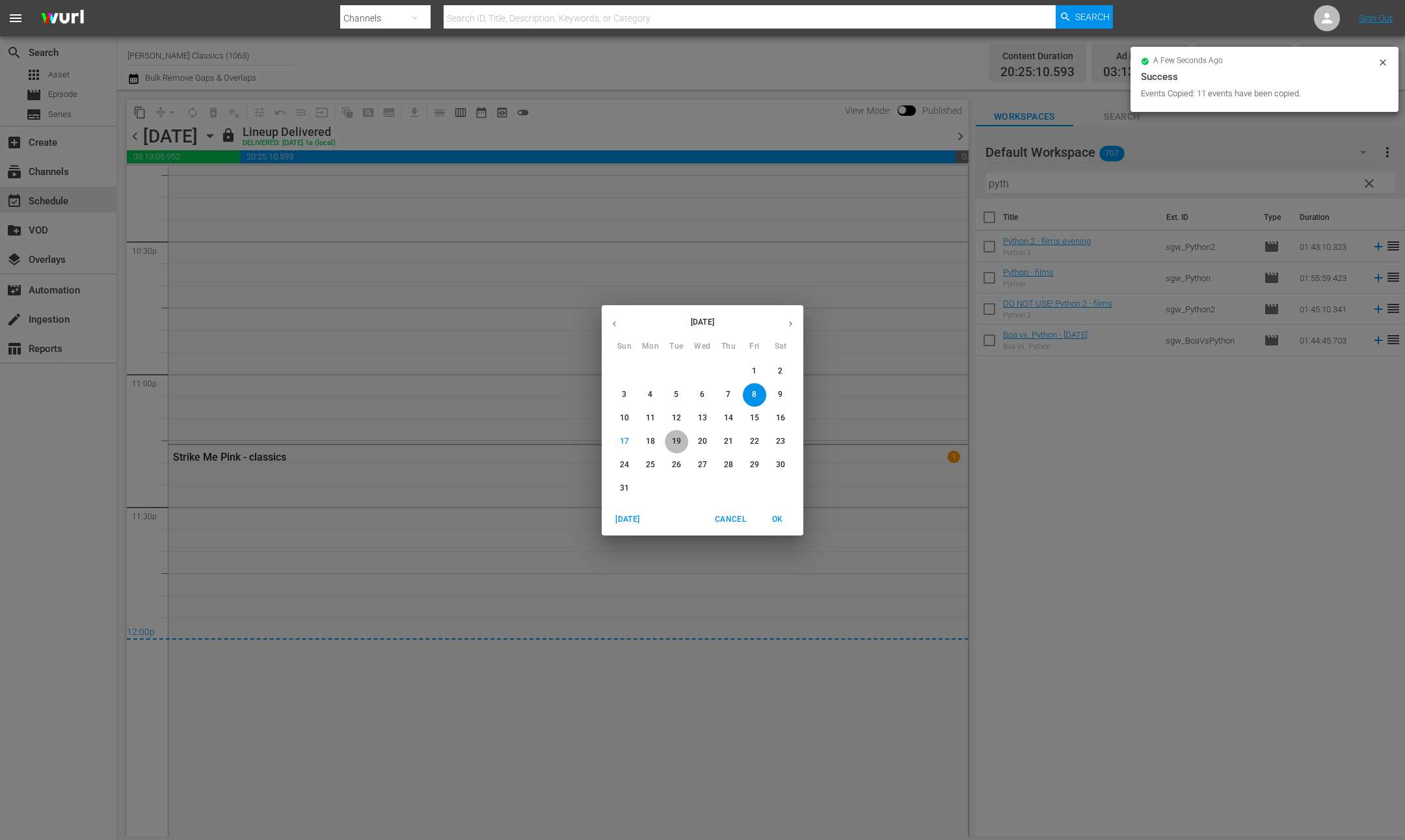
drag, startPoint x: 679, startPoint y: 438, endPoint x: 668, endPoint y: 431, distance: 13.0
click at [680, 438] on p "19" at bounding box center [676, 441] width 9 height 11
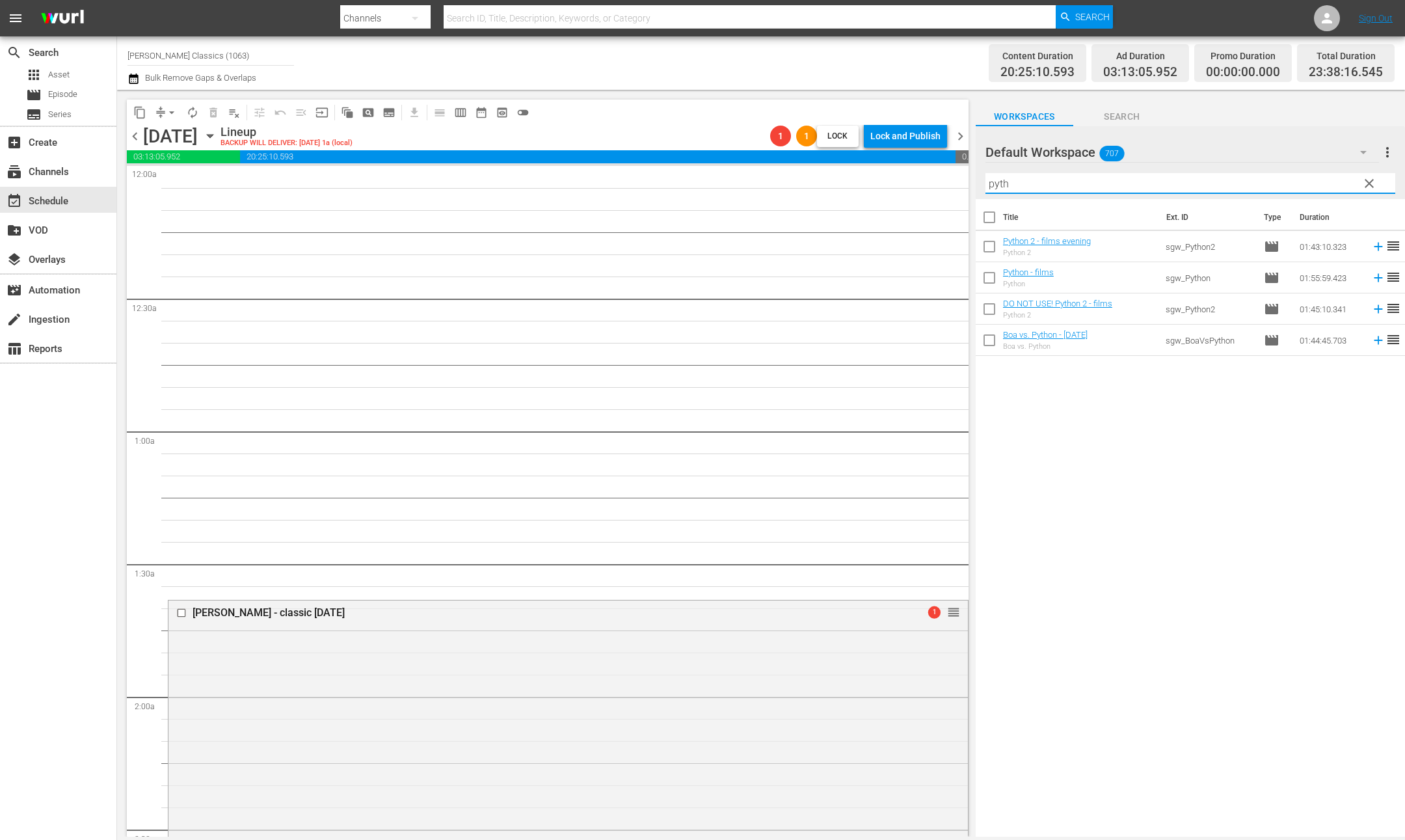
drag, startPoint x: 1068, startPoint y: 187, endPoint x: 844, endPoint y: 147, distance: 227.5
click at [845, 147] on div "content_copy compress arrow_drop_down autorenew_outlined delete_forever_outline…" at bounding box center [761, 463] width 1288 height 746
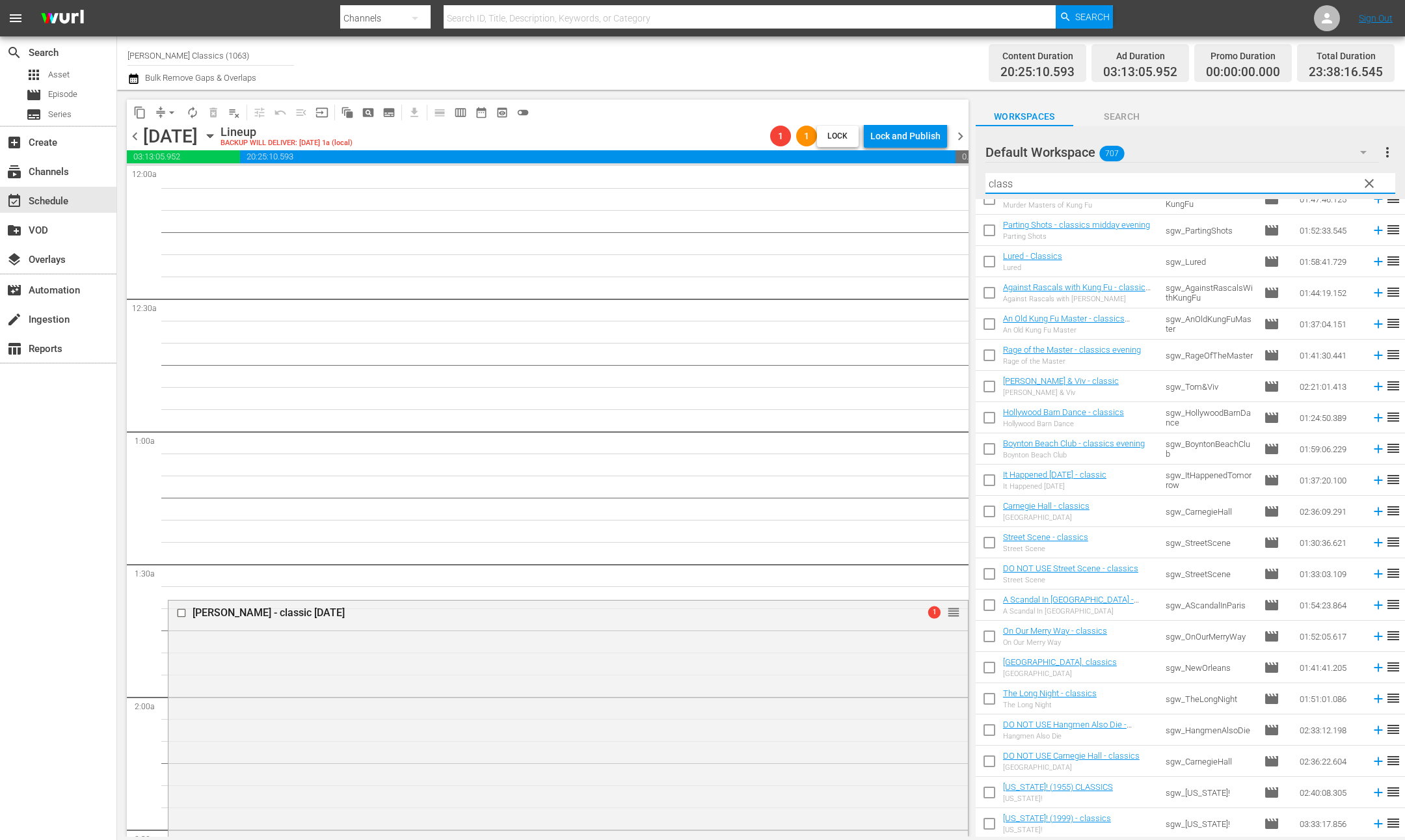
scroll to position [673, 0]
drag, startPoint x: 1017, startPoint y: 179, endPoint x: 852, endPoint y: 177, distance: 165.0
click at [852, 177] on div "content_copy compress arrow_drop_down autorenew_outlined delete_forever_outline…" at bounding box center [761, 463] width 1288 height 746
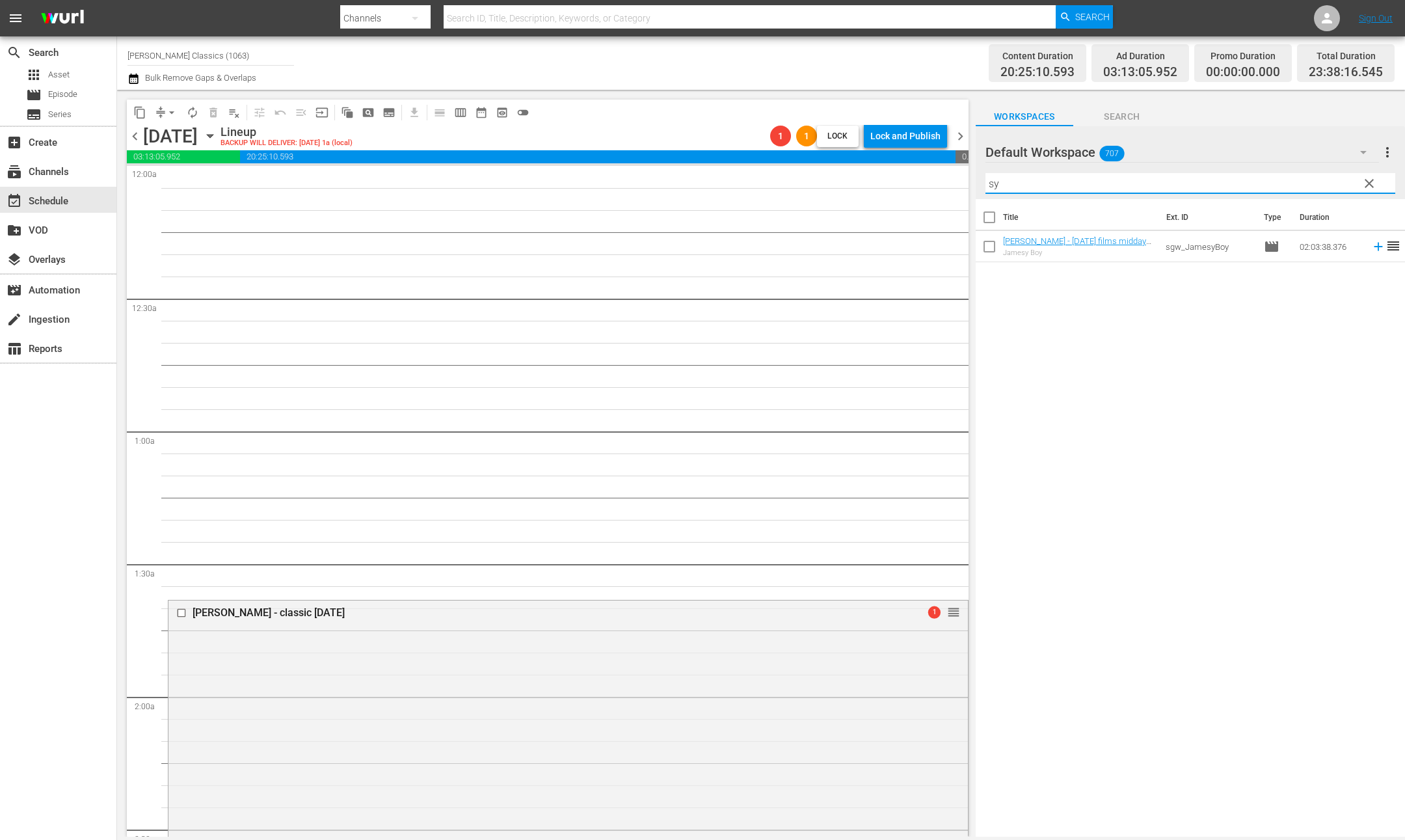
scroll to position [0, 0]
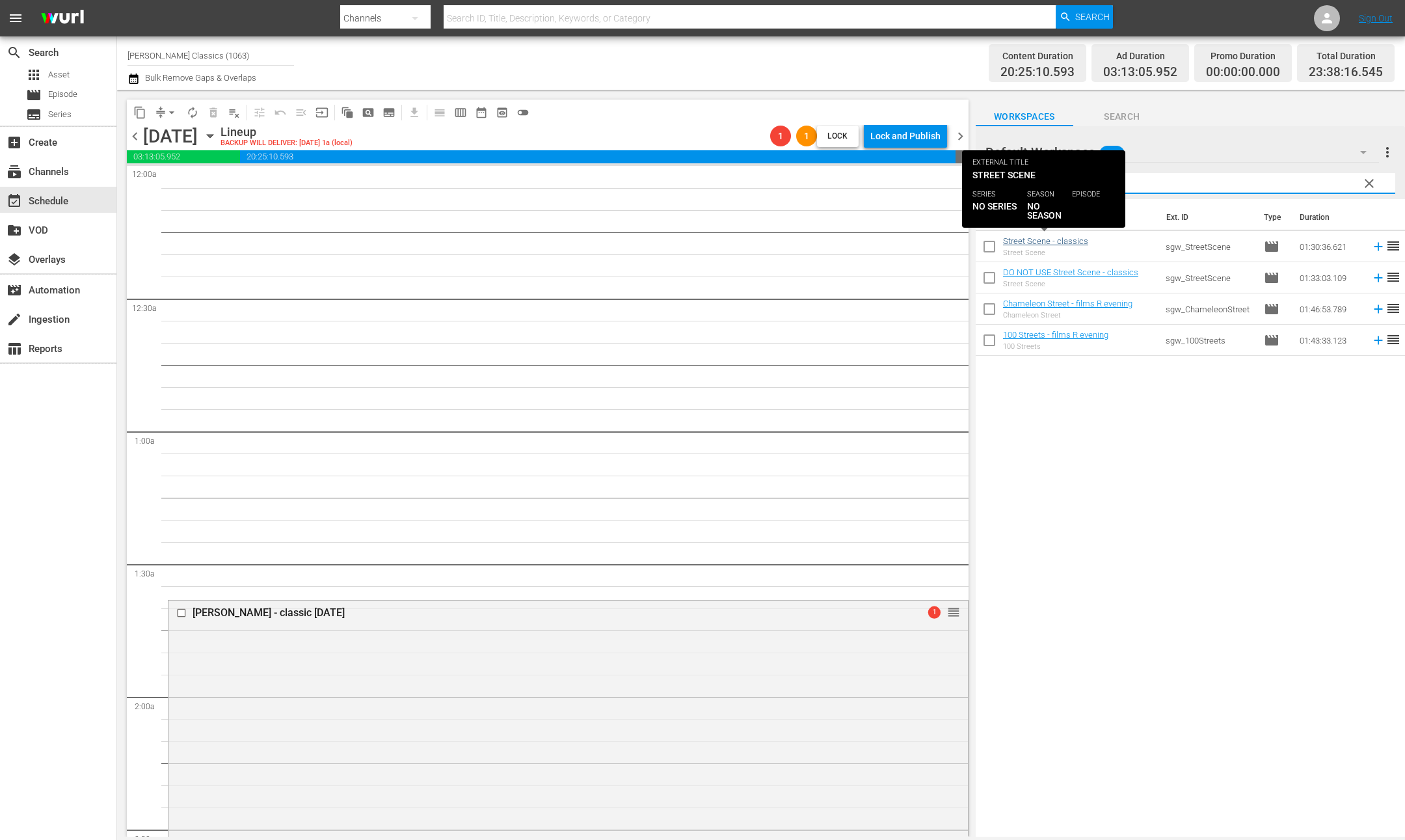
type input "street"
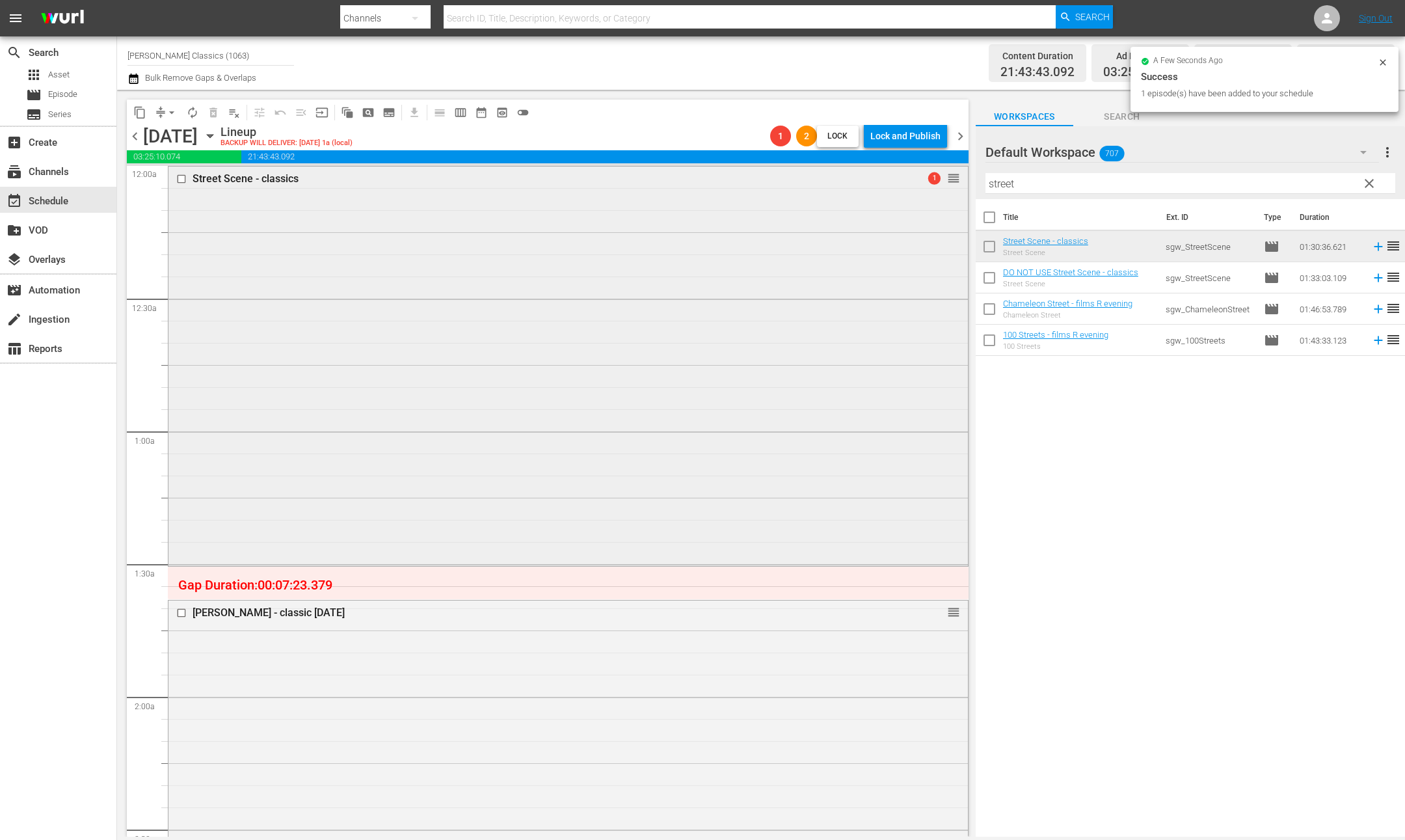
click at [529, 348] on div "Street Scene - classics 1 reorder" at bounding box center [568, 365] width 799 height 397
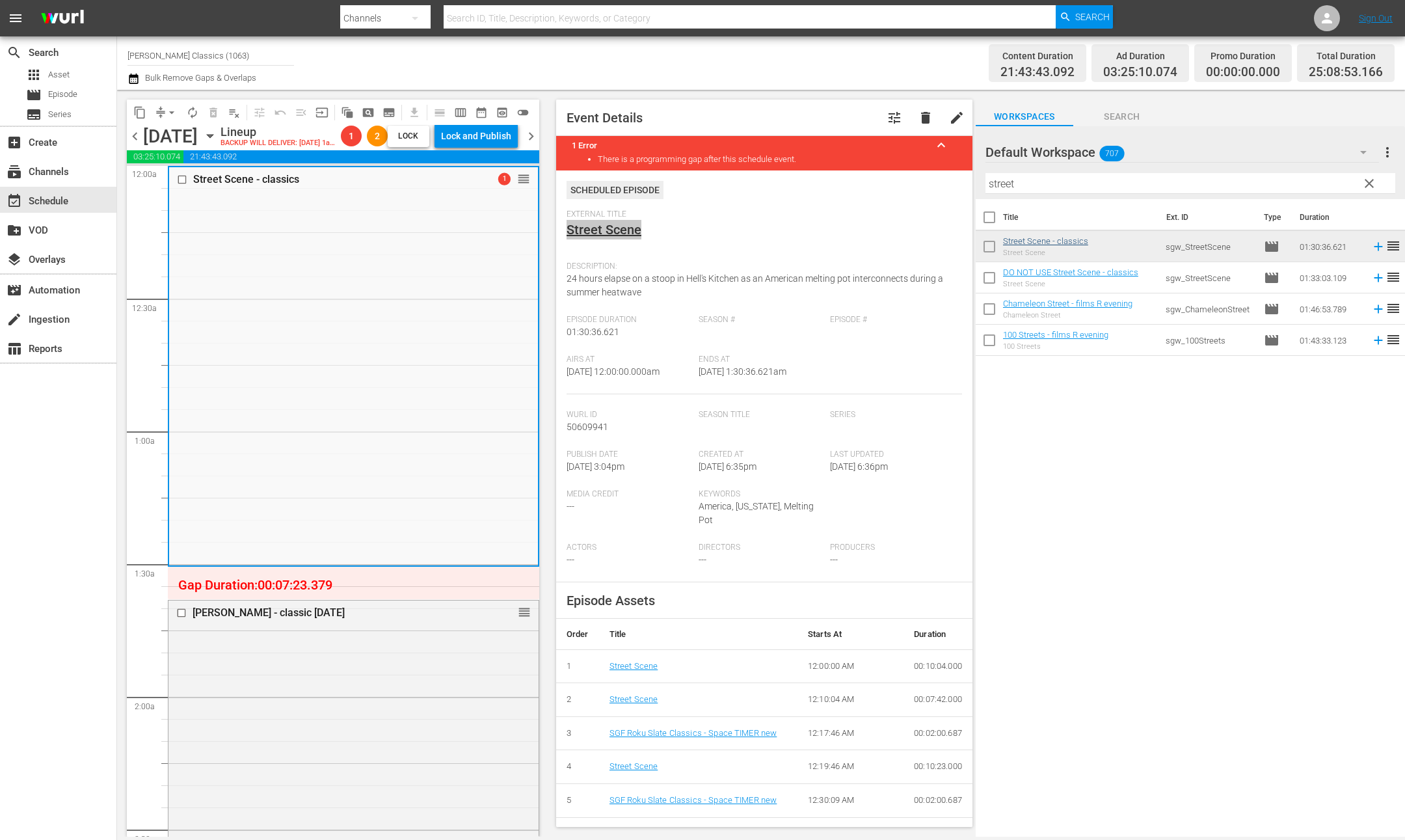
click at [1047, 238] on link "Street Scene - classics" at bounding box center [1046, 240] width 86 height 10
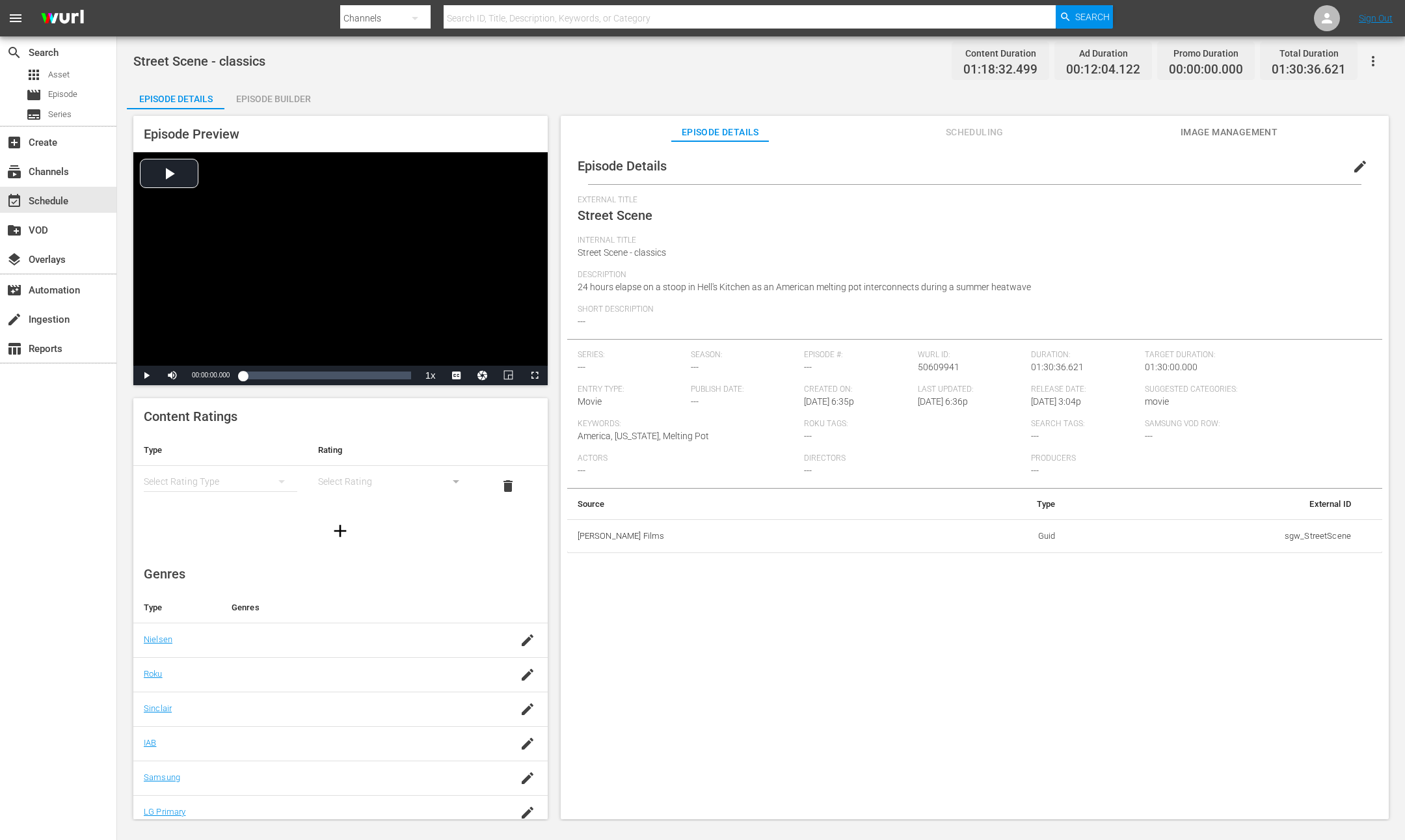
click at [289, 101] on div "Episode Builder" at bounding box center [273, 98] width 97 height 31
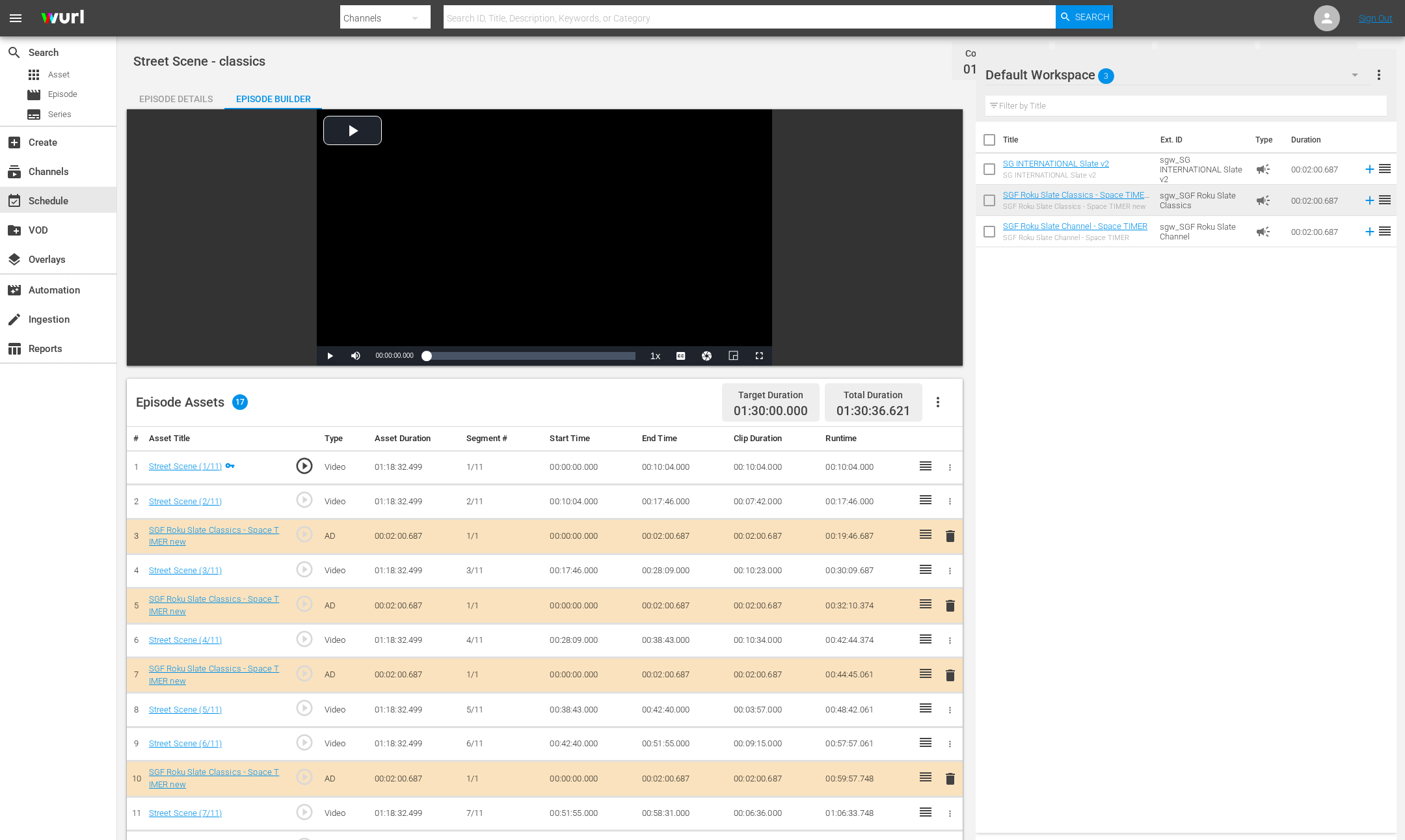
scroll to position [339, 0]
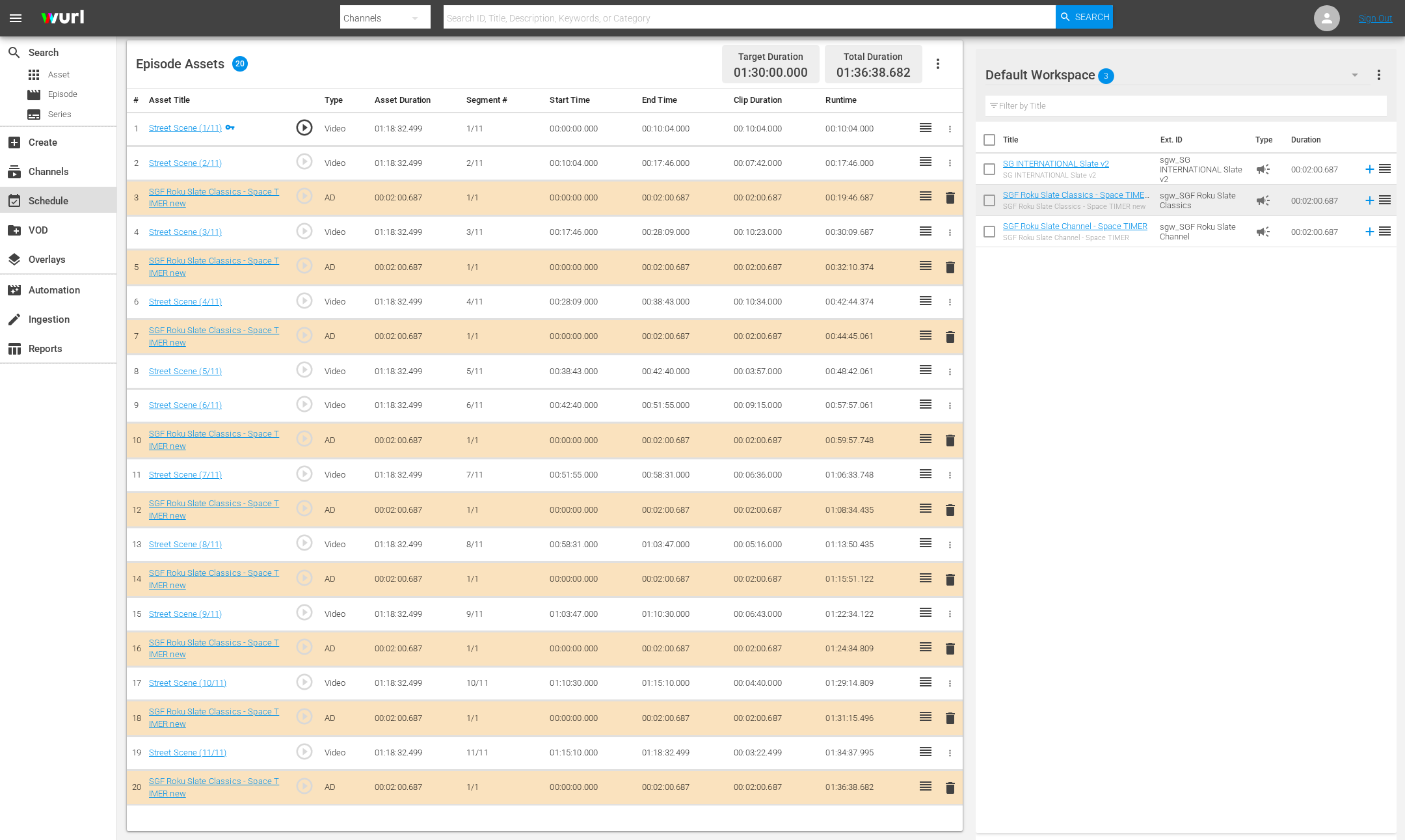
click at [52, 198] on div "event_available Schedule" at bounding box center [36, 198] width 73 height 12
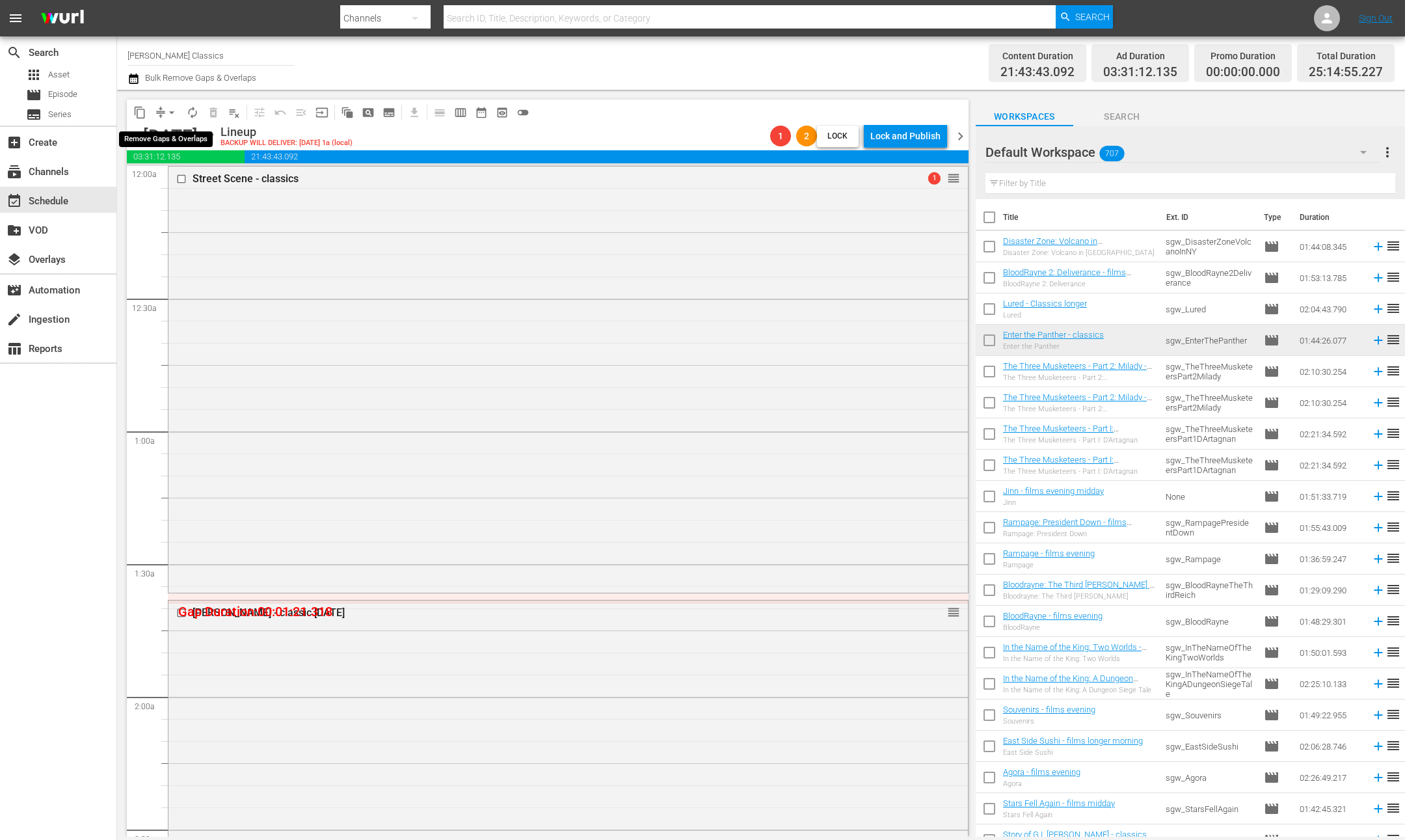
click at [166, 113] on span "arrow_drop_down" at bounding box center [172, 112] width 13 height 13
click at [187, 151] on li "Align to First Episode" at bounding box center [172, 160] width 107 height 22
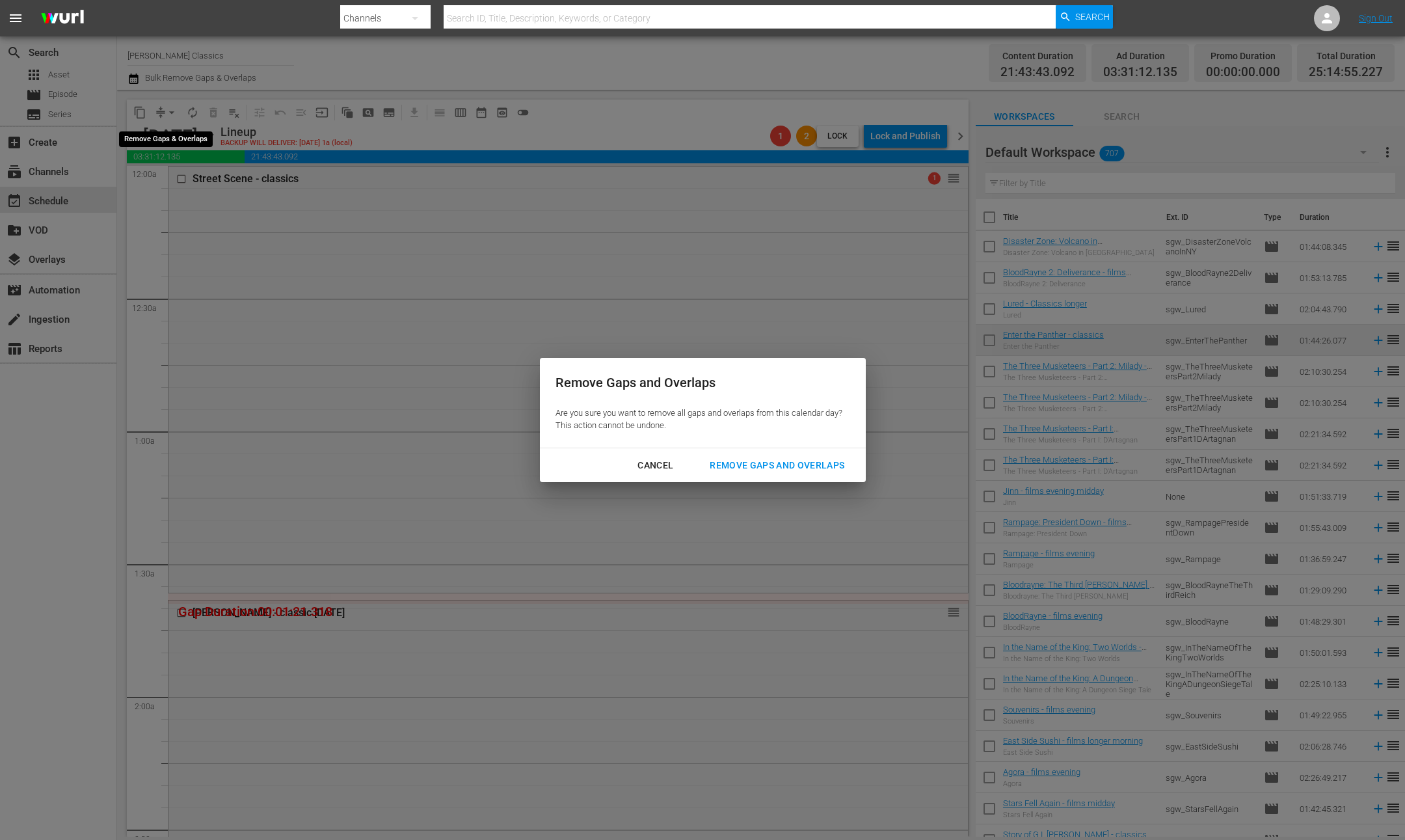
click at [834, 469] on div "Remove Gaps and Overlaps" at bounding box center [776, 465] width 156 height 16
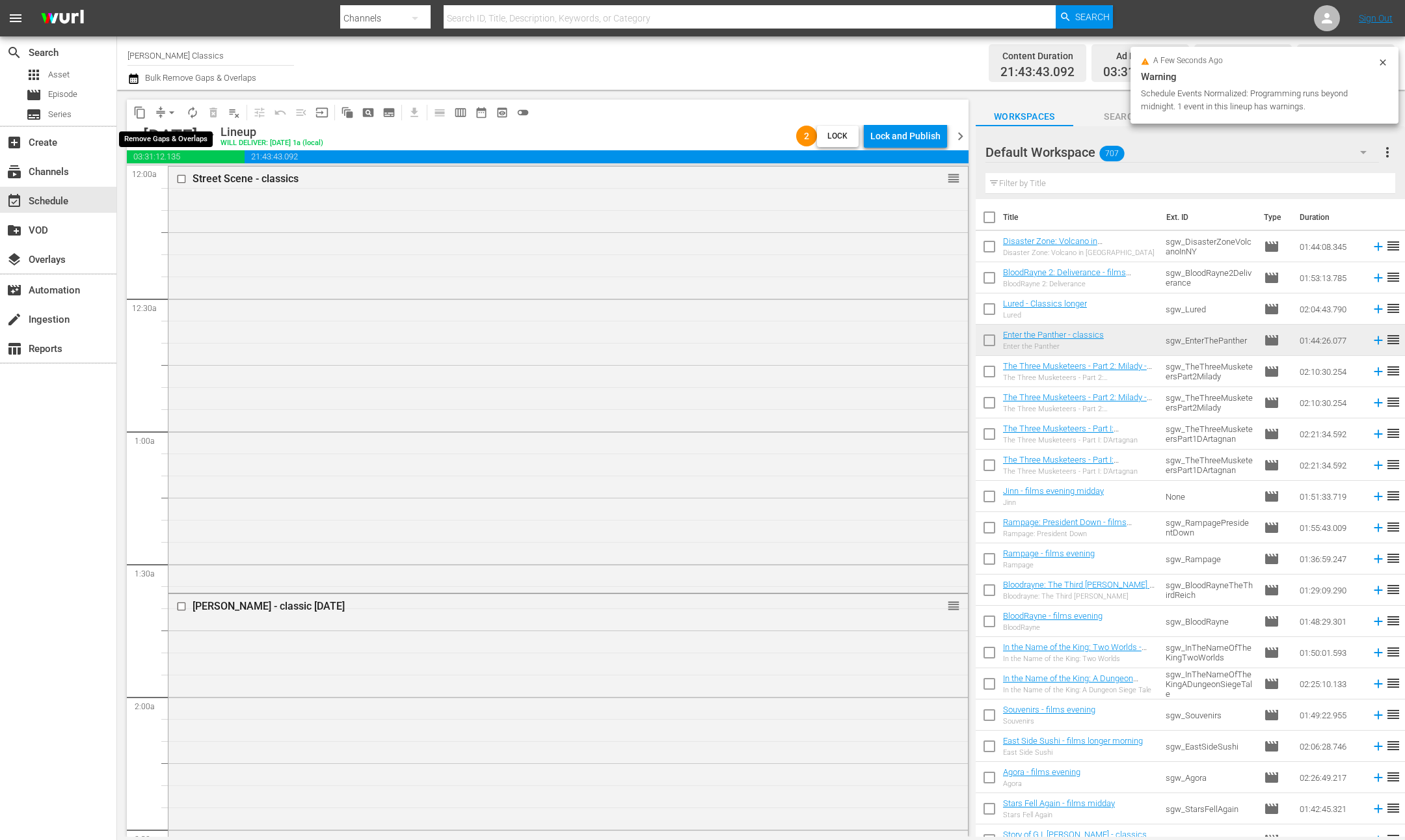
click at [895, 142] on div "Lock and Publish" at bounding box center [905, 137] width 70 height 24
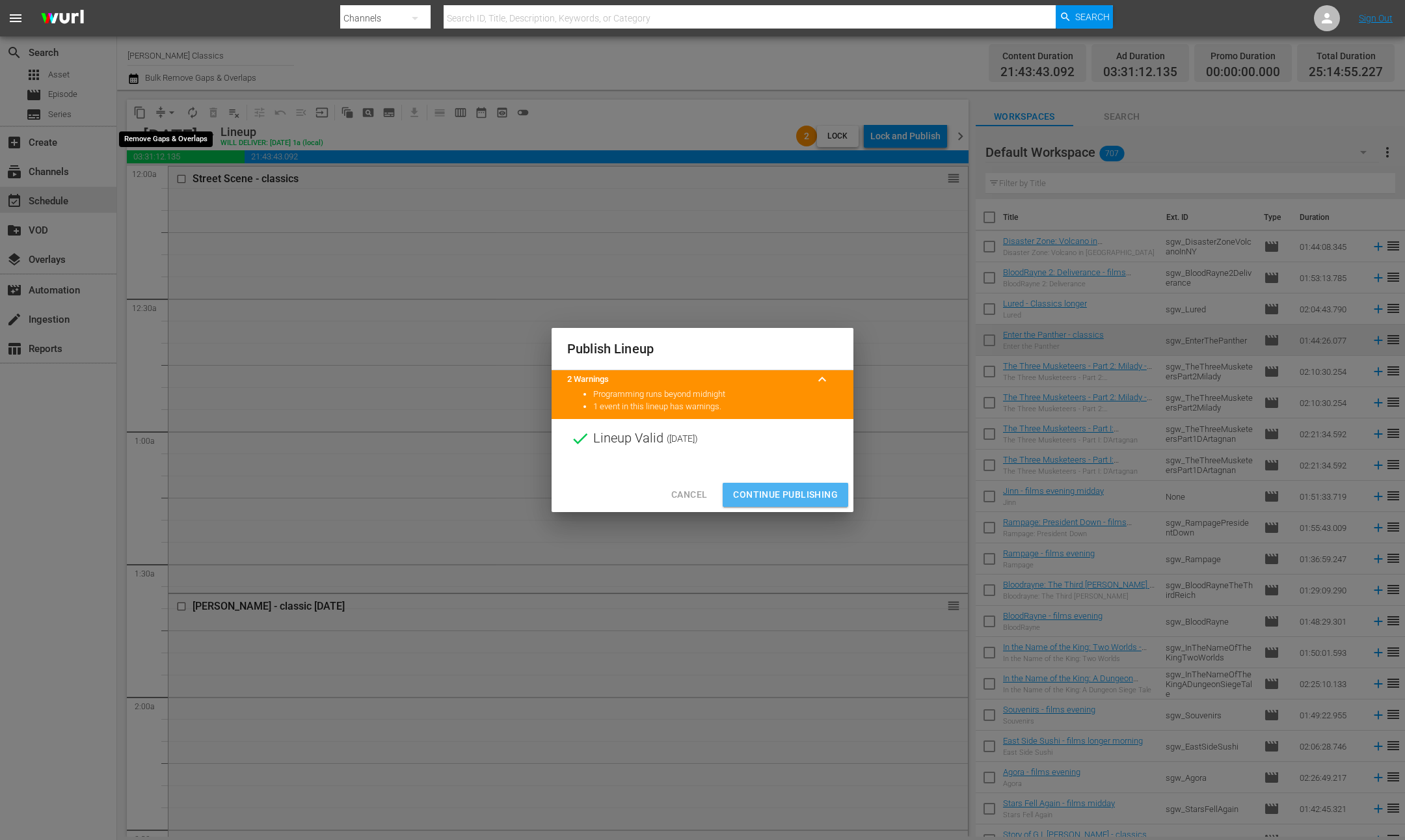
click at [780, 497] on span "Continue Publishing" at bounding box center [784, 495] width 105 height 16
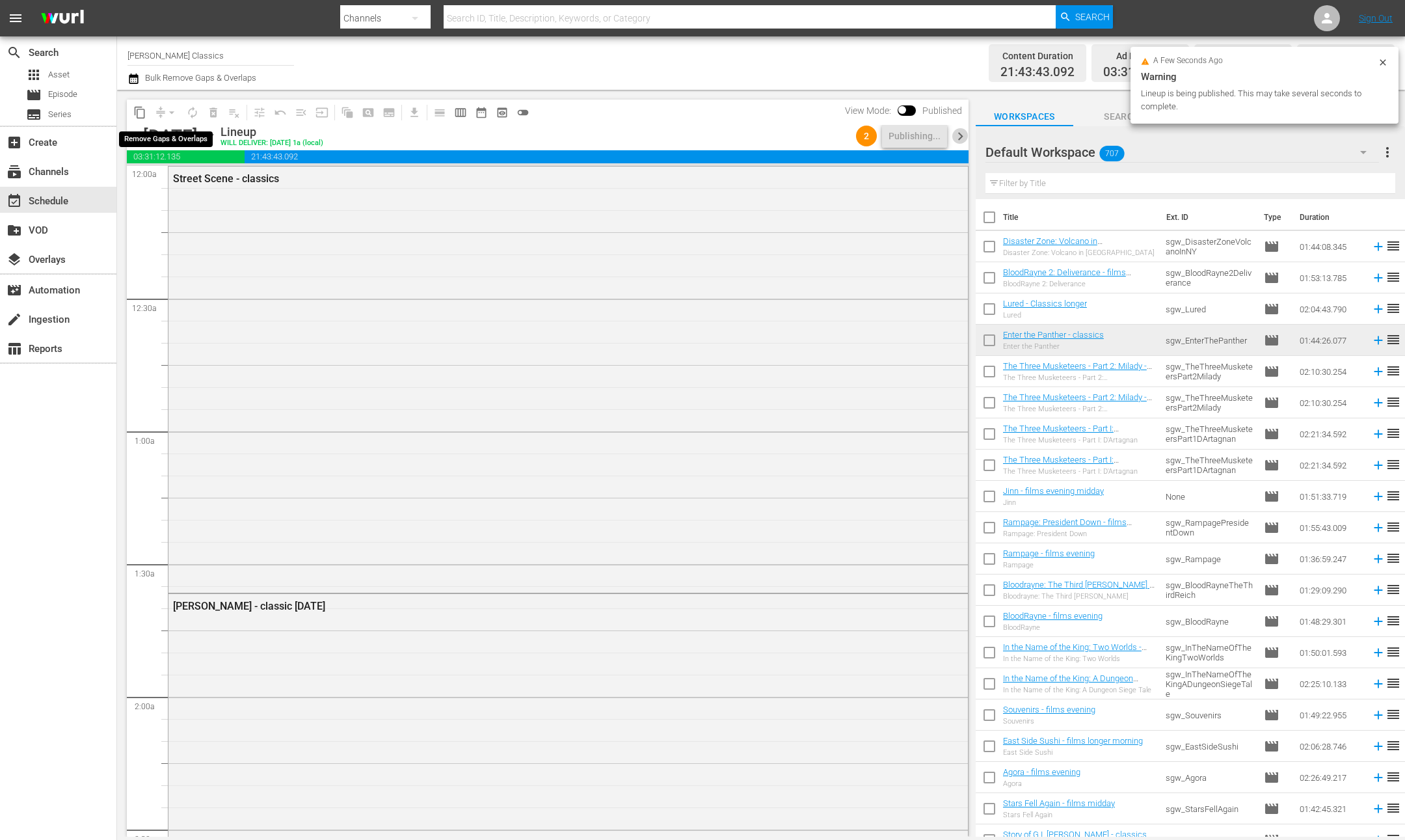
click at [963, 136] on span "chevron_right" at bounding box center [960, 137] width 16 height 16
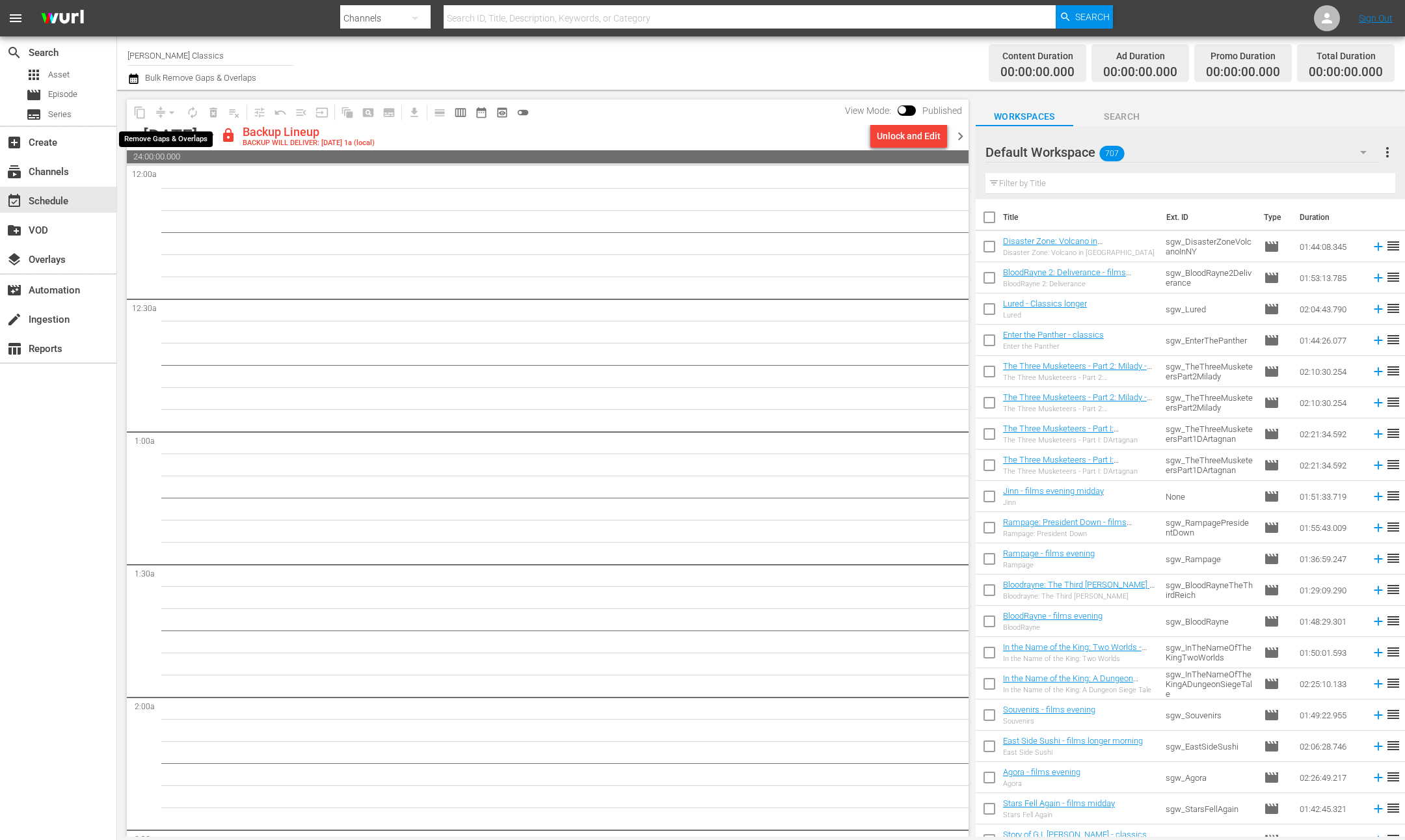
click at [913, 137] on div "Unlock and Edit" at bounding box center [908, 137] width 64 height 24
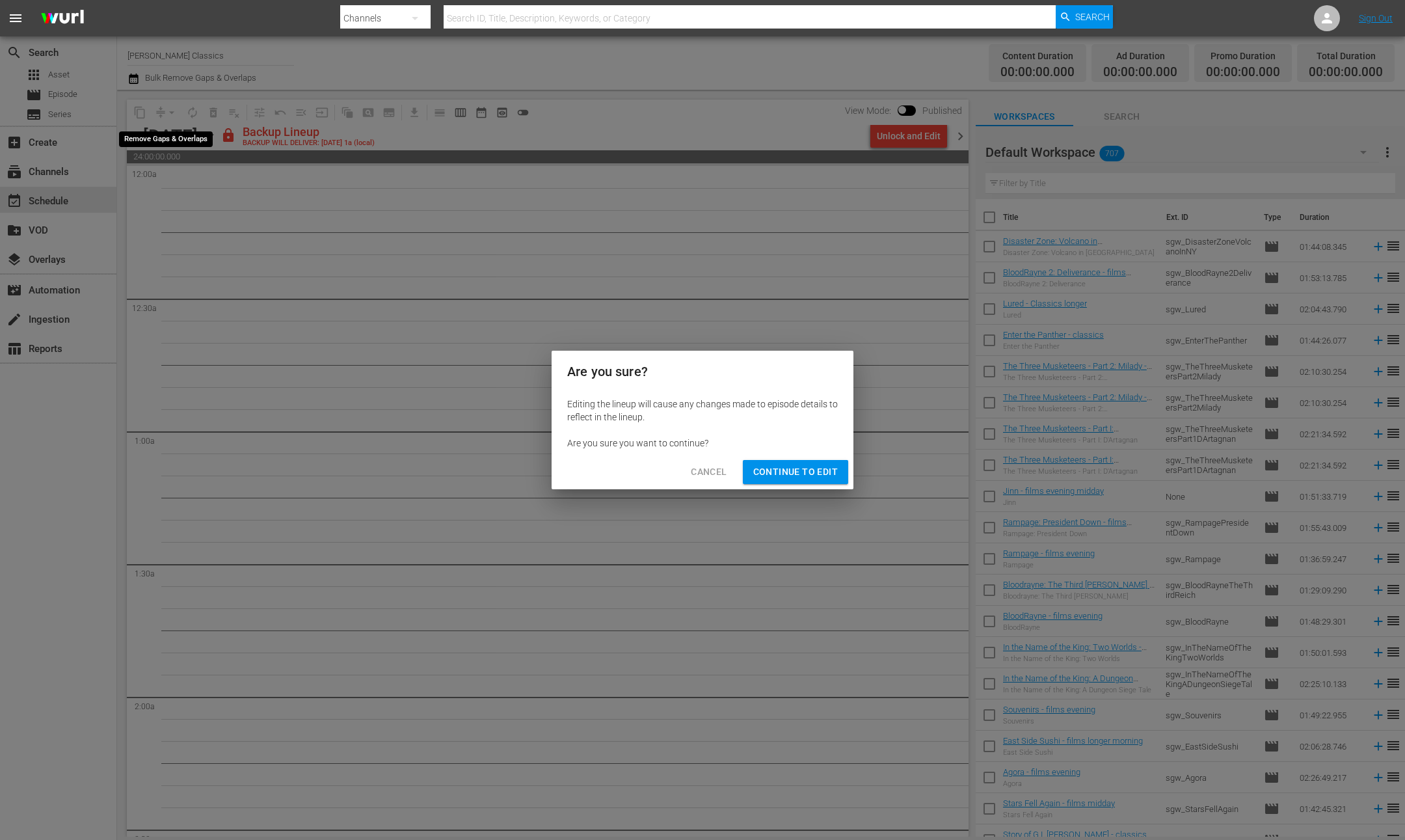
click at [799, 464] on span "Continue to Edit" at bounding box center [795, 472] width 85 height 16
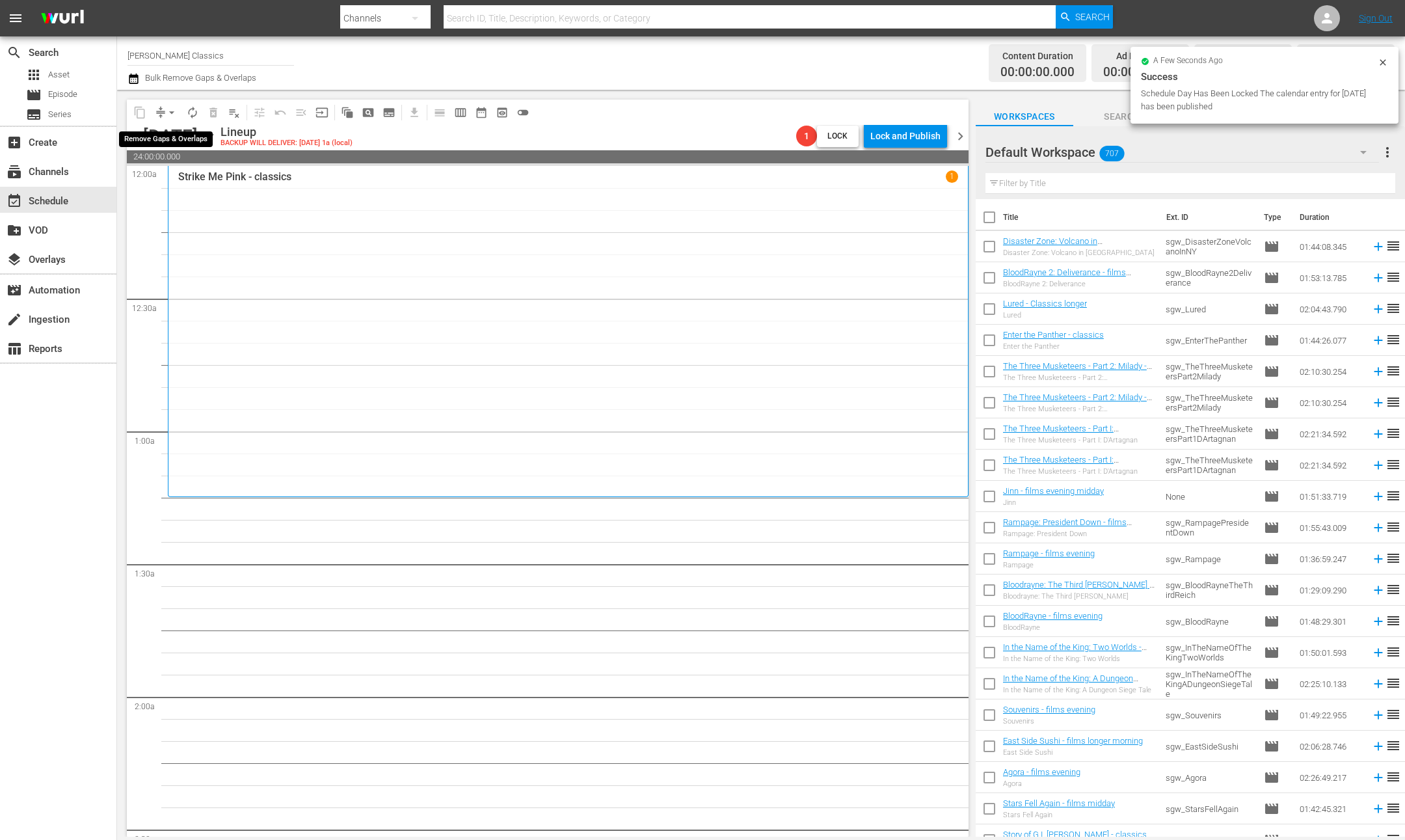
click at [963, 130] on span "chevron_right" at bounding box center [960, 137] width 16 height 16
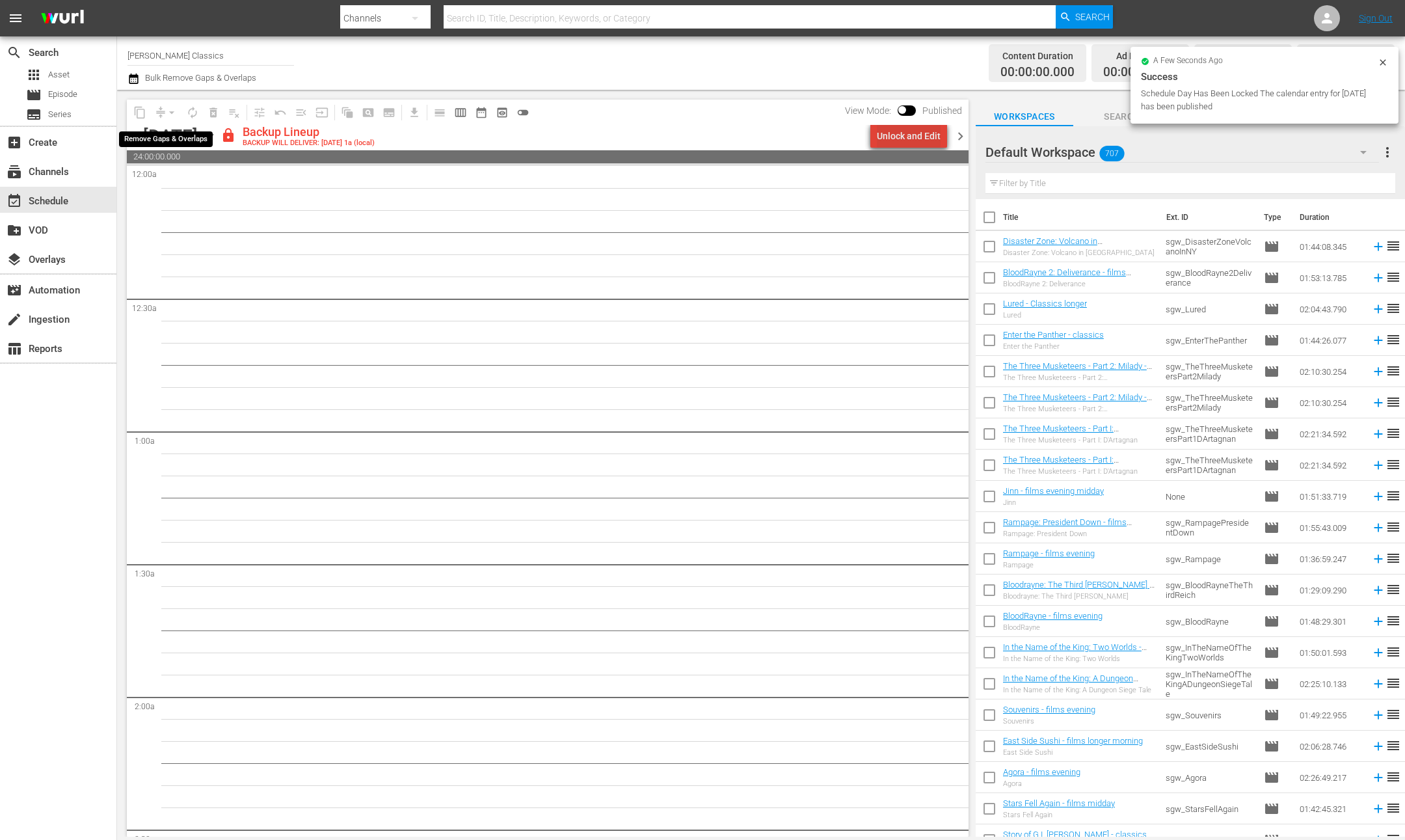
click at [918, 143] on div "Unlock and Edit" at bounding box center [908, 137] width 64 height 24
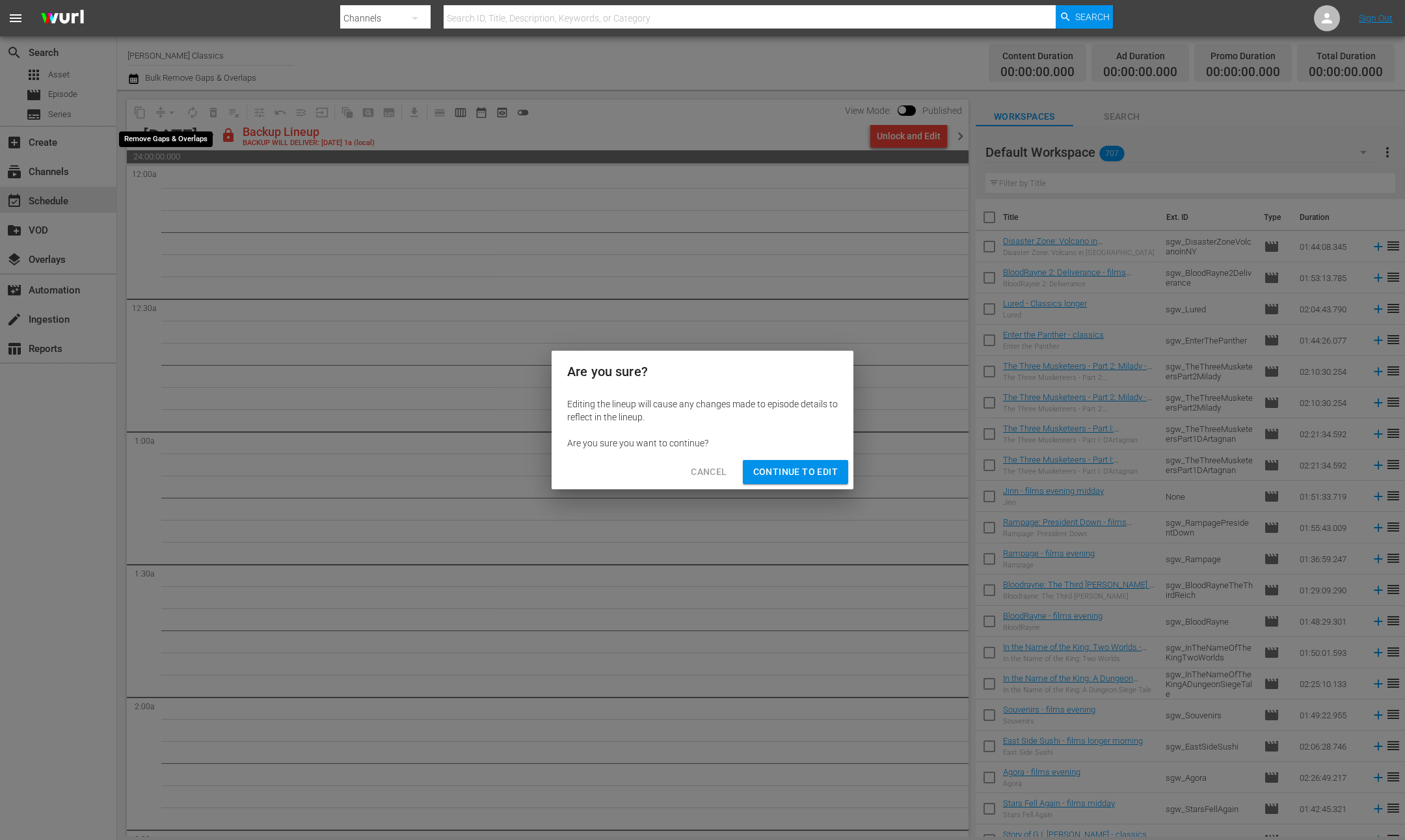
click at [784, 497] on div "Are you sure? Editing the lineup will cause any changes made to episode details…" at bounding box center [702, 420] width 1405 height 840
click at [786, 484] on div "Cancel Continue to Edit" at bounding box center [702, 472] width 302 height 35
click at [787, 477] on span "Continue to Edit" at bounding box center [795, 472] width 85 height 16
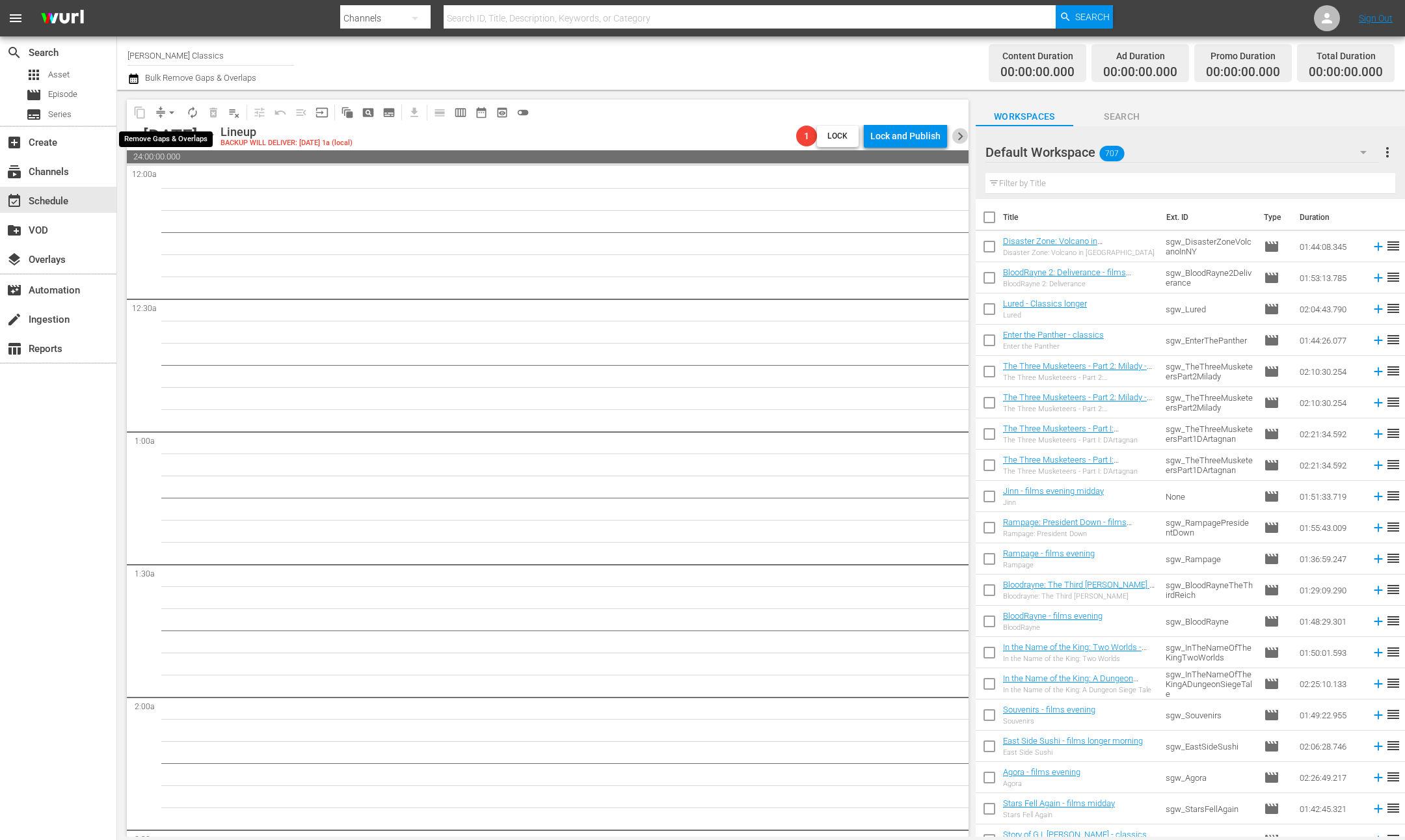
click at [963, 143] on span "chevron_right" at bounding box center [960, 137] width 16 height 16
click at [906, 133] on div "Unlock and Edit" at bounding box center [908, 137] width 64 height 24
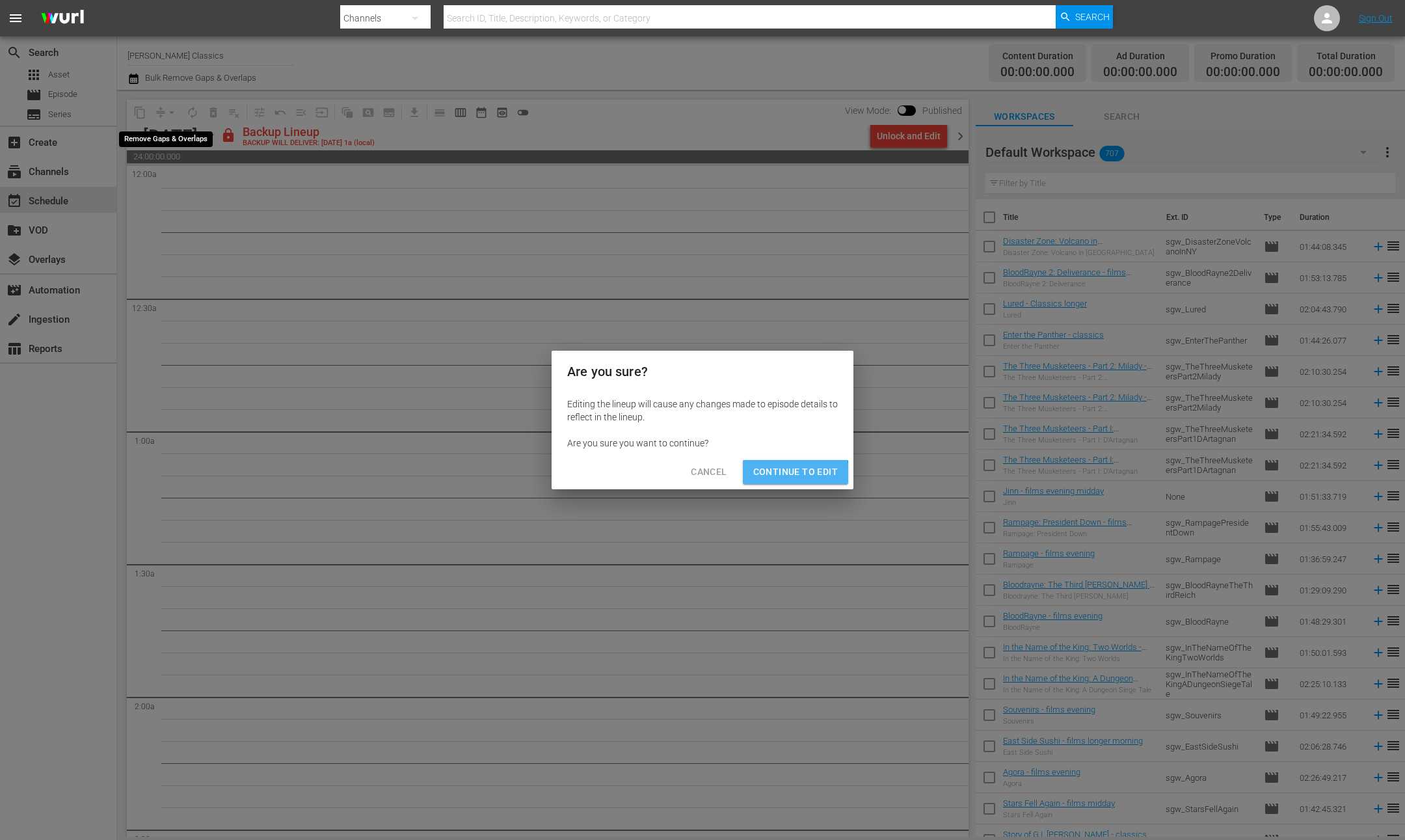
click at [770, 479] on span "Continue to Edit" at bounding box center [795, 472] width 85 height 16
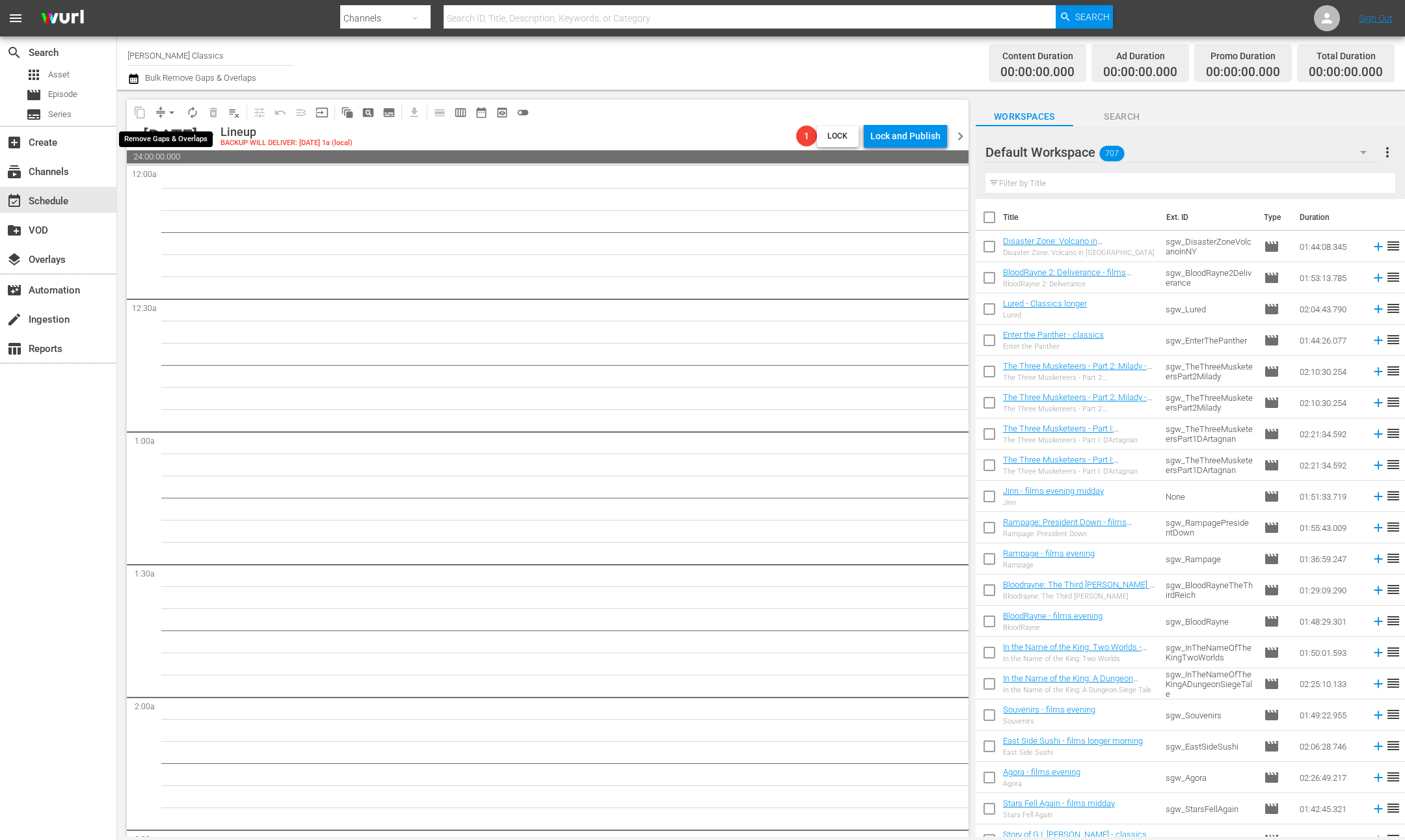
click at [968, 129] on div "content_copy compress arrow_drop_down autorenew_outlined delete_forever_outline…" at bounding box center [544, 463] width 854 height 746
click at [958, 136] on span "chevron_right" at bounding box center [960, 137] width 16 height 16
click at [904, 140] on div "Unlock and Edit" at bounding box center [908, 137] width 64 height 24
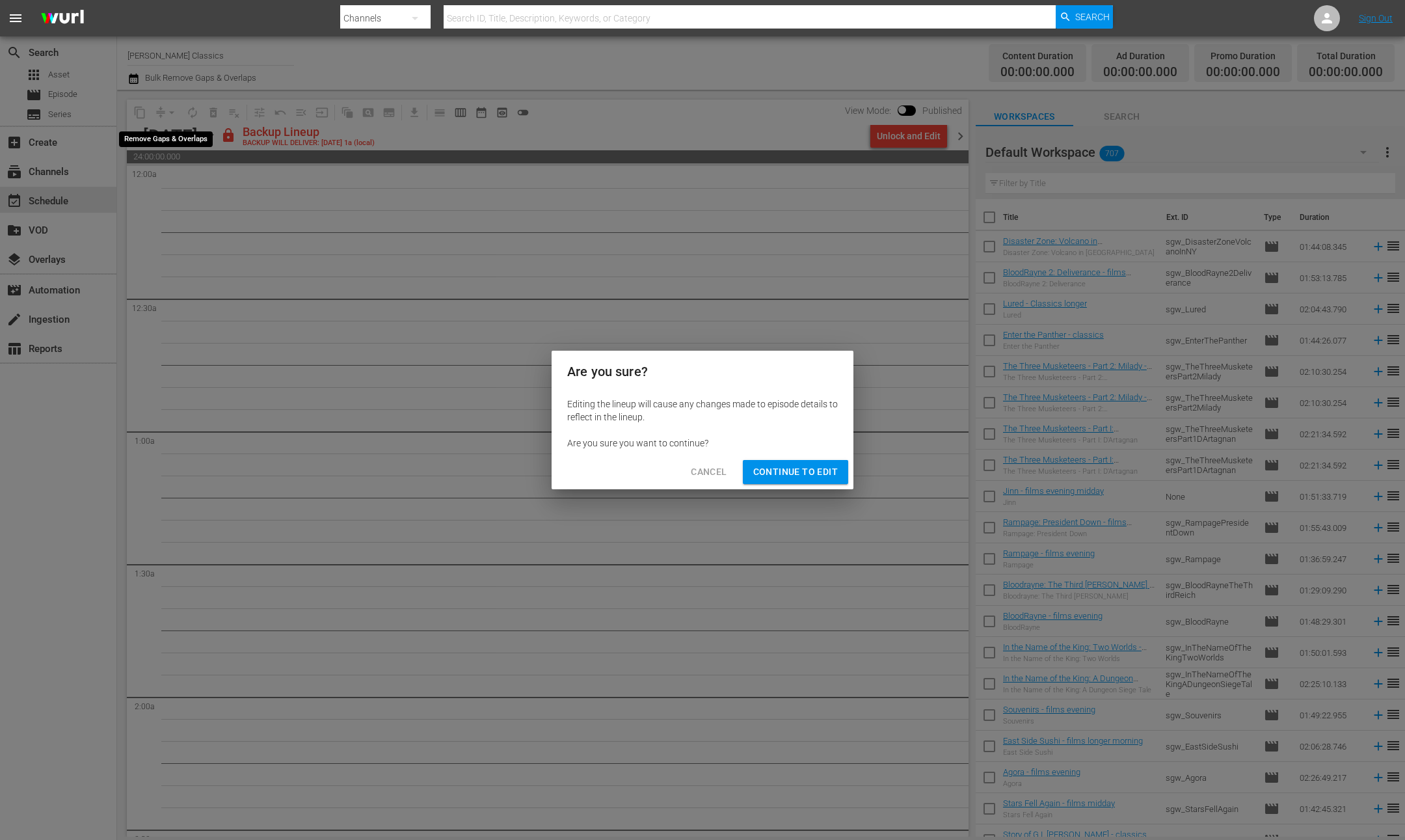
click at [814, 480] on button "Continue to Edit" at bounding box center [795, 471] width 106 height 24
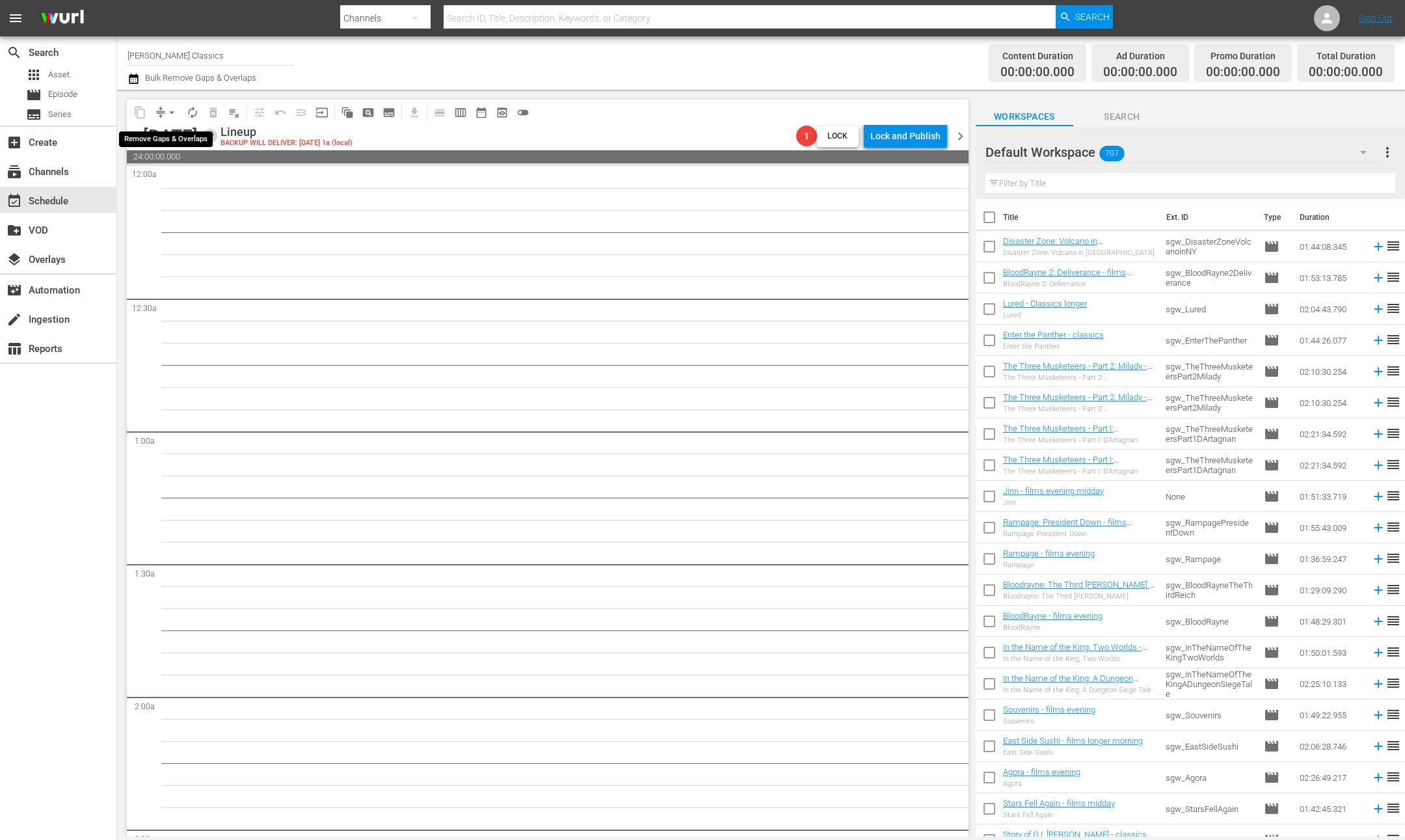
click at [213, 136] on icon "button" at bounding box center [209, 137] width 5 height 4
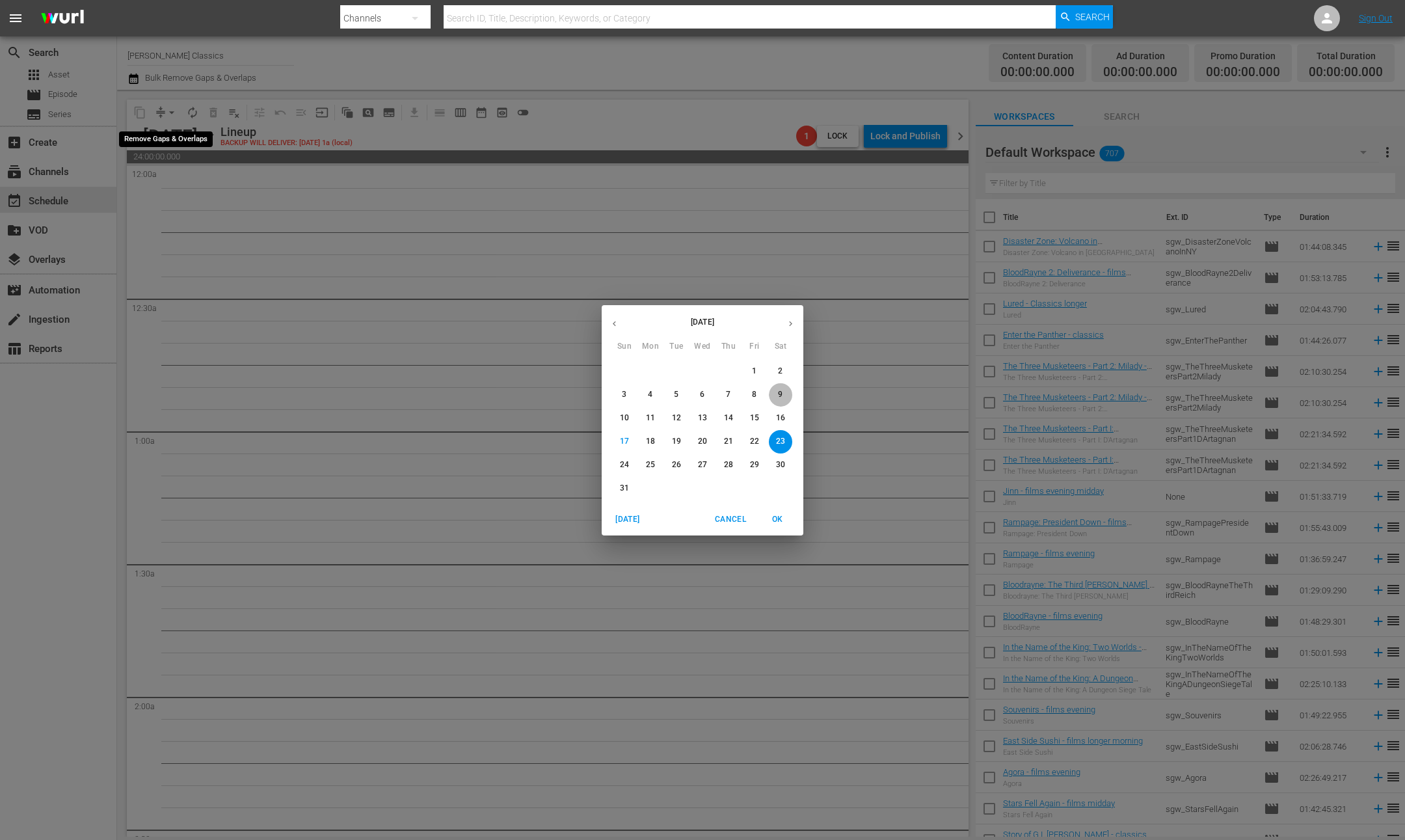
click at [781, 389] on p "9" at bounding box center [780, 394] width 5 height 11
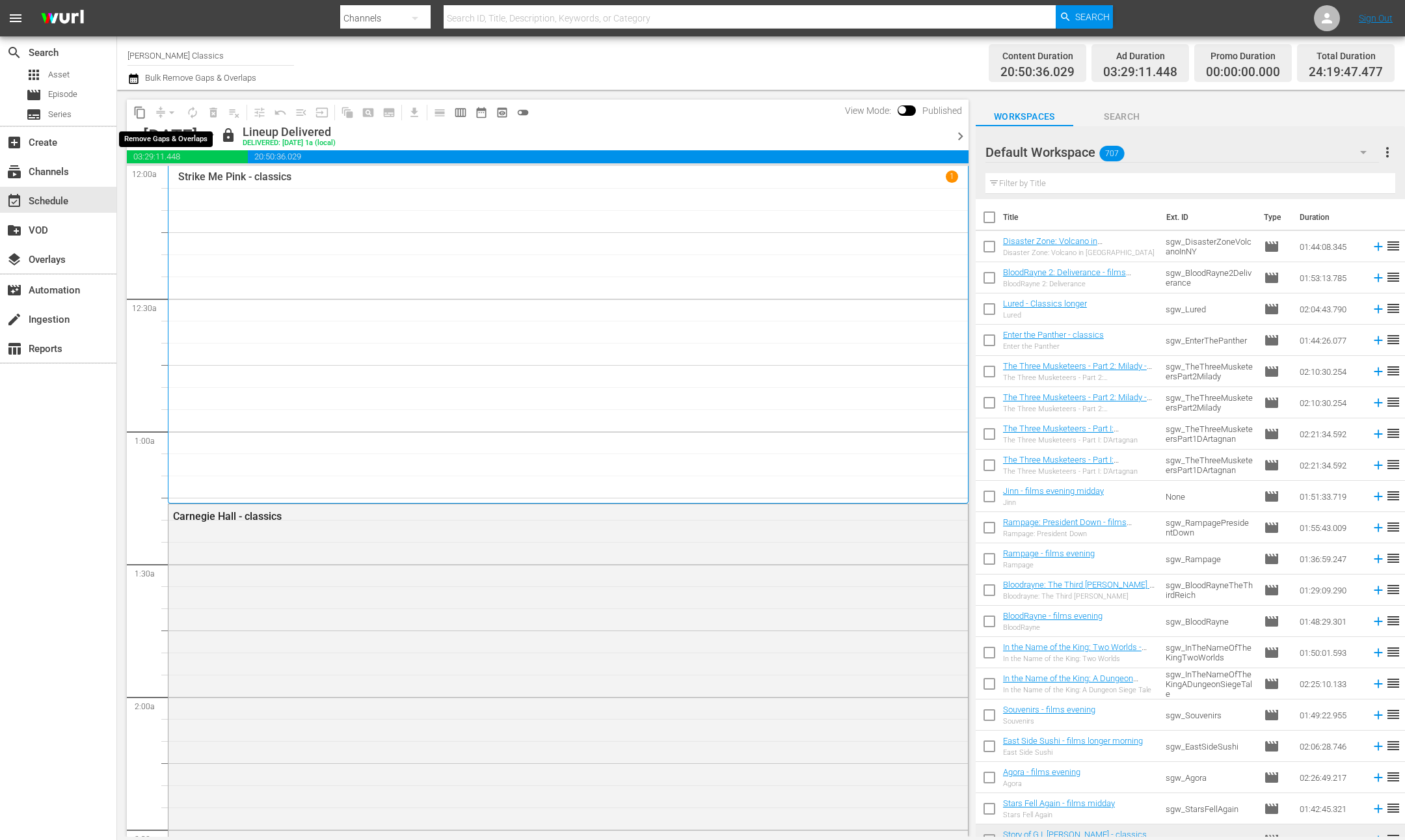
click at [139, 115] on span "content_copy" at bounding box center [140, 112] width 13 height 13
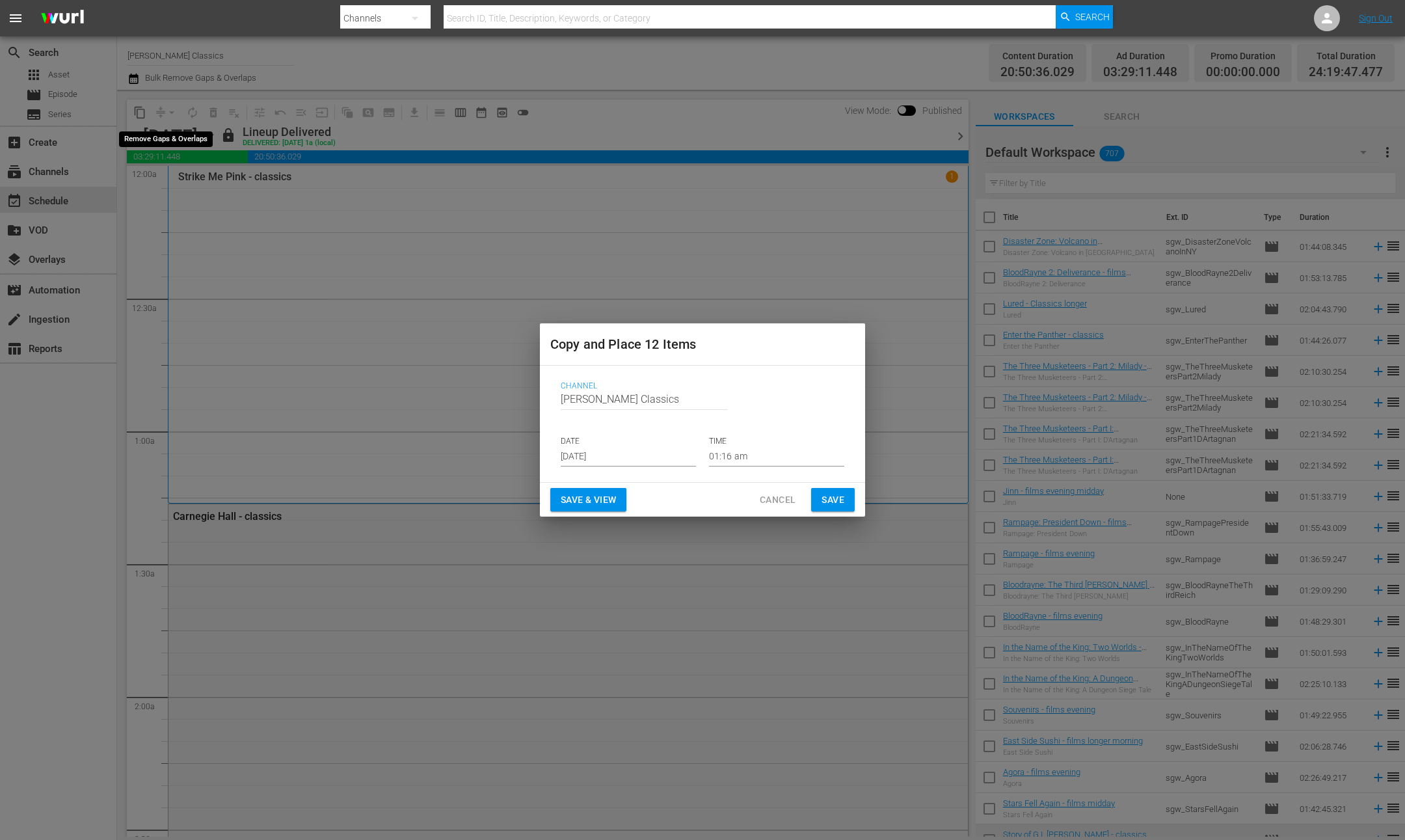
click at [653, 454] on input "[DATE]" at bounding box center [628, 456] width 136 height 19
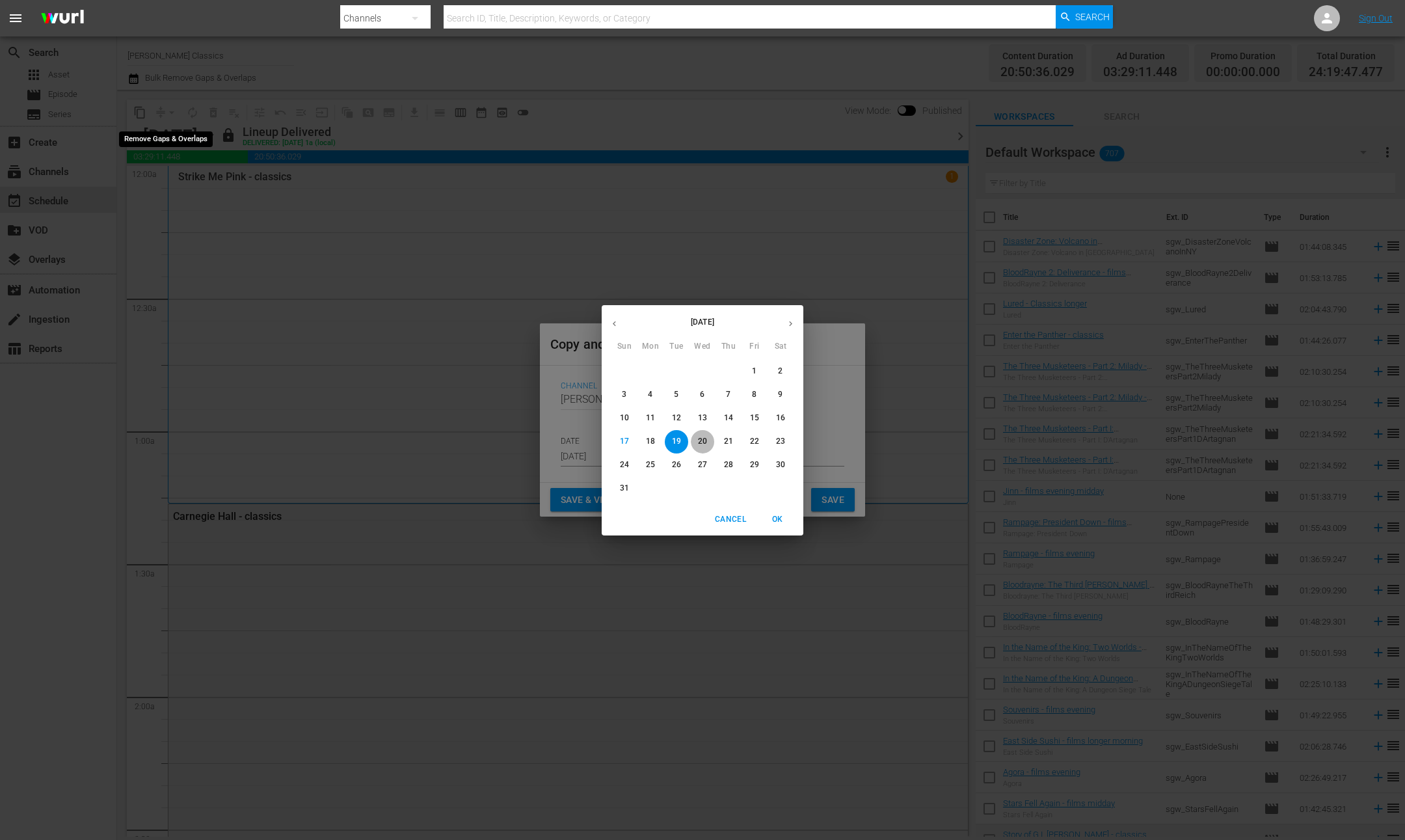
click at [702, 441] on p "20" at bounding box center [702, 441] width 9 height 11
type input "Aug 20th 2025"
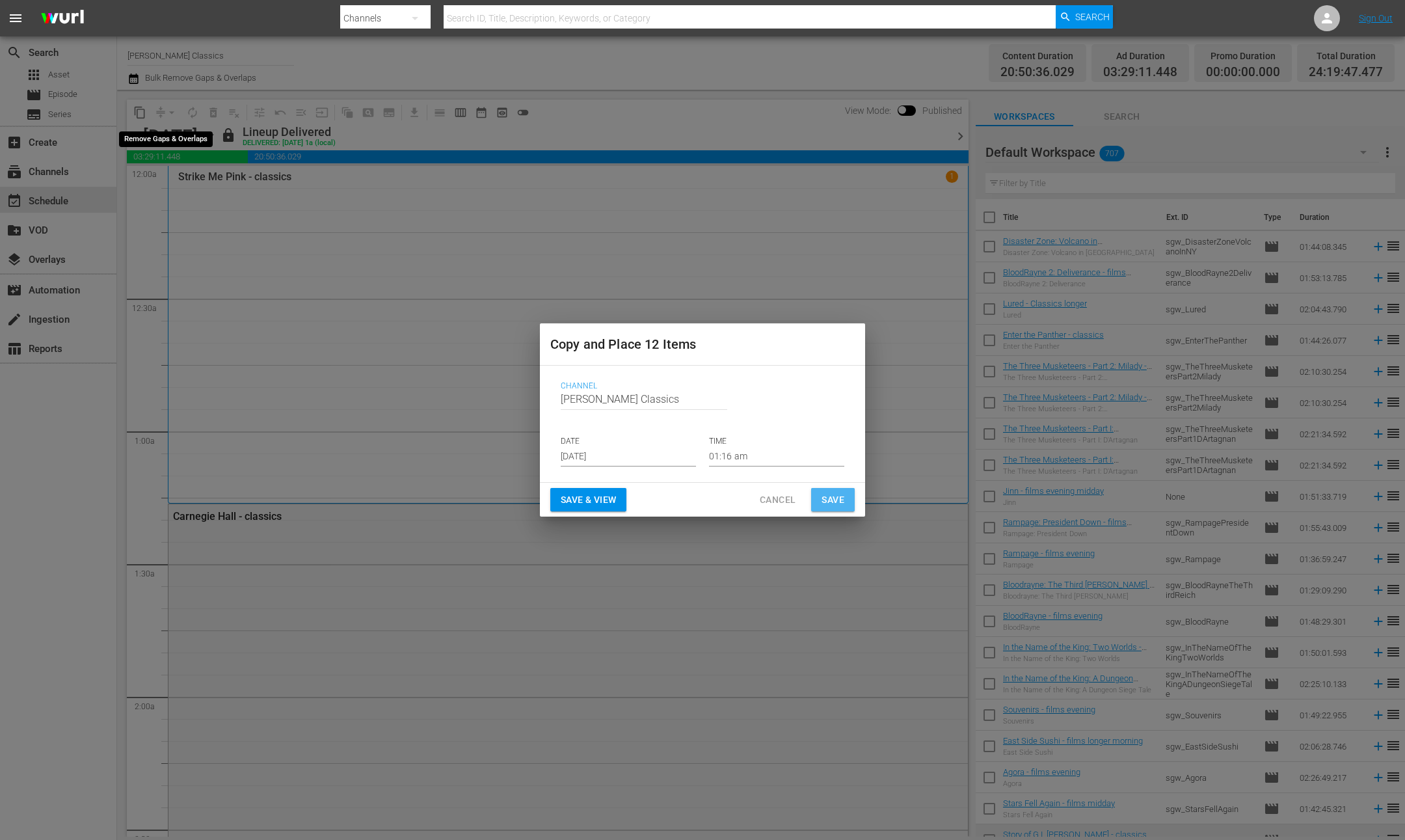
click at [835, 504] on span "Save" at bounding box center [833, 500] width 23 height 16
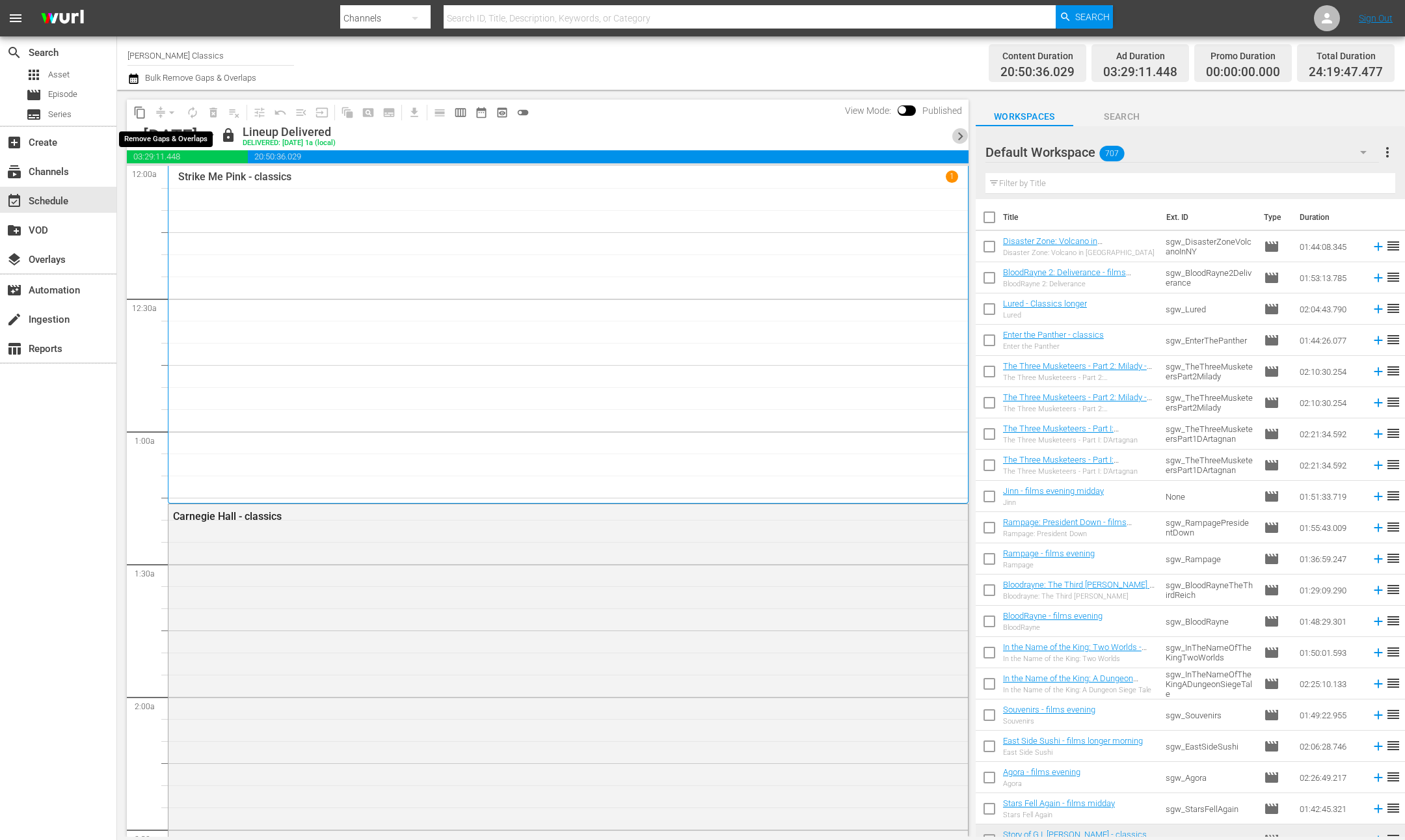
click at [961, 136] on span "chevron_right" at bounding box center [960, 137] width 16 height 16
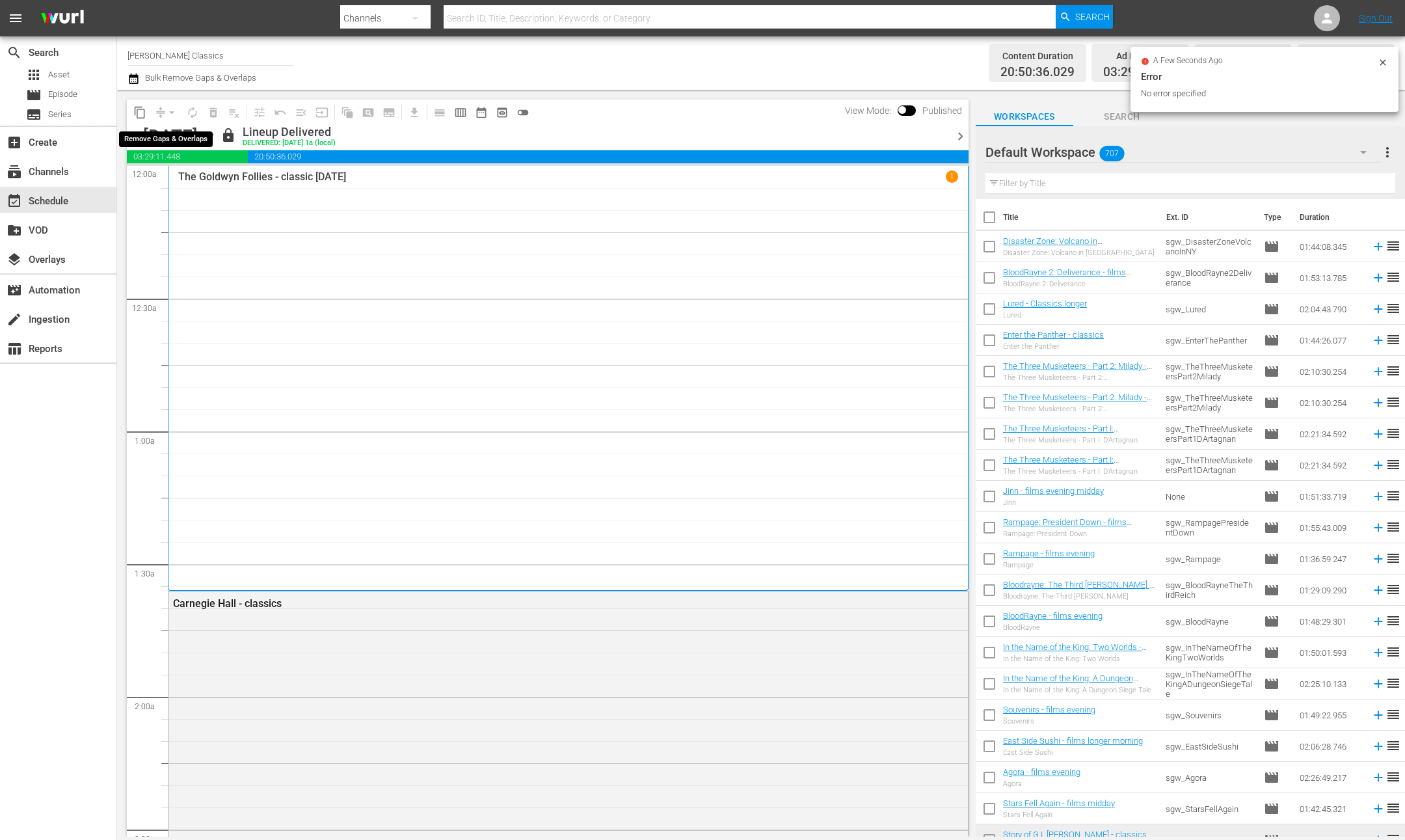
click at [140, 115] on span "content_copy" at bounding box center [140, 112] width 13 height 13
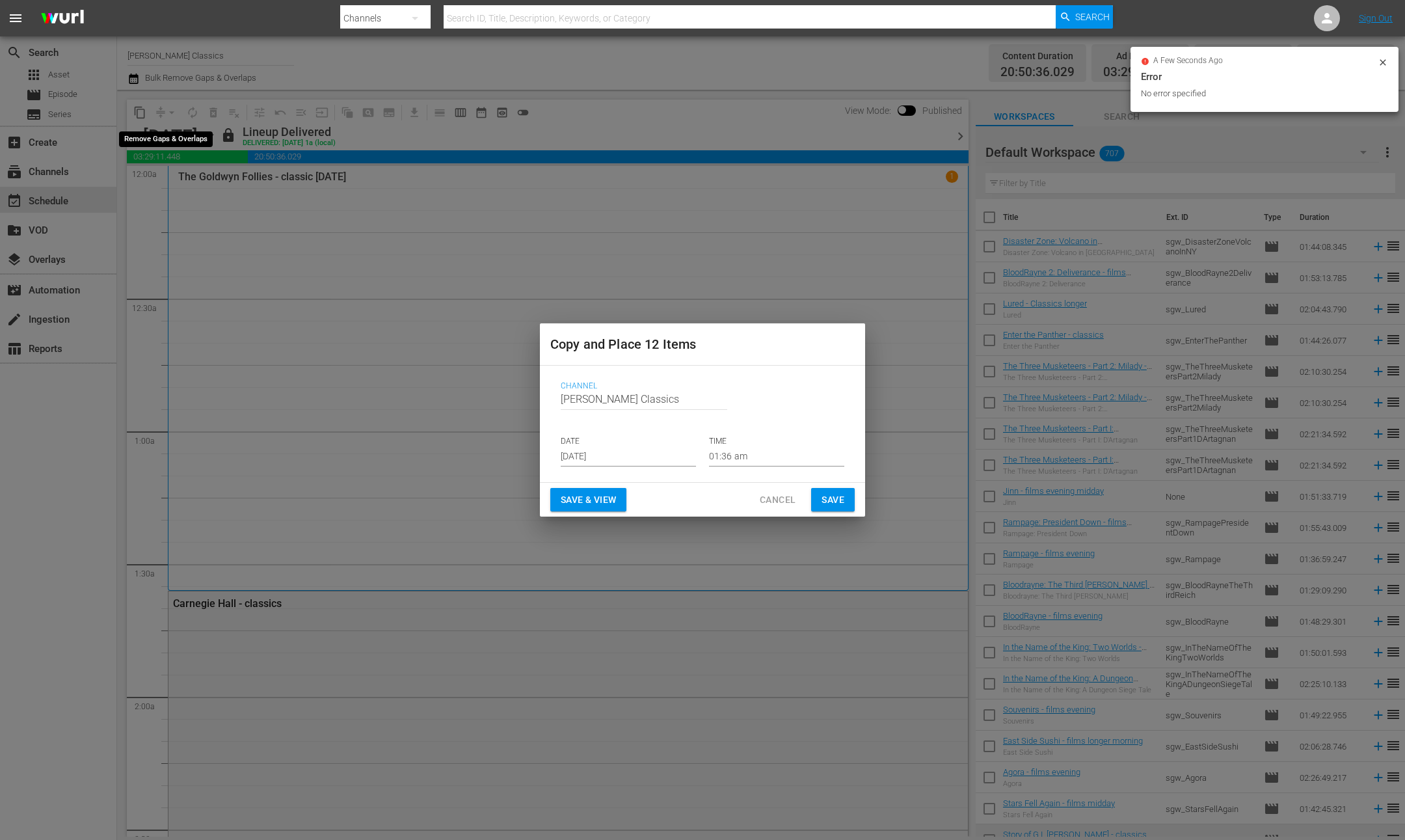
click at [634, 457] on input "[DATE]" at bounding box center [628, 456] width 136 height 19
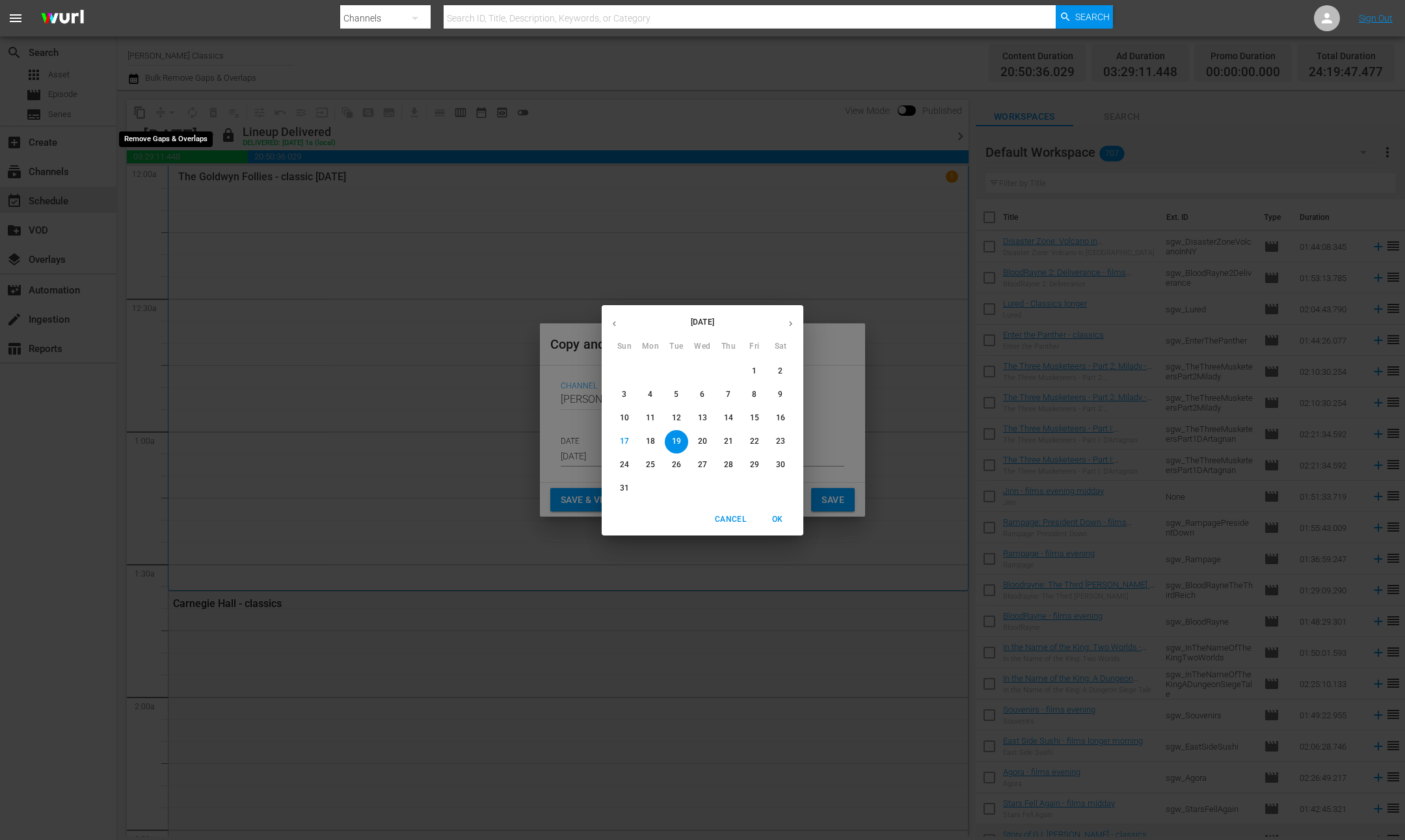
click at [735, 443] on span "21" at bounding box center [729, 441] width 24 height 11
type input "Aug 21st 2025"
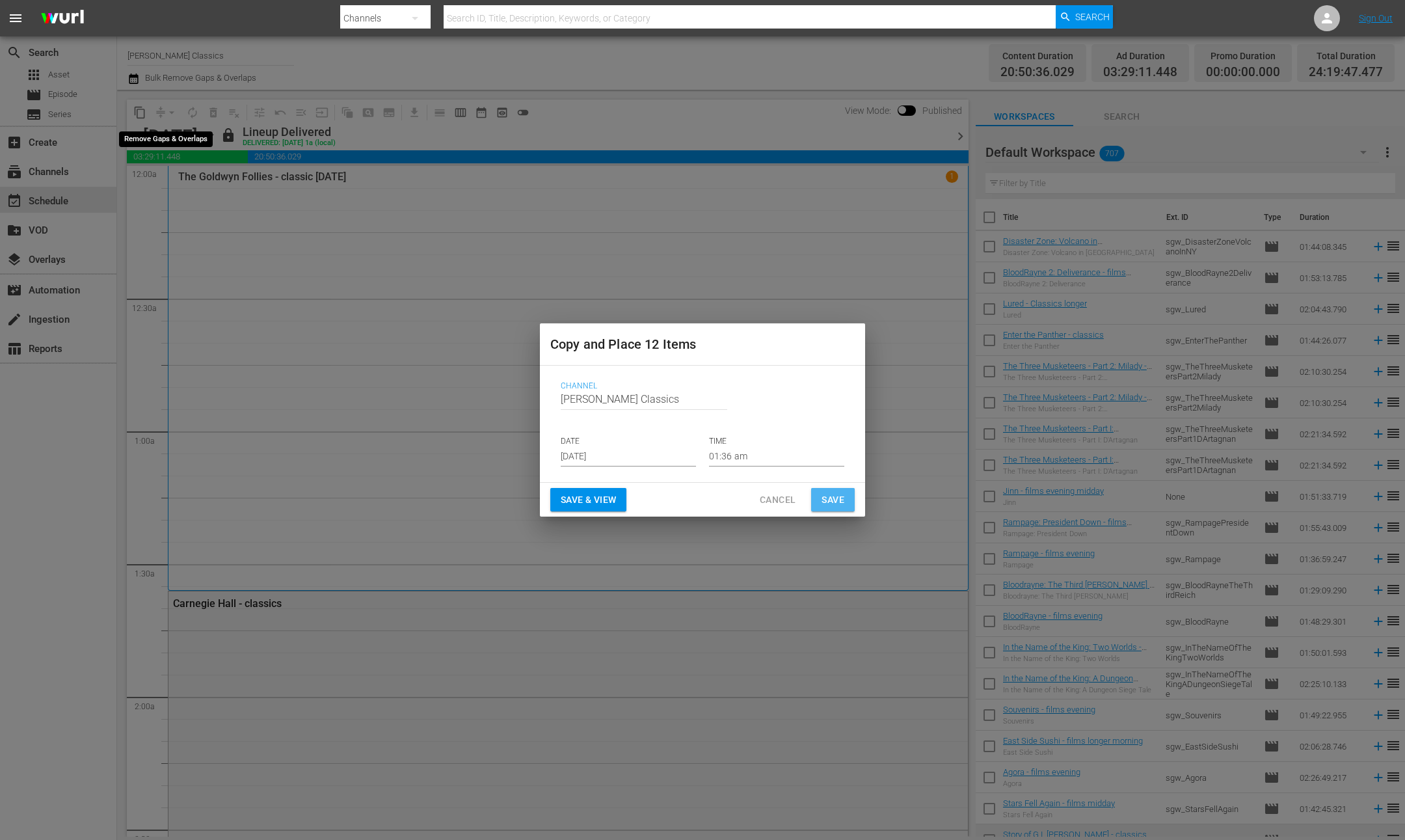
click at [844, 511] on button "Save" at bounding box center [833, 500] width 44 height 24
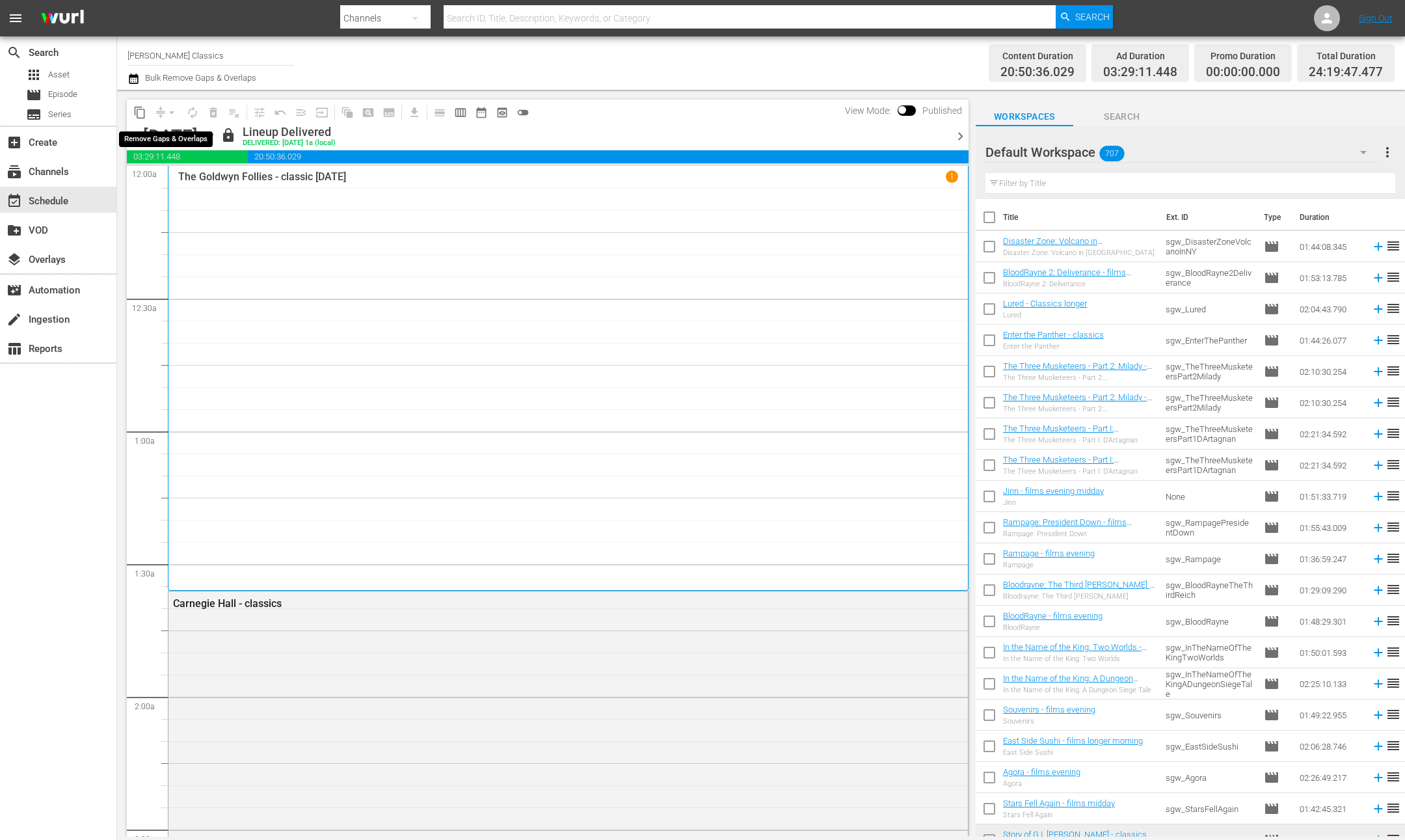
click at [964, 138] on span "chevron_right" at bounding box center [960, 137] width 16 height 16
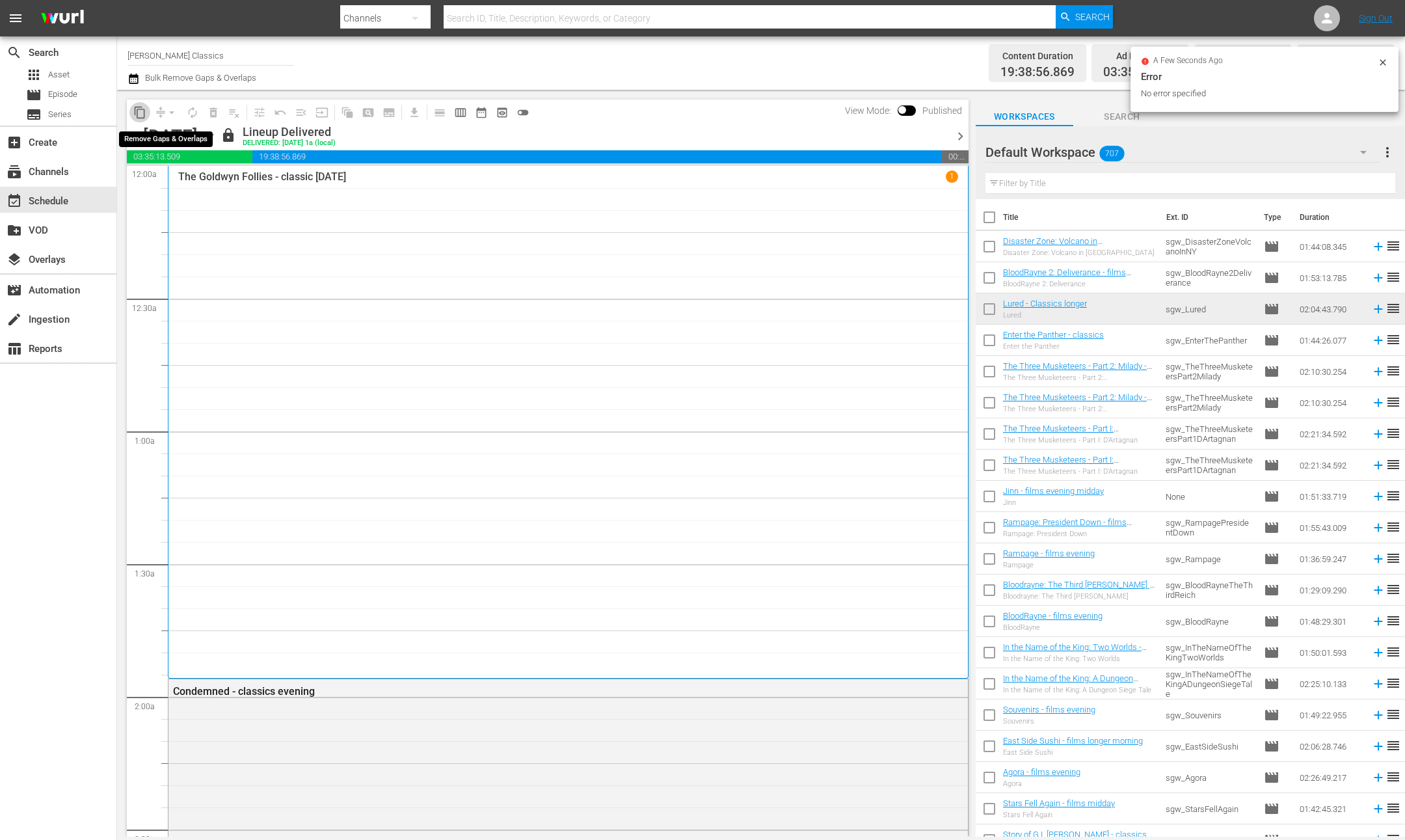
click at [142, 113] on span "content_copy" at bounding box center [140, 112] width 13 height 13
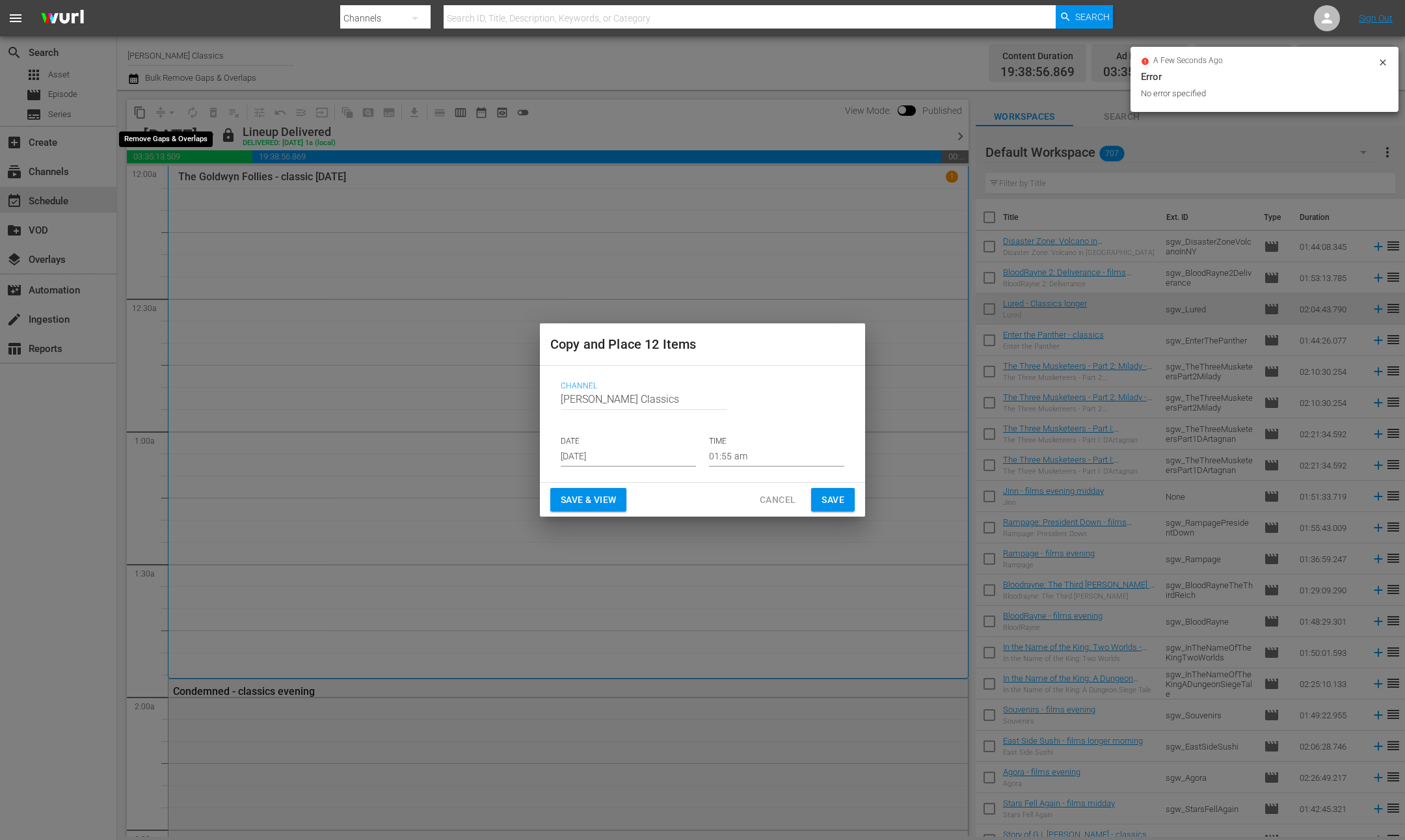
click at [626, 453] on input "[DATE]" at bounding box center [628, 456] width 136 height 19
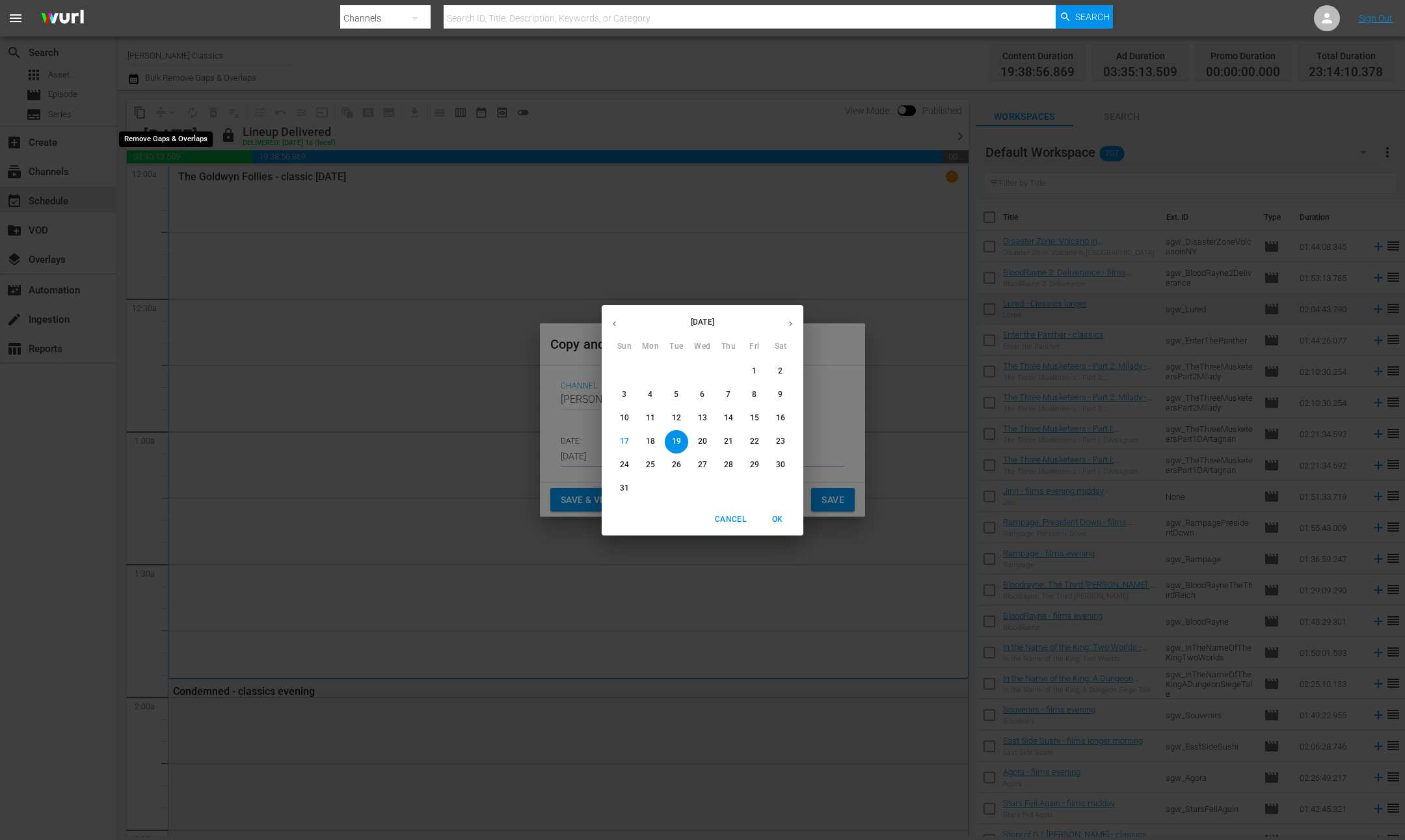
click at [753, 441] on p "22" at bounding box center [754, 441] width 9 height 11
type input "Aug 22nd 2025"
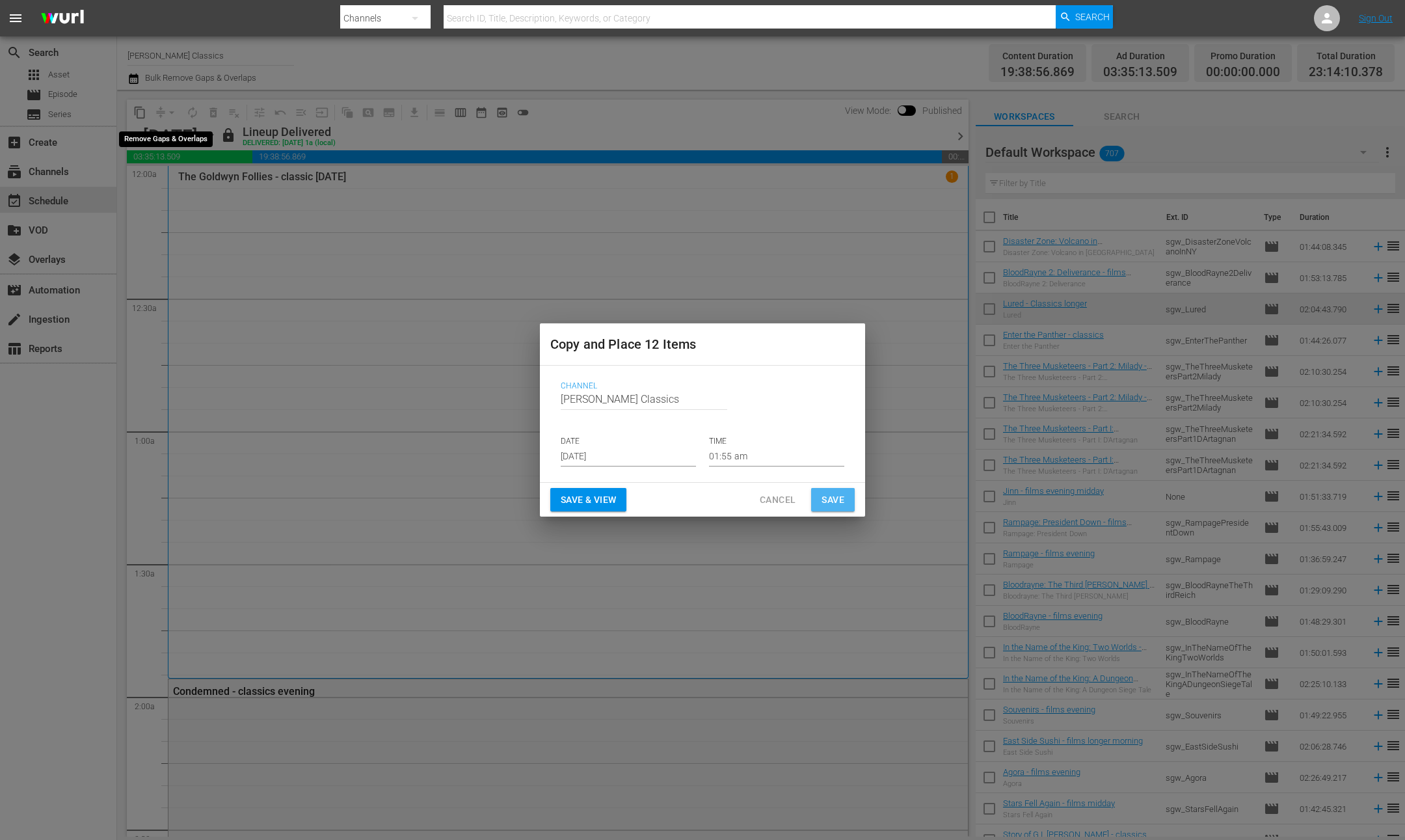
click at [846, 504] on button "Save" at bounding box center [833, 500] width 44 height 24
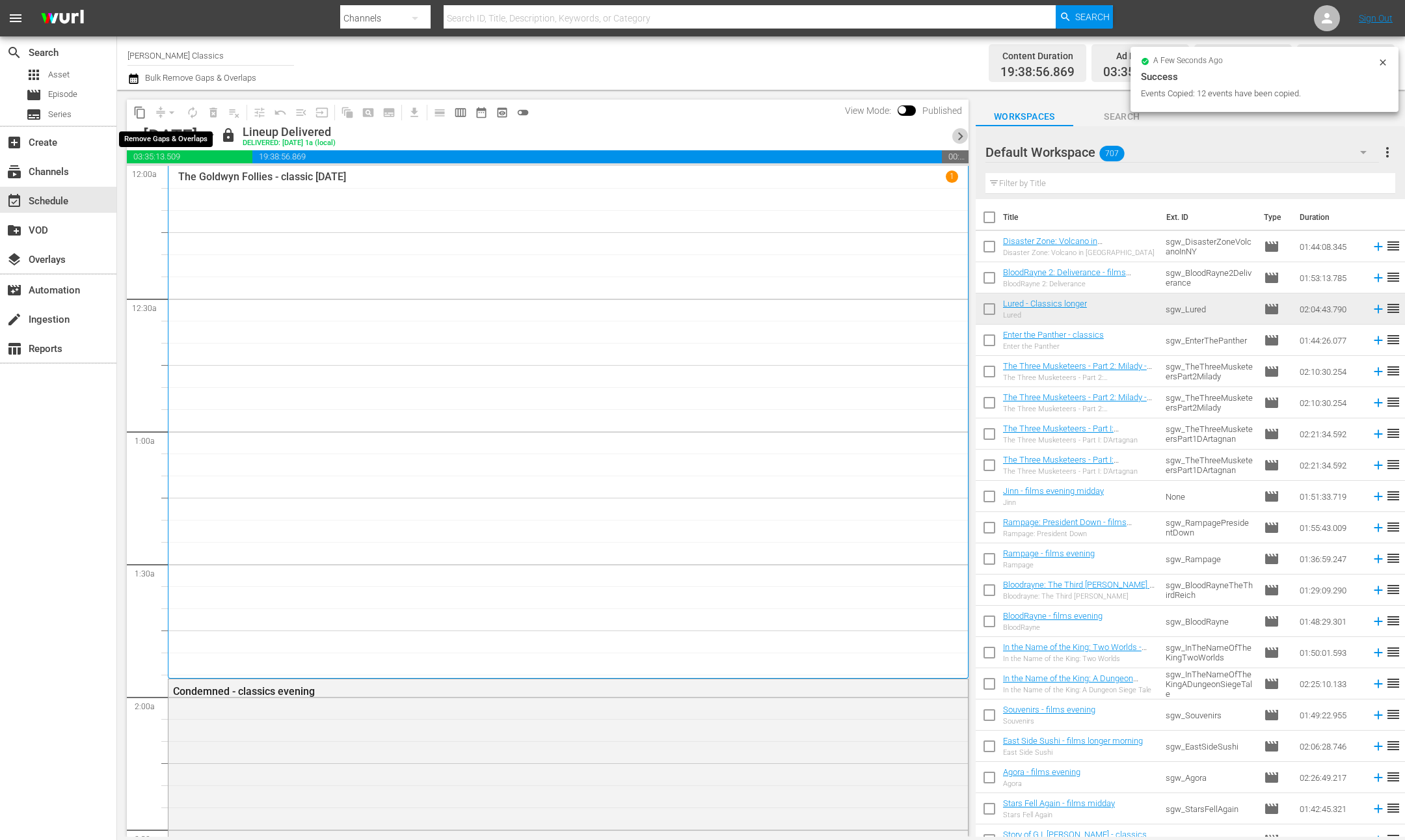
click at [962, 137] on span "chevron_right" at bounding box center [960, 137] width 16 height 16
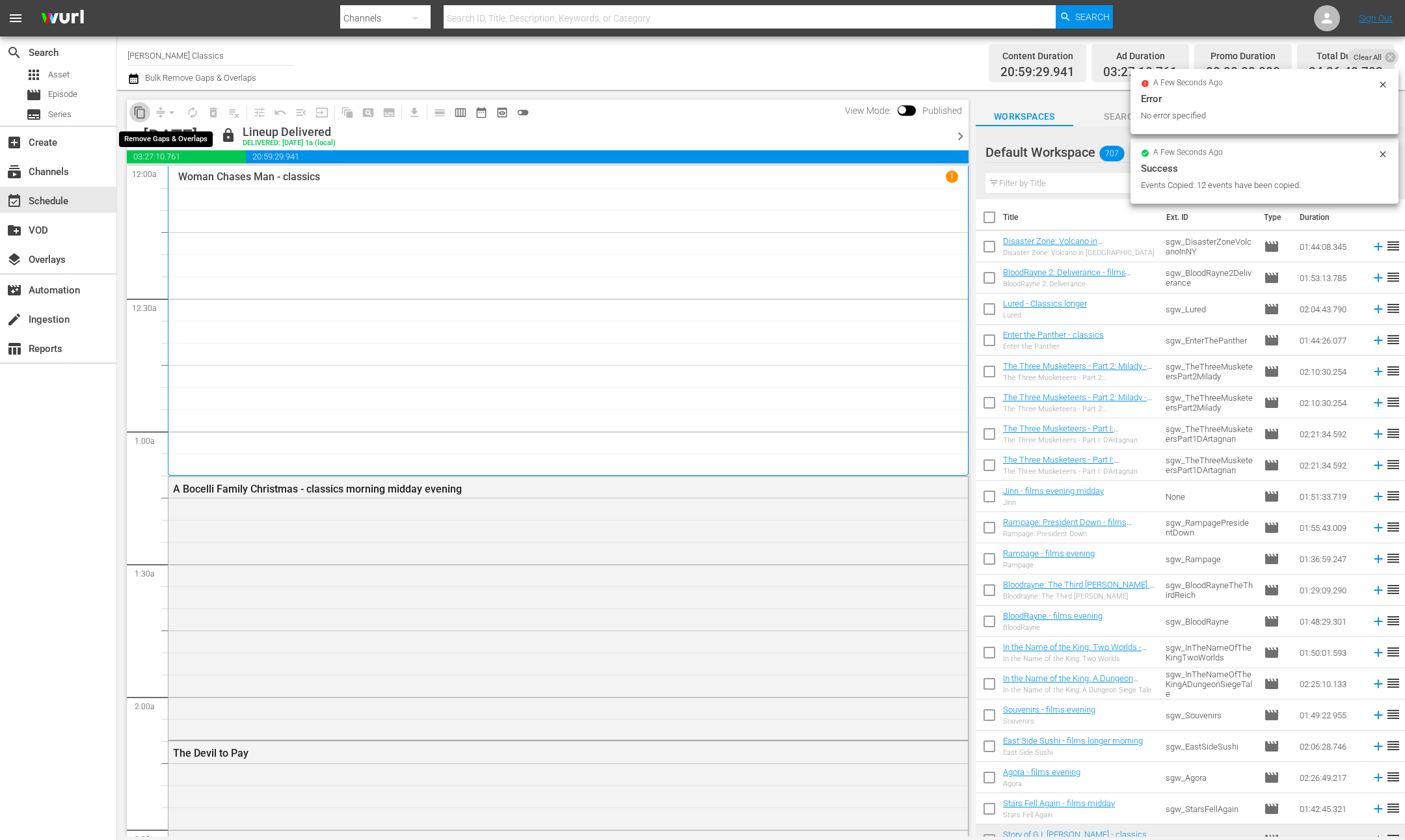
click at [141, 111] on span "content_copy" at bounding box center [140, 112] width 13 height 13
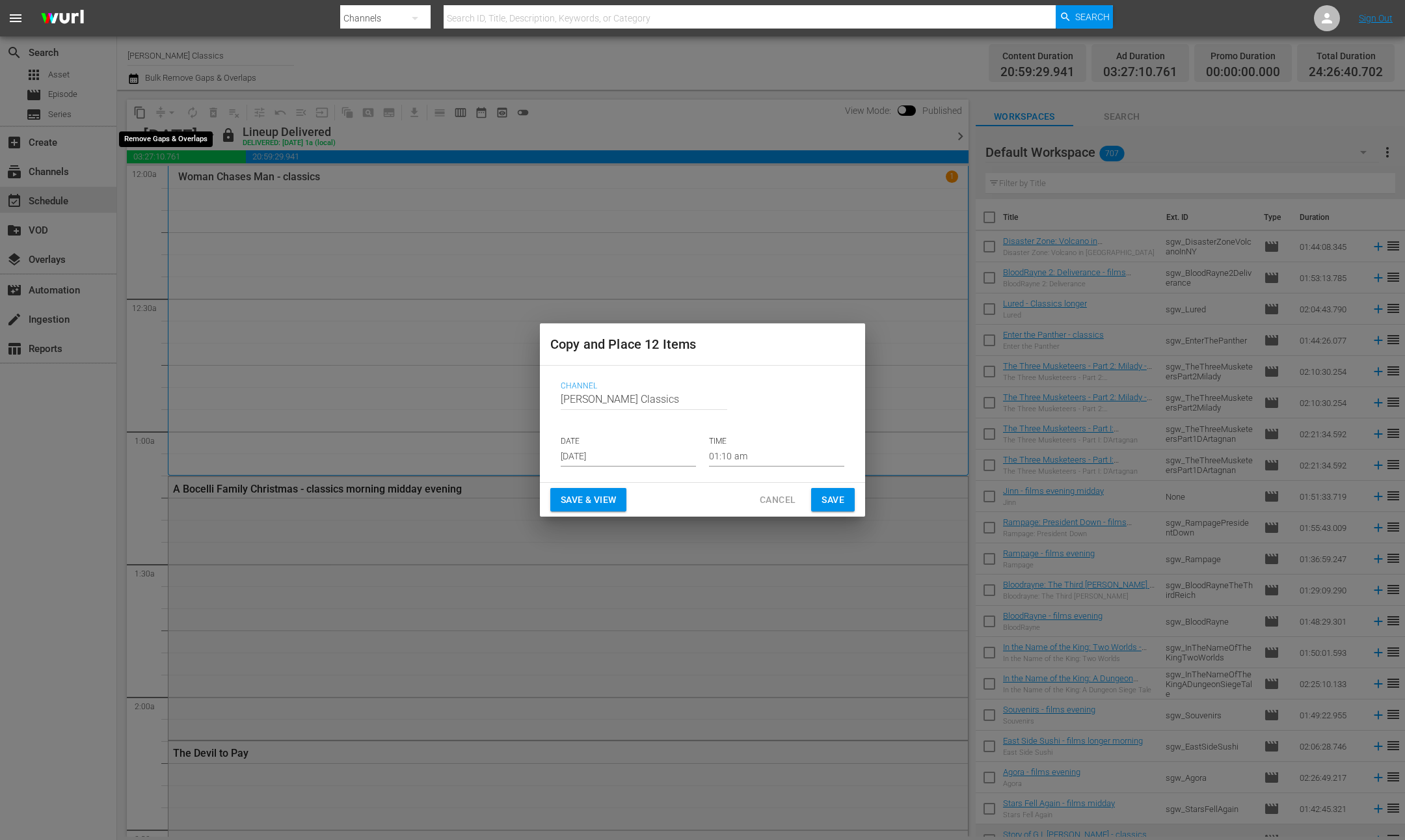
click at [672, 457] on input "[DATE]" at bounding box center [628, 456] width 136 height 19
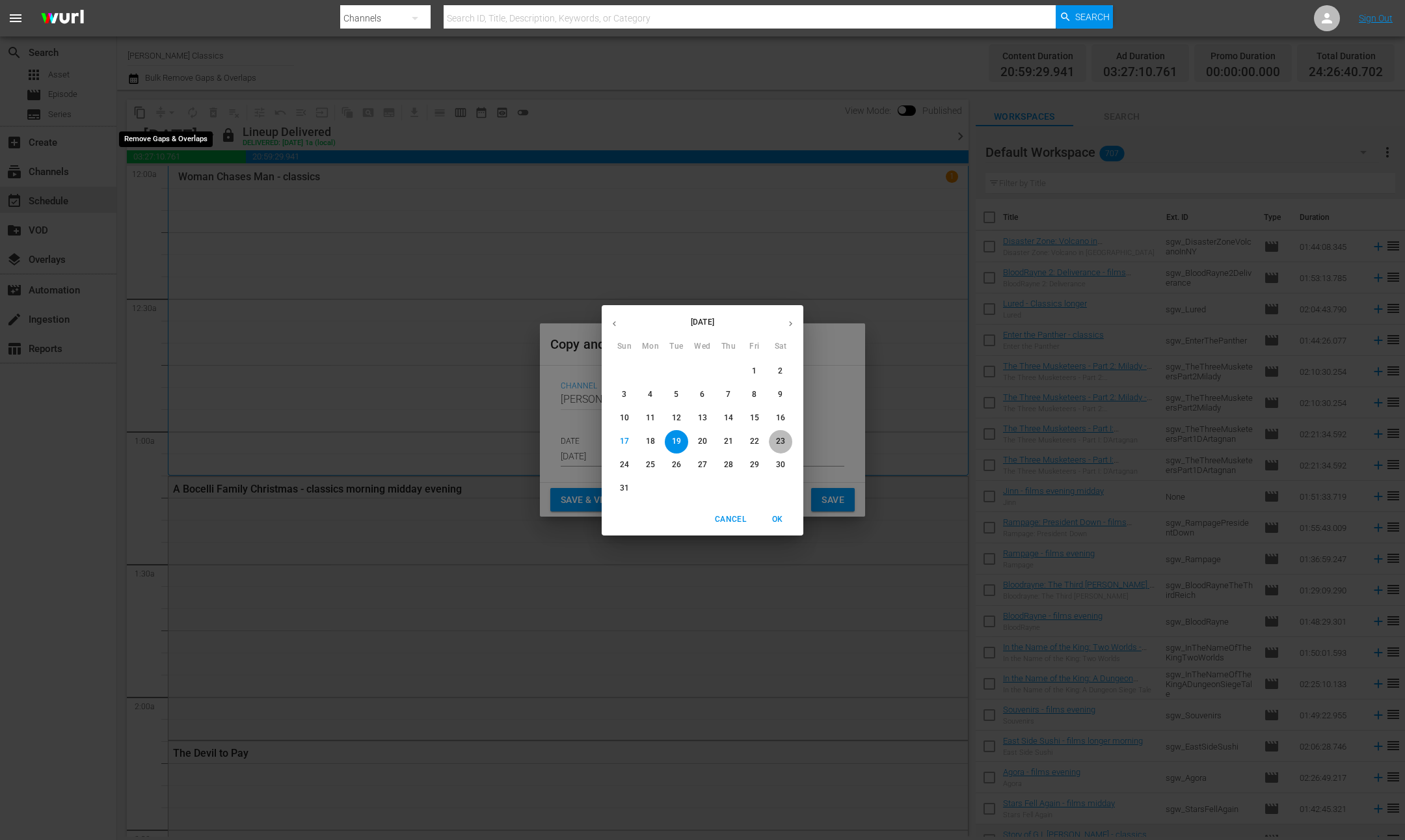
click at [782, 439] on p "23" at bounding box center [781, 441] width 9 height 11
type input "Aug 23rd 2025"
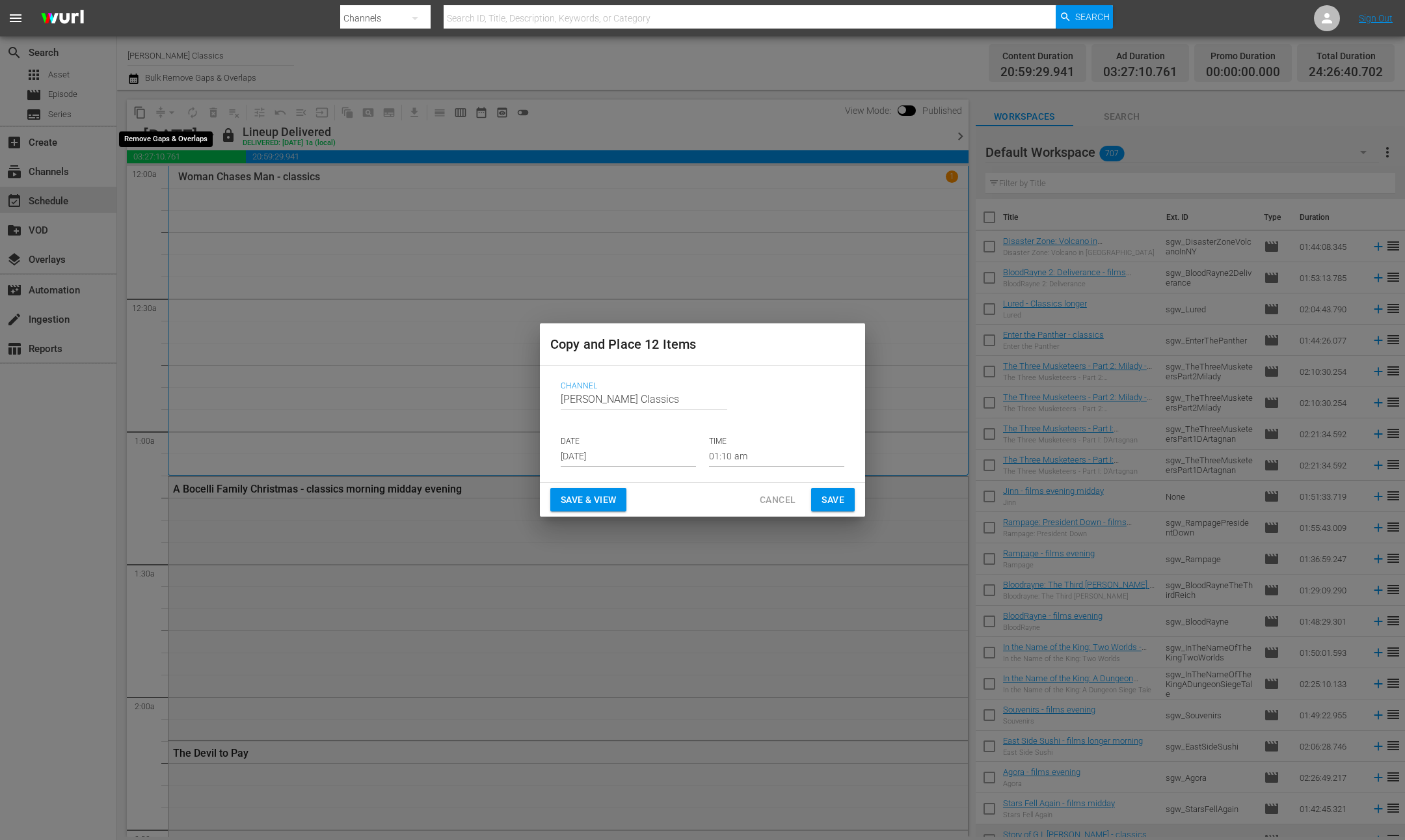
click at [838, 498] on span "Save" at bounding box center [833, 500] width 23 height 16
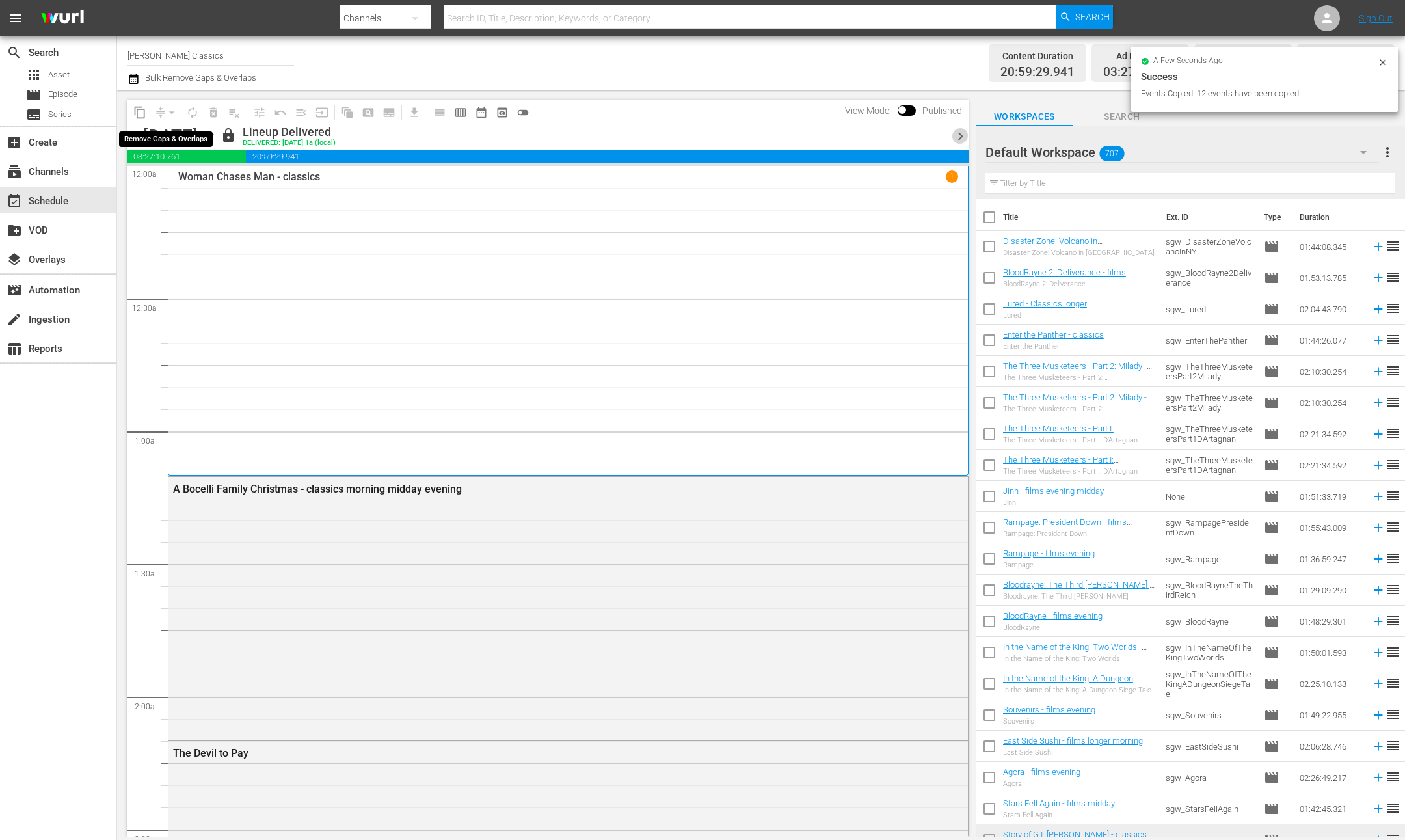
click at [960, 135] on span "chevron_right" at bounding box center [960, 137] width 16 height 16
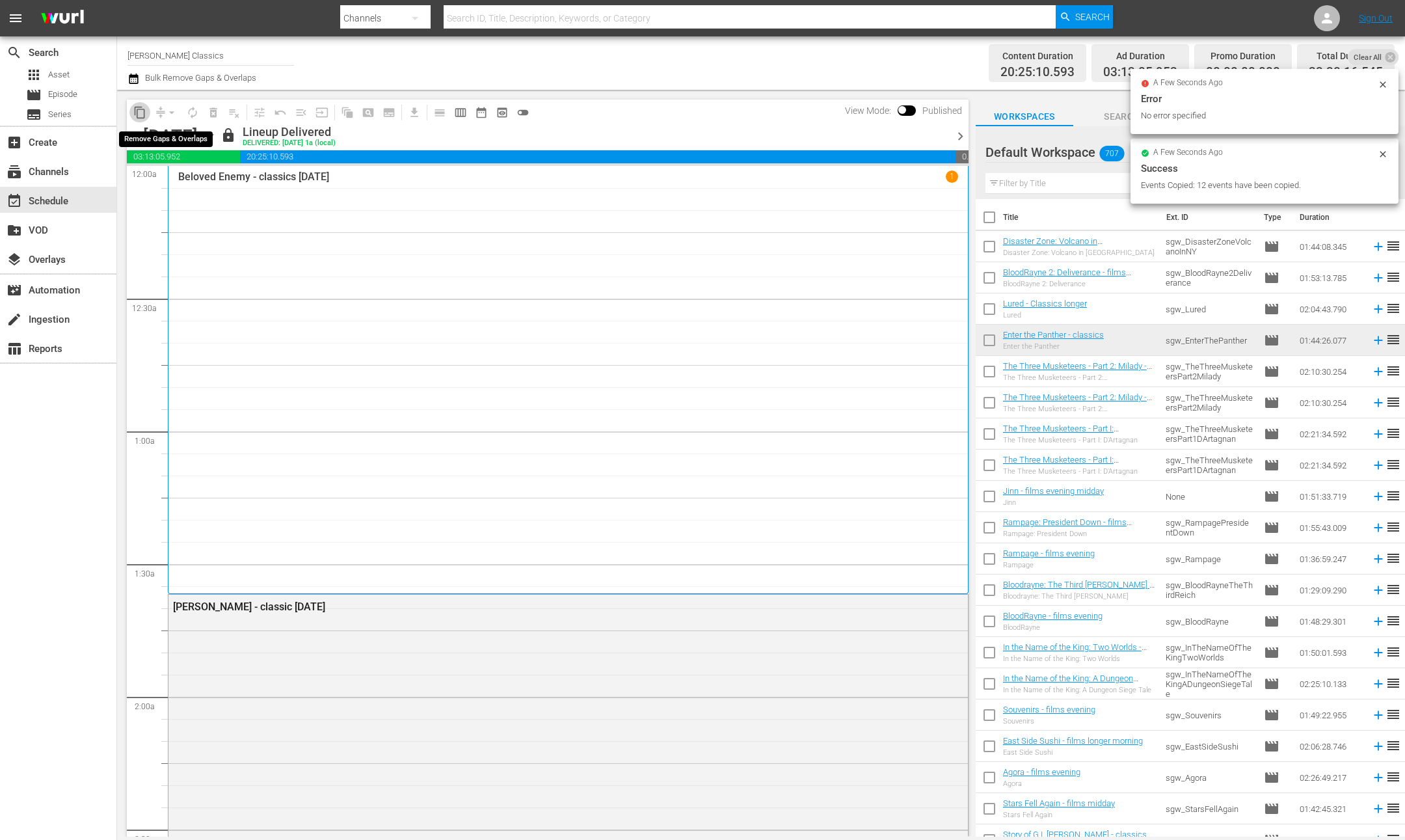
click at [131, 114] on button "content_copy" at bounding box center [139, 112] width 21 height 21
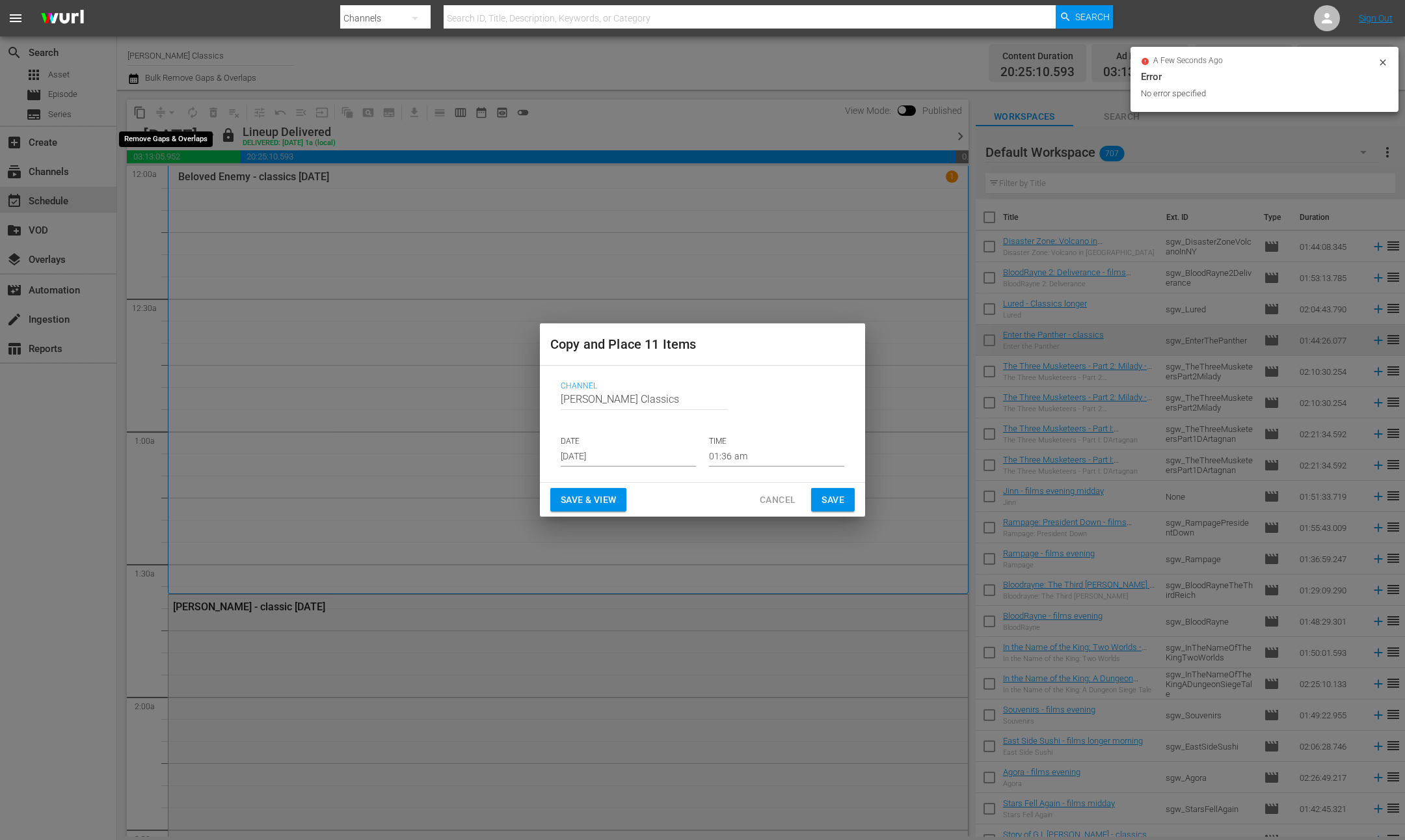
click at [669, 452] on input "[DATE]" at bounding box center [628, 456] width 136 height 19
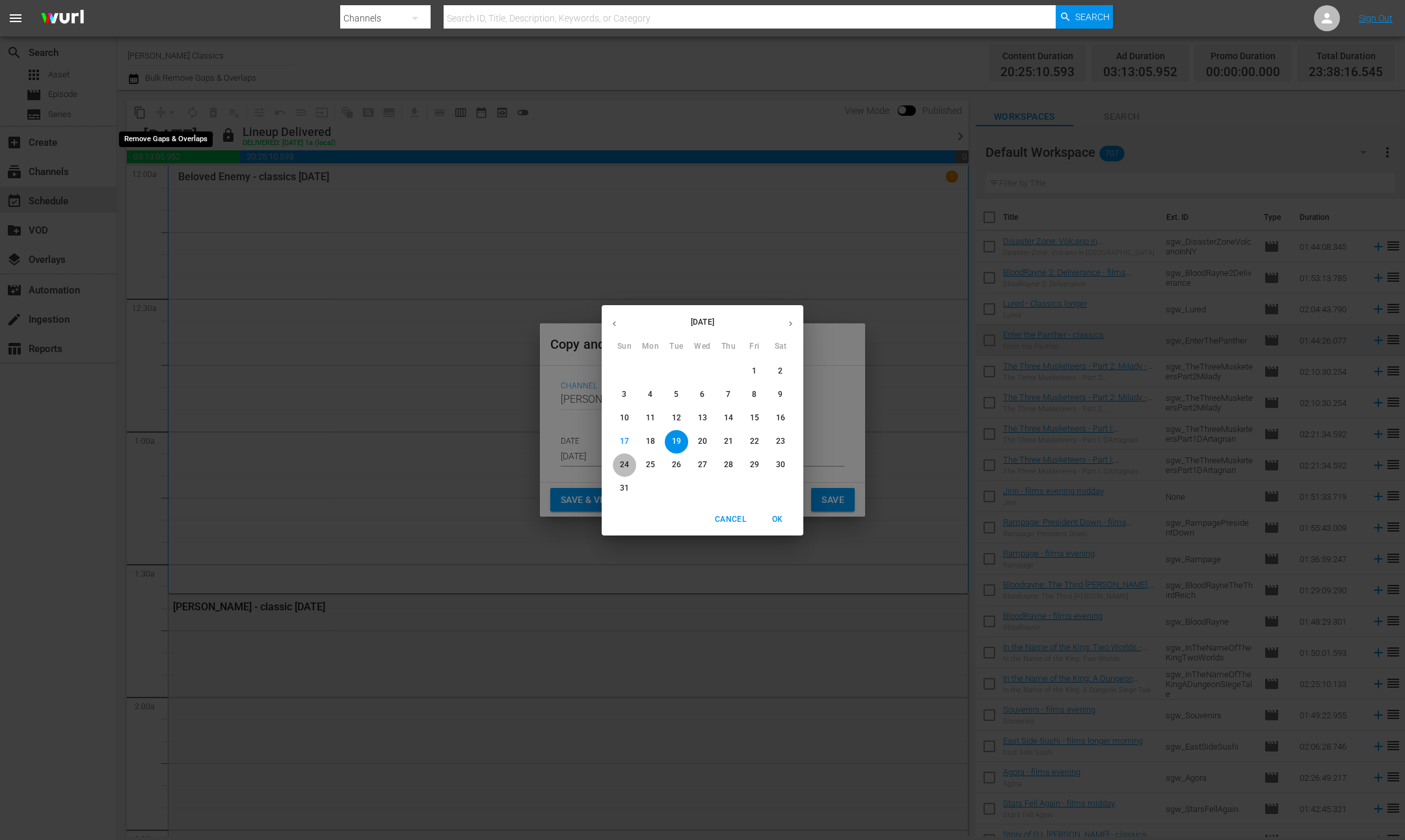
click at [625, 465] on p "24" at bounding box center [624, 465] width 9 height 11
type input "Aug 24th 2025"
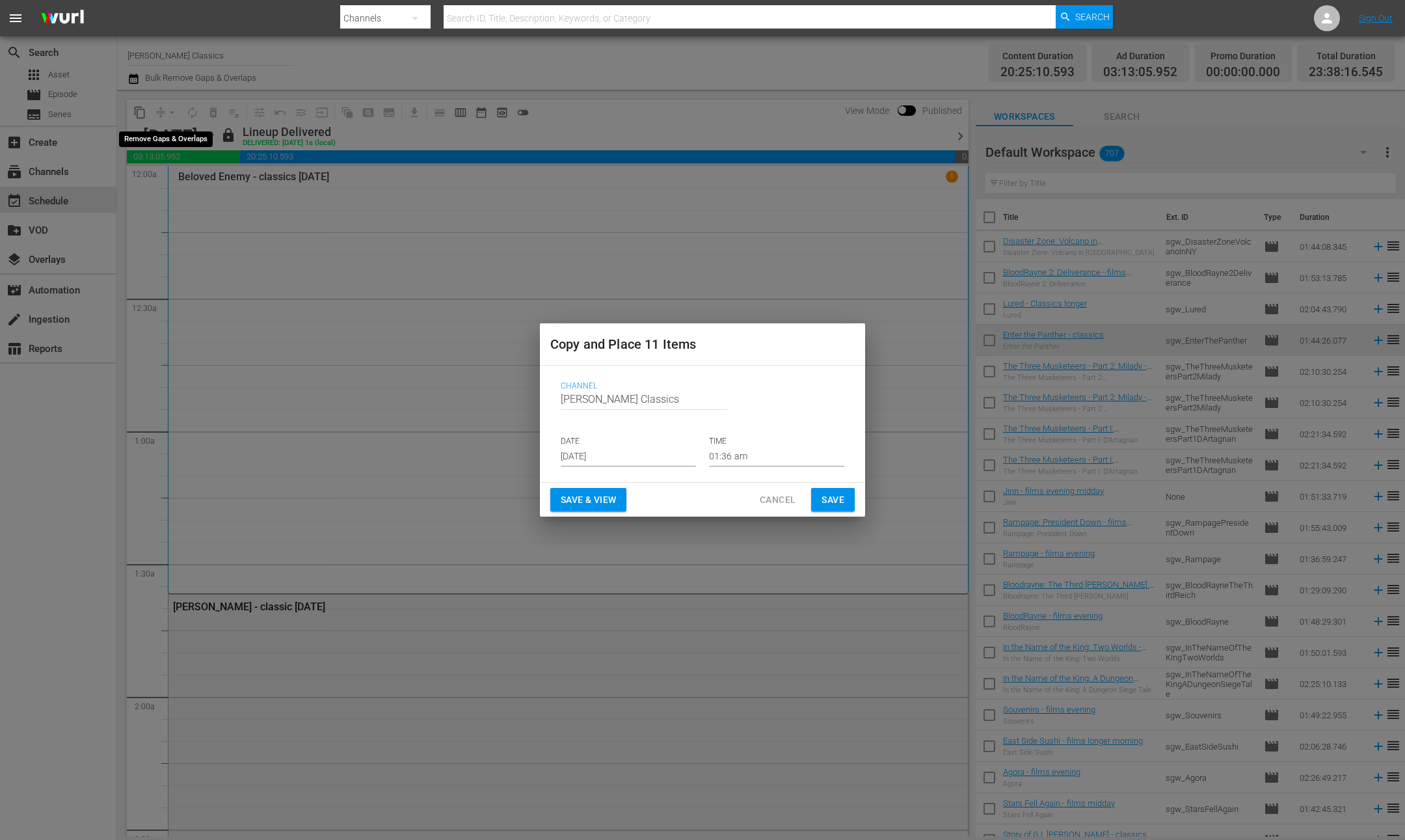
click at [829, 494] on span "Save" at bounding box center [833, 500] width 23 height 16
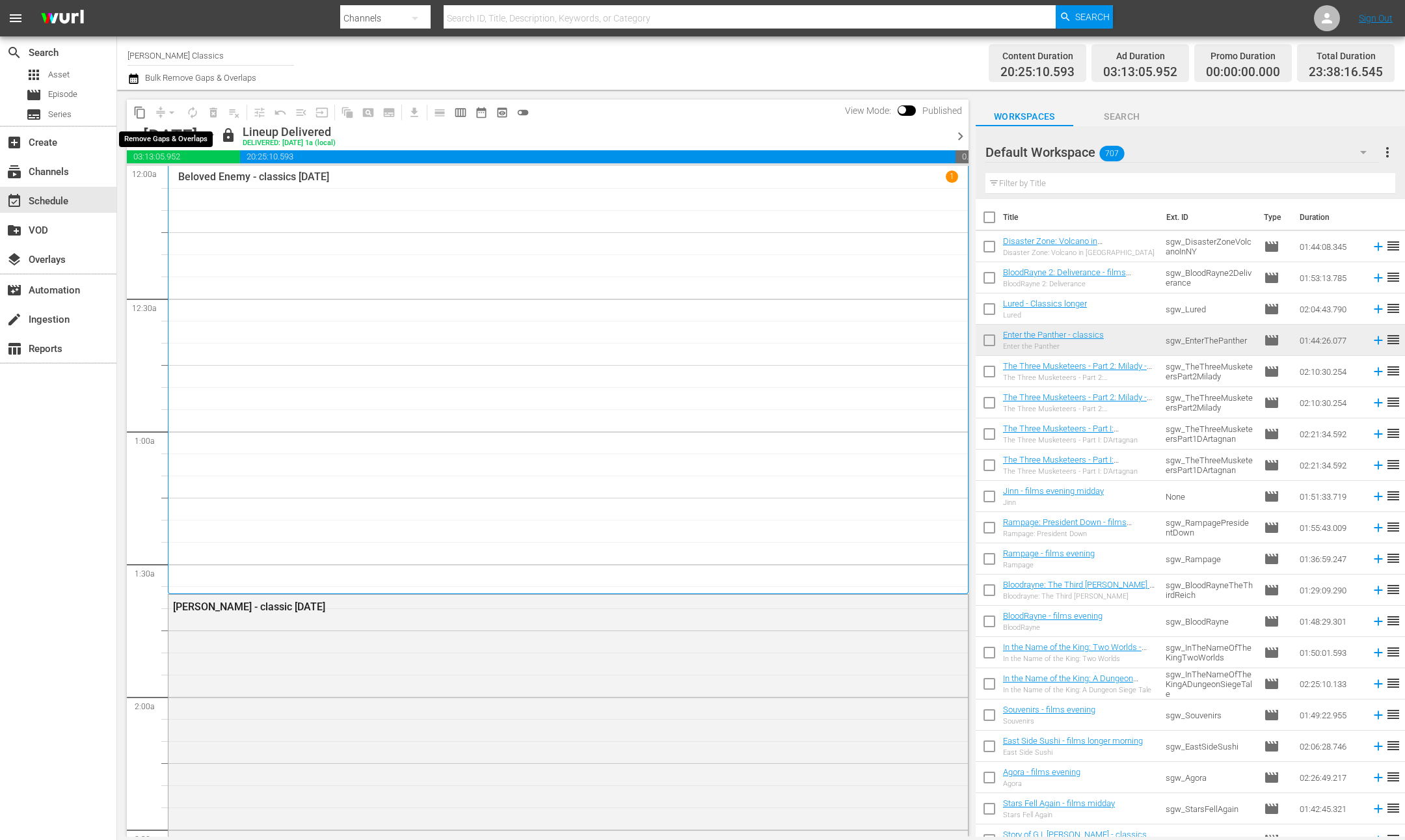
click at [217, 138] on icon "button" at bounding box center [210, 137] width 15 height 15
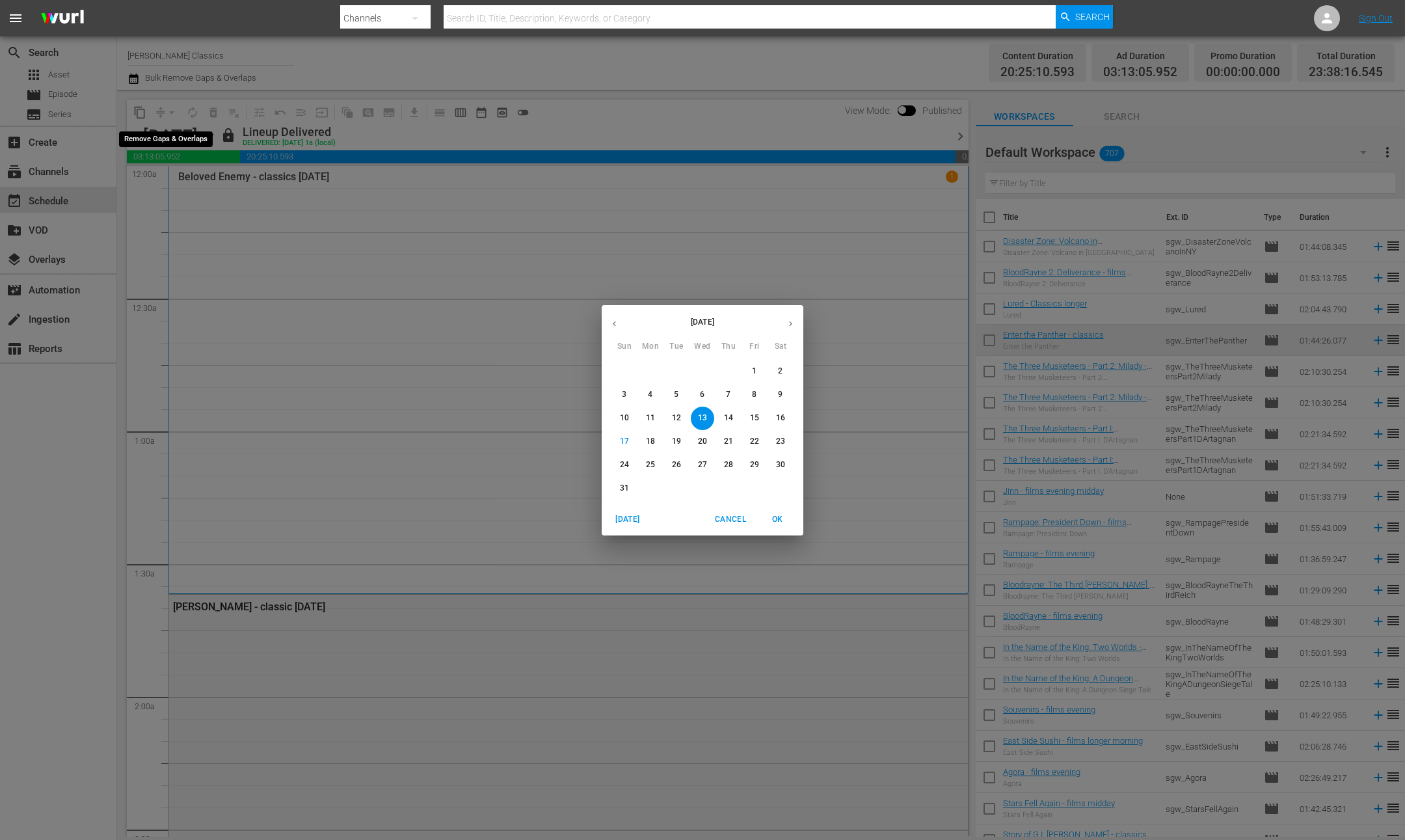
click at [674, 446] on p "19" at bounding box center [676, 441] width 9 height 11
